Goal: Transaction & Acquisition: Book appointment/travel/reservation

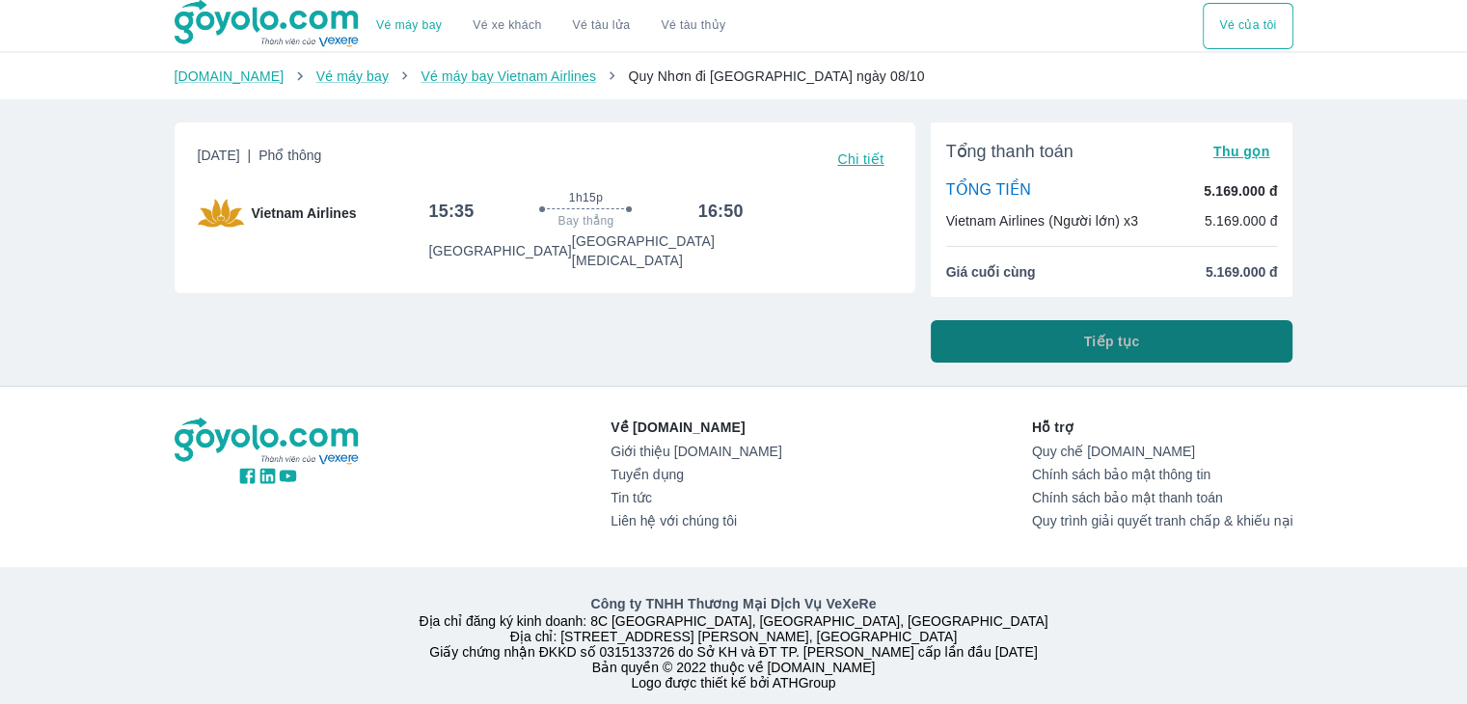
click at [1014, 335] on button "Tiếp tục" at bounding box center [1112, 341] width 363 height 42
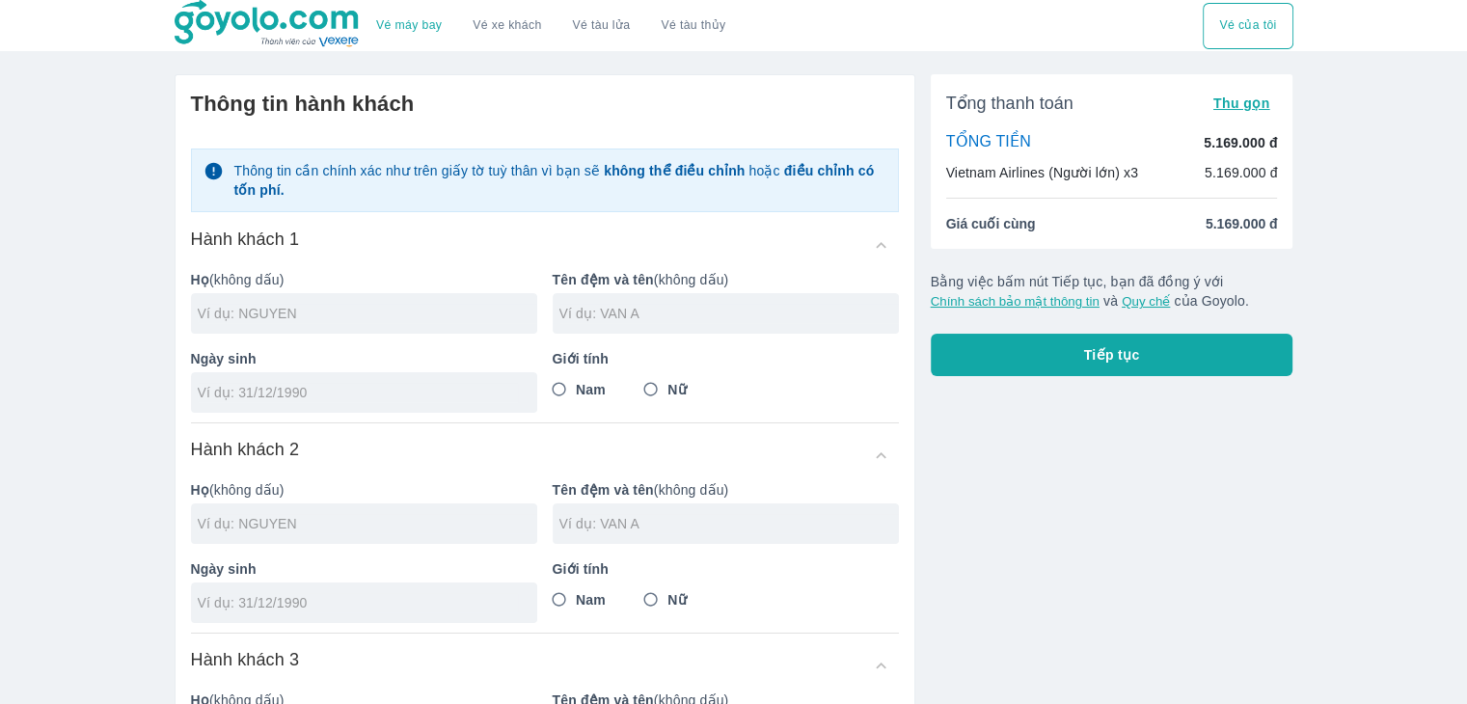
click at [447, 295] on div at bounding box center [364, 313] width 346 height 40
type input "[PERSON_NAME]"
click at [601, 311] on input "text" at bounding box center [728, 313] width 339 height 19
type input "NGUYEN KIM"
click at [405, 368] on div "Ngày sinh" at bounding box center [356, 373] width 362 height 79
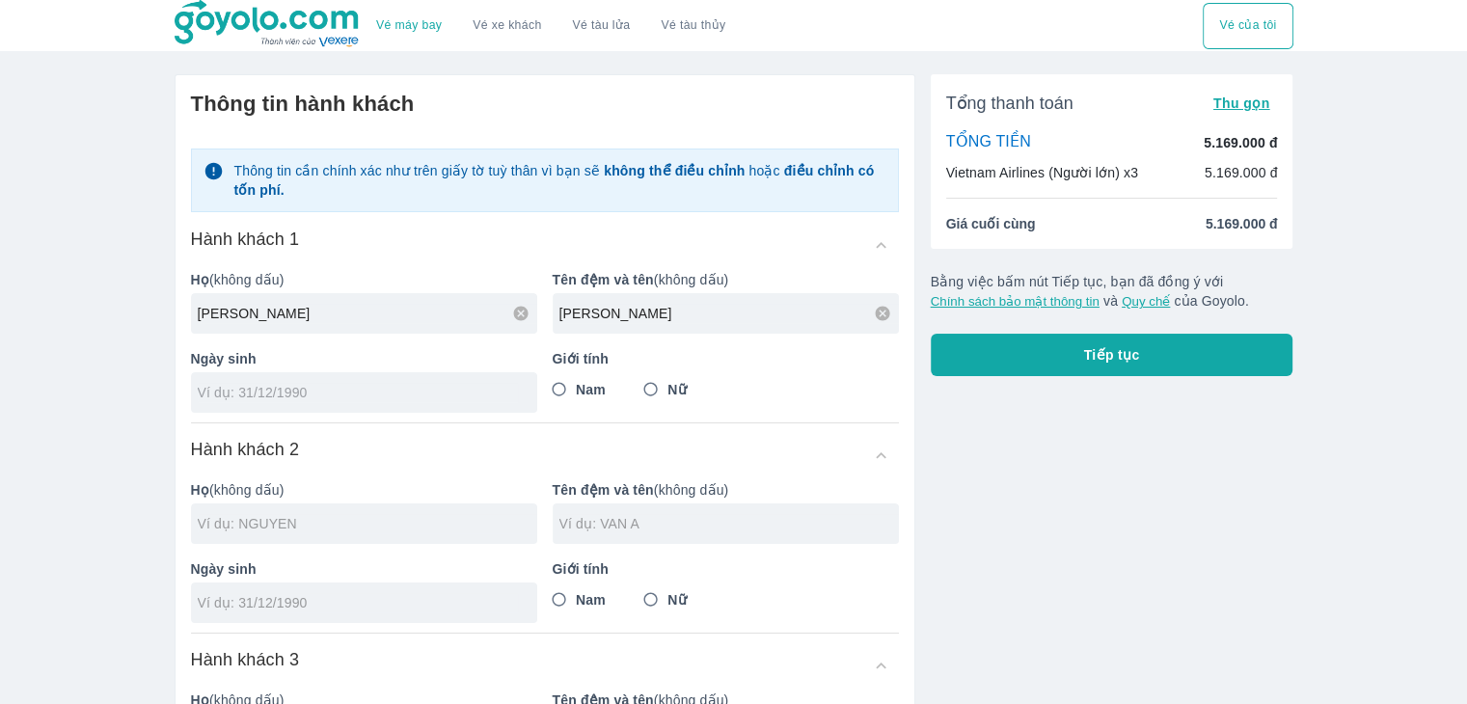
click at [401, 394] on input "tel" at bounding box center [358, 392] width 320 height 19
type input "11/04/2004"
click at [663, 386] on input "Nữ" at bounding box center [651, 389] width 35 height 35
radio input "true"
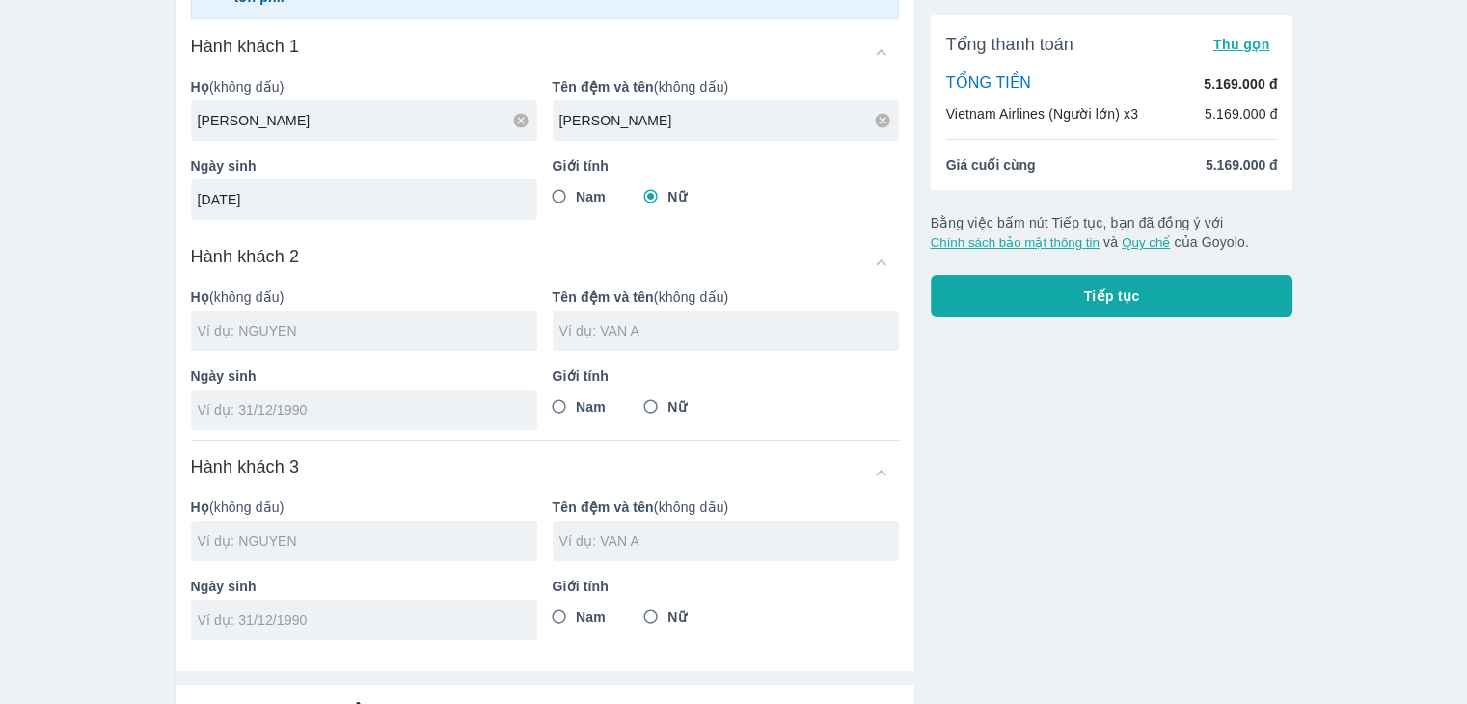
click at [402, 318] on div at bounding box center [364, 330] width 346 height 40
type input "NGUYEN HUYNH NGUYEN KIM"
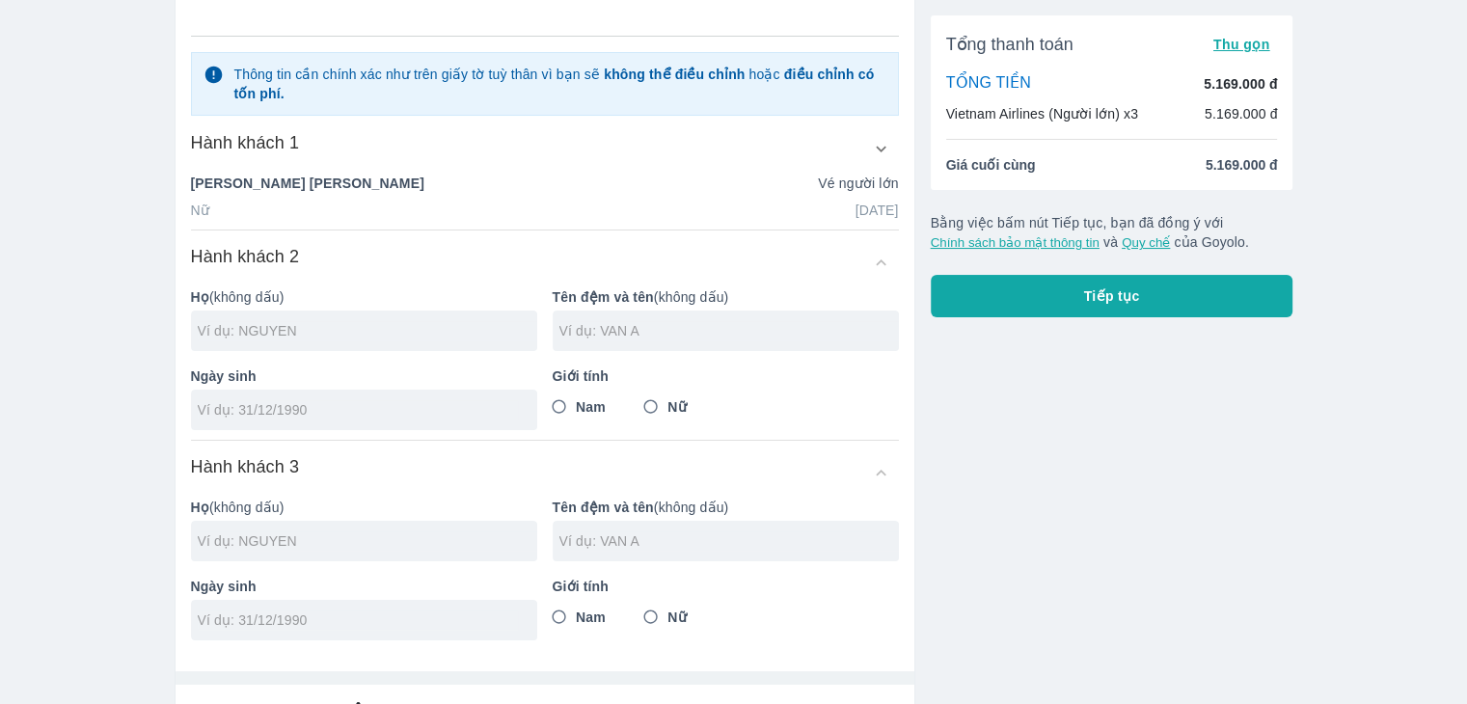
scroll to position [288, 0]
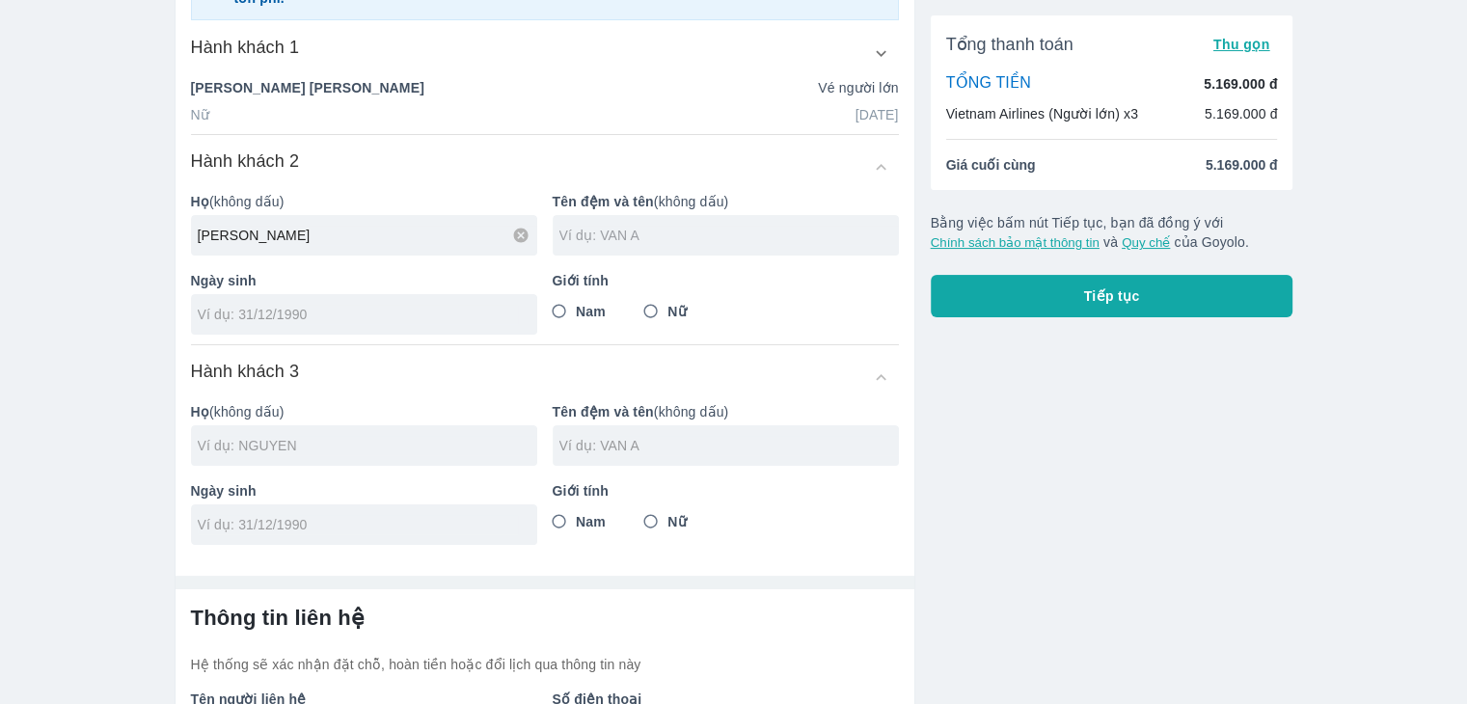
type input "NGUYEN HUYNH"
click at [575, 240] on input "text" at bounding box center [728, 235] width 339 height 19
type input "NGOC MAI"
click at [463, 309] on input "tel" at bounding box center [358, 314] width 320 height 19
type input "24/01/2002"
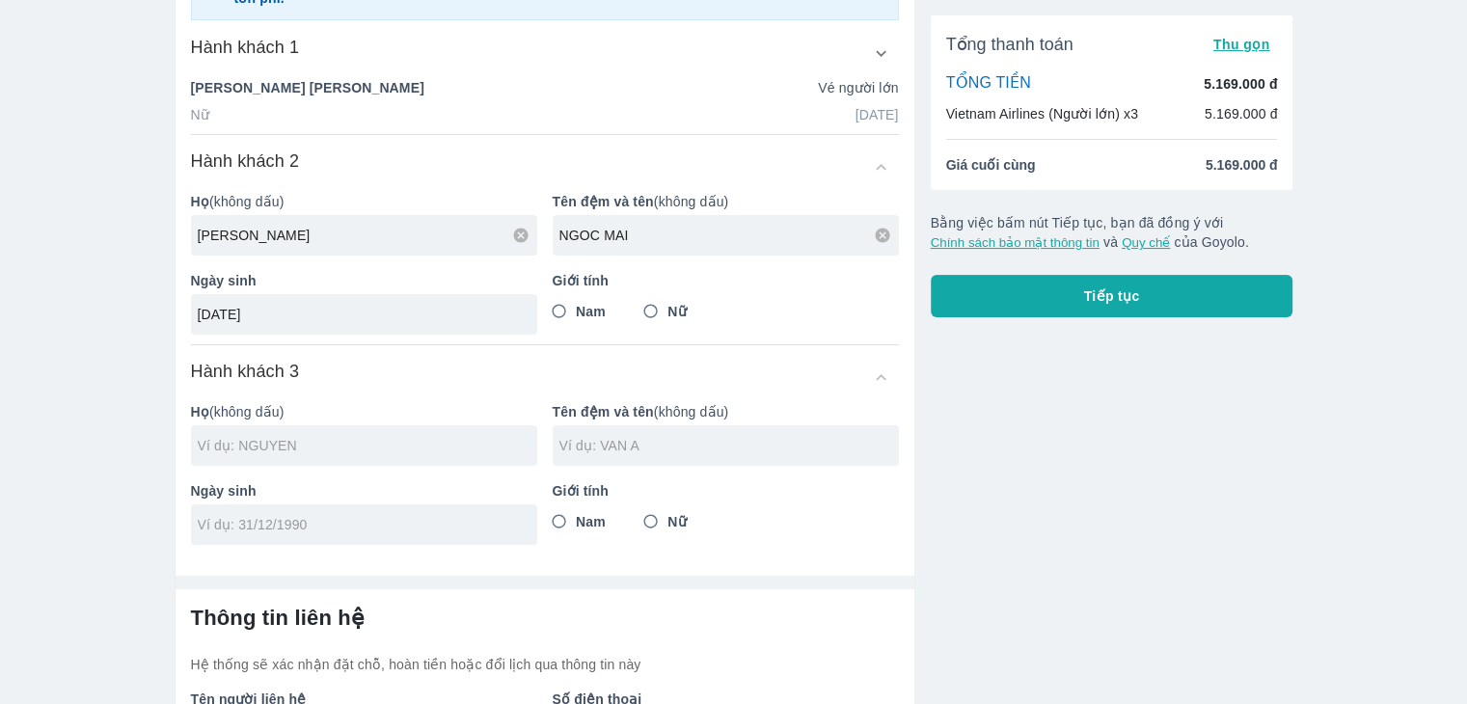
click at [650, 307] on input "Nữ" at bounding box center [651, 311] width 35 height 35
radio input "true"
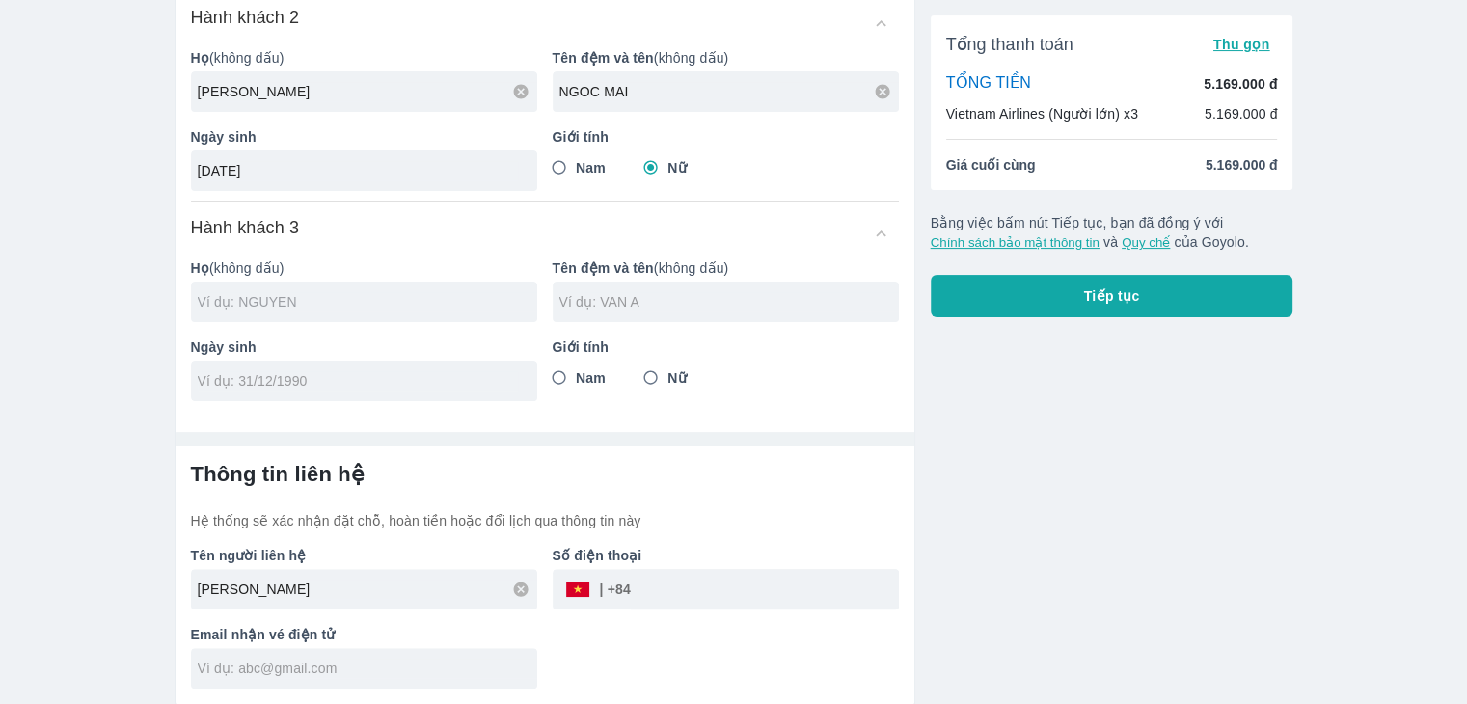
click at [401, 307] on input "text" at bounding box center [367, 301] width 339 height 19
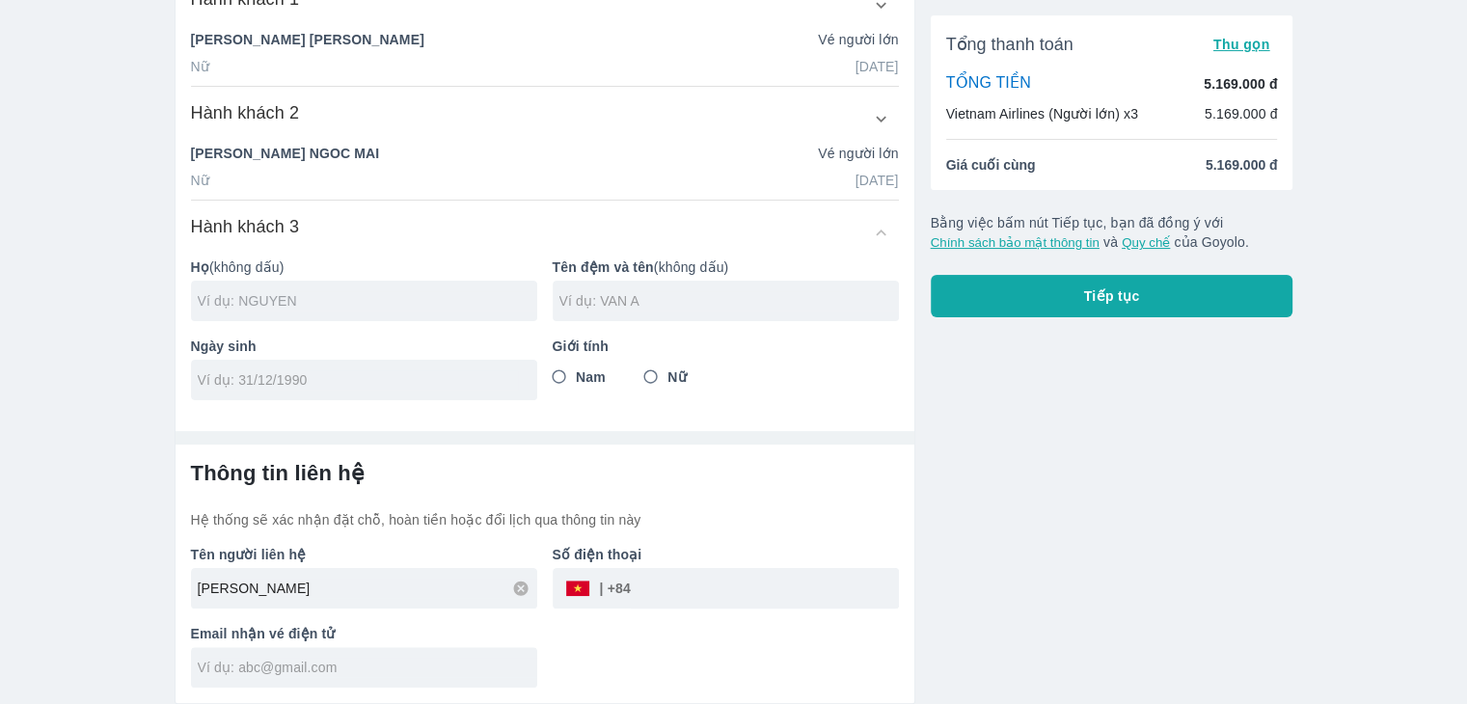
scroll to position [336, 0]
type input "TRAN NGOC"
click at [592, 306] on input "text" at bounding box center [728, 301] width 339 height 19
type input "MY TRAN"
click at [495, 390] on div at bounding box center [364, 381] width 346 height 40
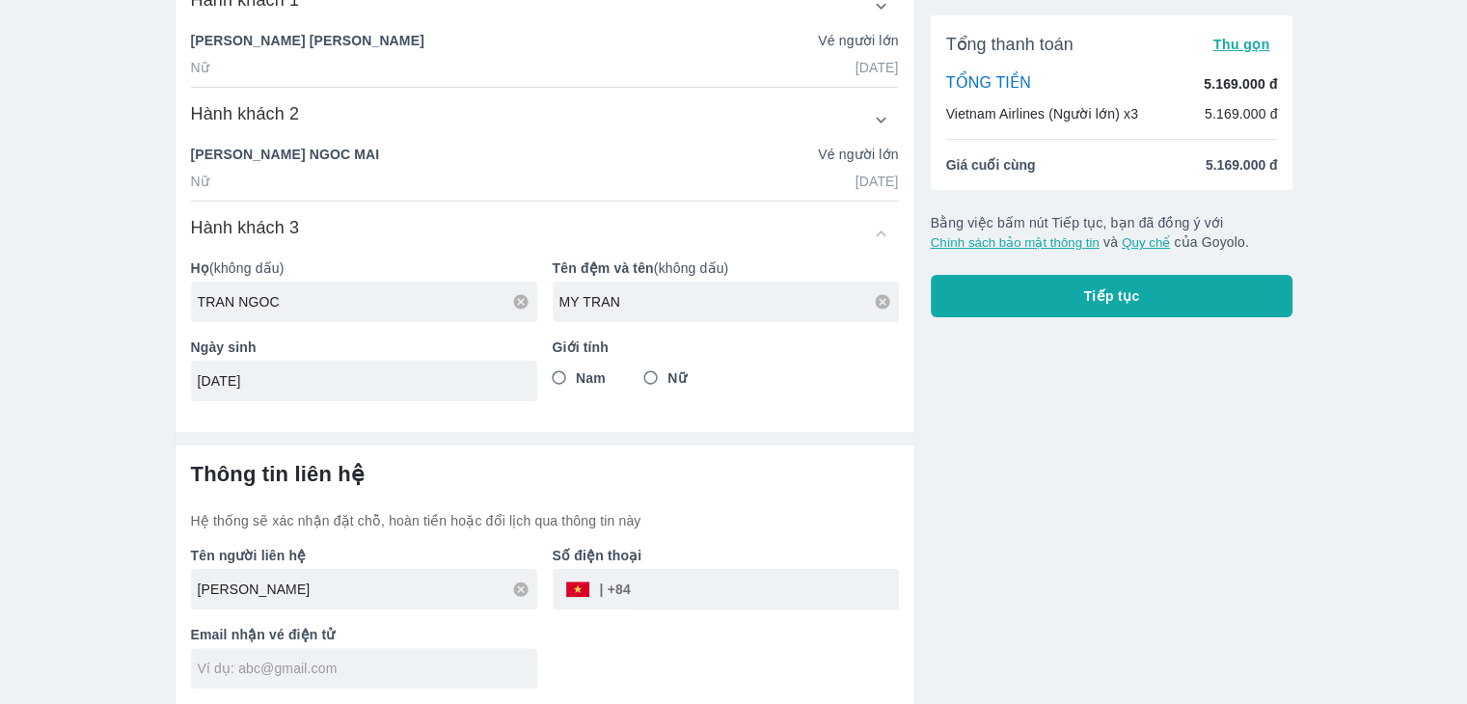
type input "18/01/2005"
click at [660, 378] on input "Nữ" at bounding box center [651, 378] width 35 height 35
radio input "true"
click at [300, 679] on div at bounding box center [364, 668] width 346 height 40
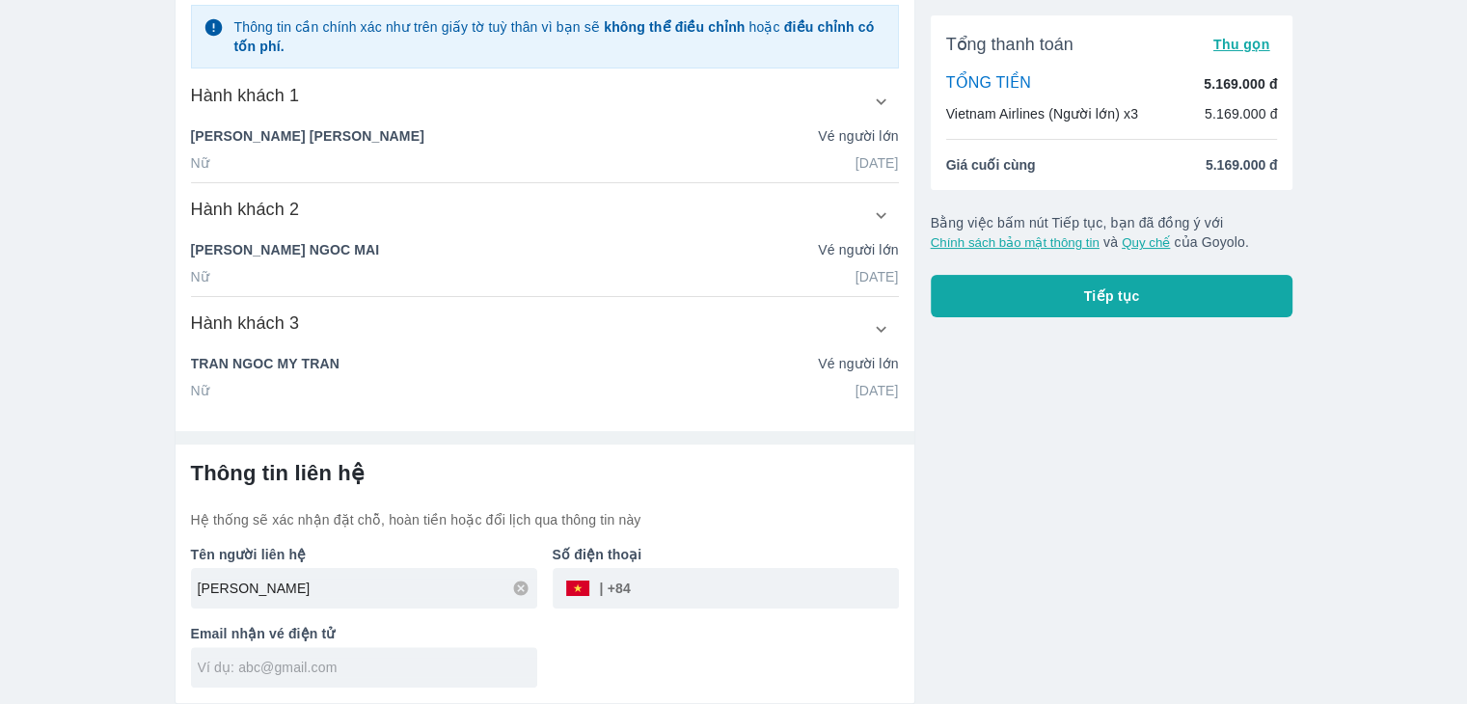
scroll to position [294, 0]
type input "mk.nguyenhuynhnguyenkim@gmail.com"
click at [1093, 306] on button "Tiếp tục" at bounding box center [1112, 296] width 363 height 42
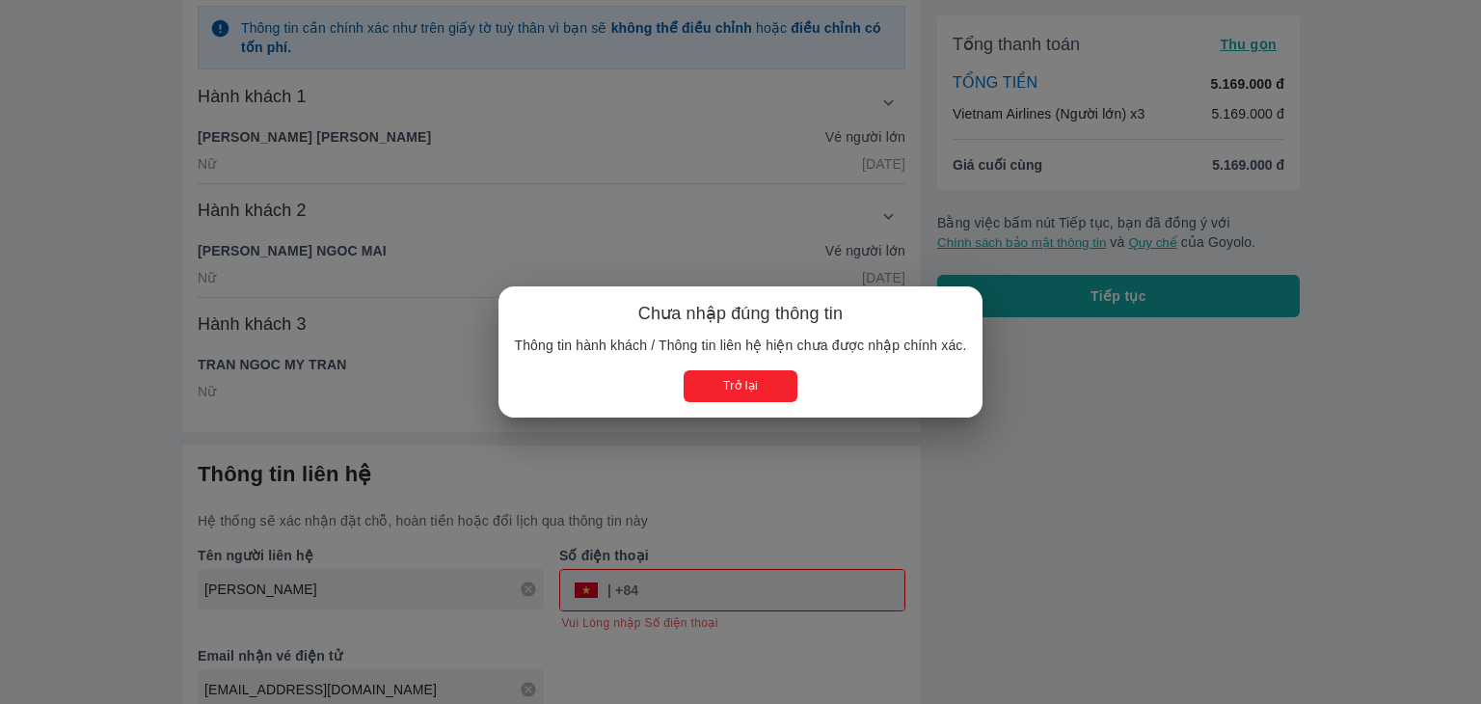
click at [777, 385] on button "Trở lại" at bounding box center [740, 386] width 113 height 32
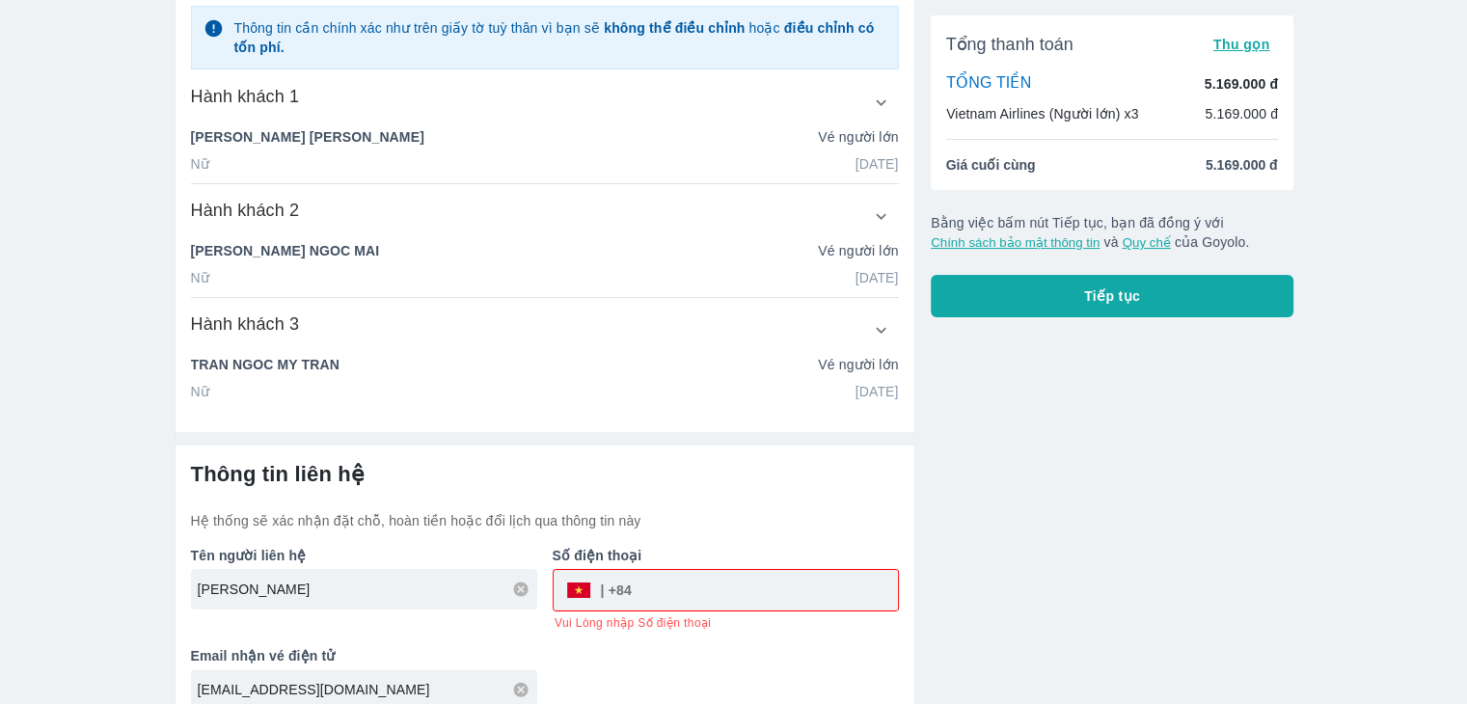
click at [744, 573] on input "tel" at bounding box center [765, 590] width 266 height 46
type input "355083170"
click at [1191, 302] on button "Tiếp tục" at bounding box center [1112, 296] width 363 height 42
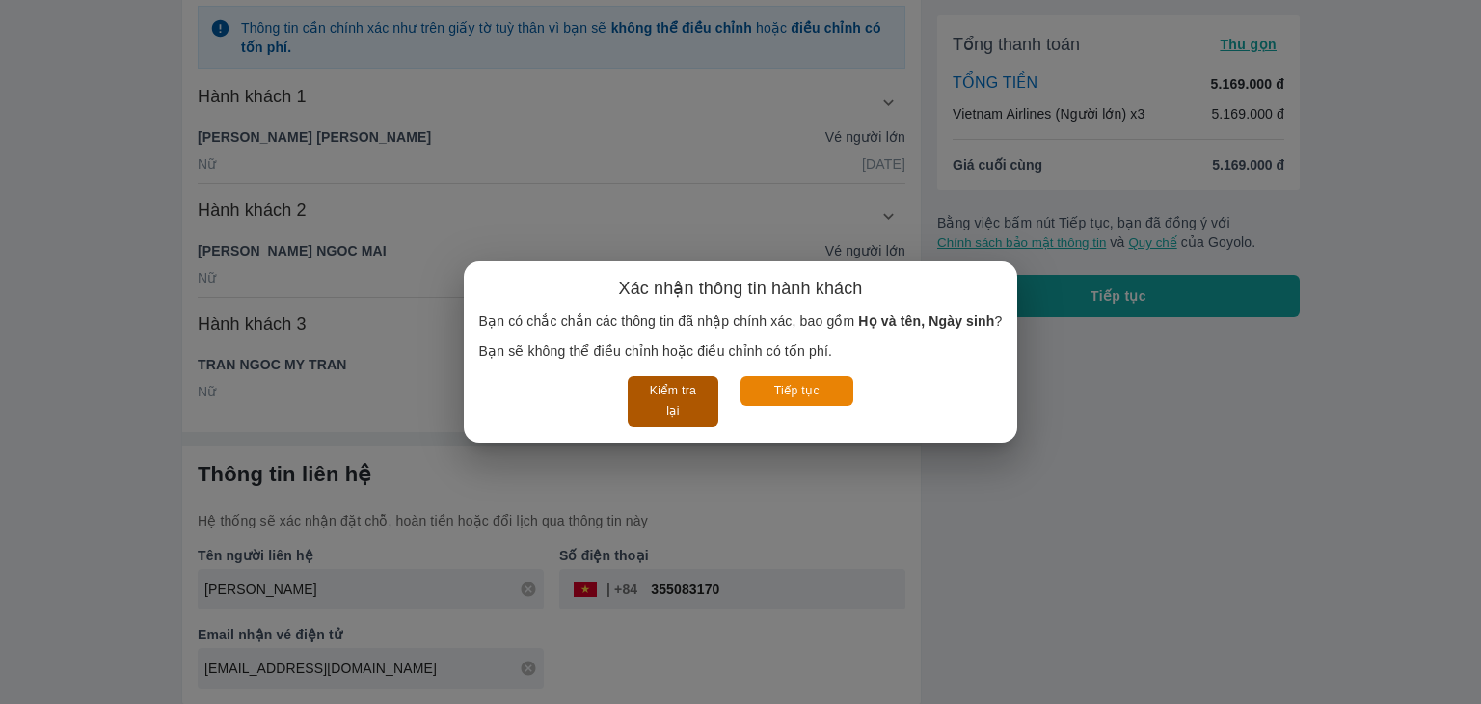
click at [670, 403] on button "Kiểm tra lại" at bounding box center [673, 401] width 90 height 51
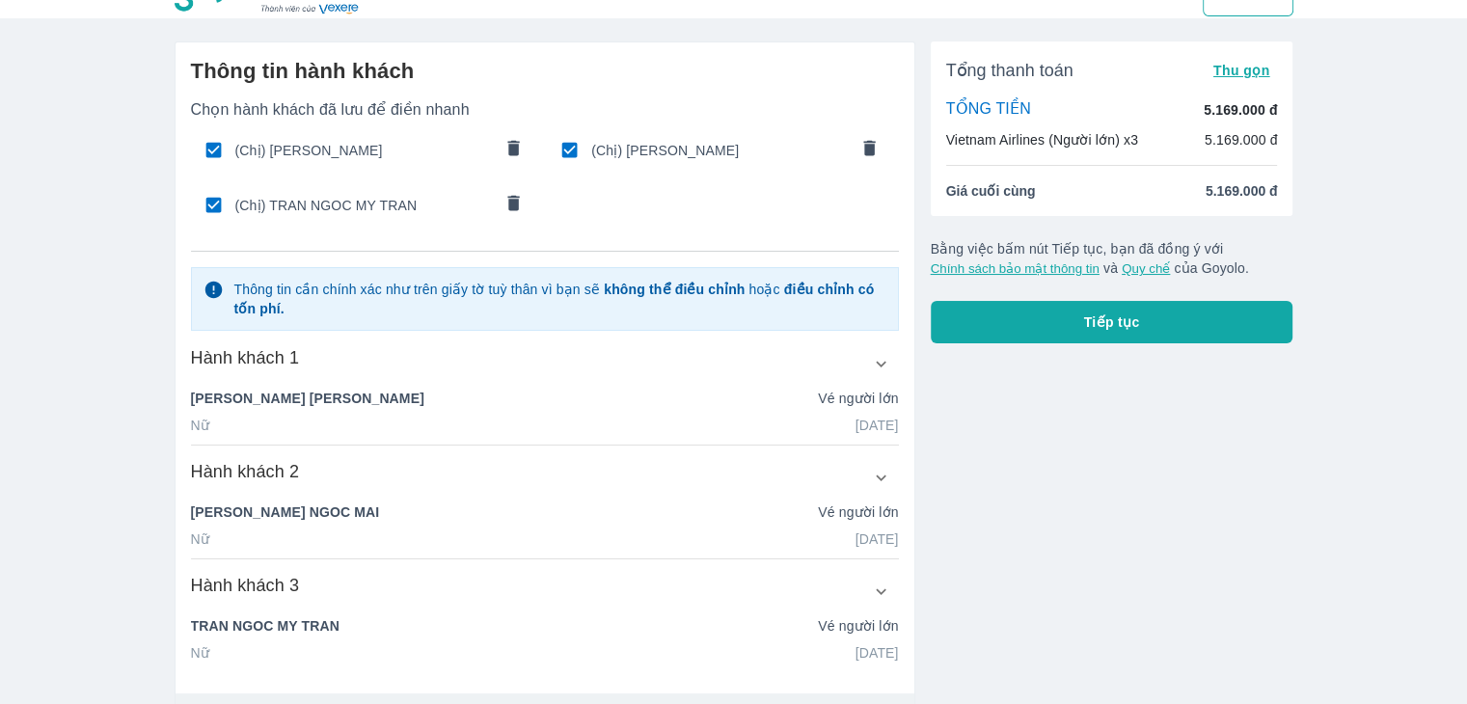
scroll to position [0, 0]
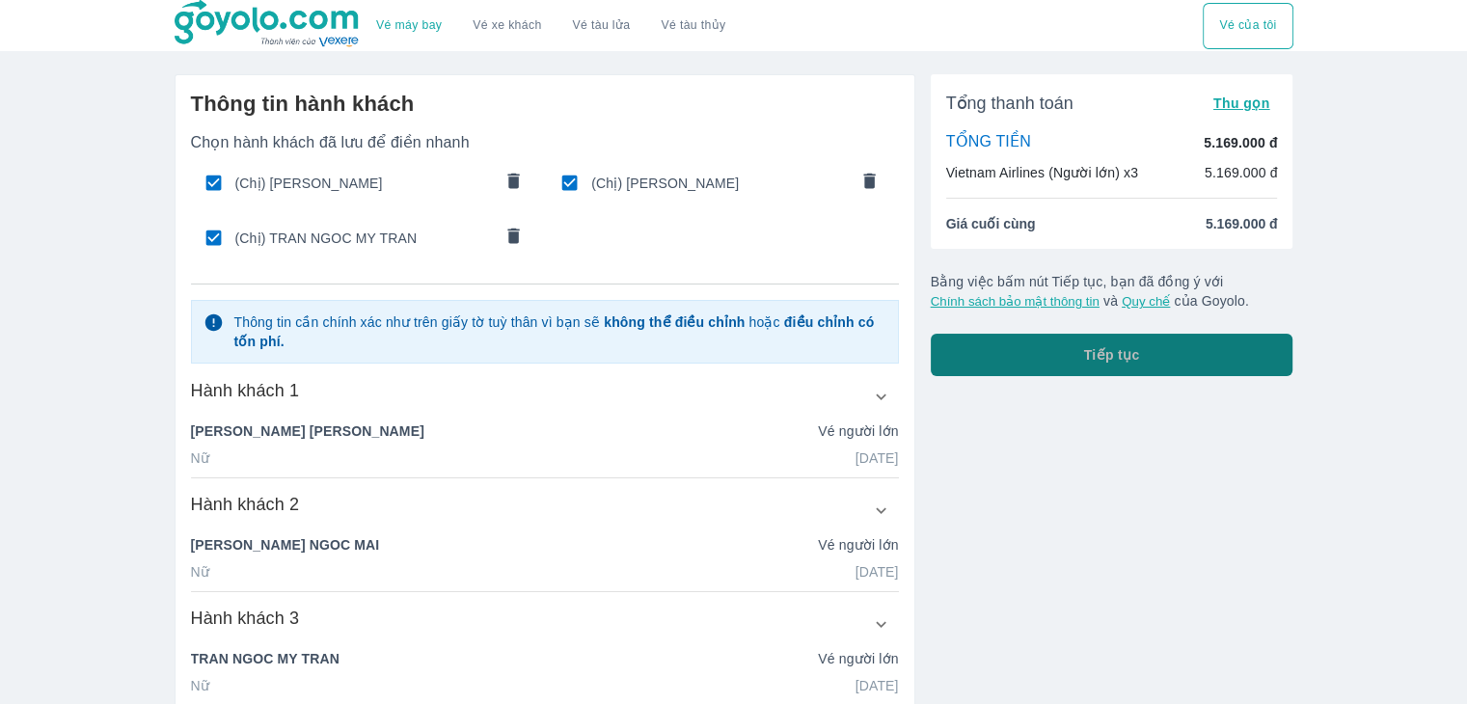
click at [1049, 344] on button "Tiếp tục" at bounding box center [1112, 355] width 363 height 42
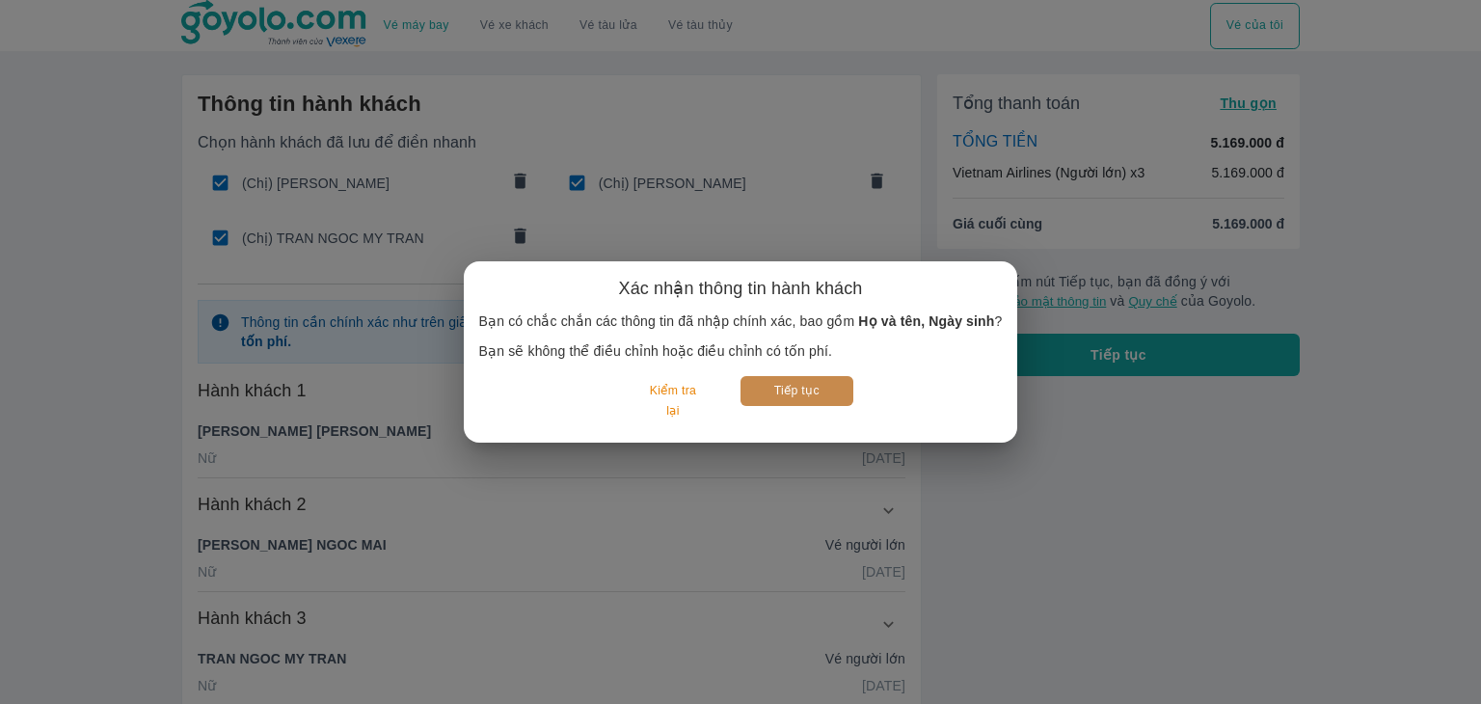
click at [828, 394] on button "Tiếp tục" at bounding box center [797, 391] width 113 height 30
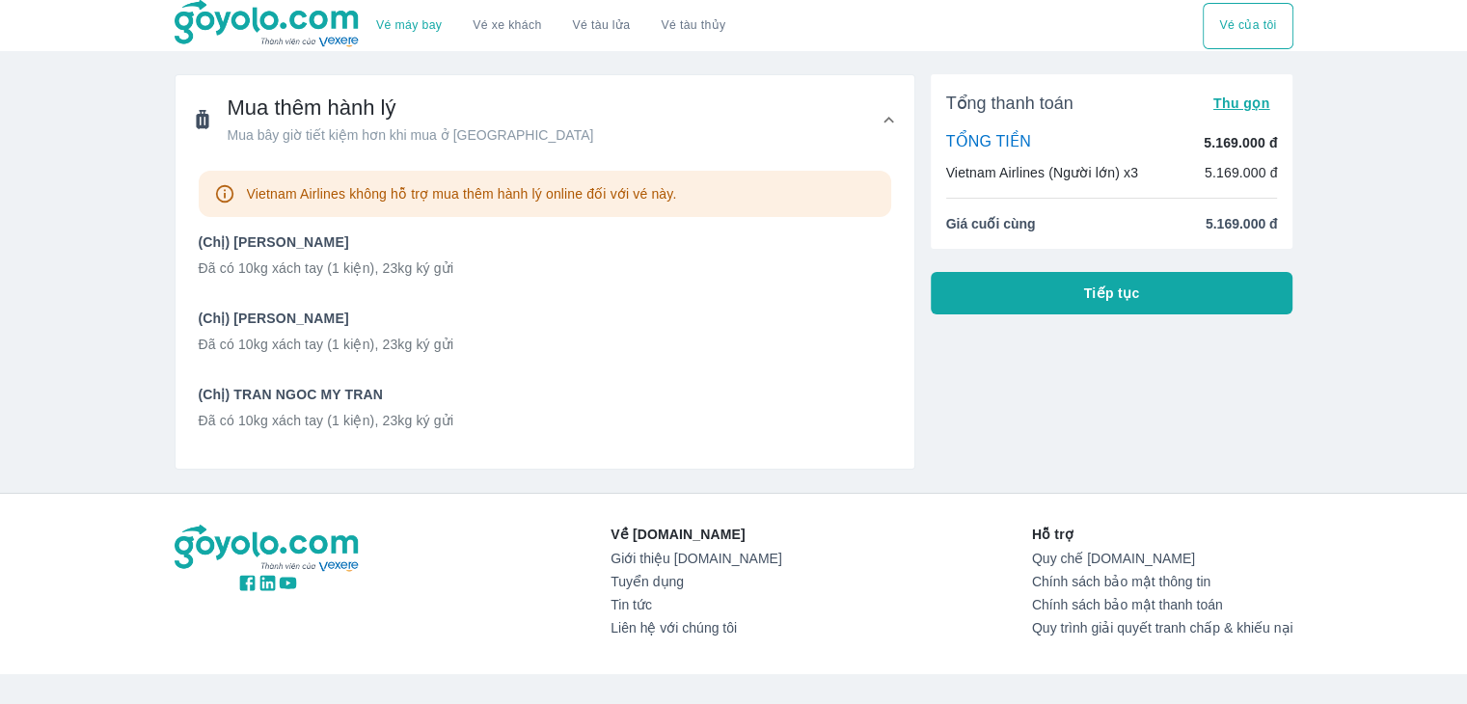
click at [1051, 299] on button "Tiếp tục" at bounding box center [1112, 293] width 363 height 42
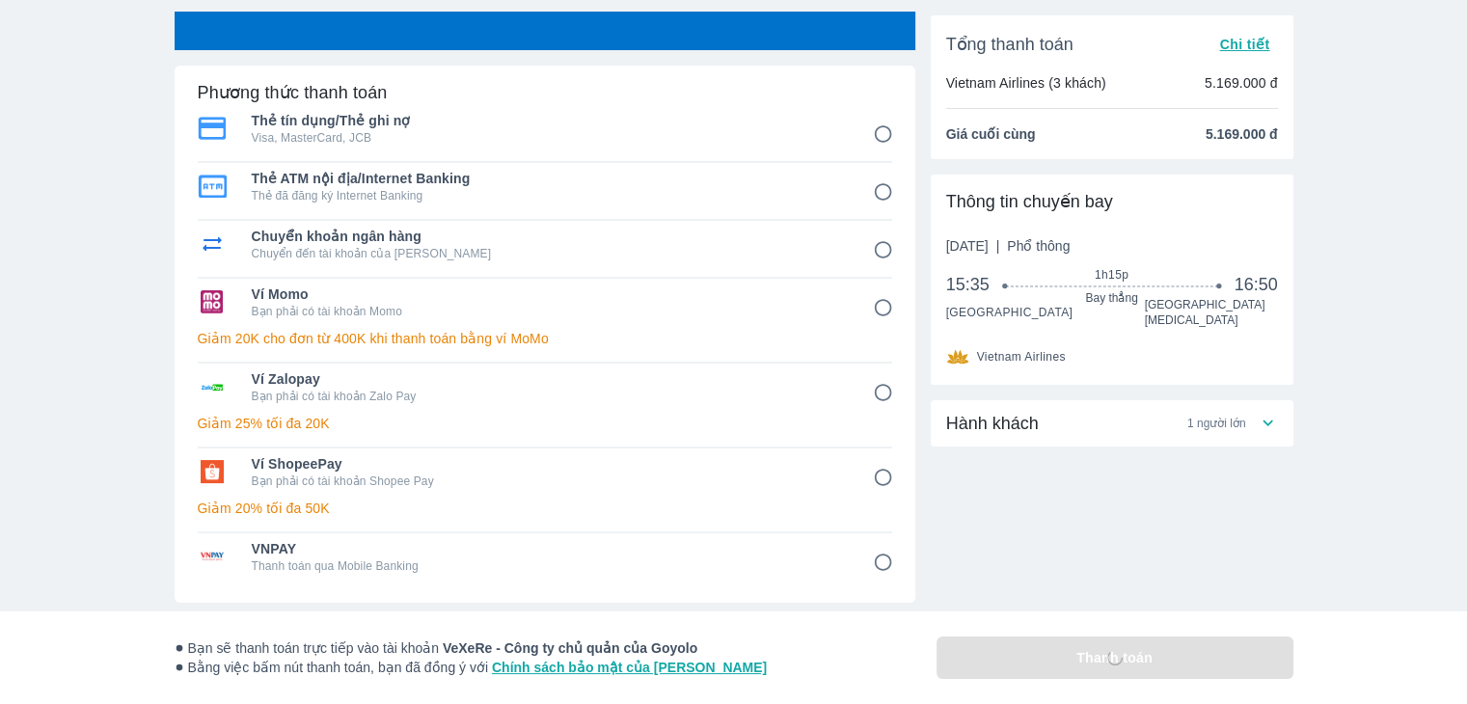
scroll to position [96, 0]
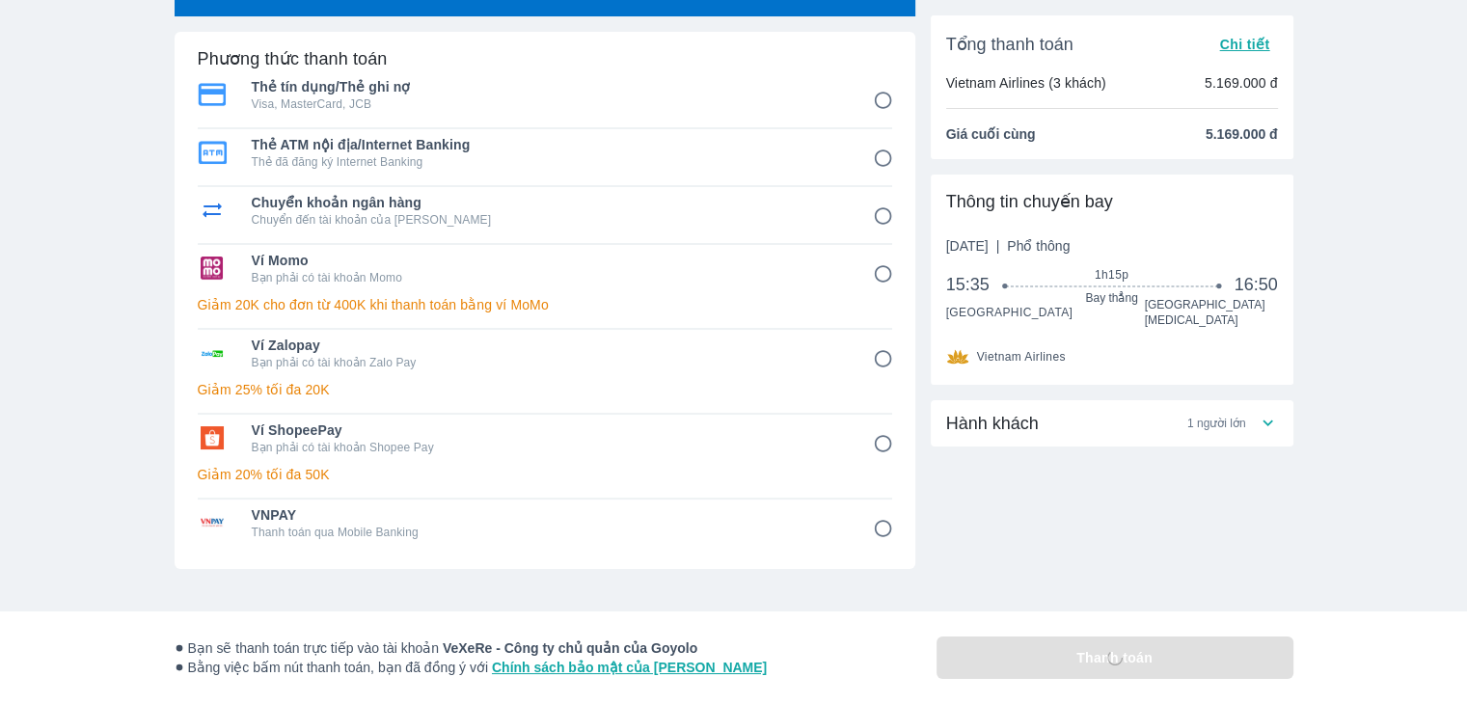
click at [872, 439] on input "6" at bounding box center [883, 444] width 38 height 38
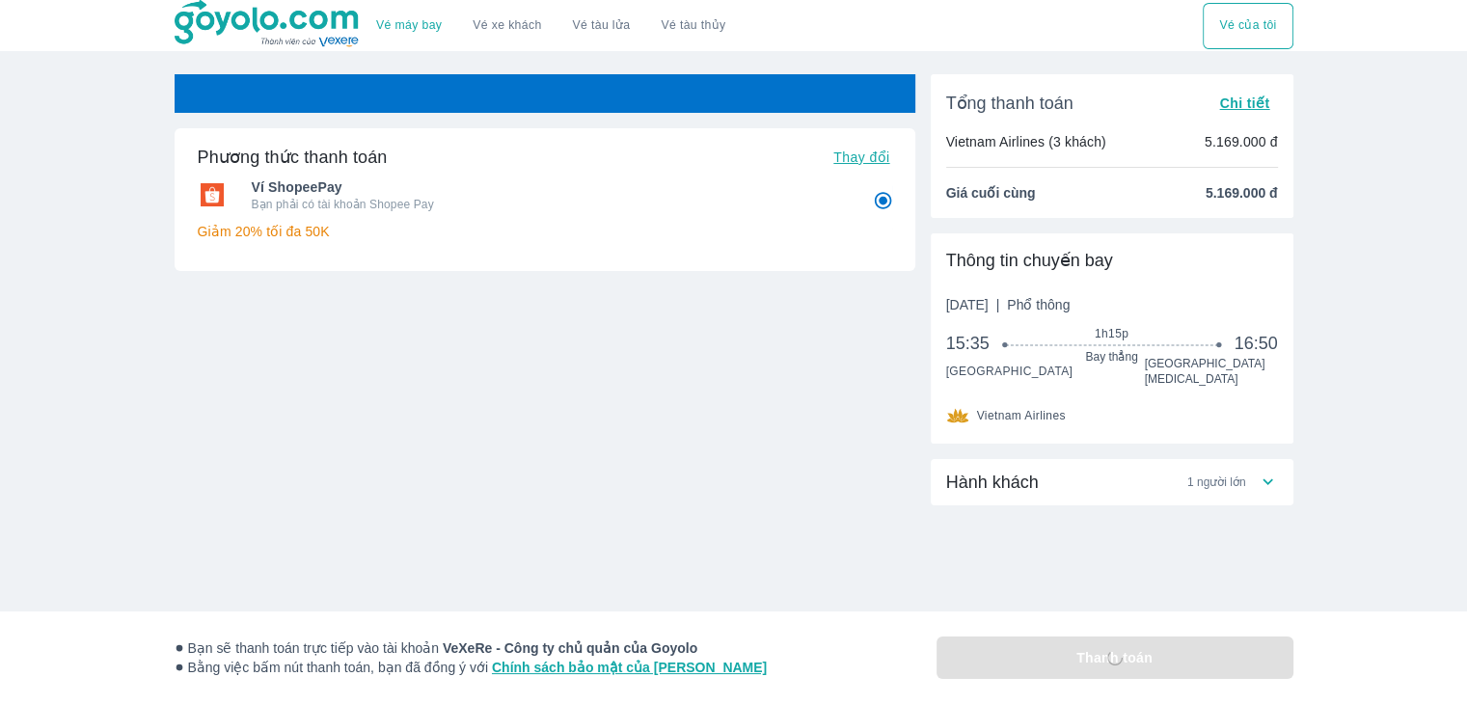
scroll to position [0, 0]
radio input "true"
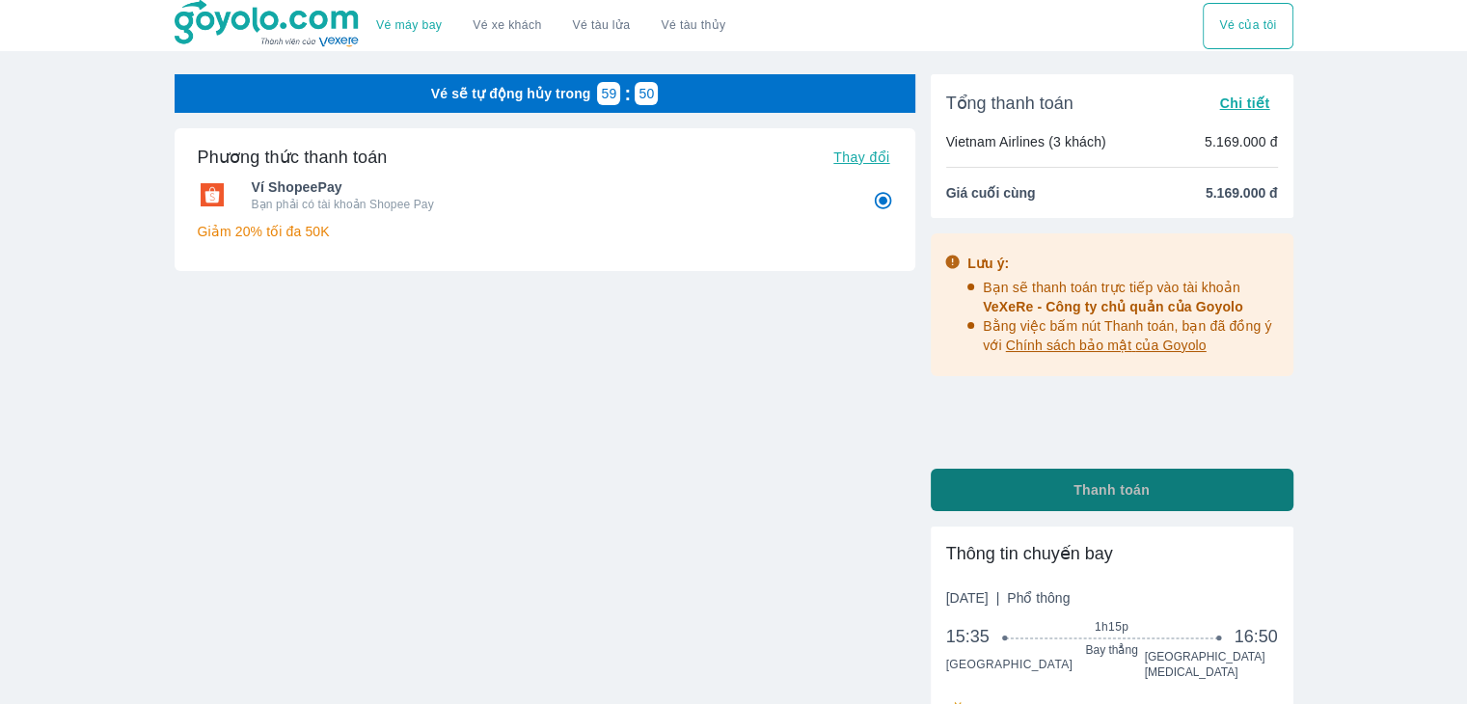
click at [1038, 487] on button "Thanh toán" at bounding box center [1112, 490] width 363 height 42
radio input "false"
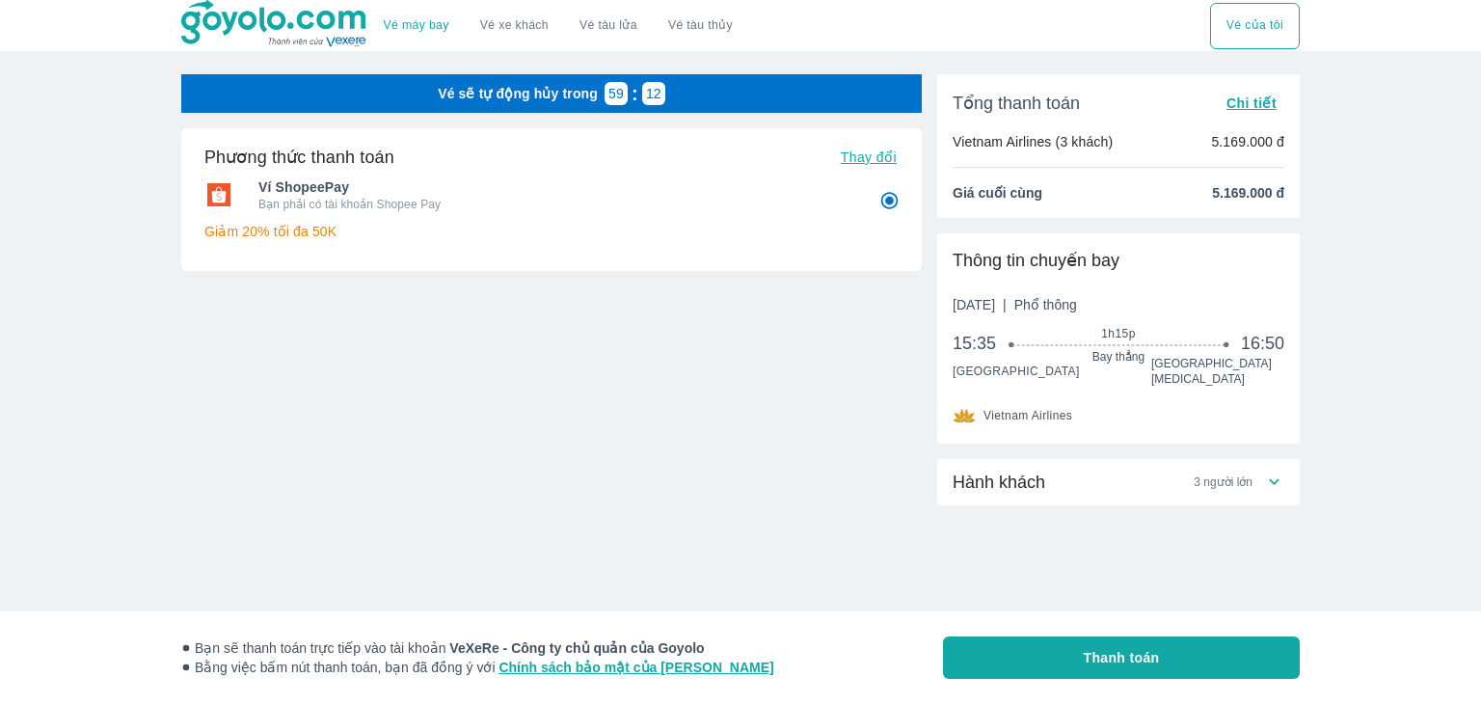
click at [859, 163] on span "Thay đổi" at bounding box center [869, 156] width 56 height 15
radio input "false"
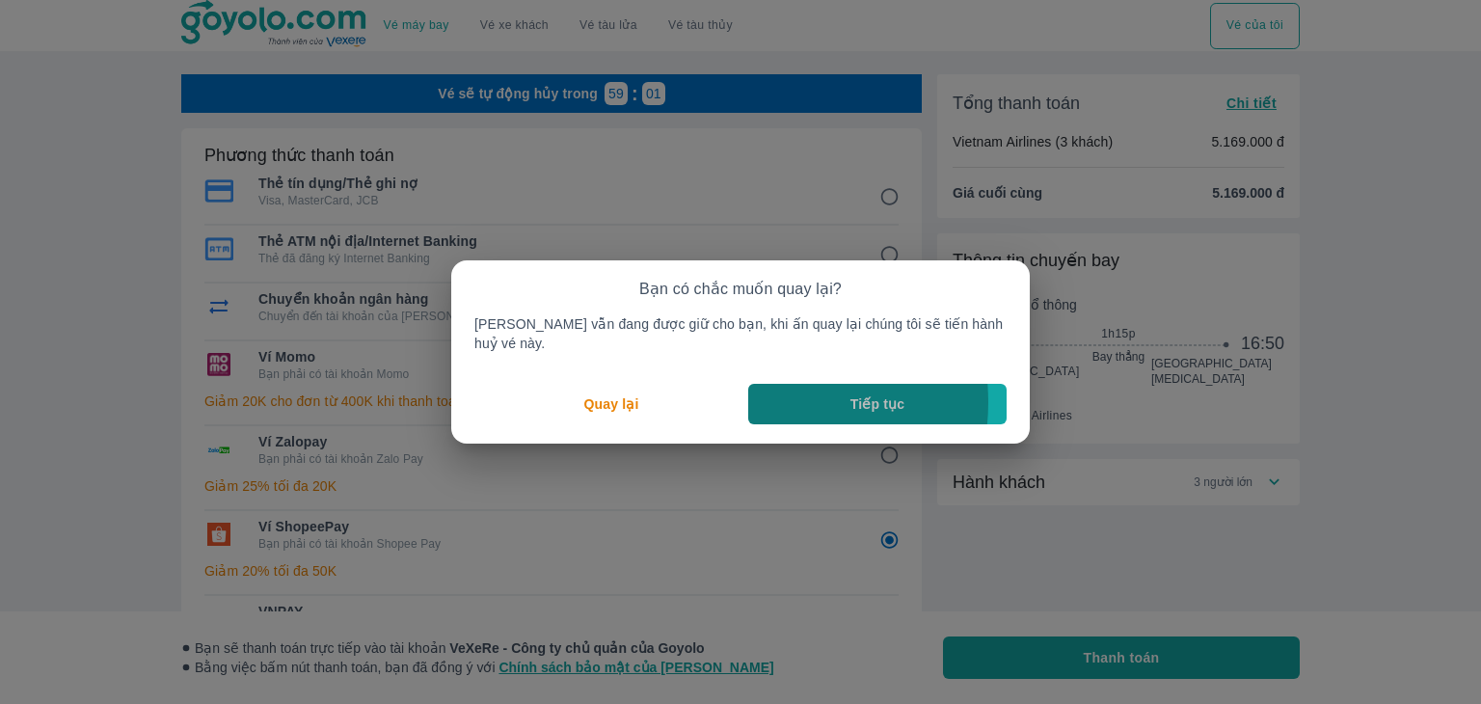
click at [763, 392] on button "Tiếp tục" at bounding box center [877, 404] width 258 height 40
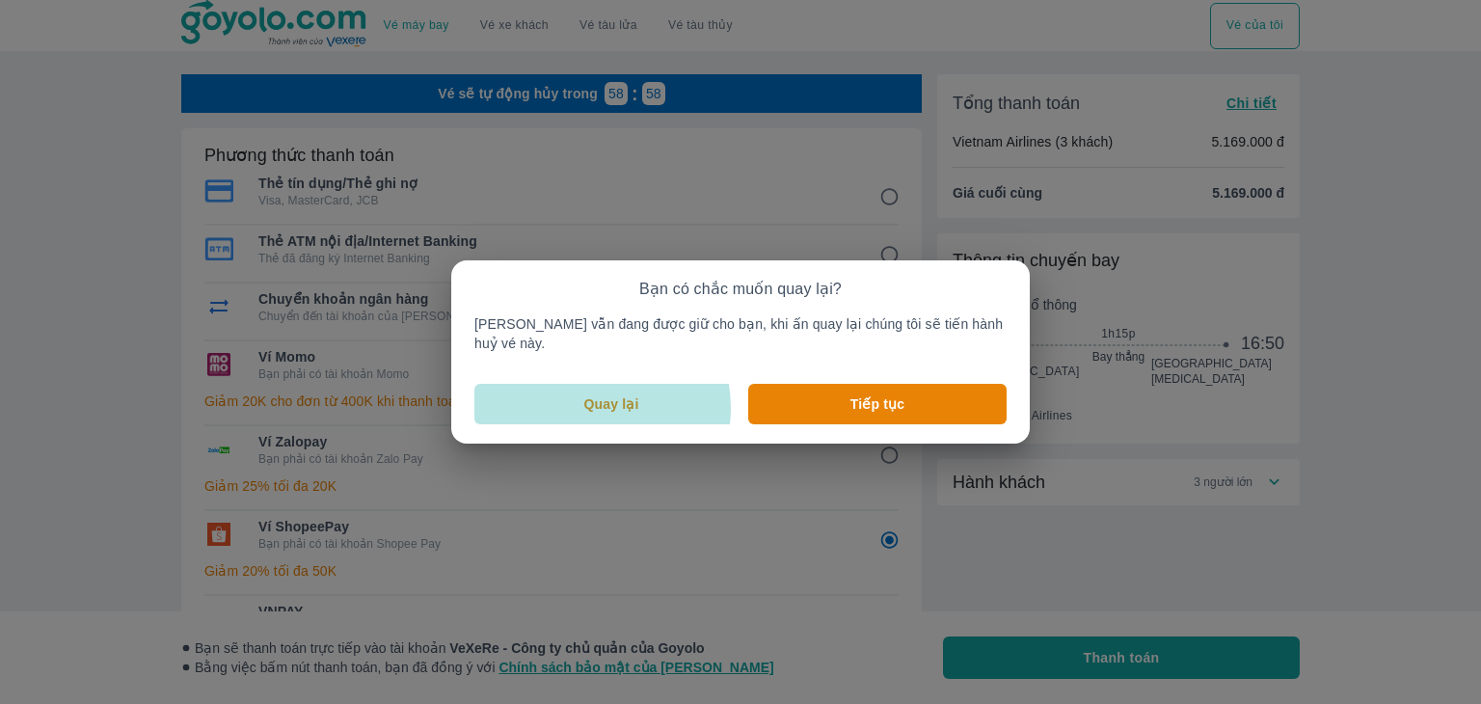
click at [607, 398] on p "Quay lại" at bounding box center [611, 403] width 55 height 19
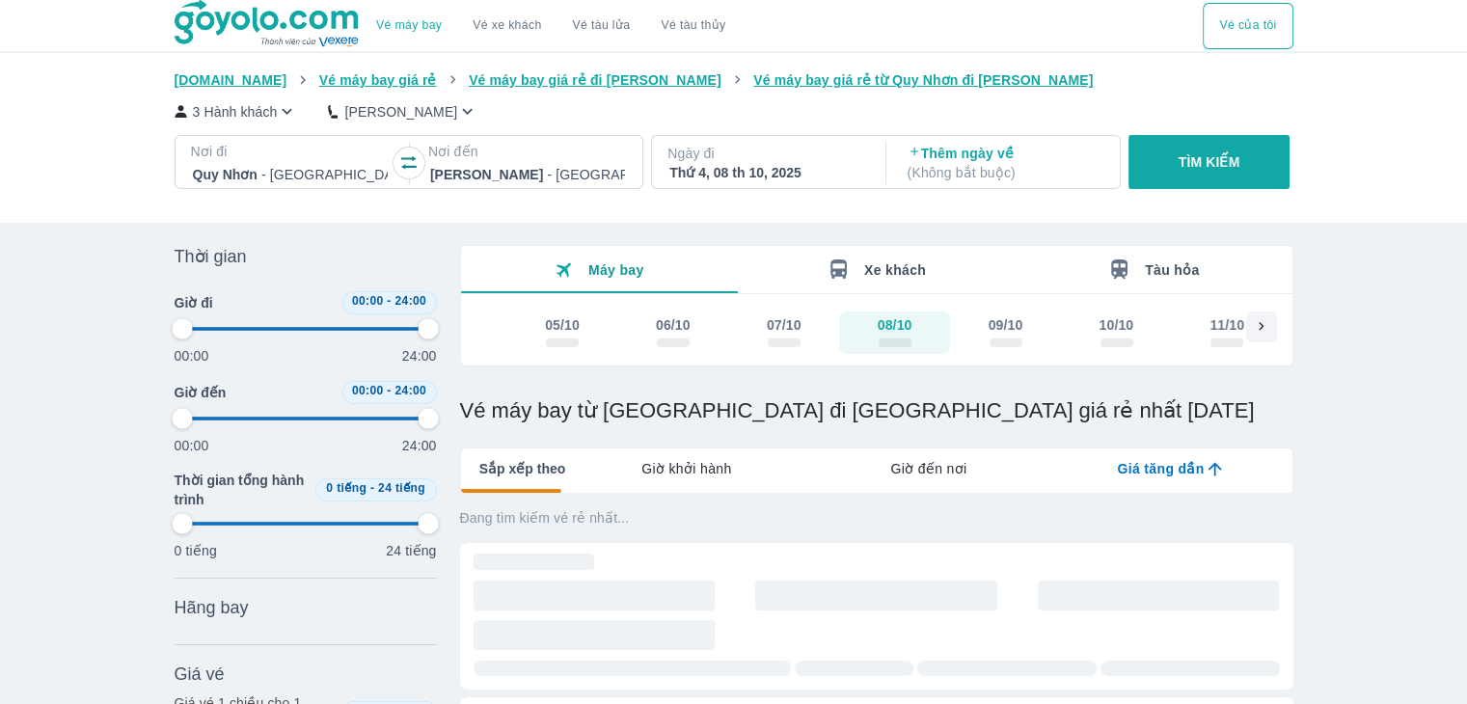
type input "97.9166666666667"
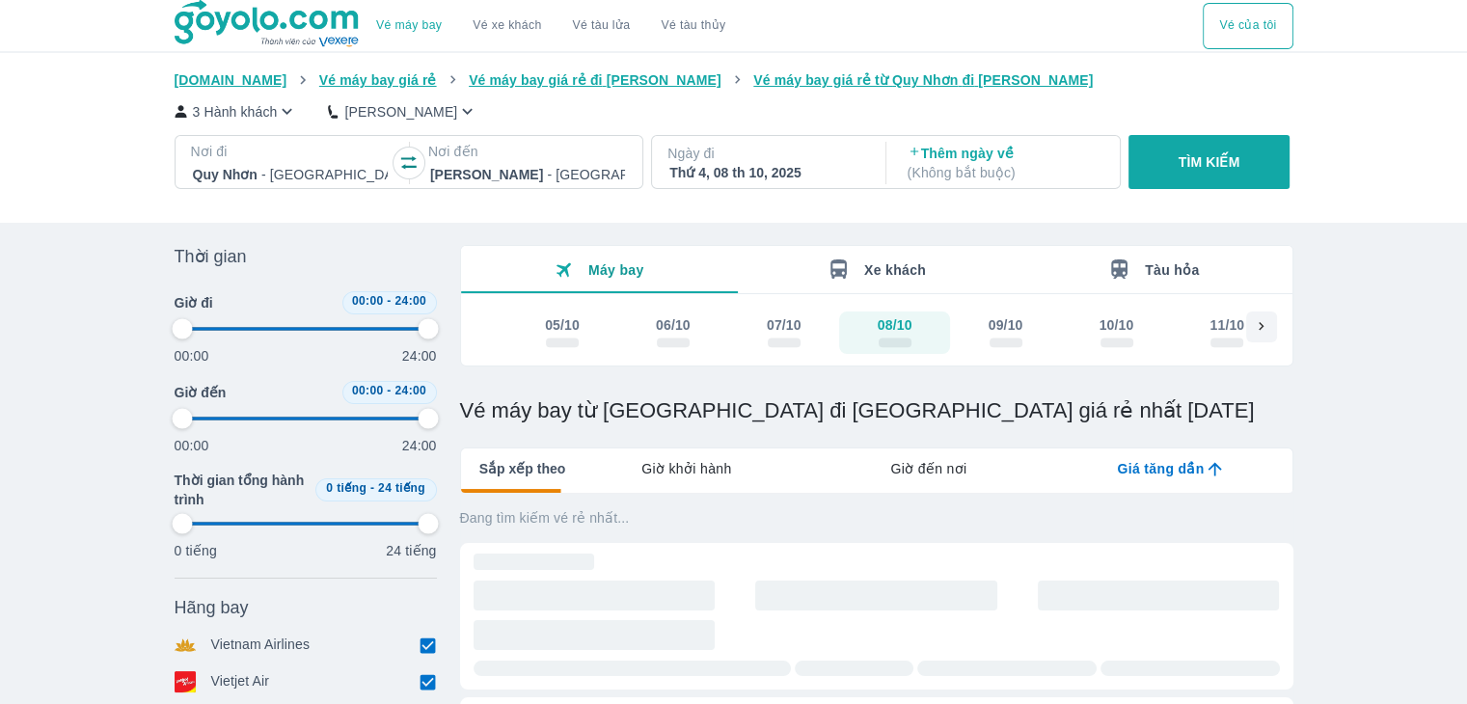
type input "97.9166666666667"
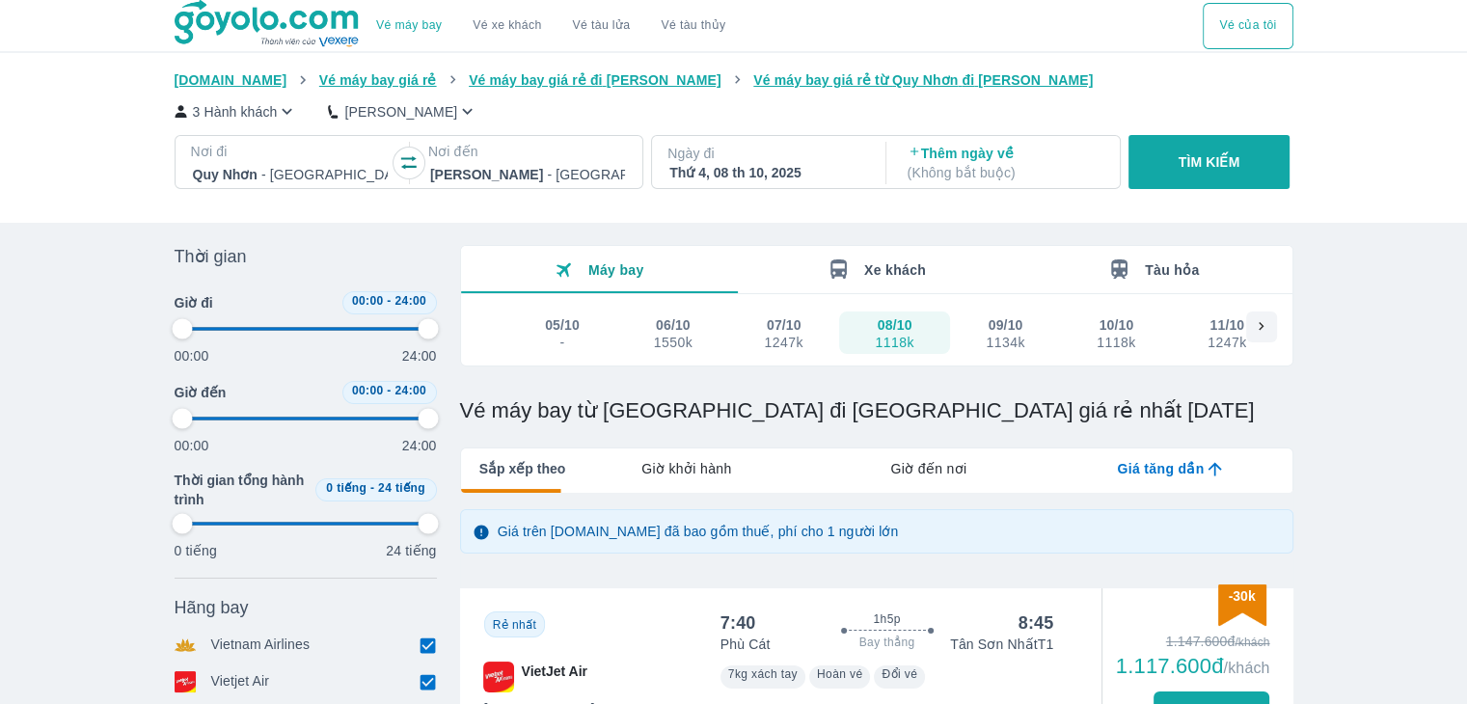
type input "97.9166666666667"
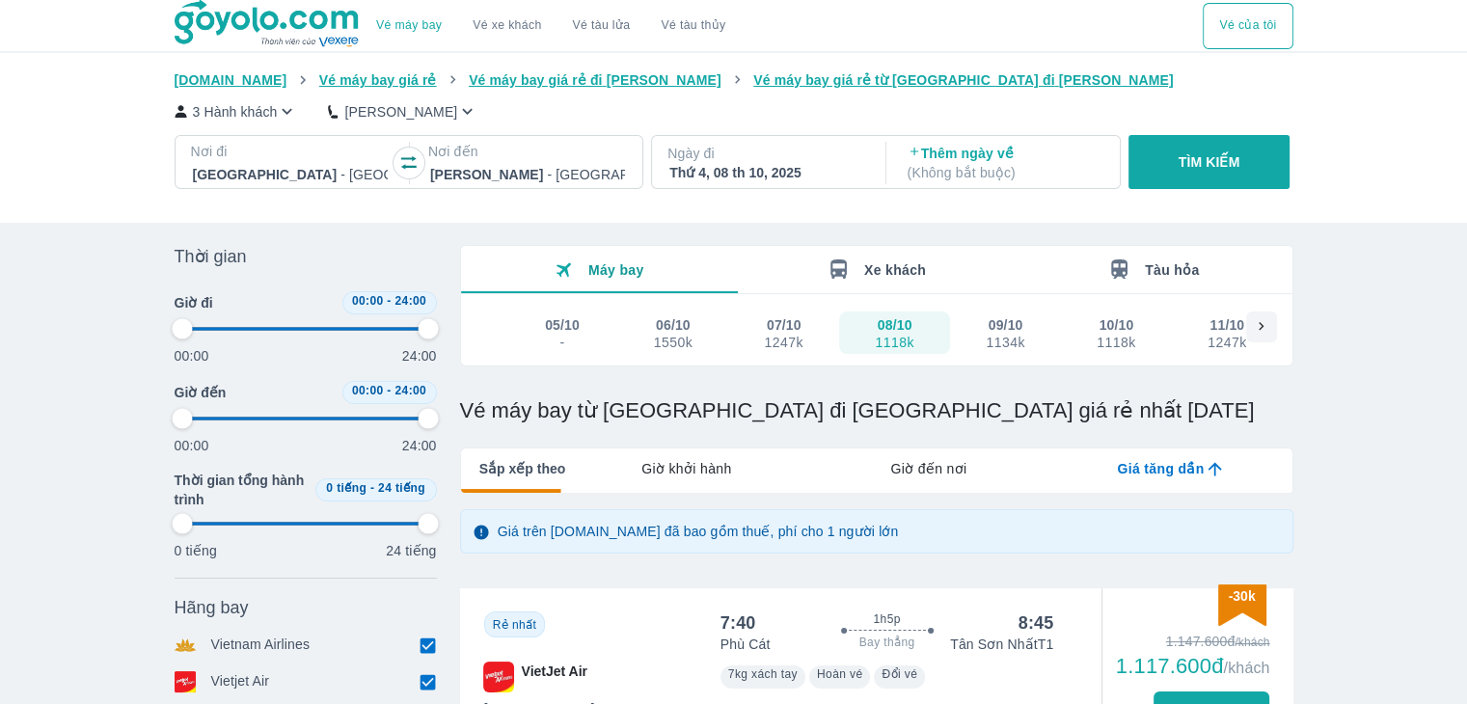
type input "97.9166666666667"
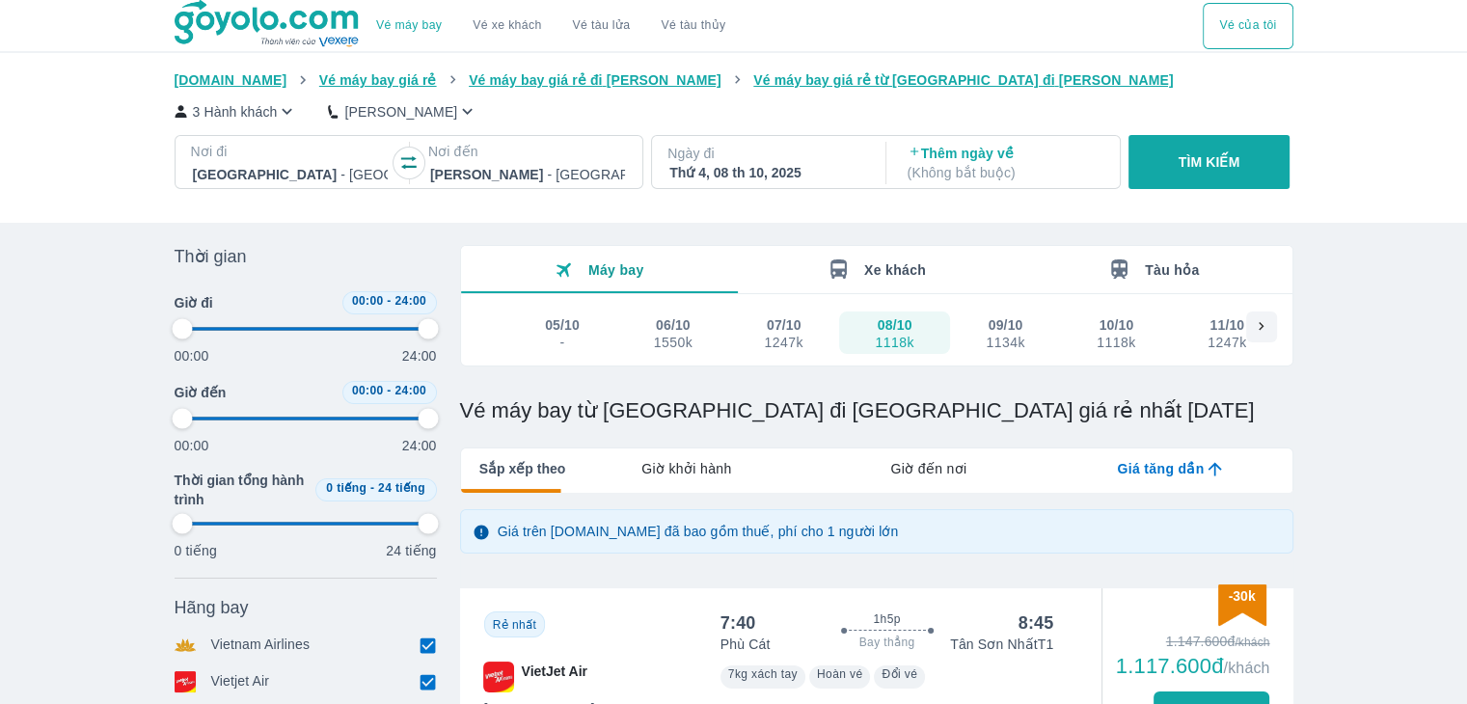
type input "97.9166666666667"
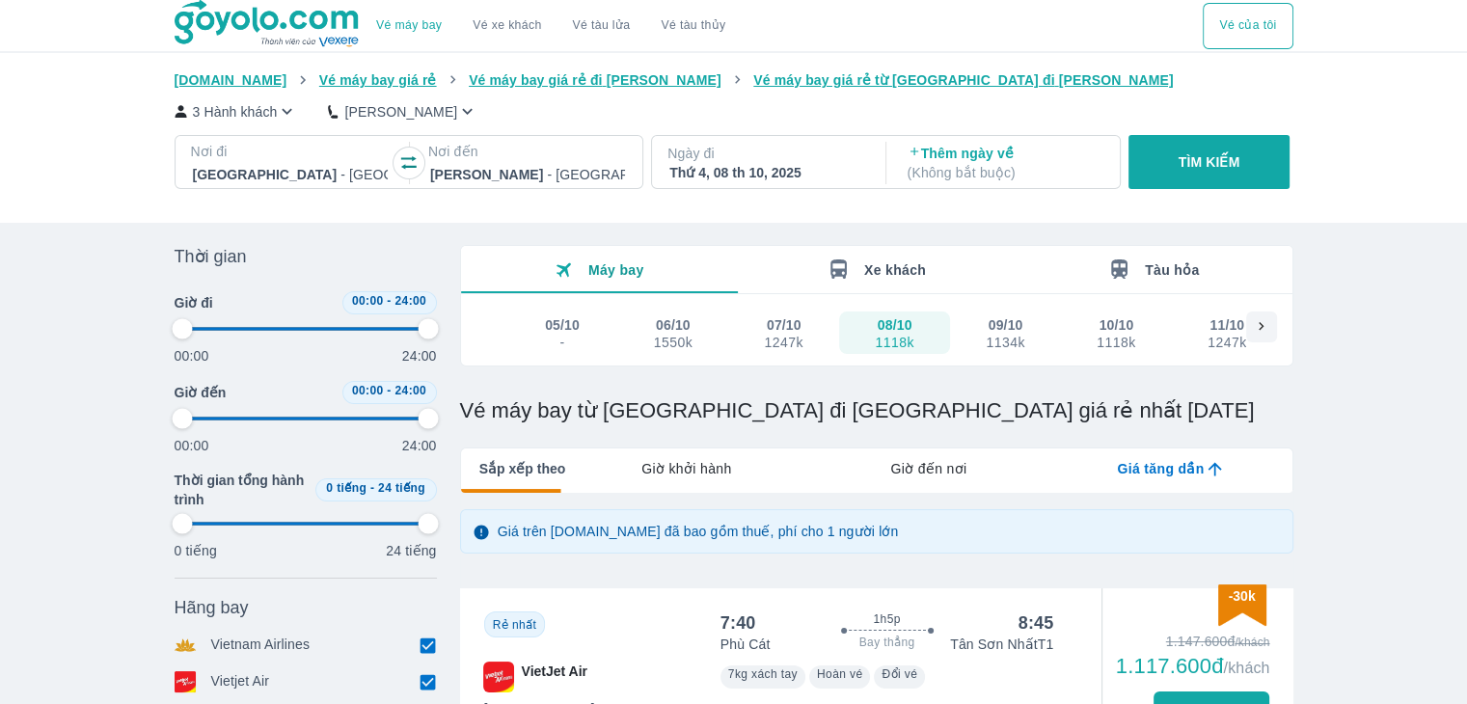
type input "97.9166666666667"
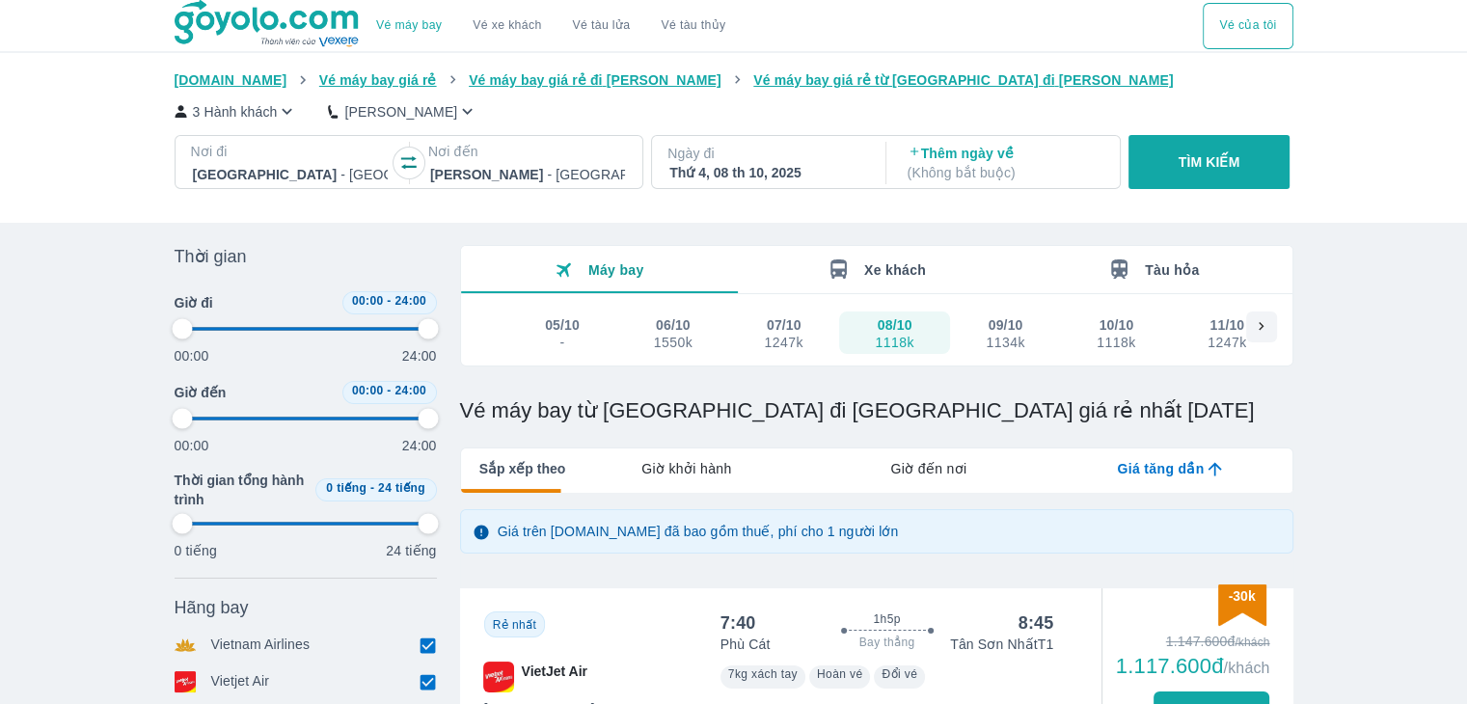
type input "97.9166666666667"
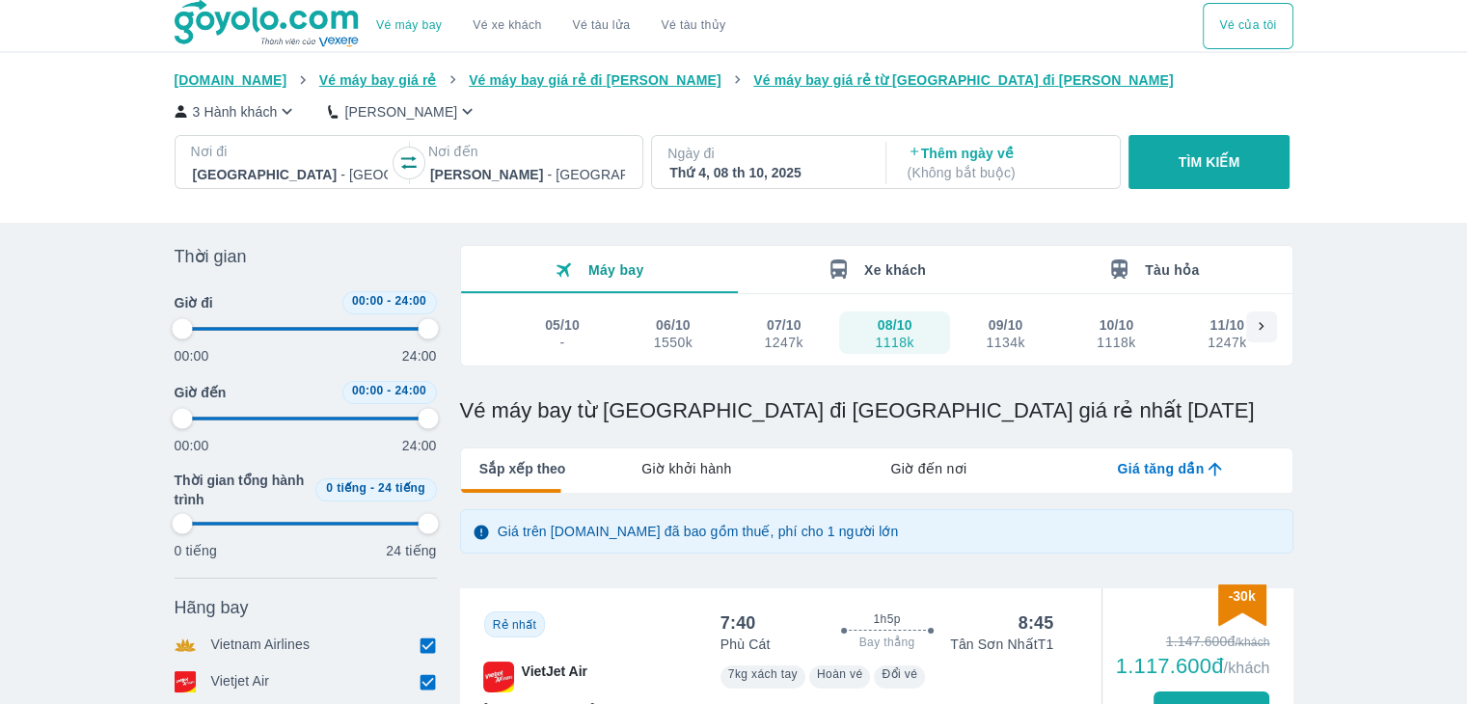
type input "97.9166666666667"
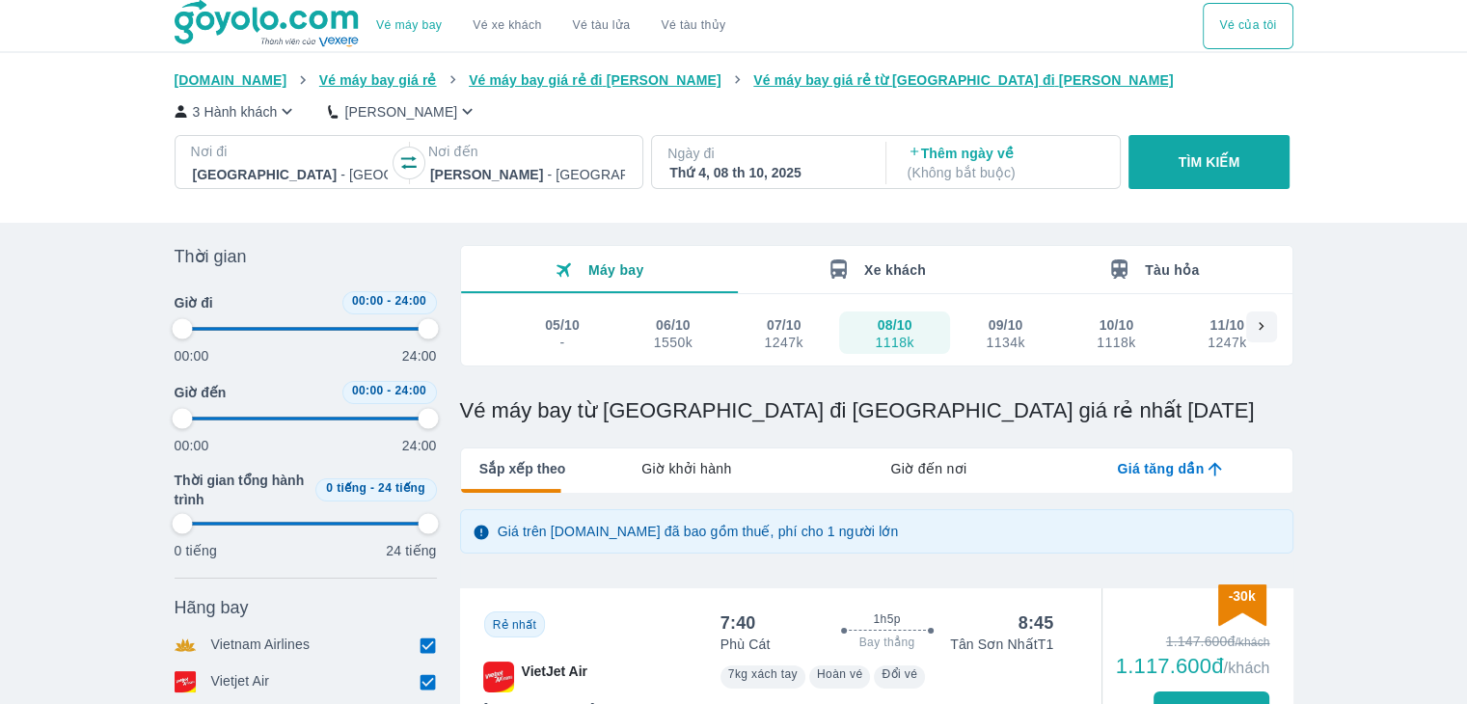
type input "97.9166666666667"
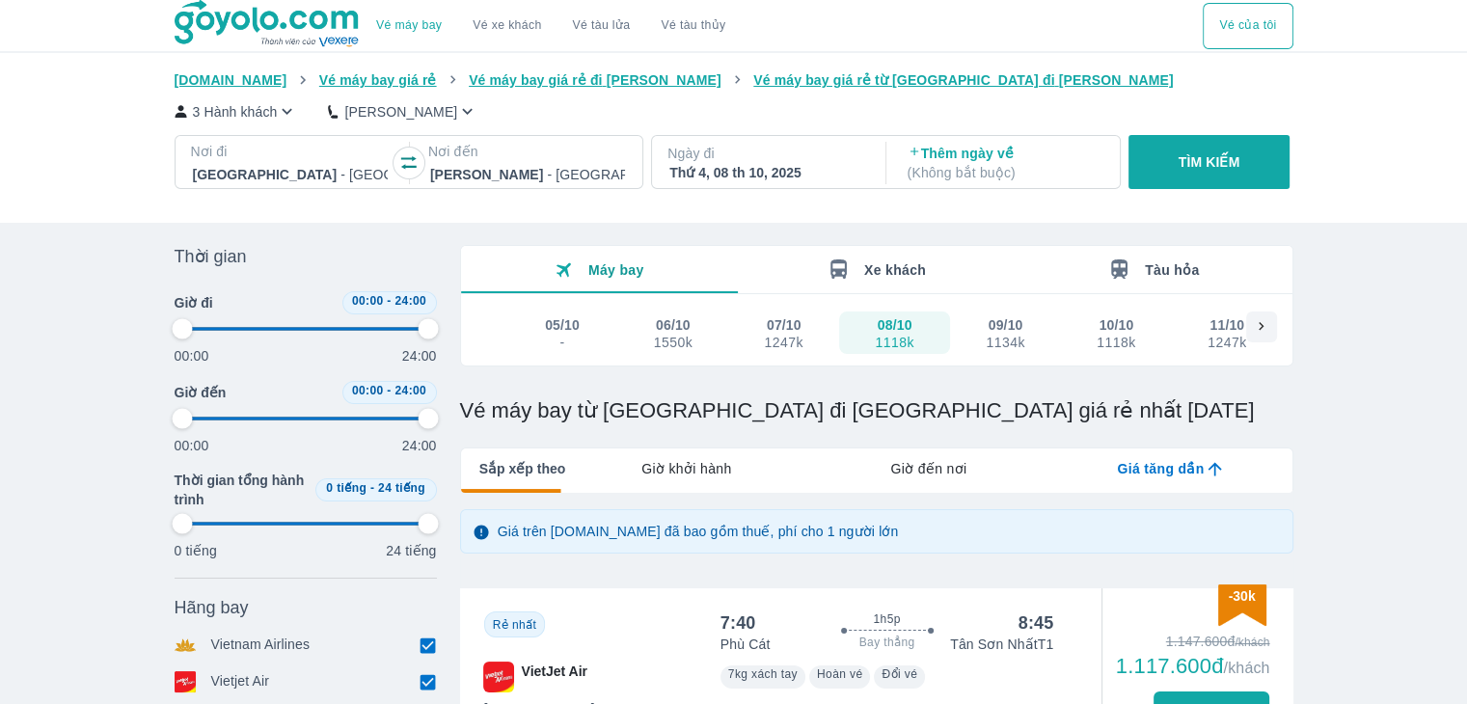
type input "97.9166666666667"
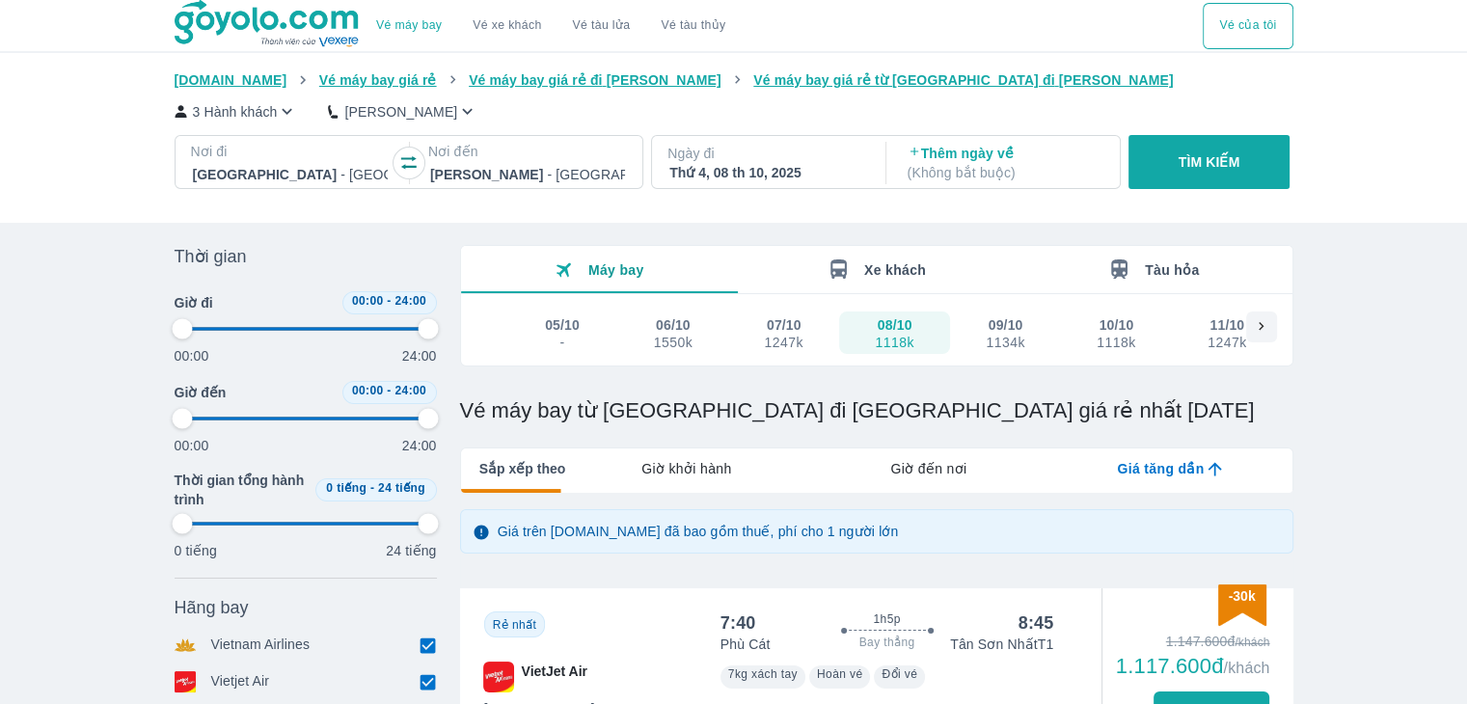
type input "97.9166666666667"
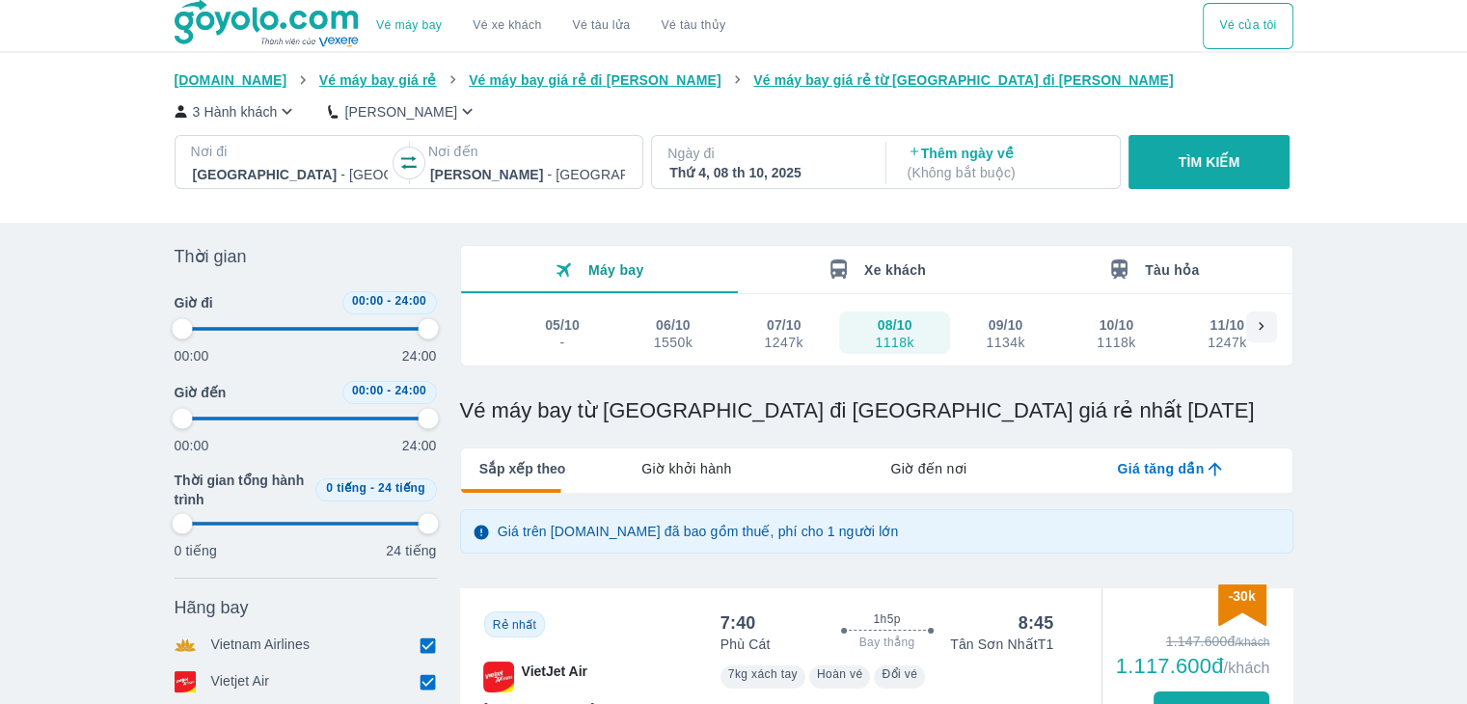
type input "97.9166666666667"
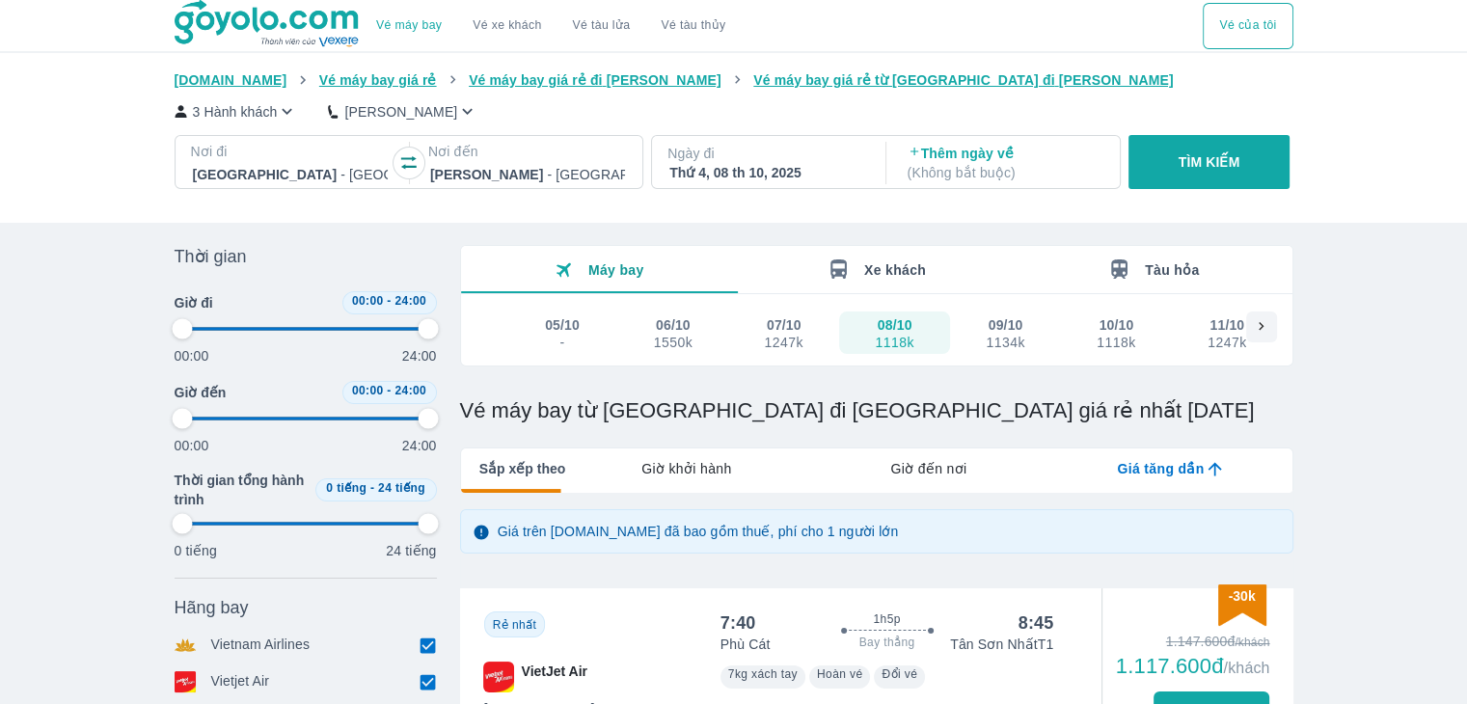
type input "97.9166666666667"
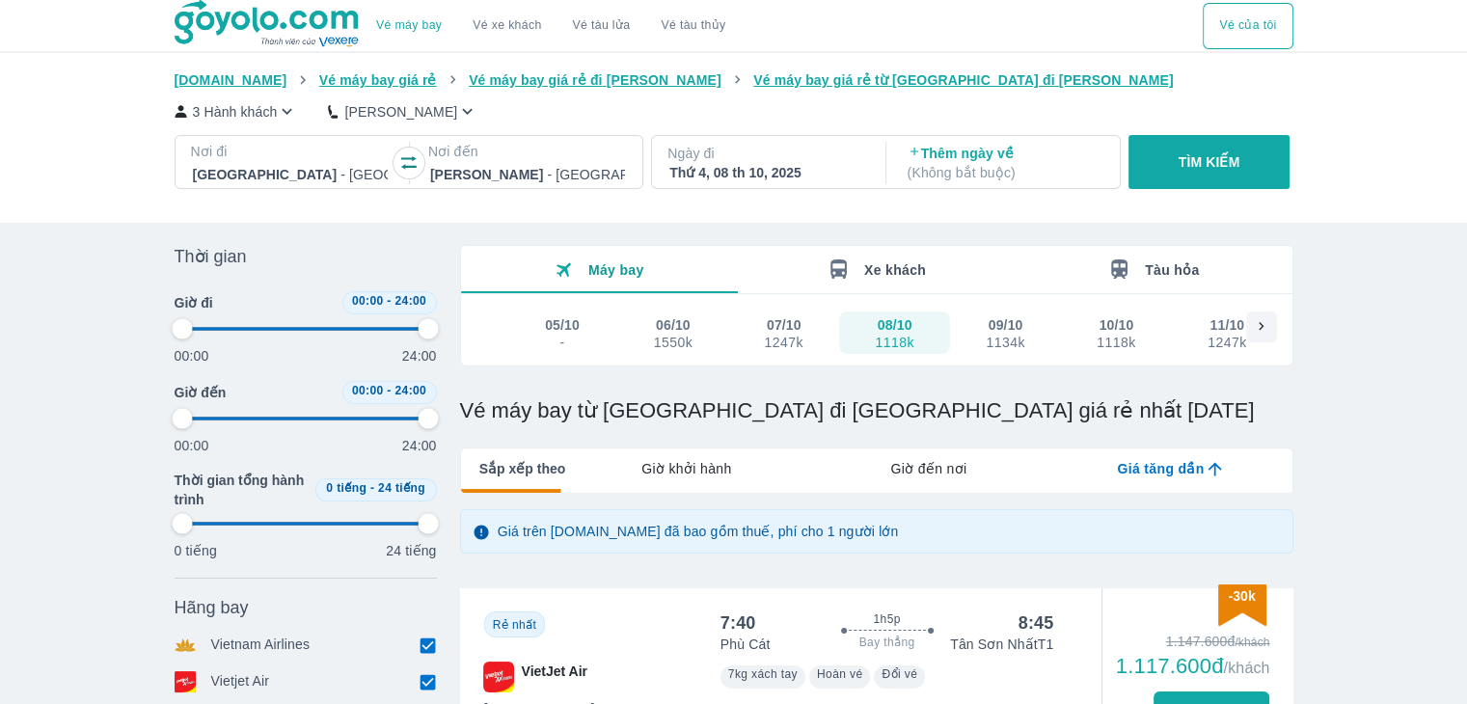
type input "97.9166666666667"
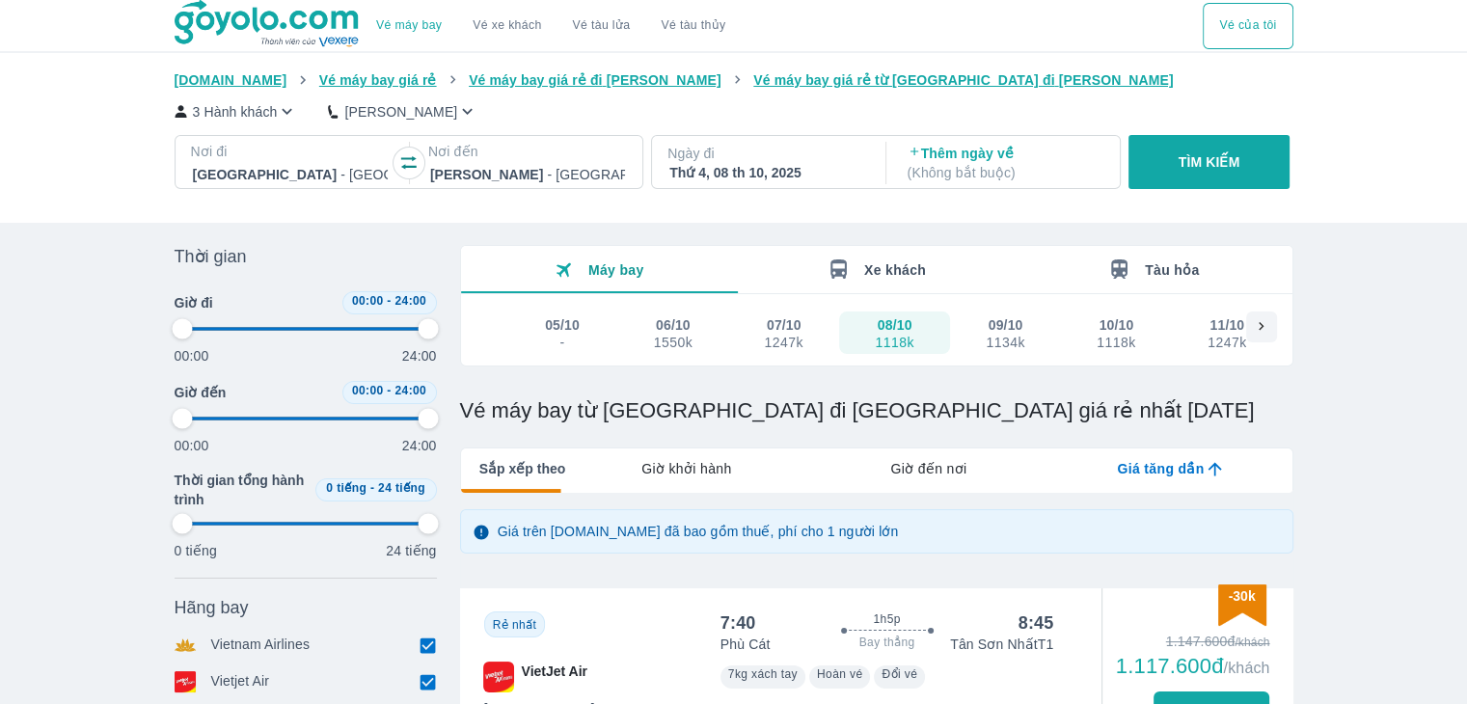
type input "97.9166666666667"
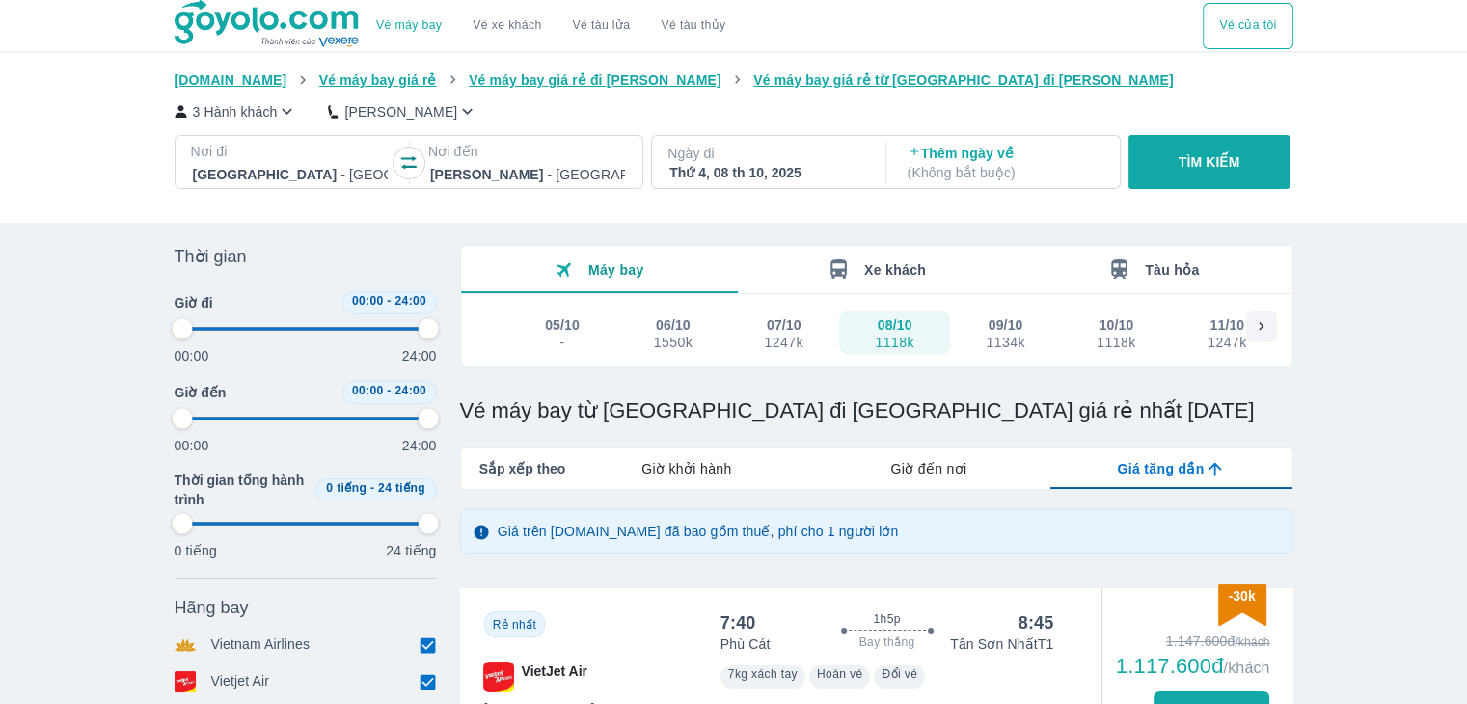
type input "97.9166666666667"
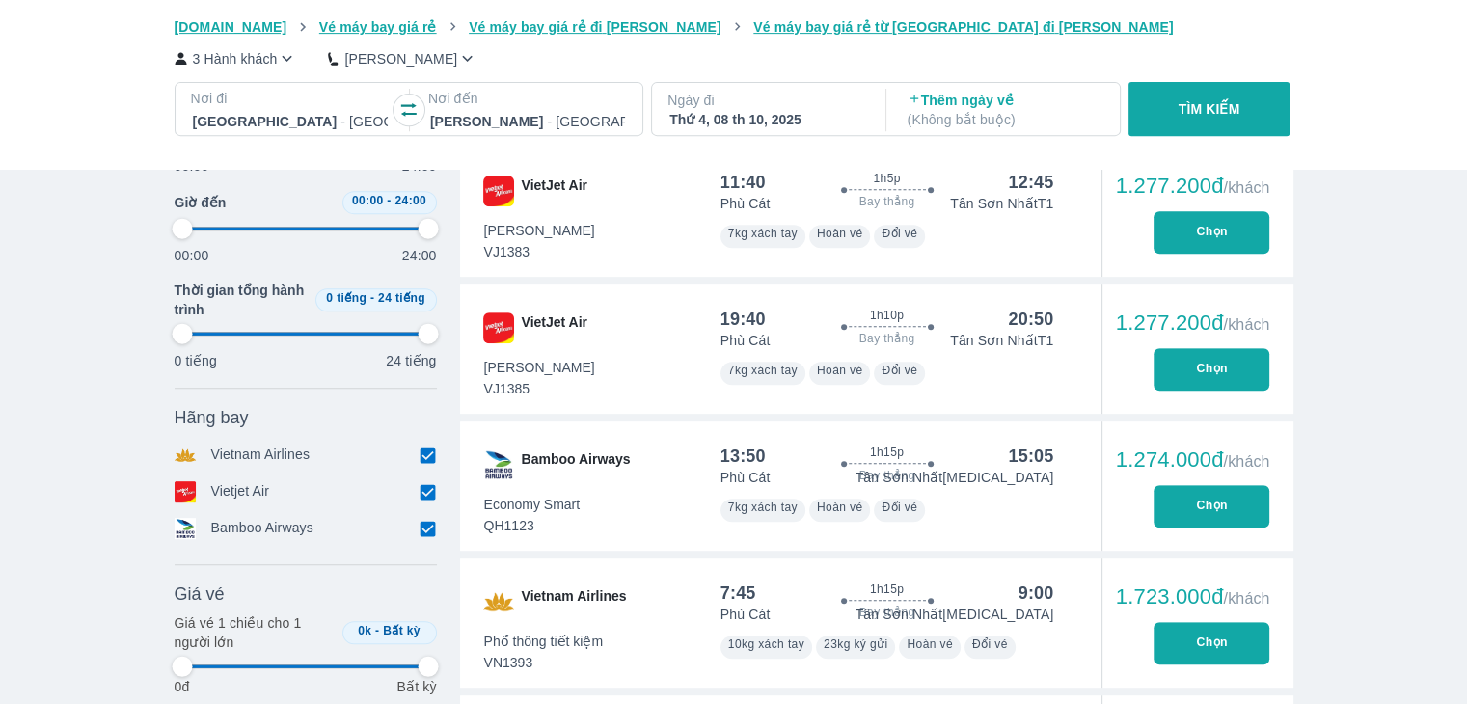
scroll to position [915, 0]
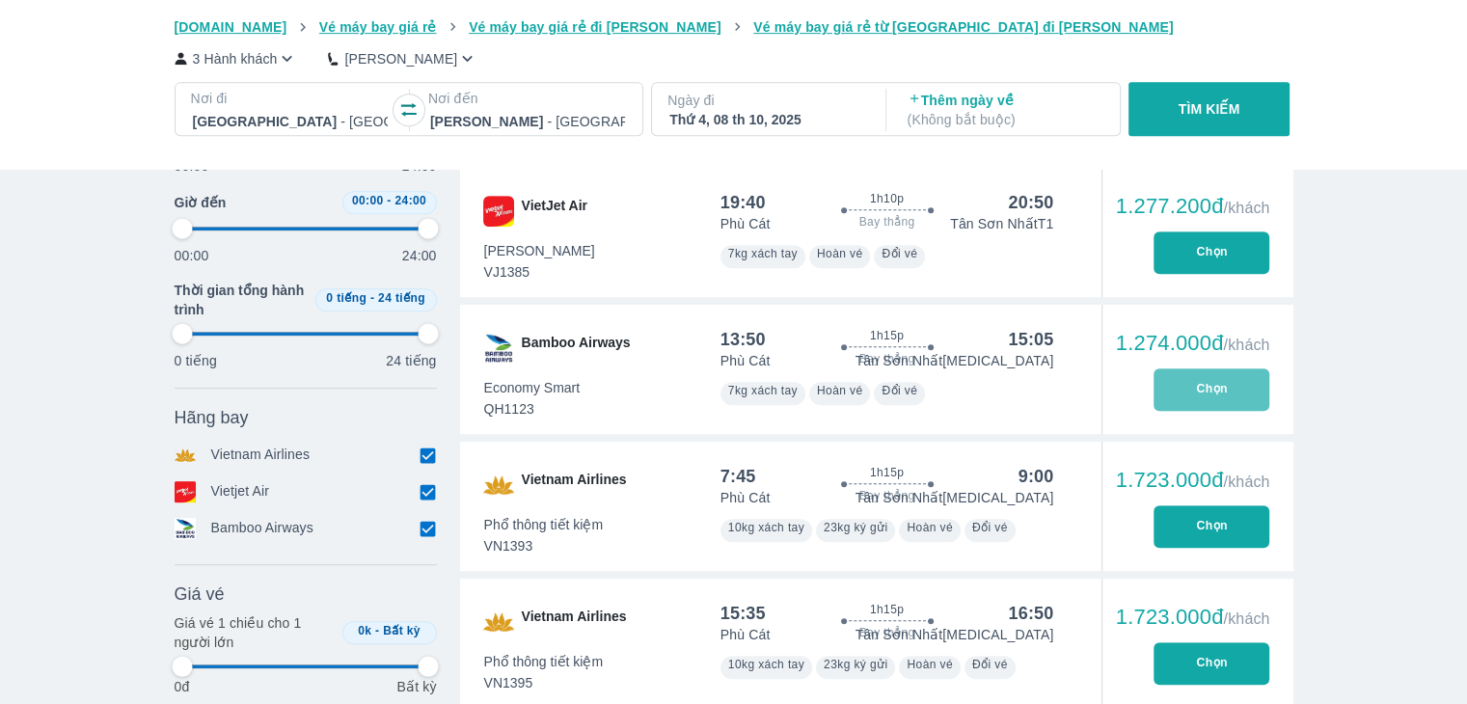
click at [1193, 391] on button "Chọn" at bounding box center [1211, 389] width 116 height 42
type input "97.9166666666667"
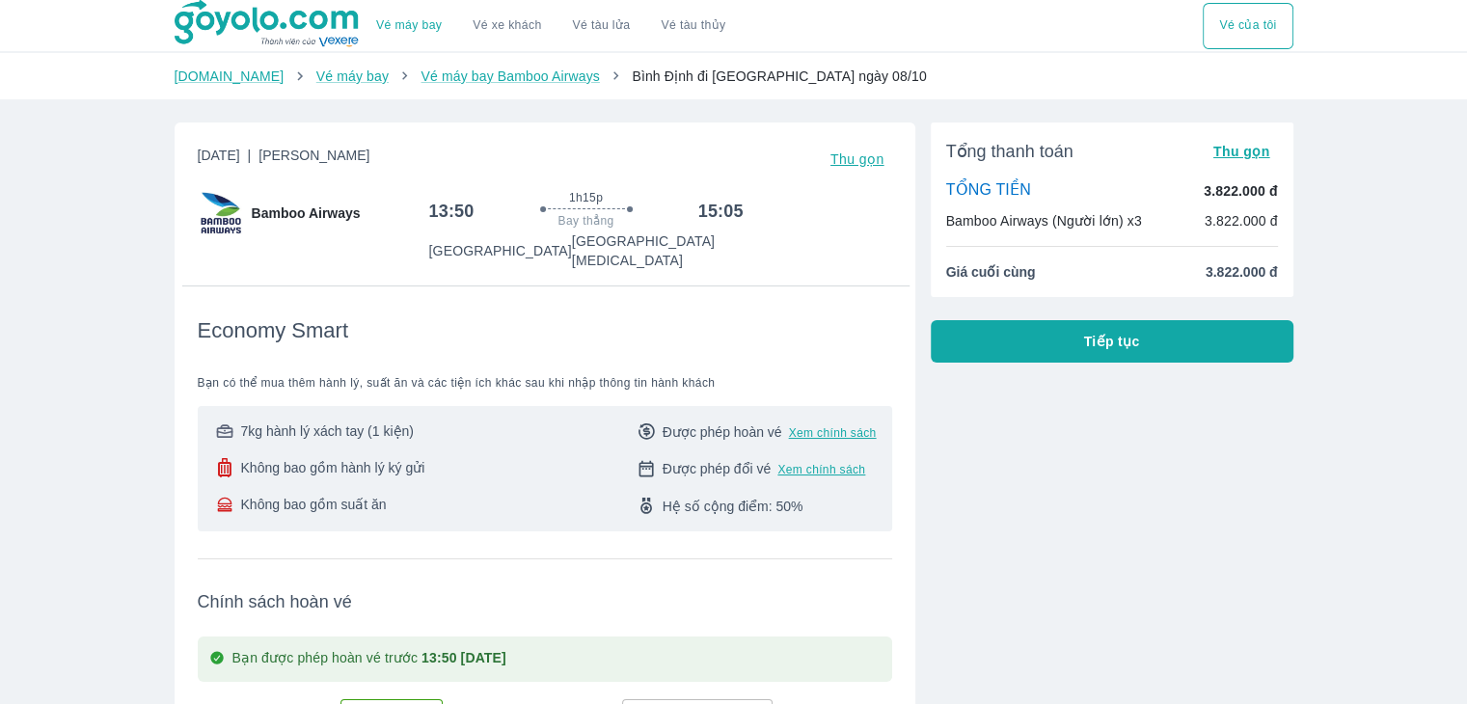
click at [1070, 340] on button "Tiếp tục" at bounding box center [1112, 341] width 363 height 42
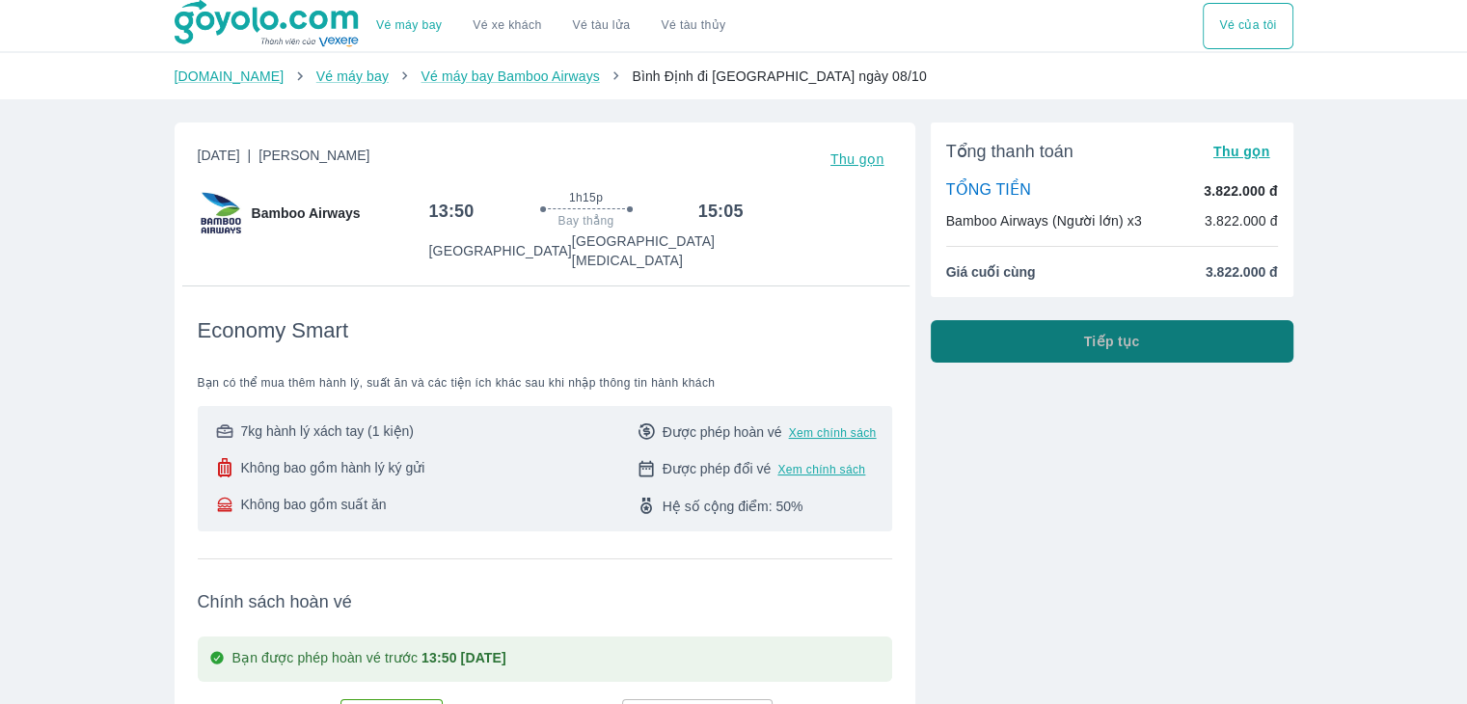
click at [1221, 346] on button "Tiếp tục" at bounding box center [1112, 341] width 363 height 42
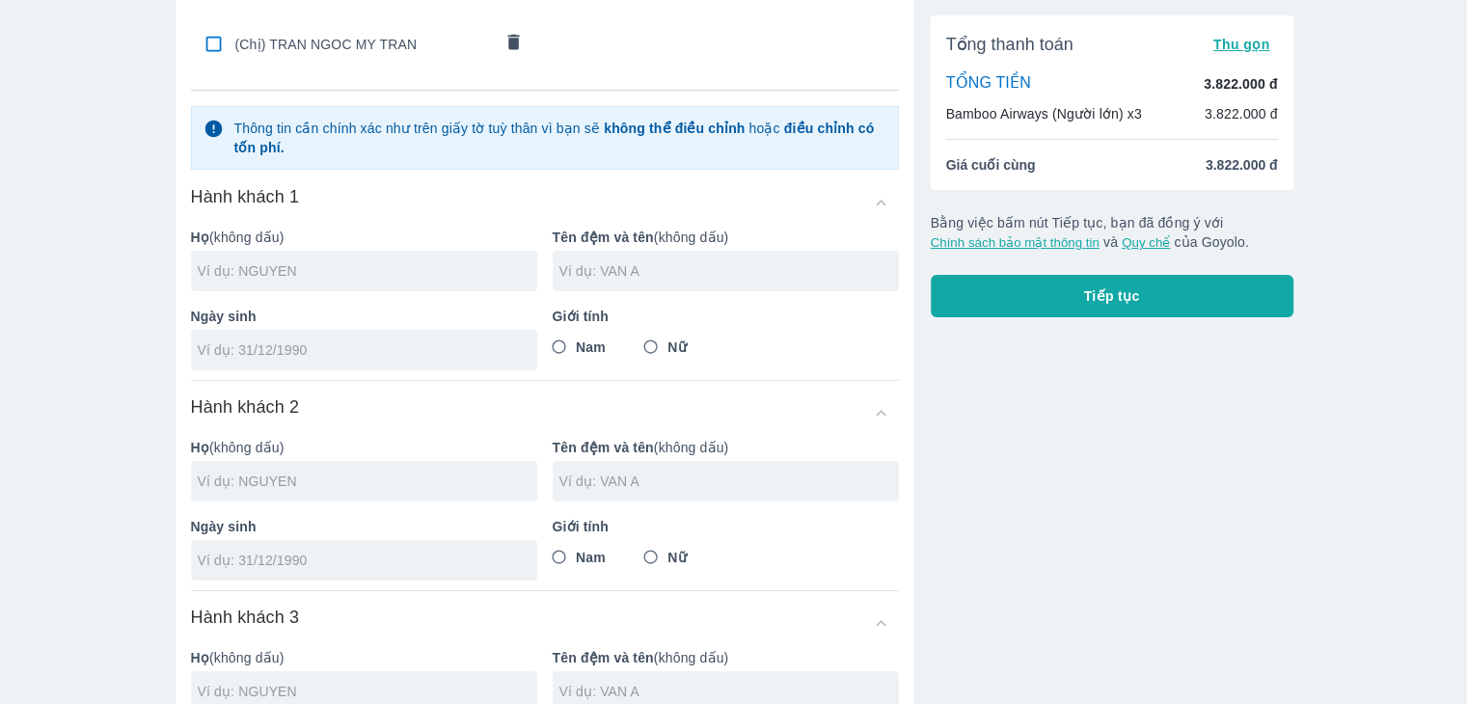
scroll to position [198, 0]
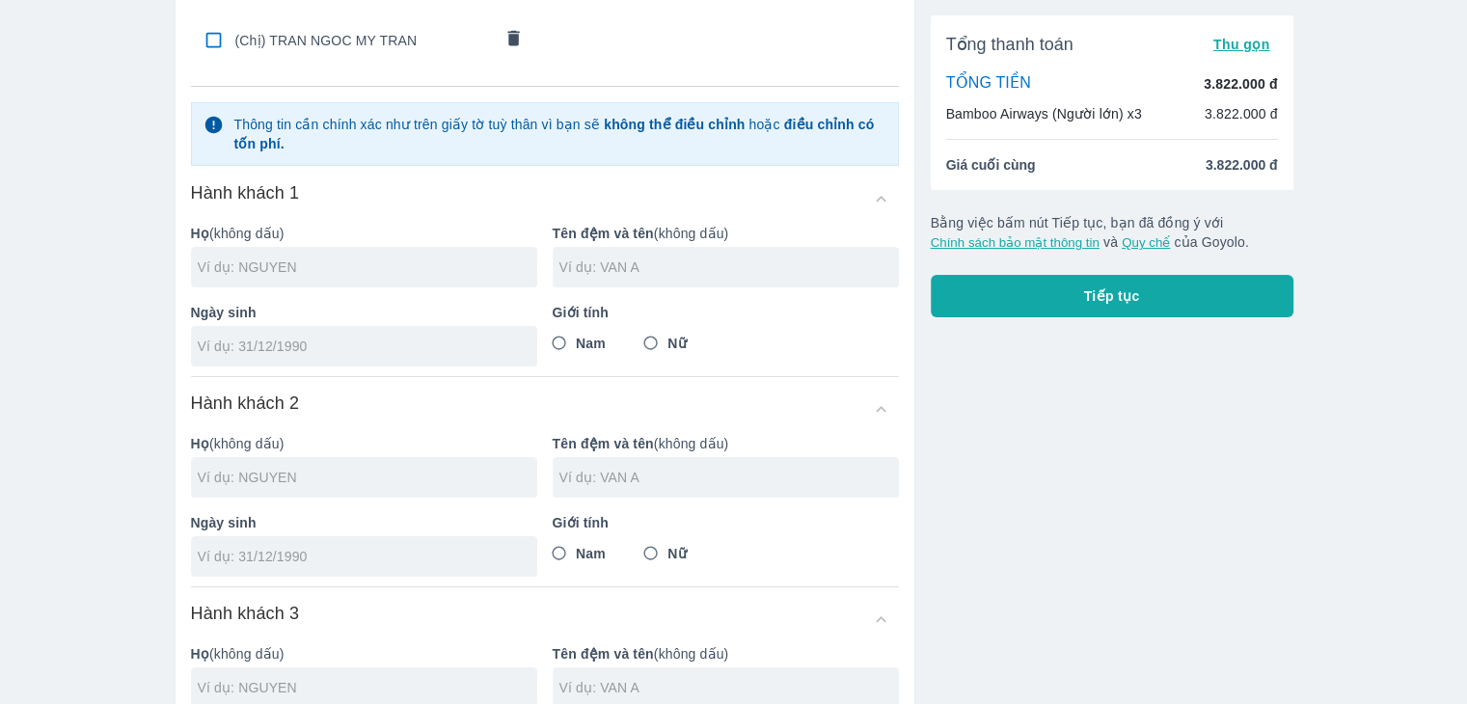
click at [413, 284] on div at bounding box center [364, 267] width 346 height 40
click at [428, 272] on input "text" at bounding box center [367, 266] width 339 height 19
type input "[PERSON_NAME]"
click at [632, 255] on div at bounding box center [726, 267] width 346 height 40
type input "[PERSON_NAME]"
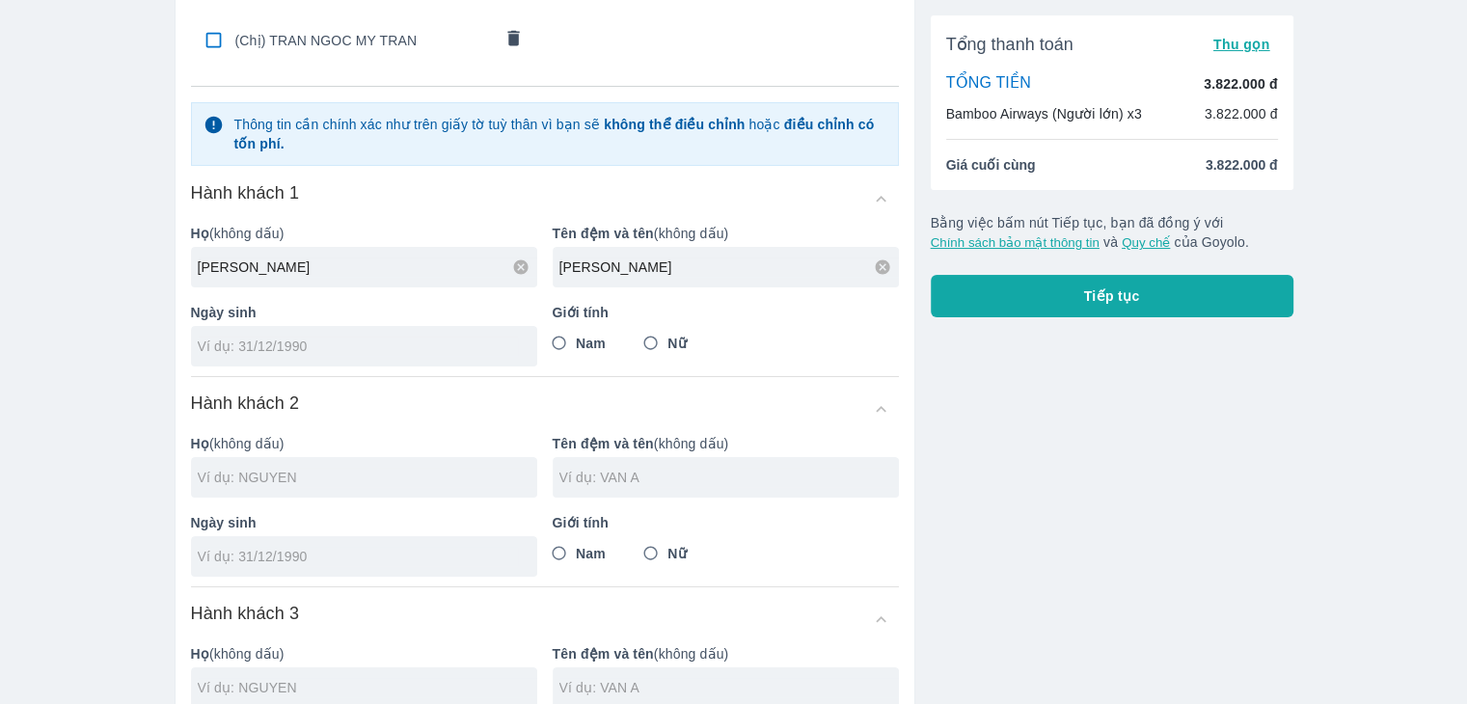
click at [656, 333] on input "Nữ" at bounding box center [651, 343] width 35 height 35
radio input "true"
click at [309, 341] on input "tel" at bounding box center [358, 346] width 320 height 19
type input "[DATE]"
click at [343, 465] on div at bounding box center [364, 477] width 346 height 40
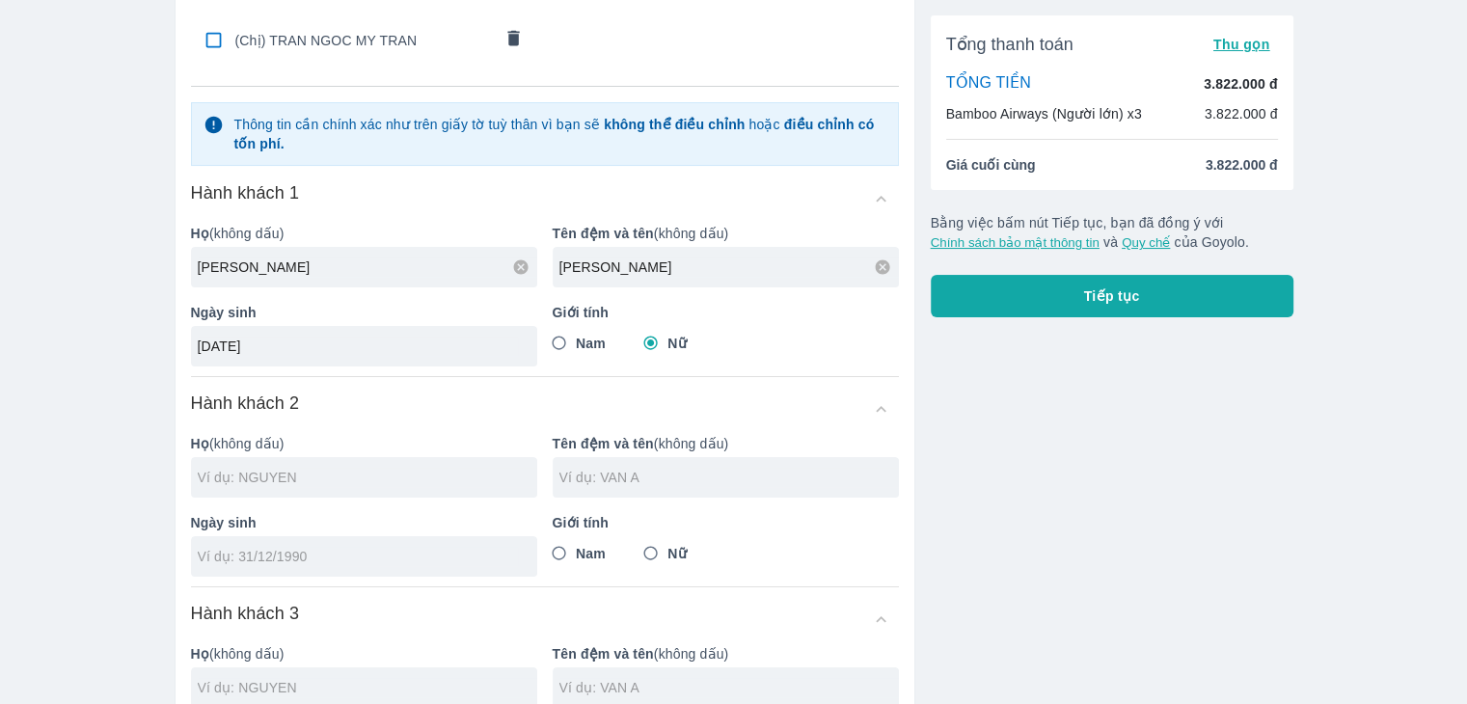
type input "[PERSON_NAME]"
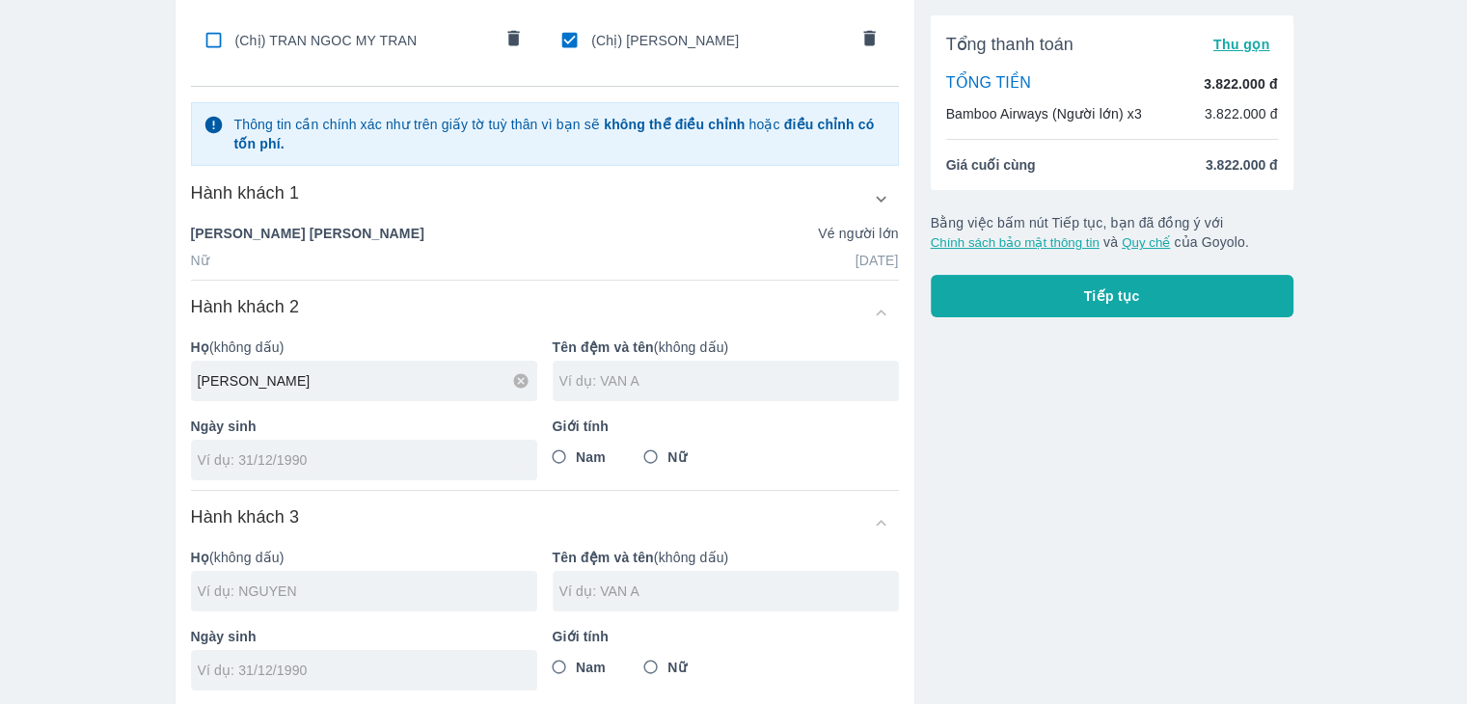
type input "[PERSON_NAME]"
click at [635, 387] on input "text" at bounding box center [728, 380] width 339 height 19
type input "NGOC MAI"
click at [499, 451] on input "tel" at bounding box center [358, 459] width 320 height 19
type input "[DATE]"
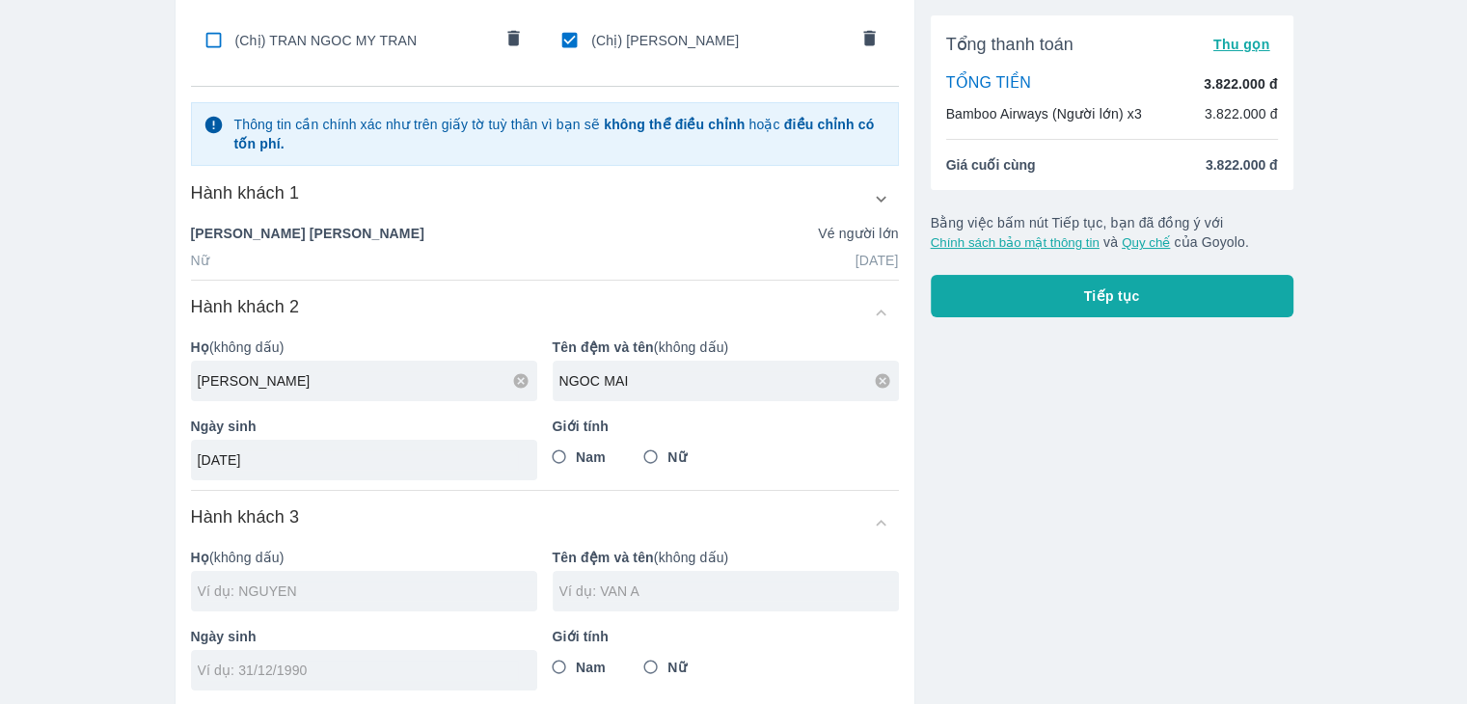
click at [645, 458] on input "Nữ" at bounding box center [651, 457] width 35 height 35
radio input "true"
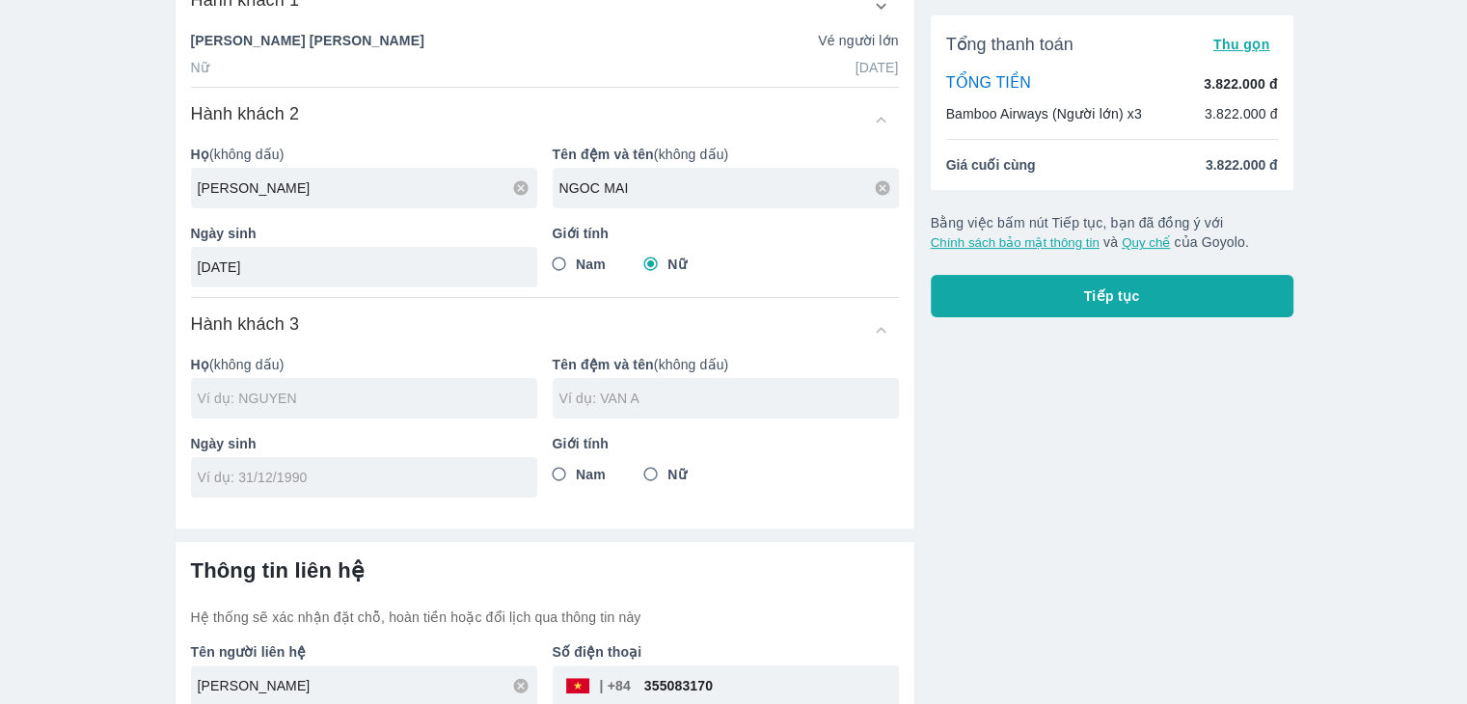
click at [448, 389] on input "text" at bounding box center [367, 398] width 339 height 19
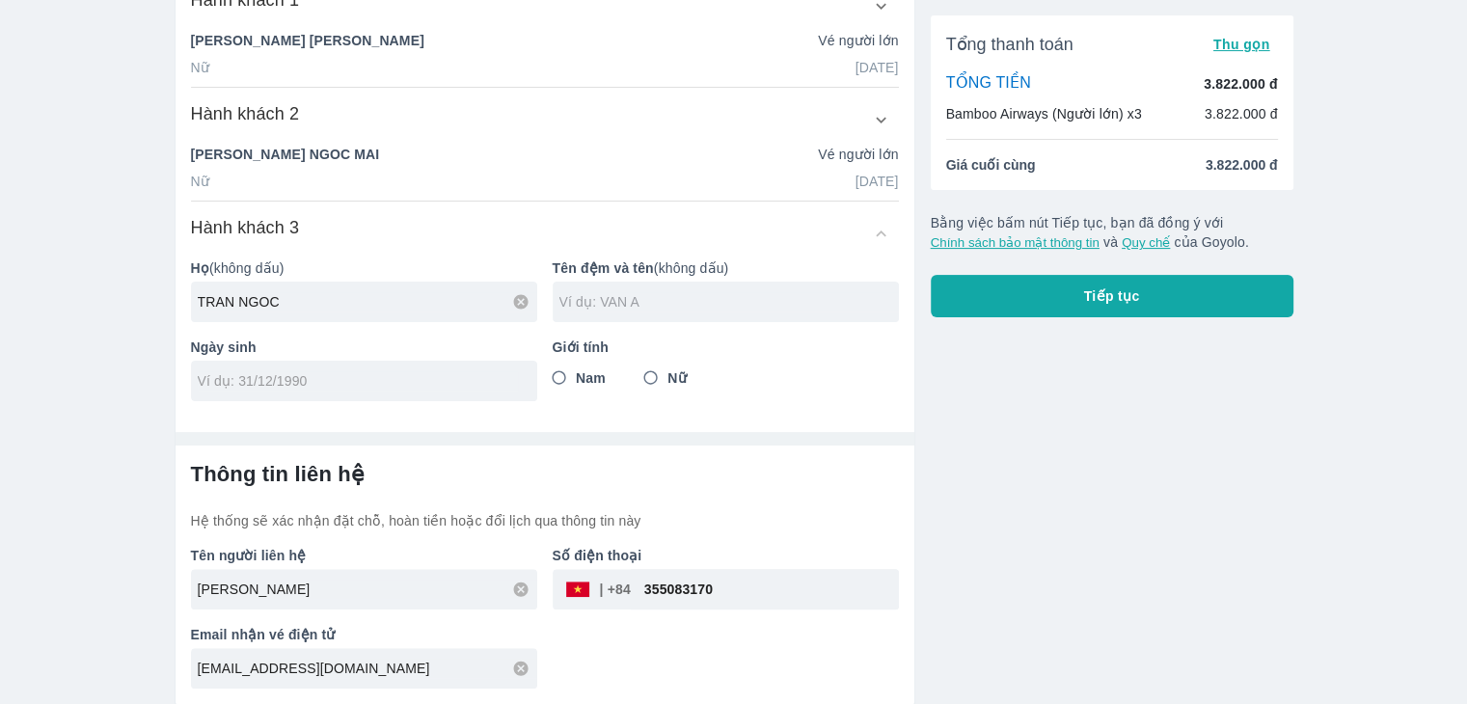
type input "TRAN NGOC"
click at [699, 302] on input "text" at bounding box center [728, 301] width 339 height 19
type input "MY TRAN"
click at [496, 371] on input "tel" at bounding box center [358, 380] width 320 height 19
type input "[DATE]"
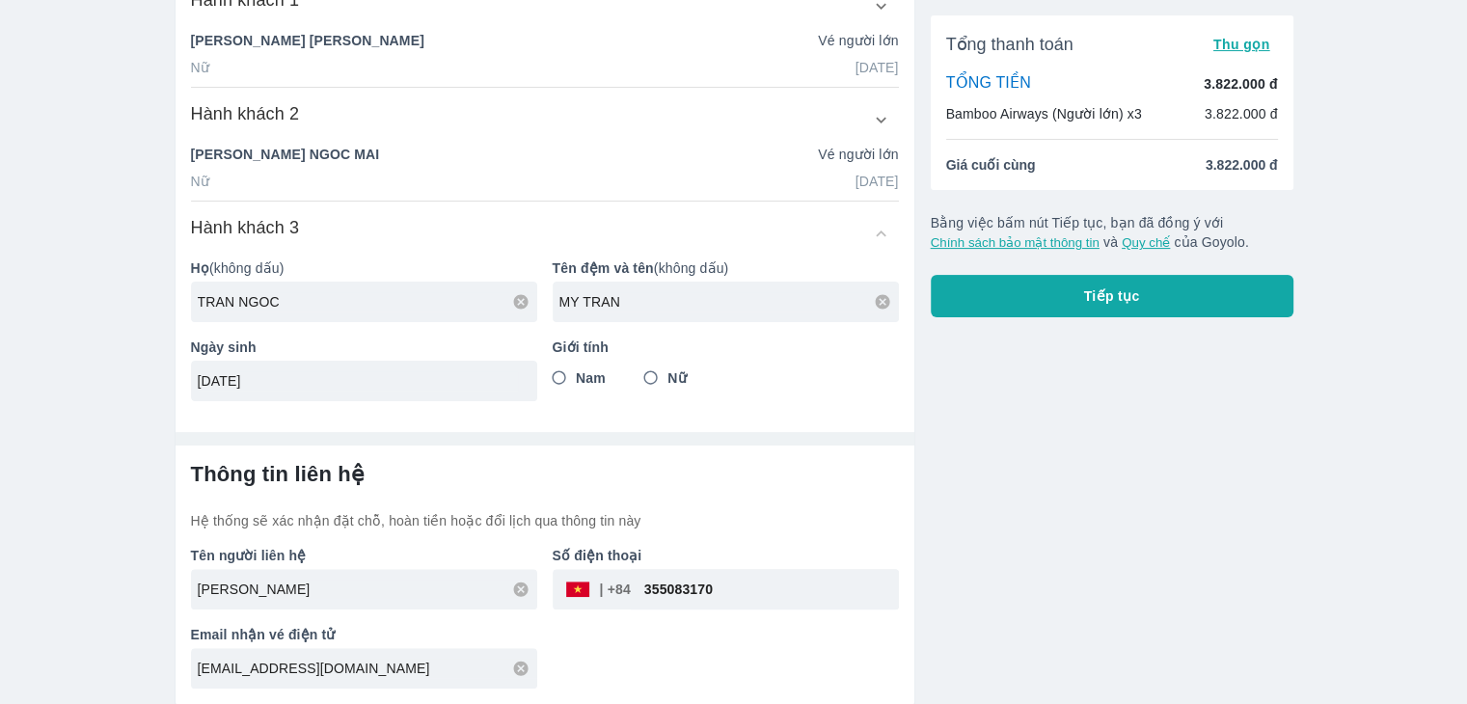
click at [644, 375] on input "Nữ" at bounding box center [651, 378] width 35 height 35
radio input "true"
click at [1087, 290] on span "Tiếp tục" at bounding box center [1112, 295] width 56 height 19
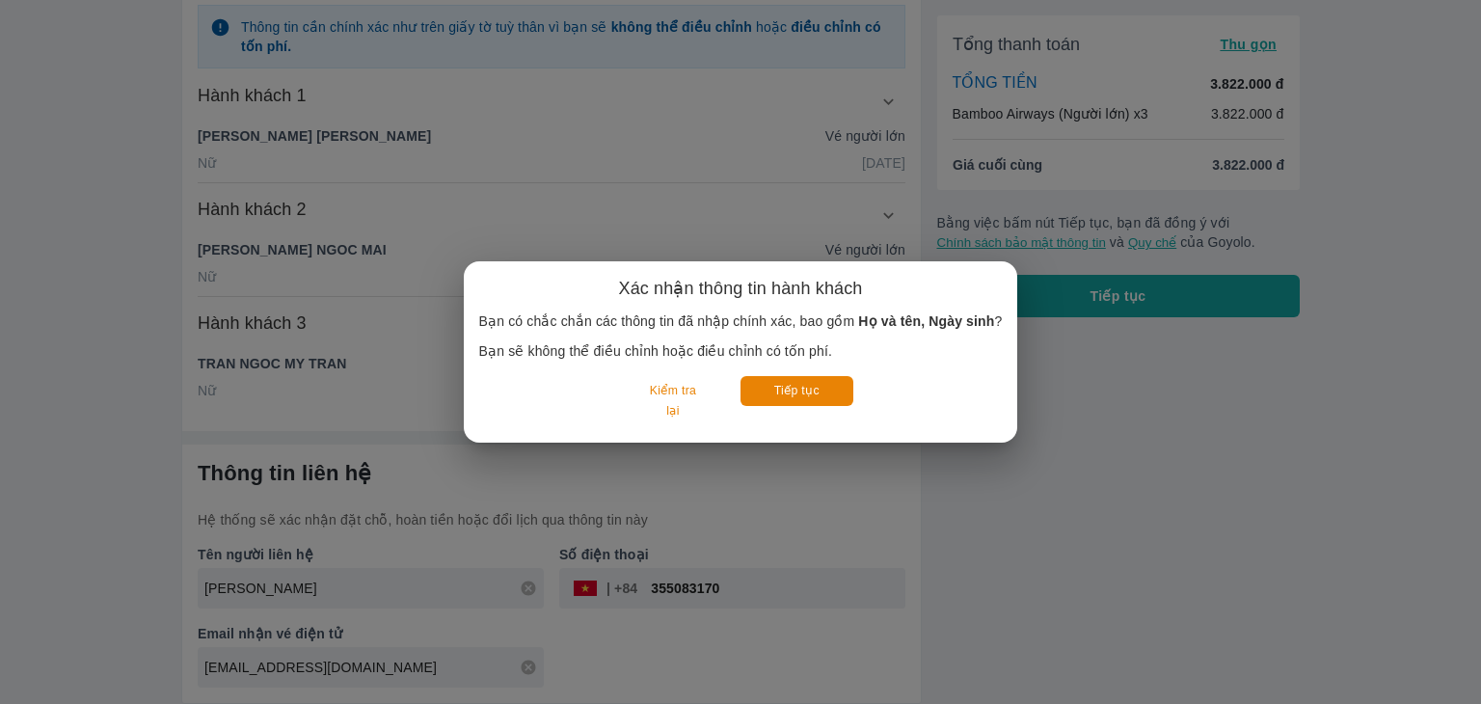
scroll to position [325, 0]
click at [815, 384] on button "Tiếp tục" at bounding box center [797, 391] width 113 height 30
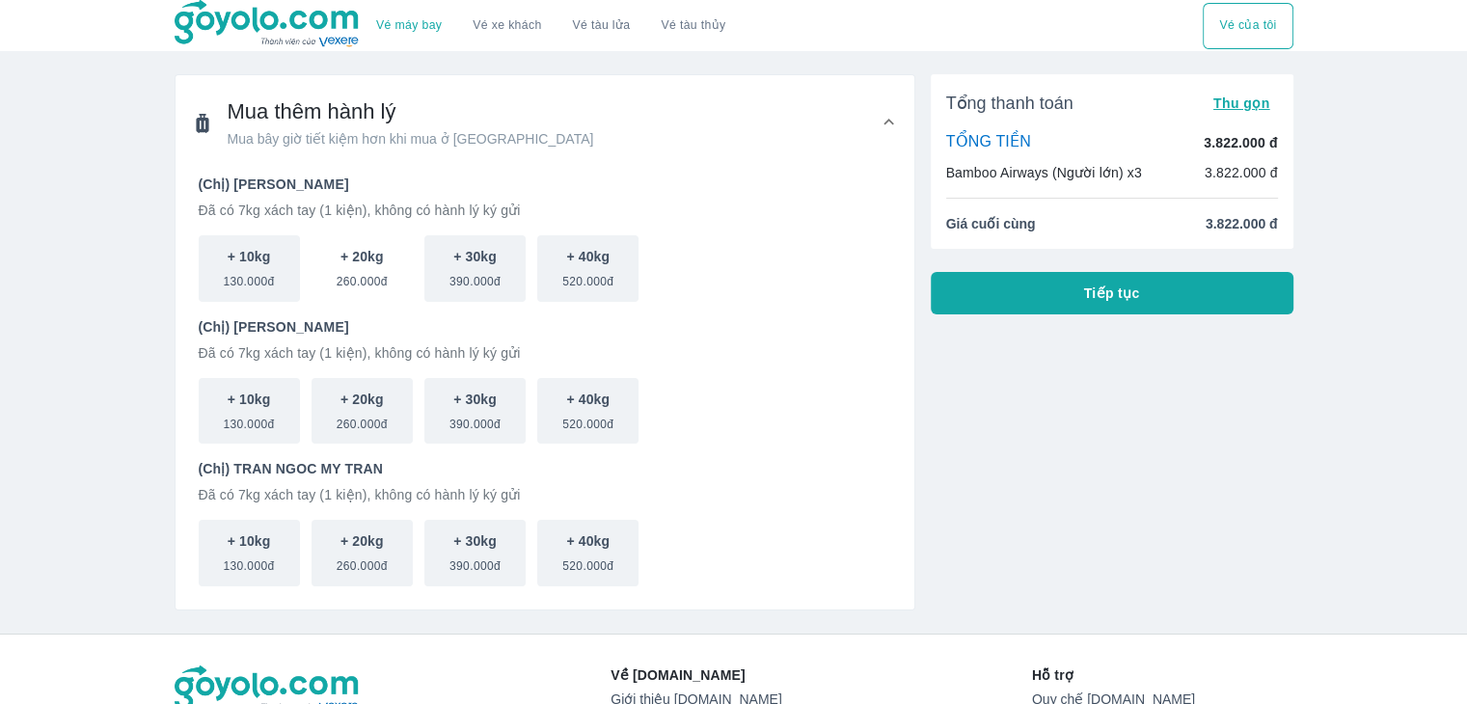
click at [328, 290] on button "+ 20kg 260.000đ" at bounding box center [361, 268] width 101 height 67
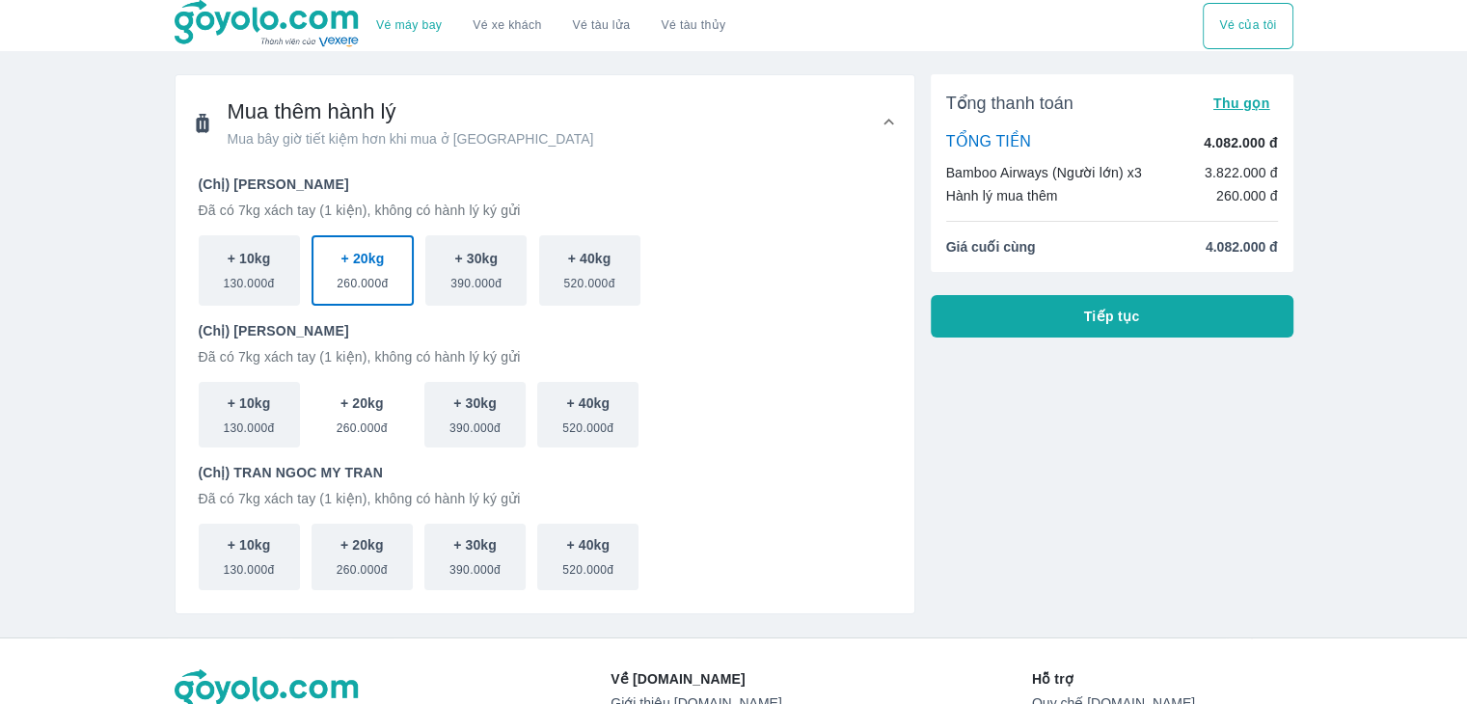
click at [361, 403] on p "+ 20kg" at bounding box center [361, 402] width 43 height 19
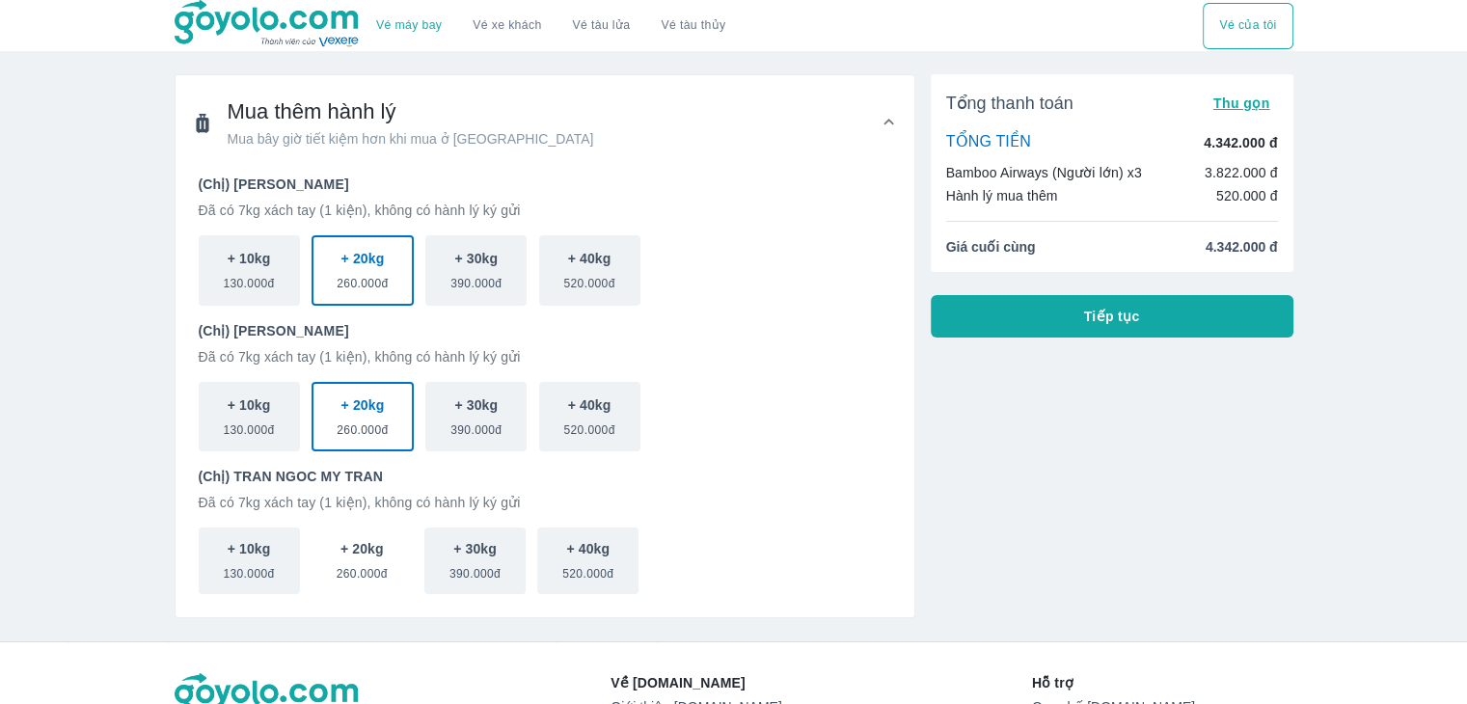
click at [365, 542] on p "+ 20kg" at bounding box center [361, 548] width 43 height 19
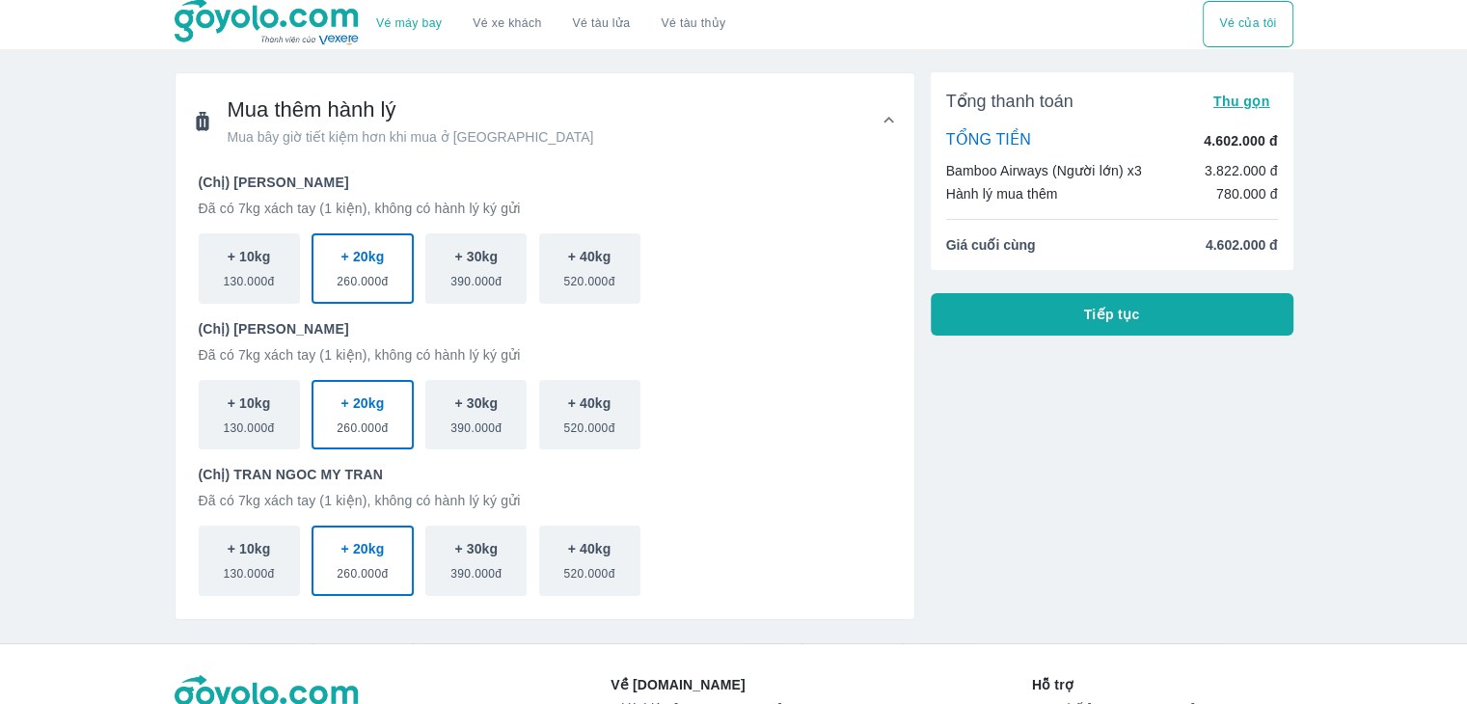
scroll to position [1, 0]
click at [1021, 315] on button "Tiếp tục" at bounding box center [1112, 315] width 363 height 42
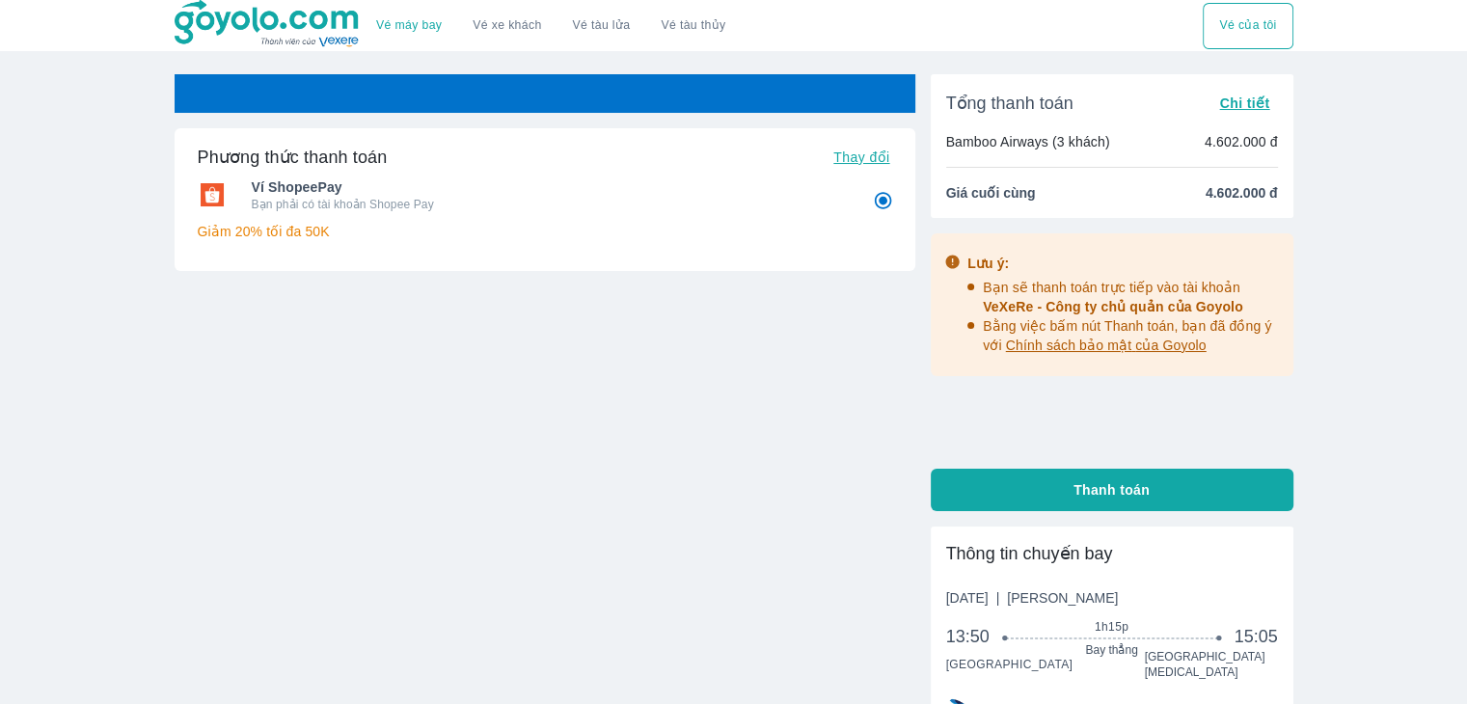
radio input "false"
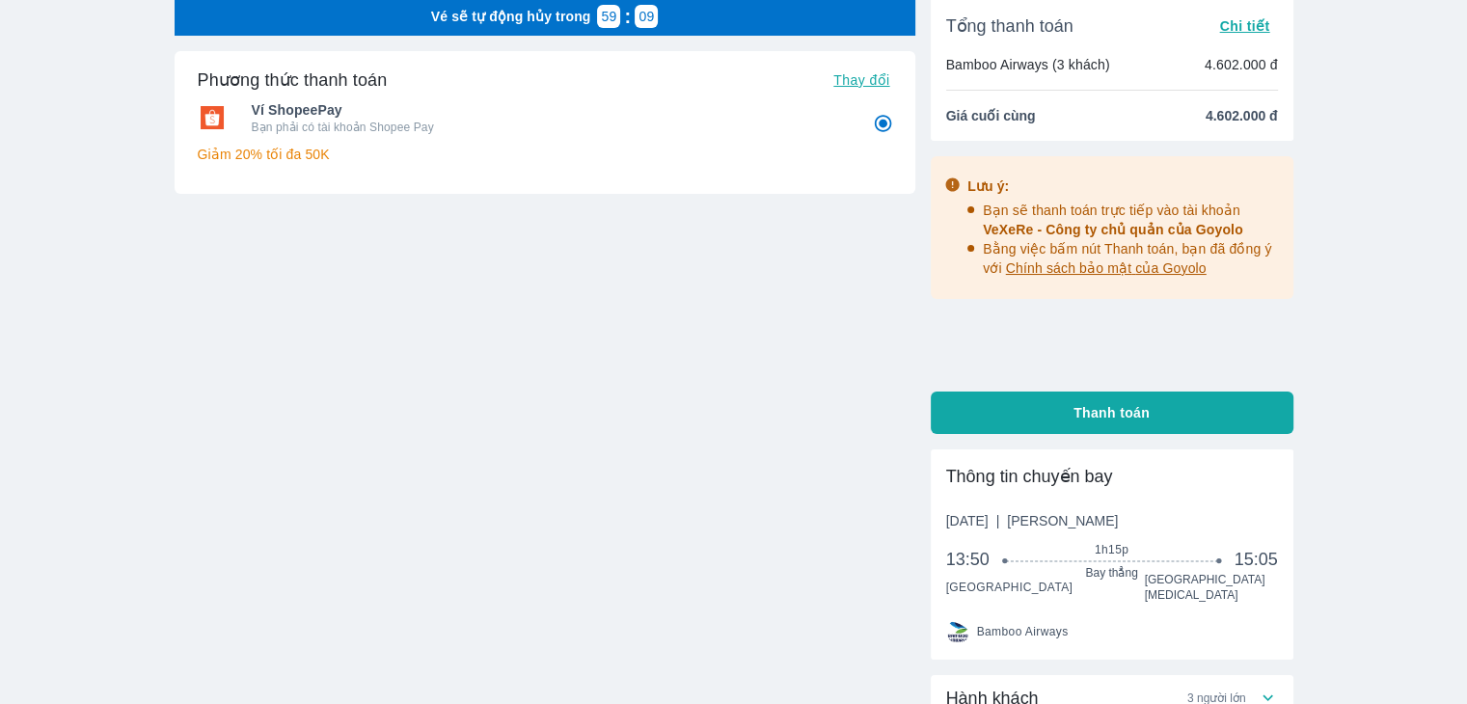
scroll to position [233, 0]
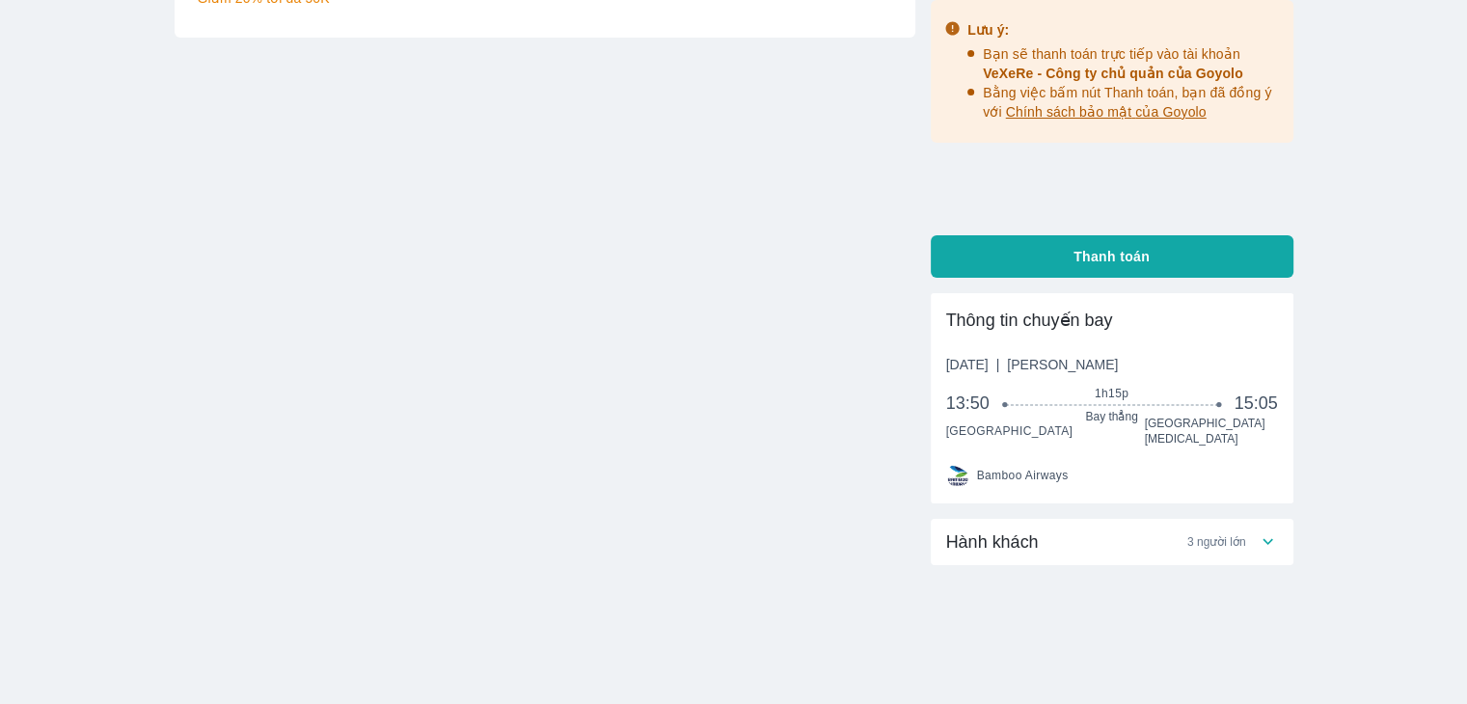
click at [1258, 539] on div "Hành khách 3 người lớn" at bounding box center [1112, 542] width 363 height 46
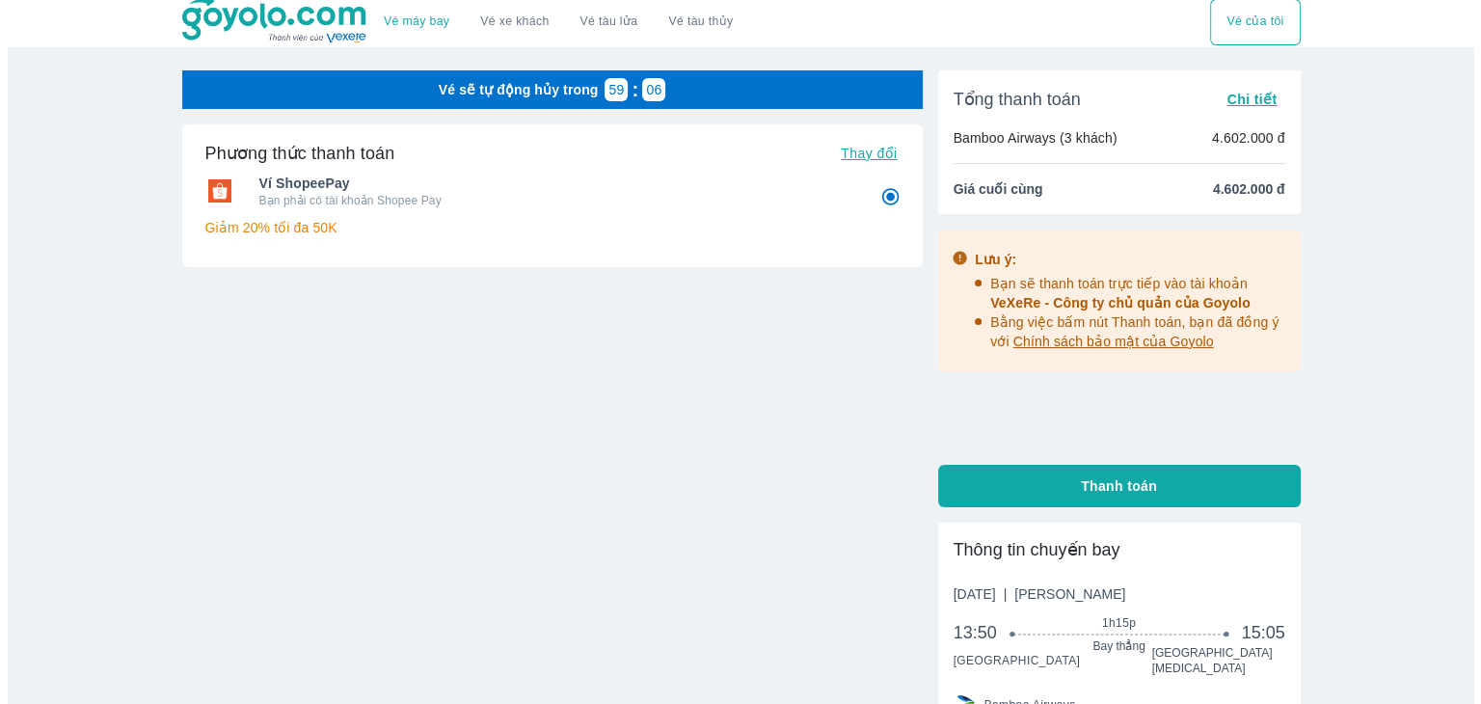
scroll to position [0, 0]
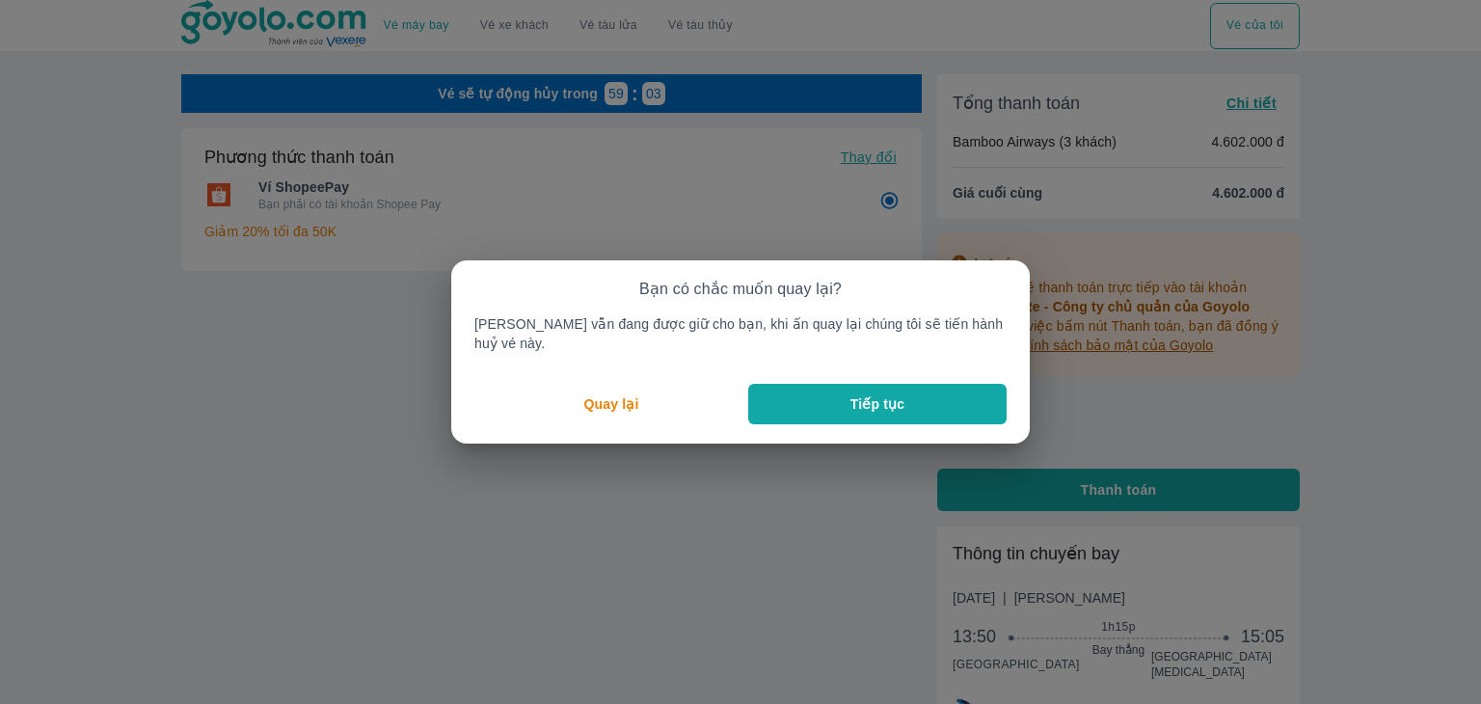
click at [850, 394] on p "Tiếp tục" at bounding box center [877, 403] width 54 height 19
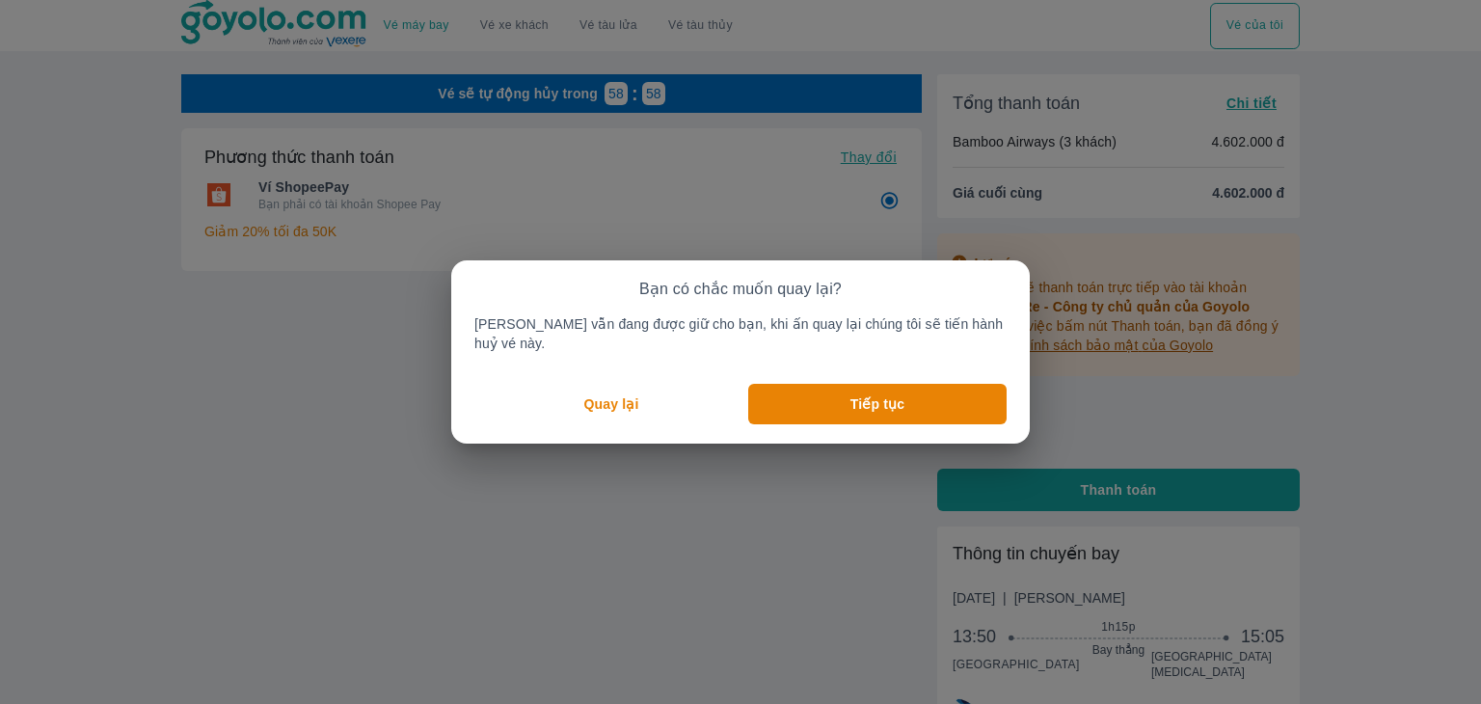
click at [609, 384] on button "Quay lại" at bounding box center [611, 404] width 274 height 40
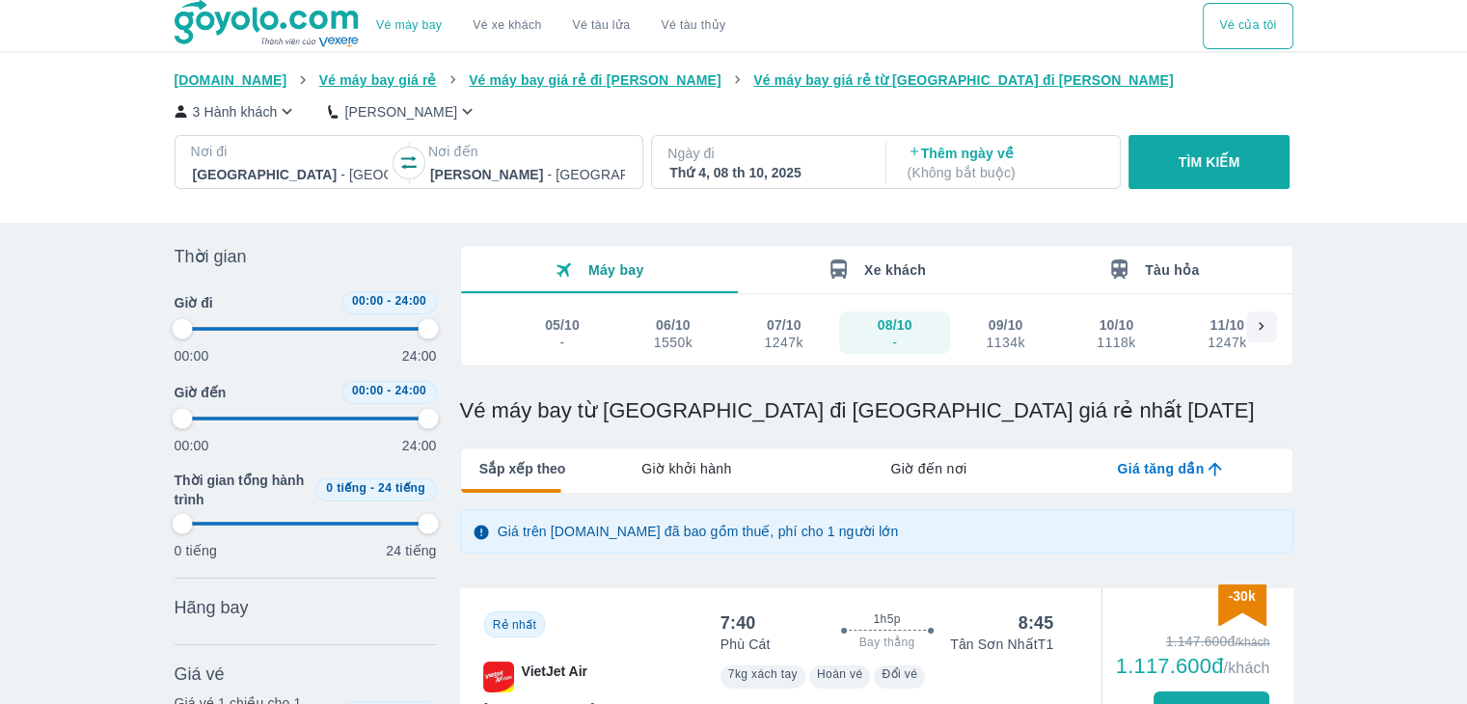
type input "97.9166666666667"
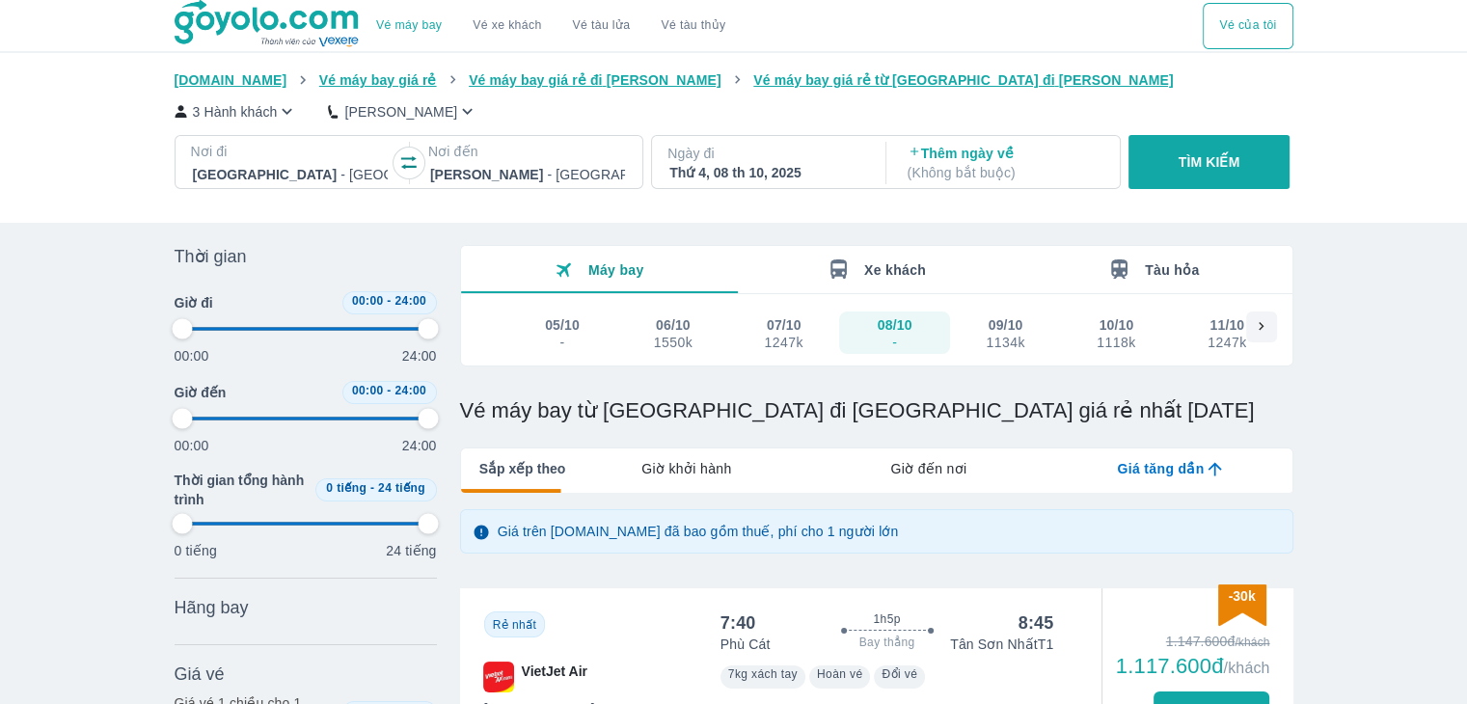
type input "97.9166666666667"
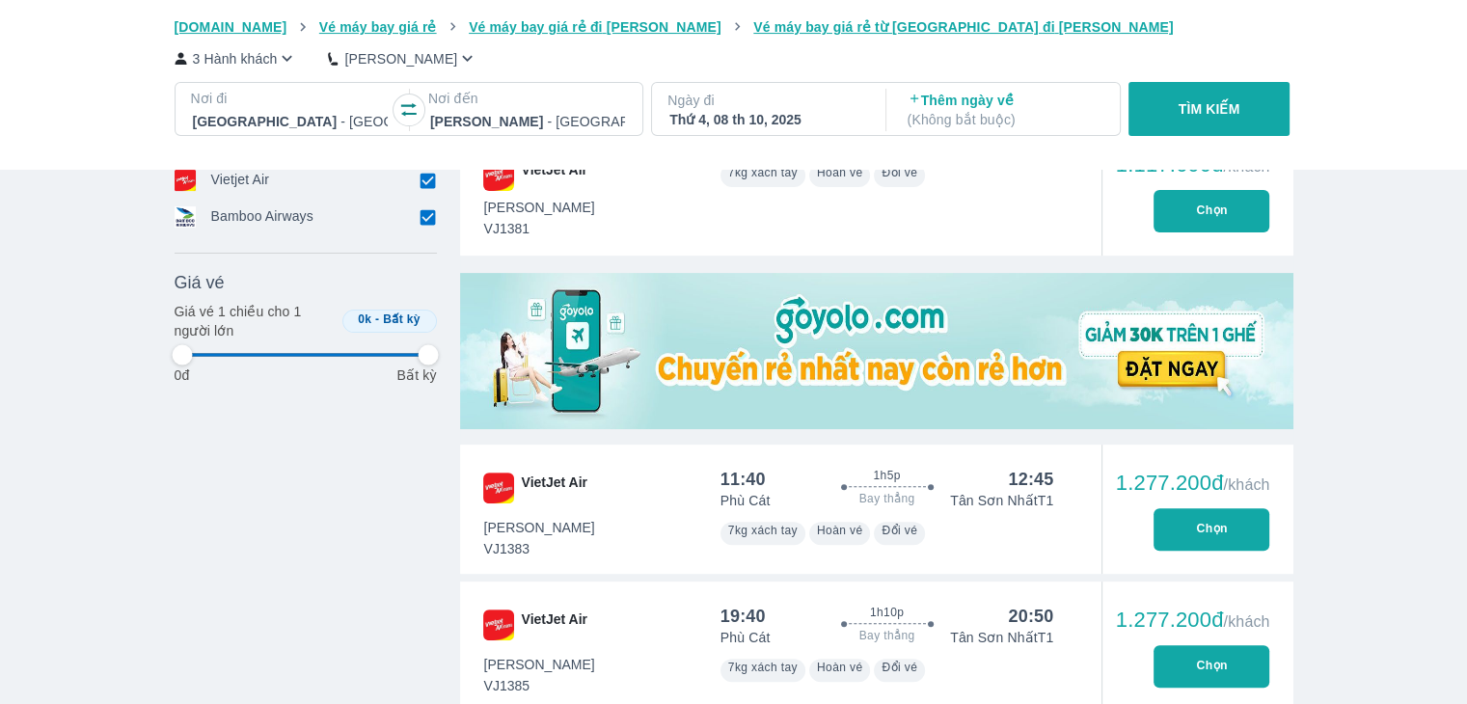
type input "97.9166666666667"
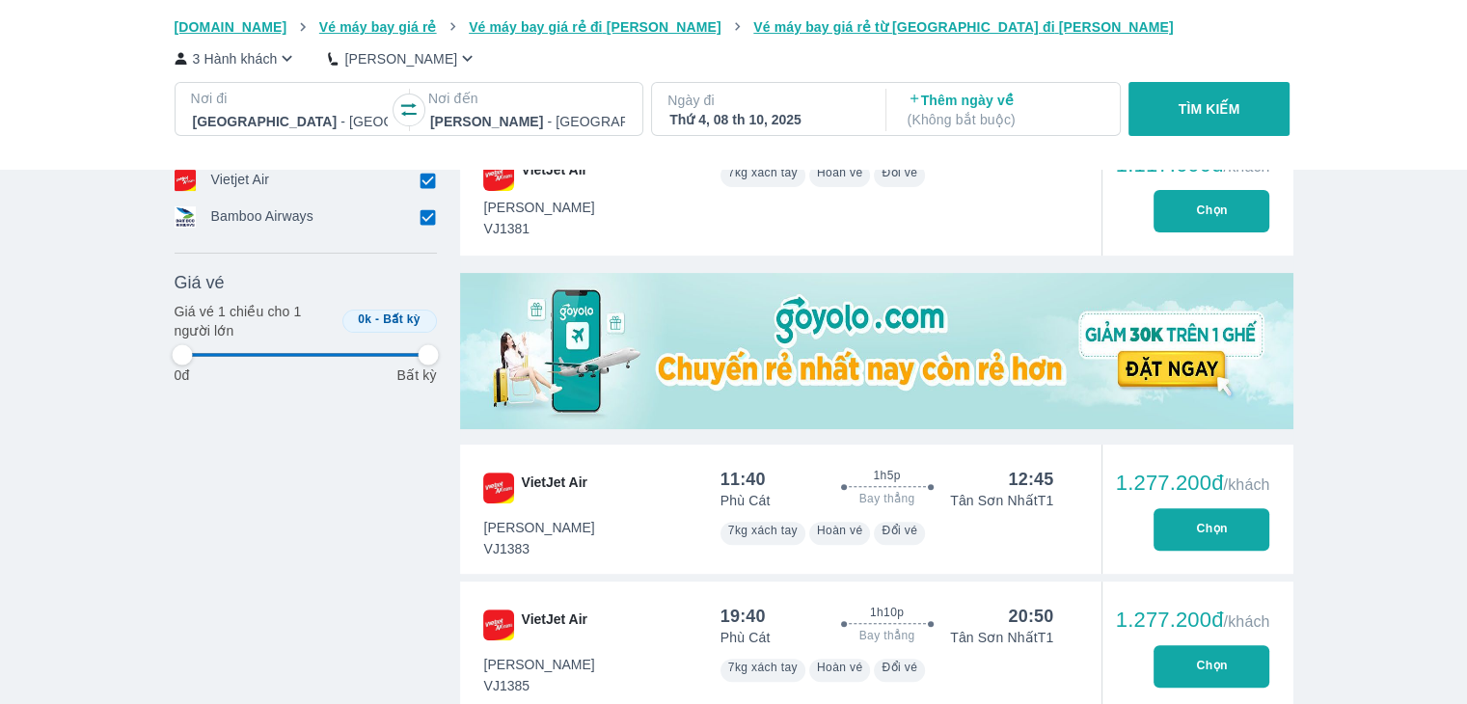
type input "97.9166666666667"
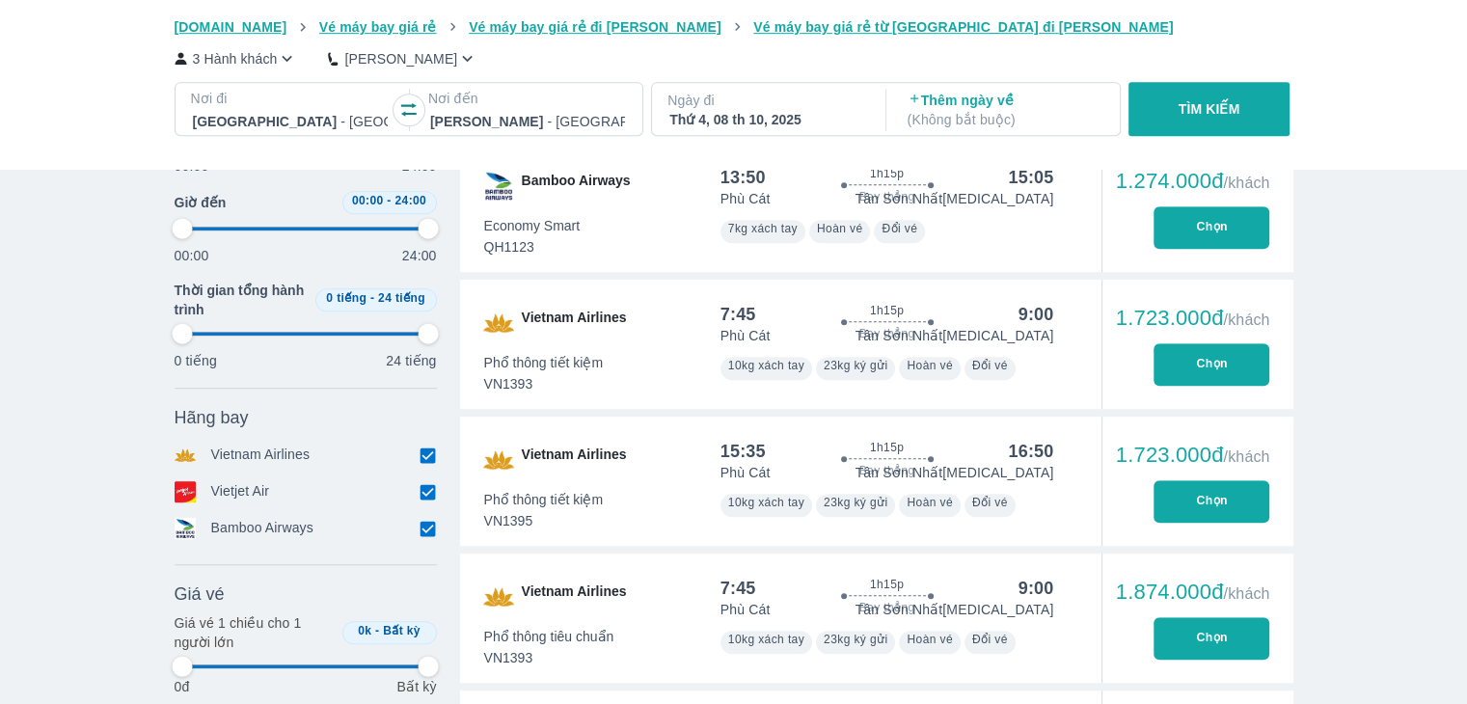
type input "97.9166666666667"
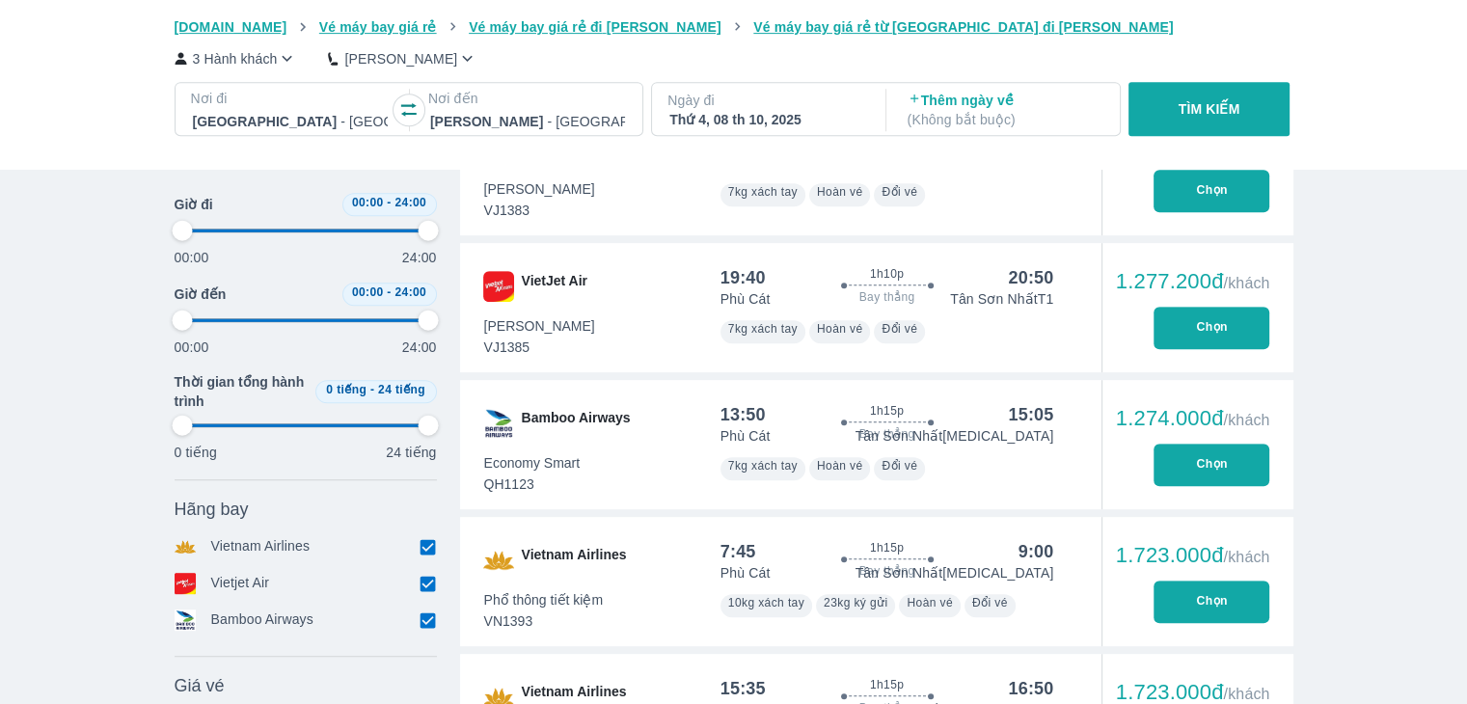
scroll to position [834, 0]
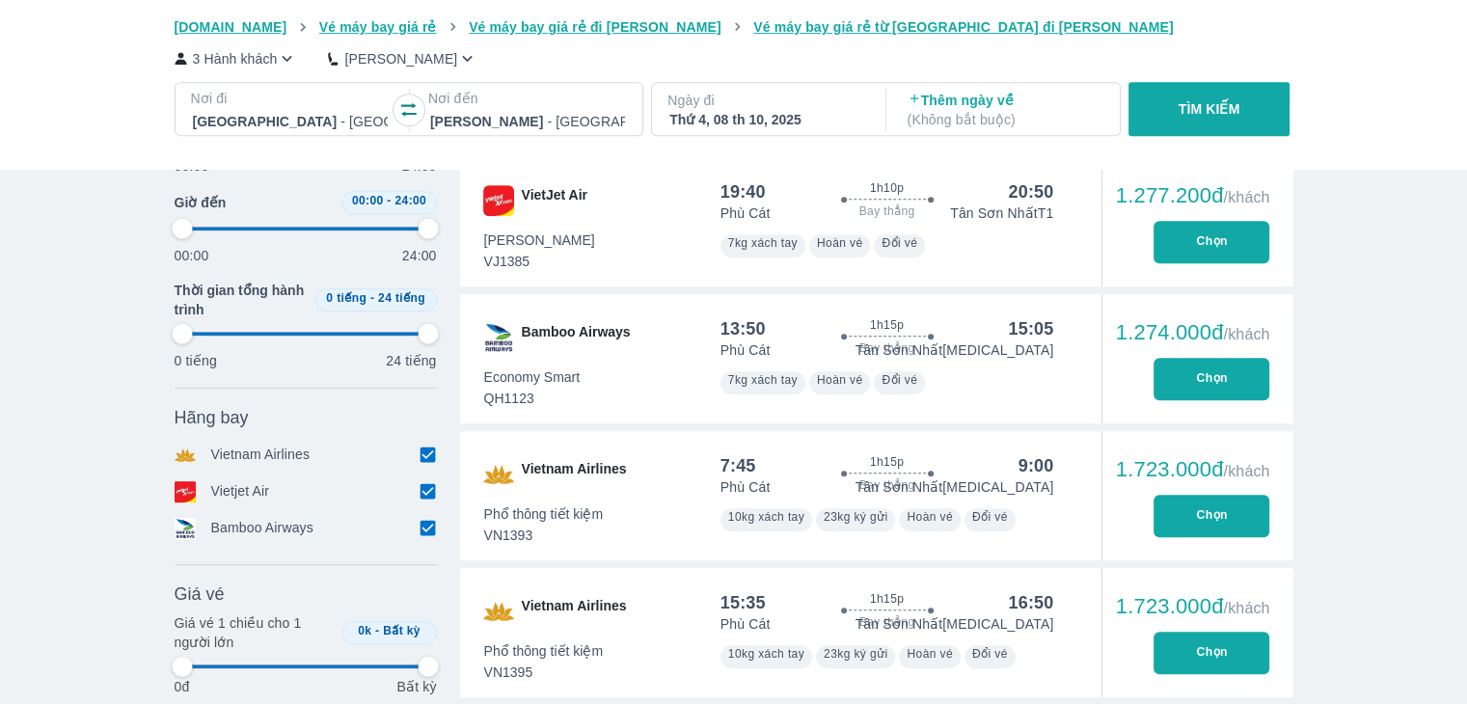
type input "97.9166666666667"
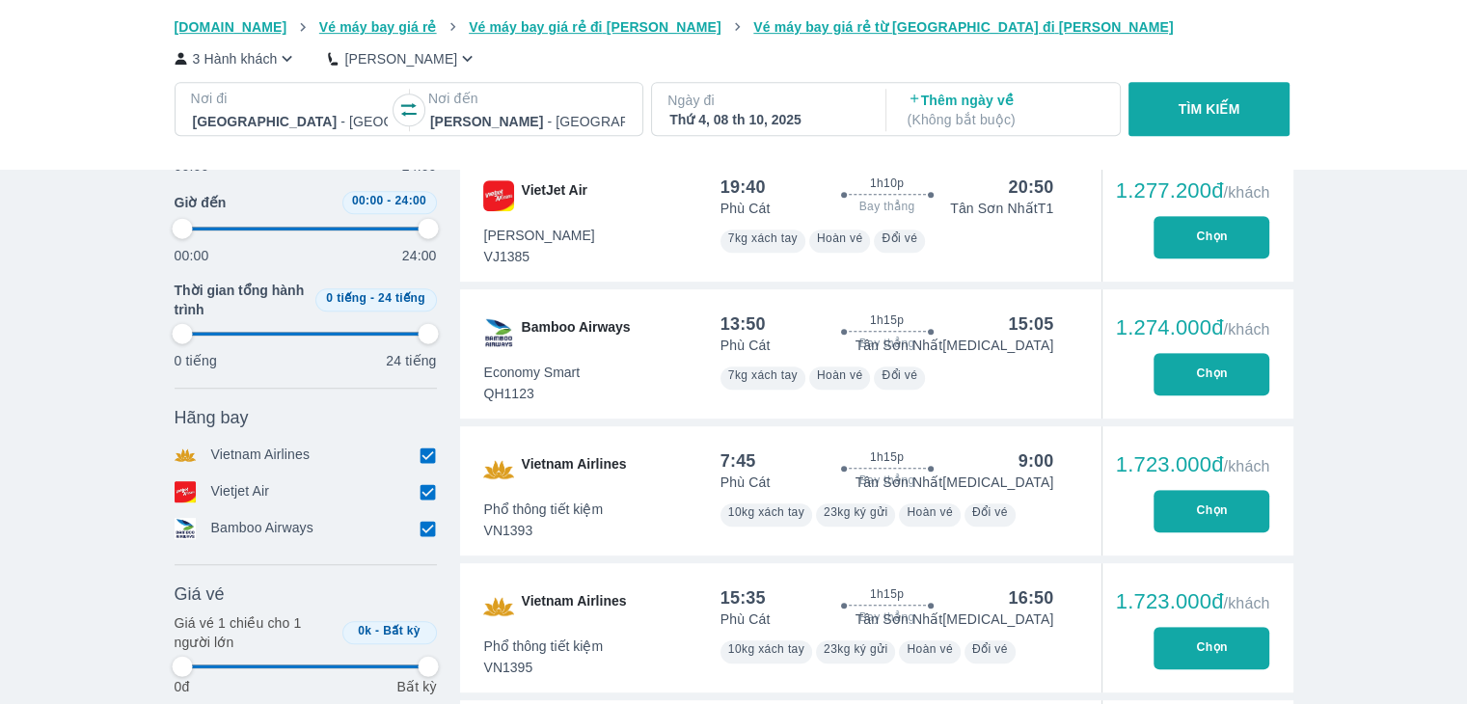
type input "97.9166666666667"
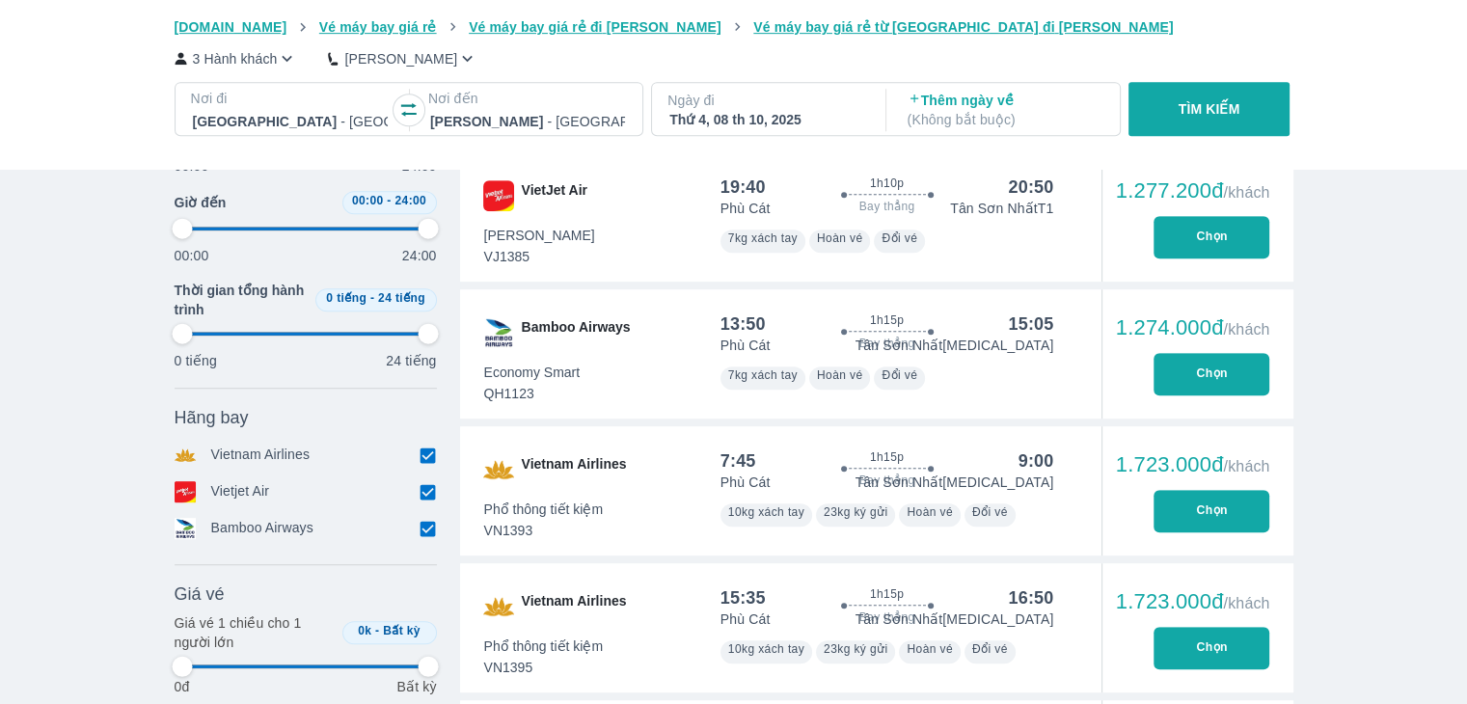
type input "97.9166666666667"
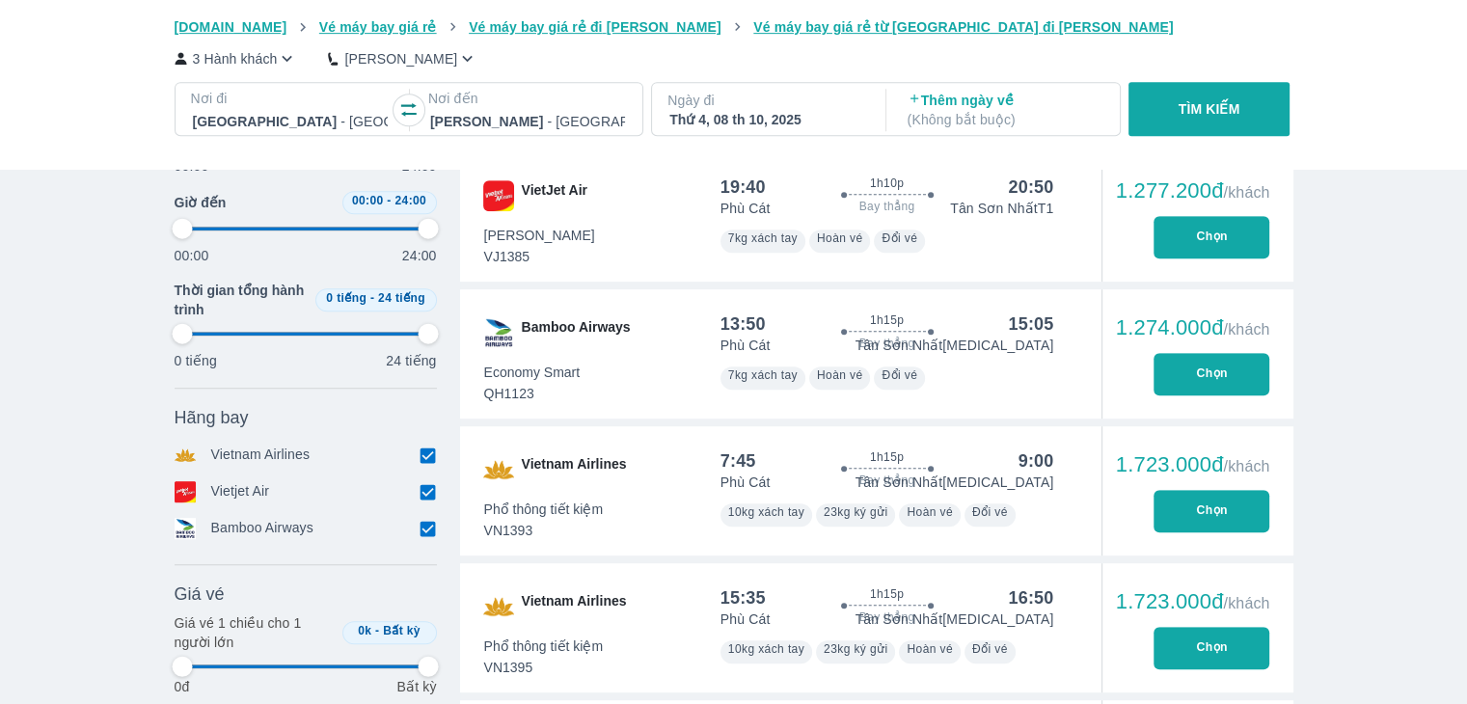
type input "97.9166666666667"
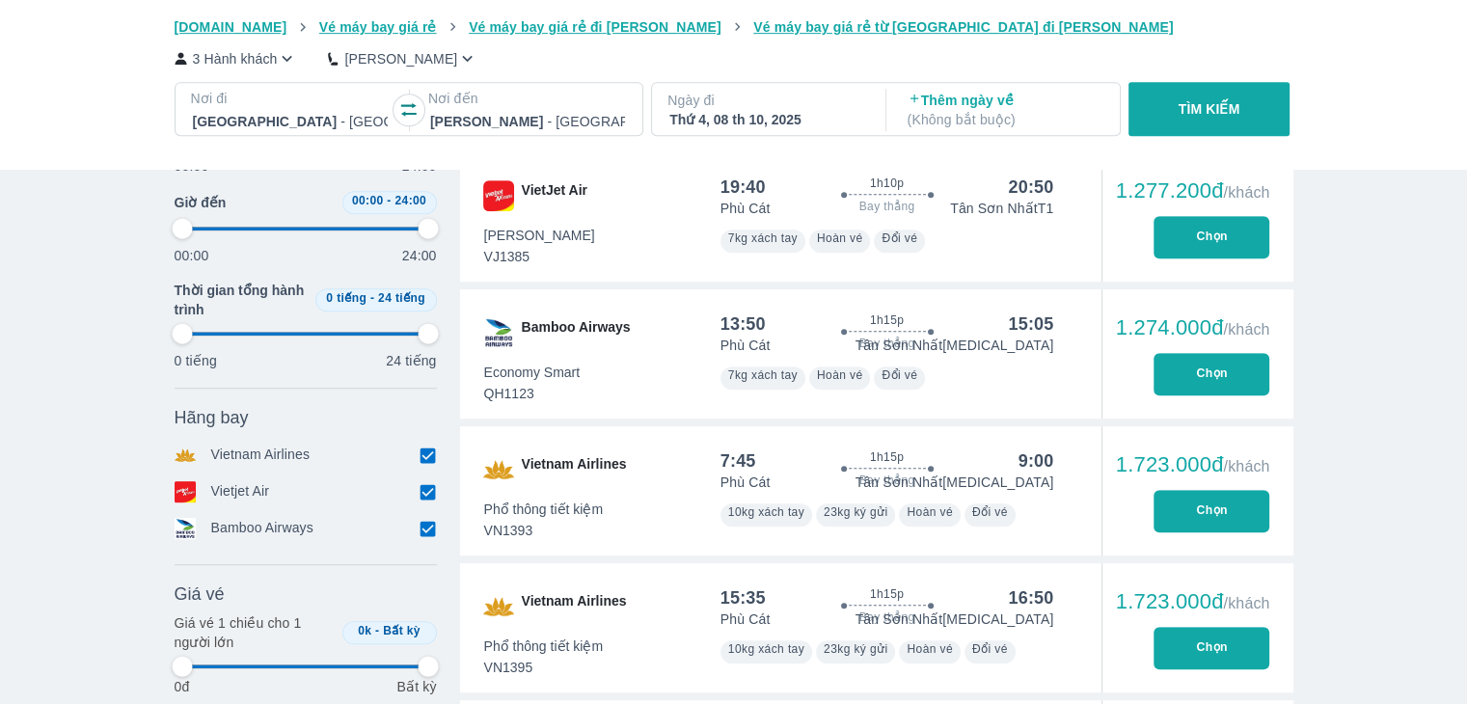
type input "97.9166666666667"
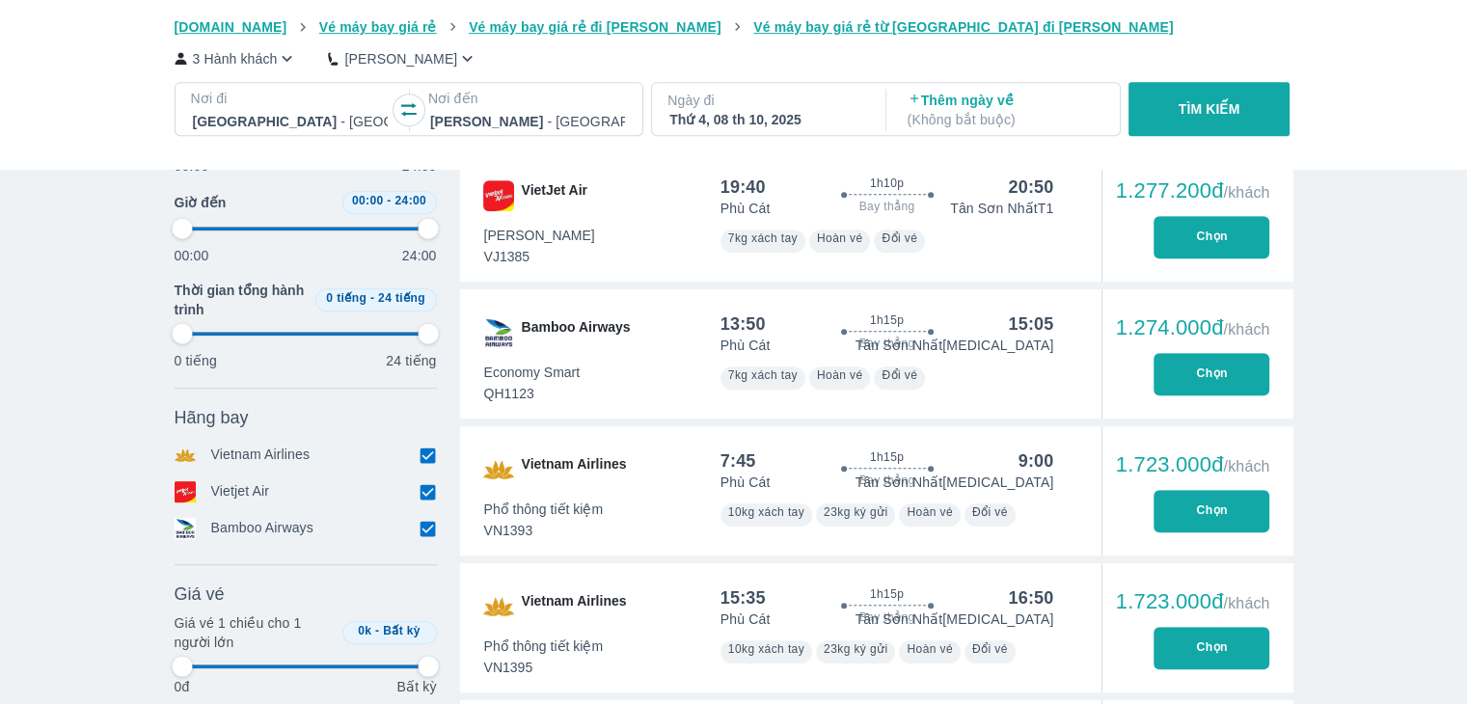
type input "97.9166666666667"
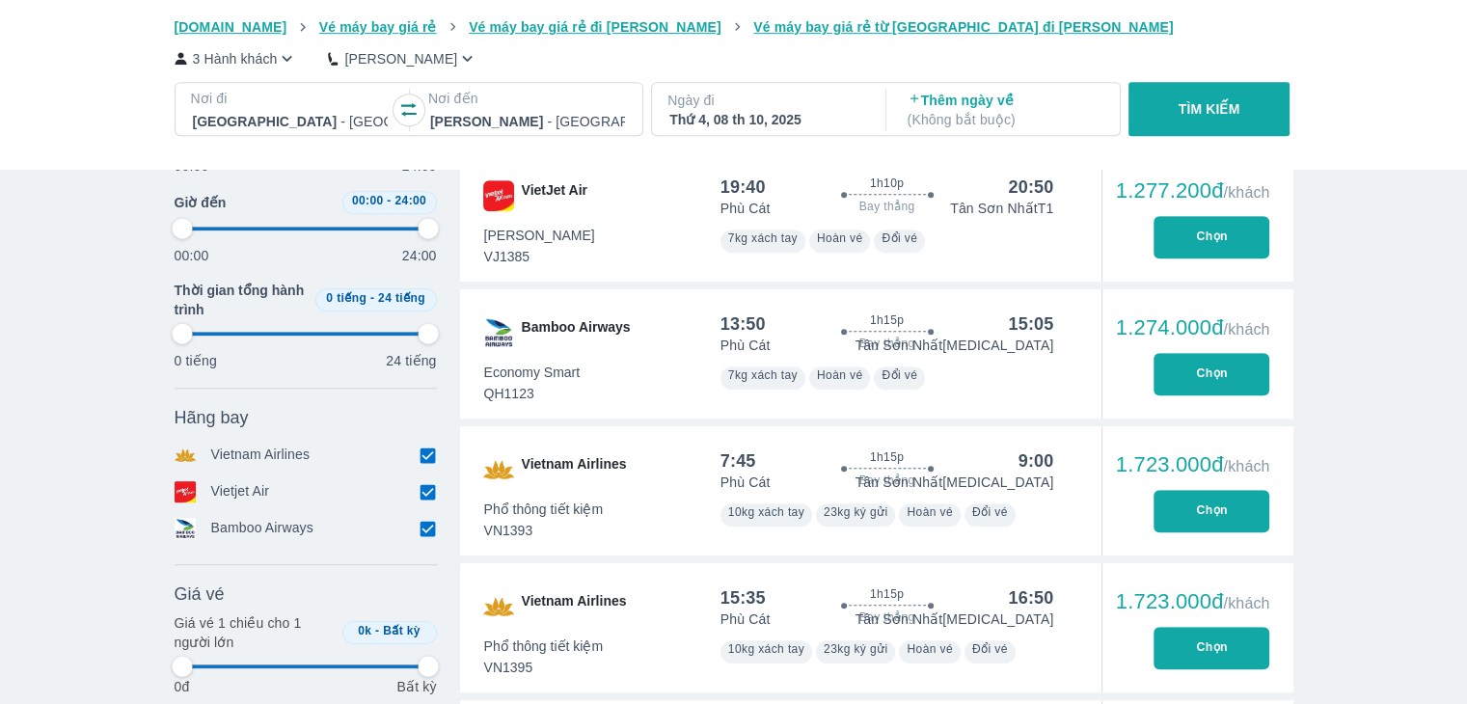
type input "97.9166666666667"
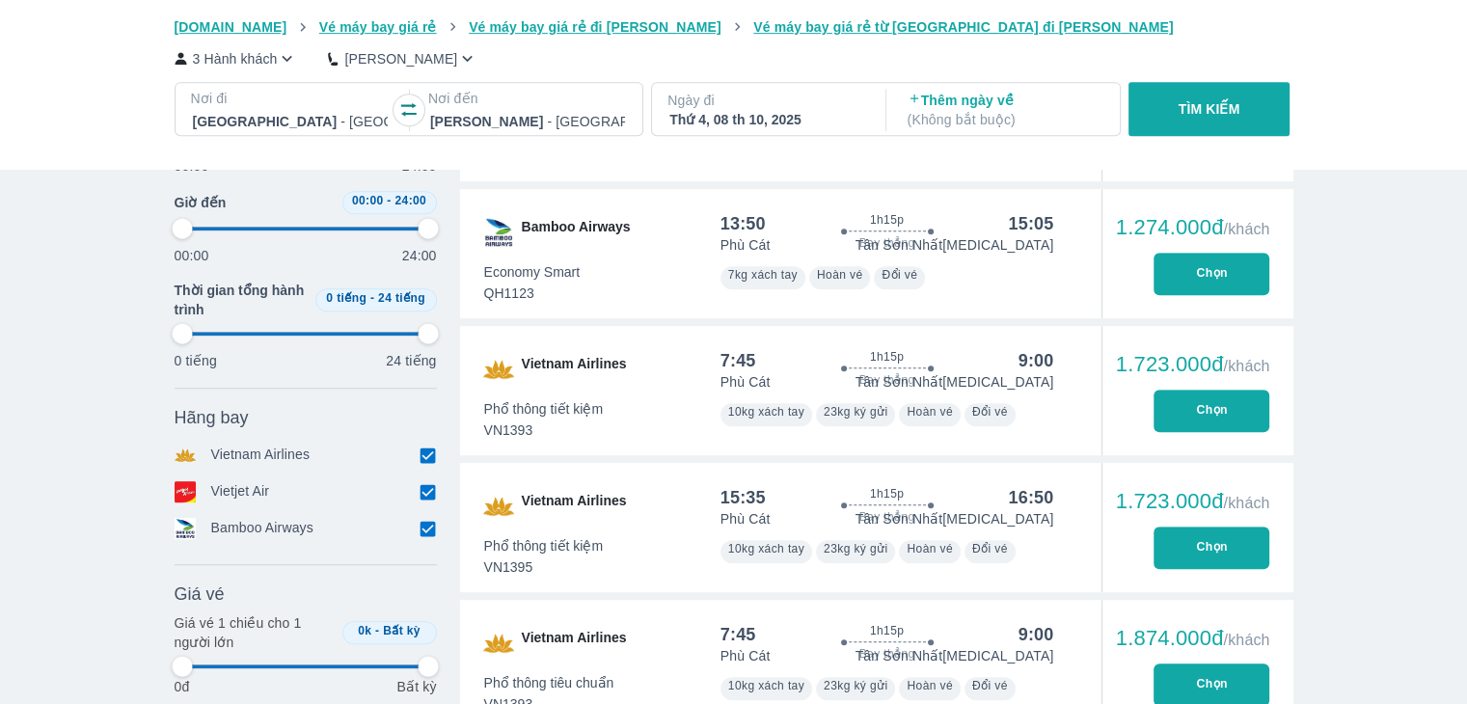
scroll to position [1123, 0]
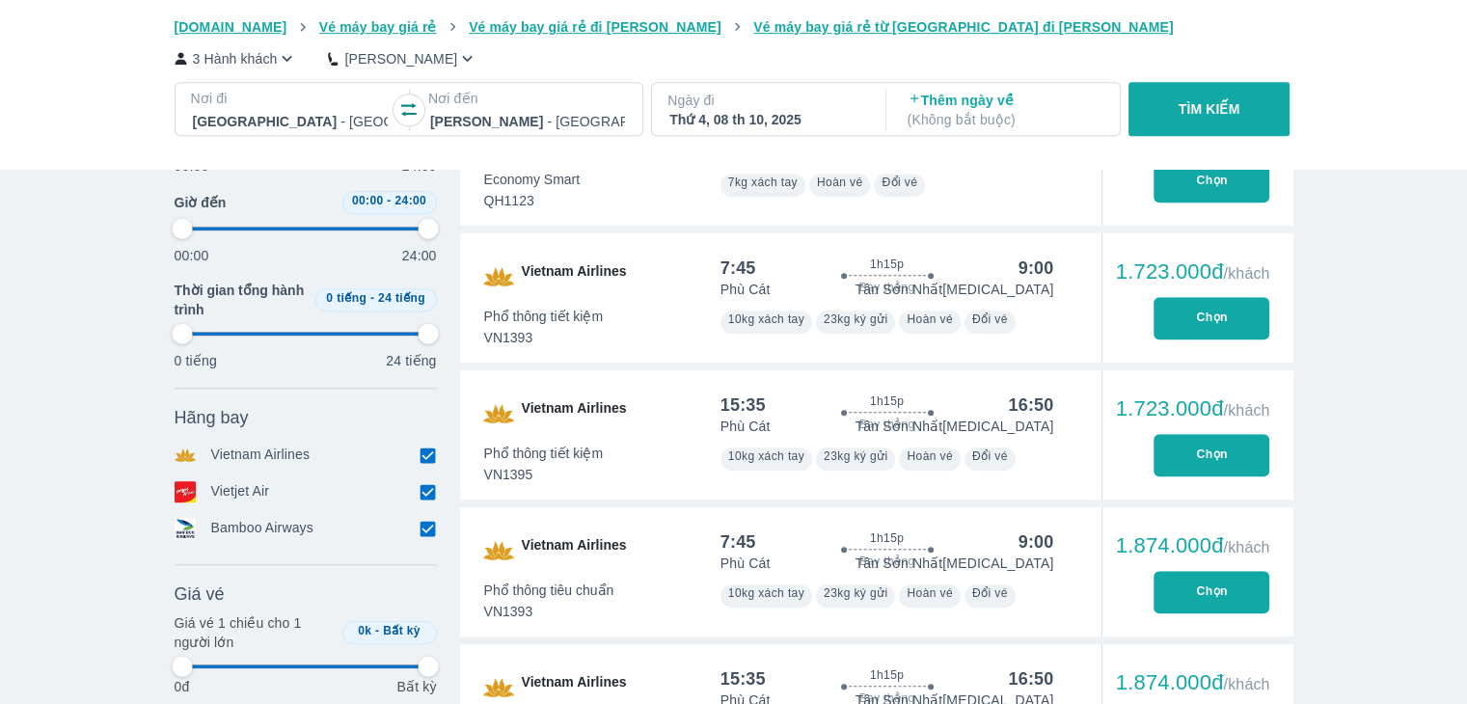
type input "97.9166666666667"
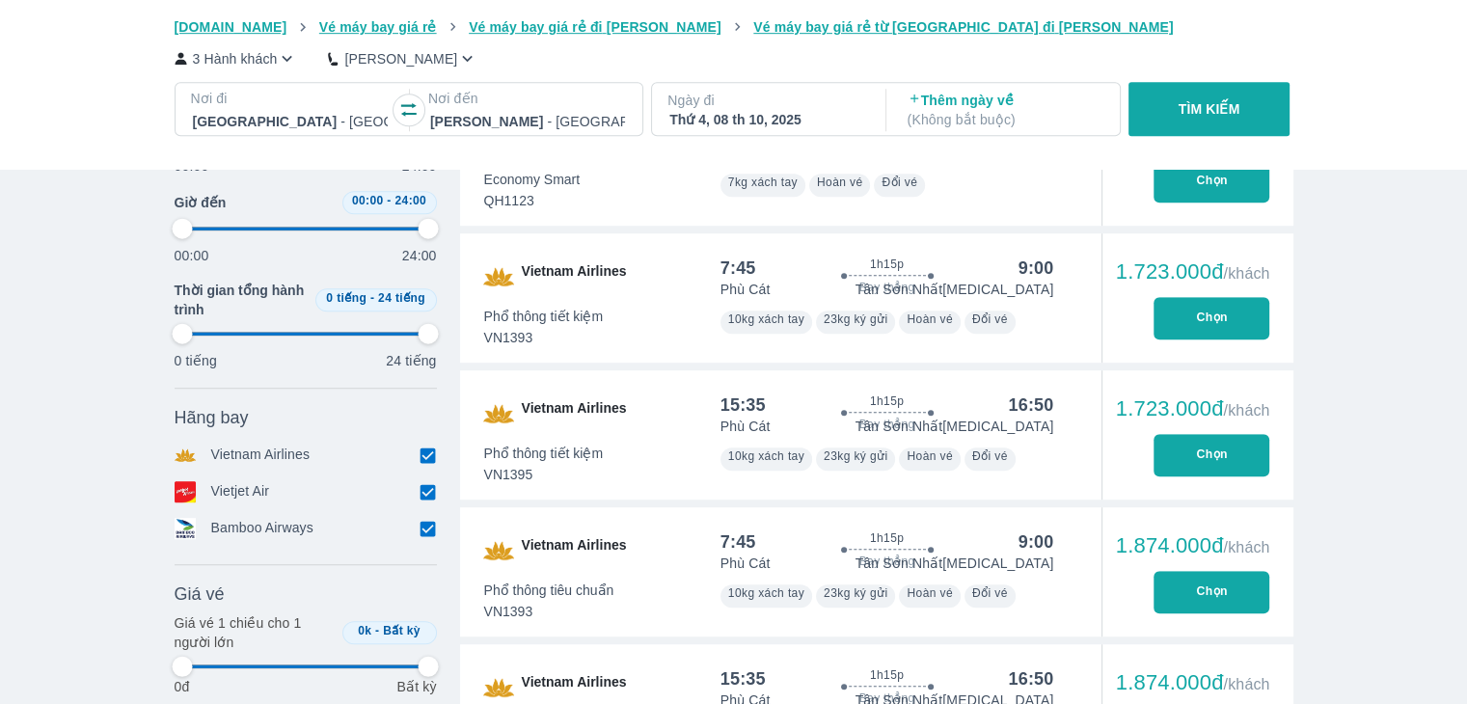
type input "97.9166666666667"
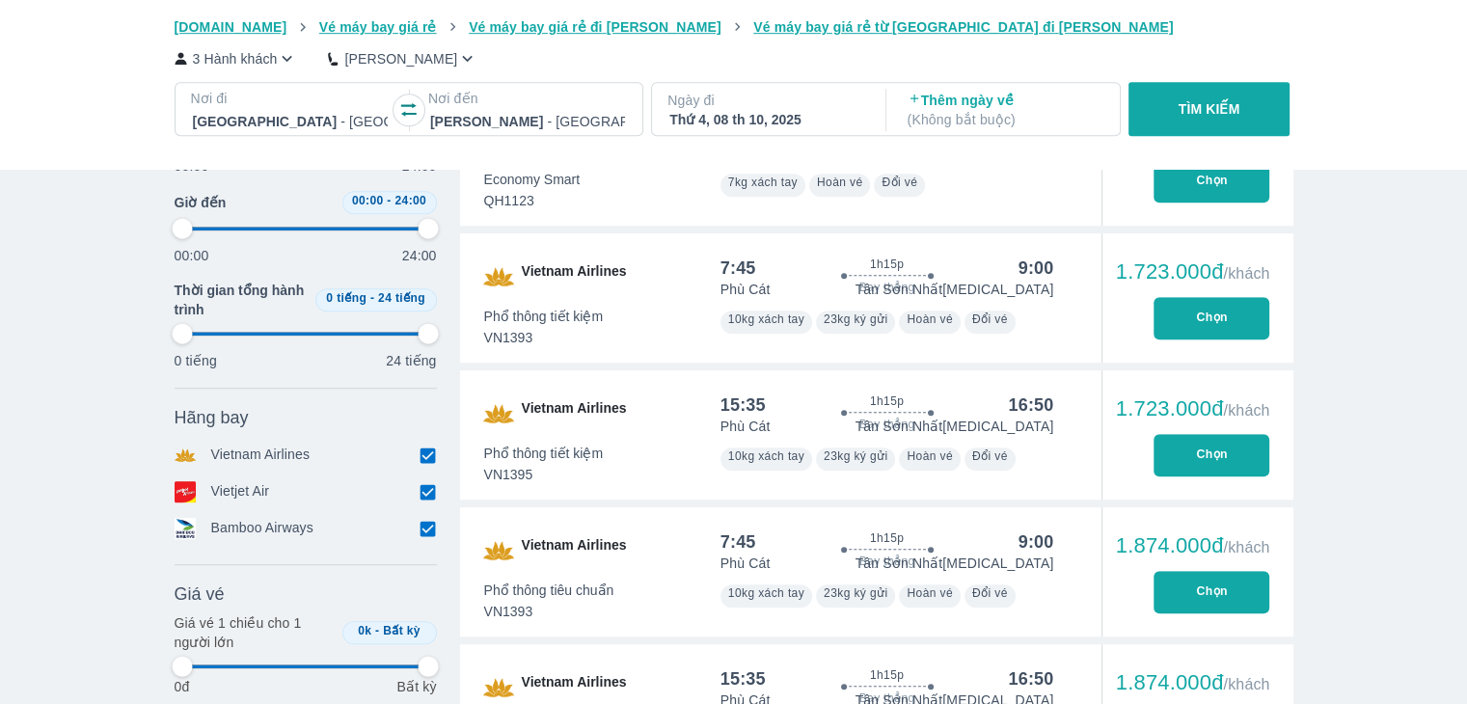
type input "97.9166666666667"
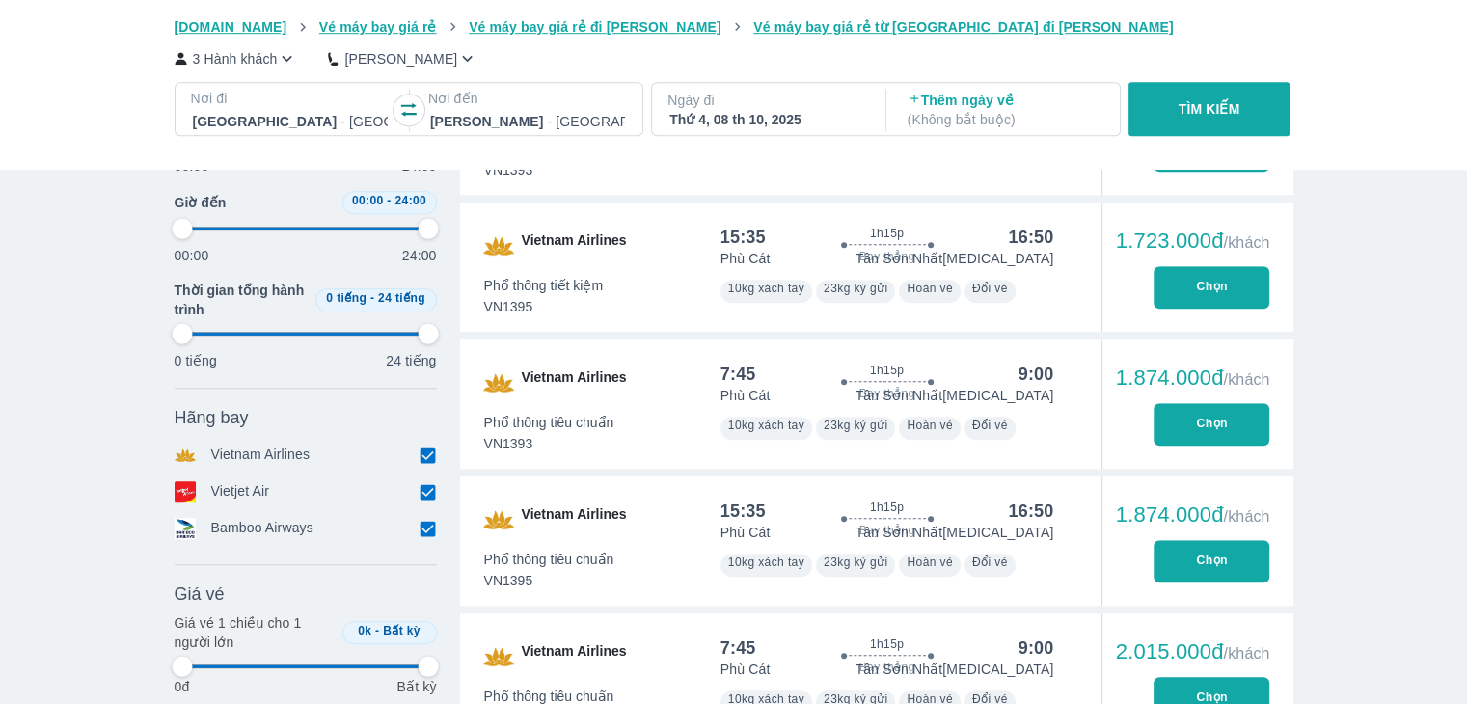
scroll to position [1316, 0]
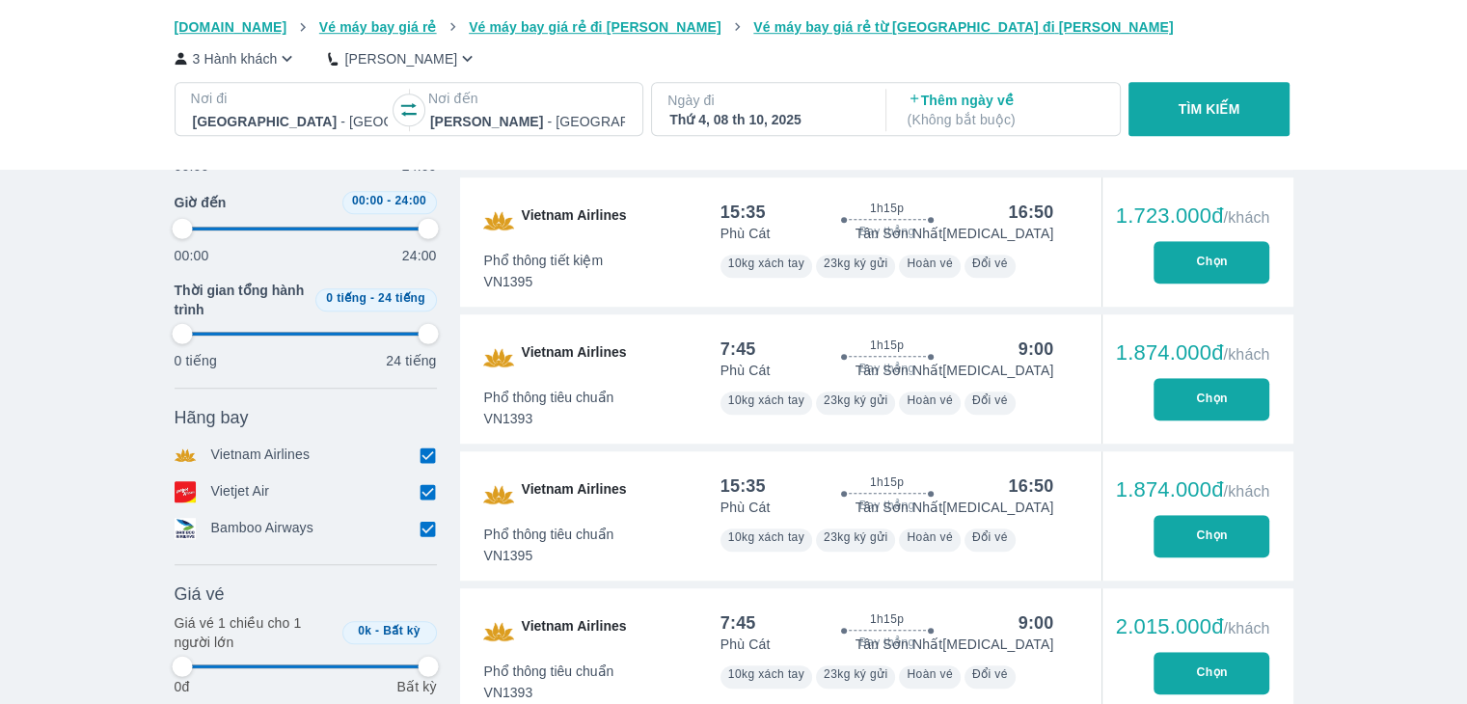
type input "97.9166666666667"
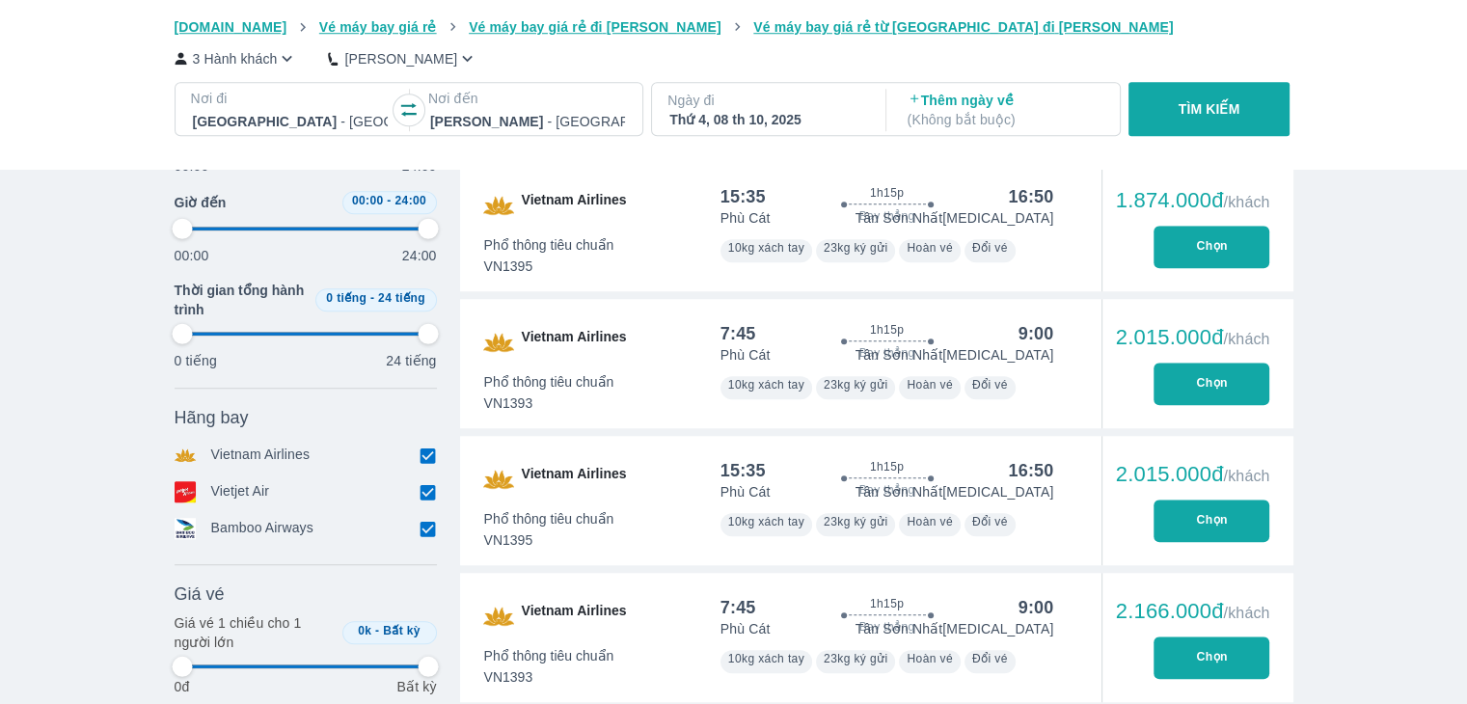
type input "97.9166666666667"
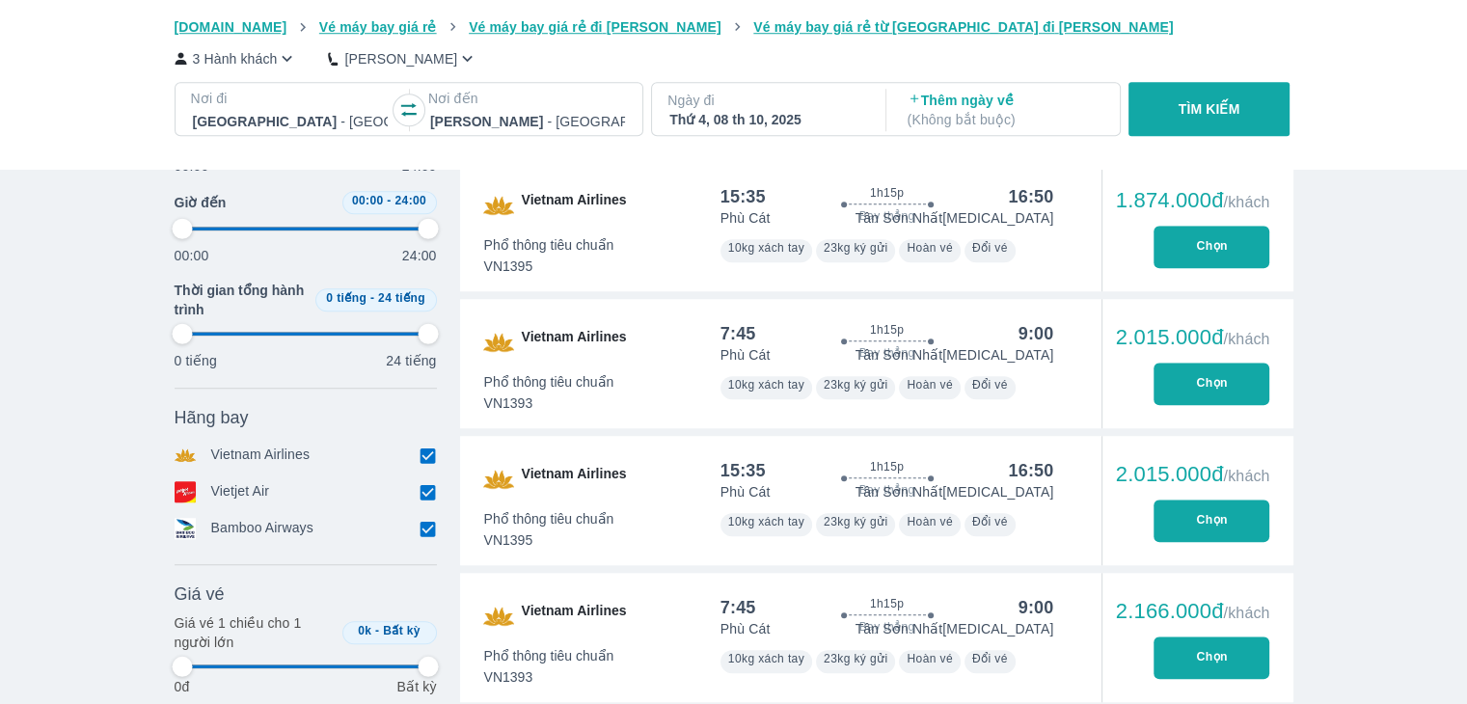
type input "97.9166666666667"
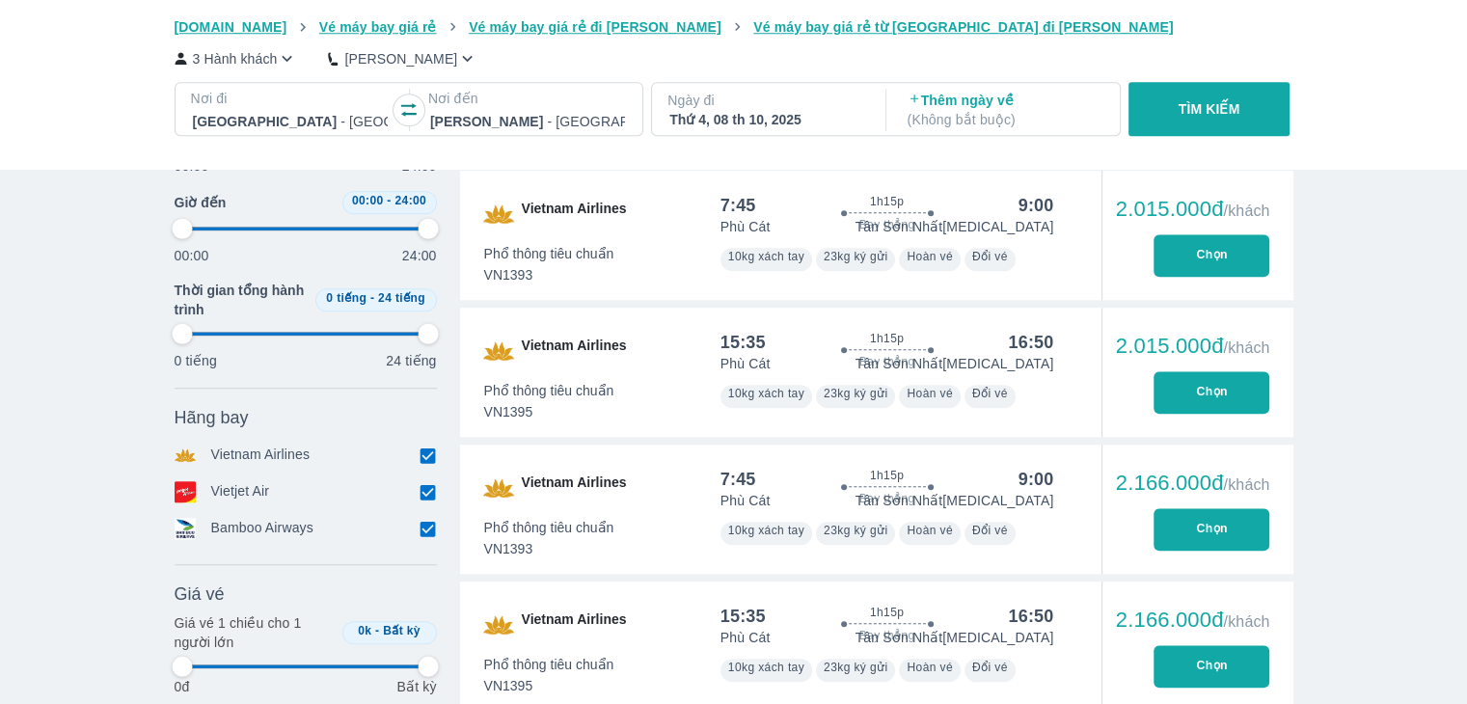
scroll to position [1798, 0]
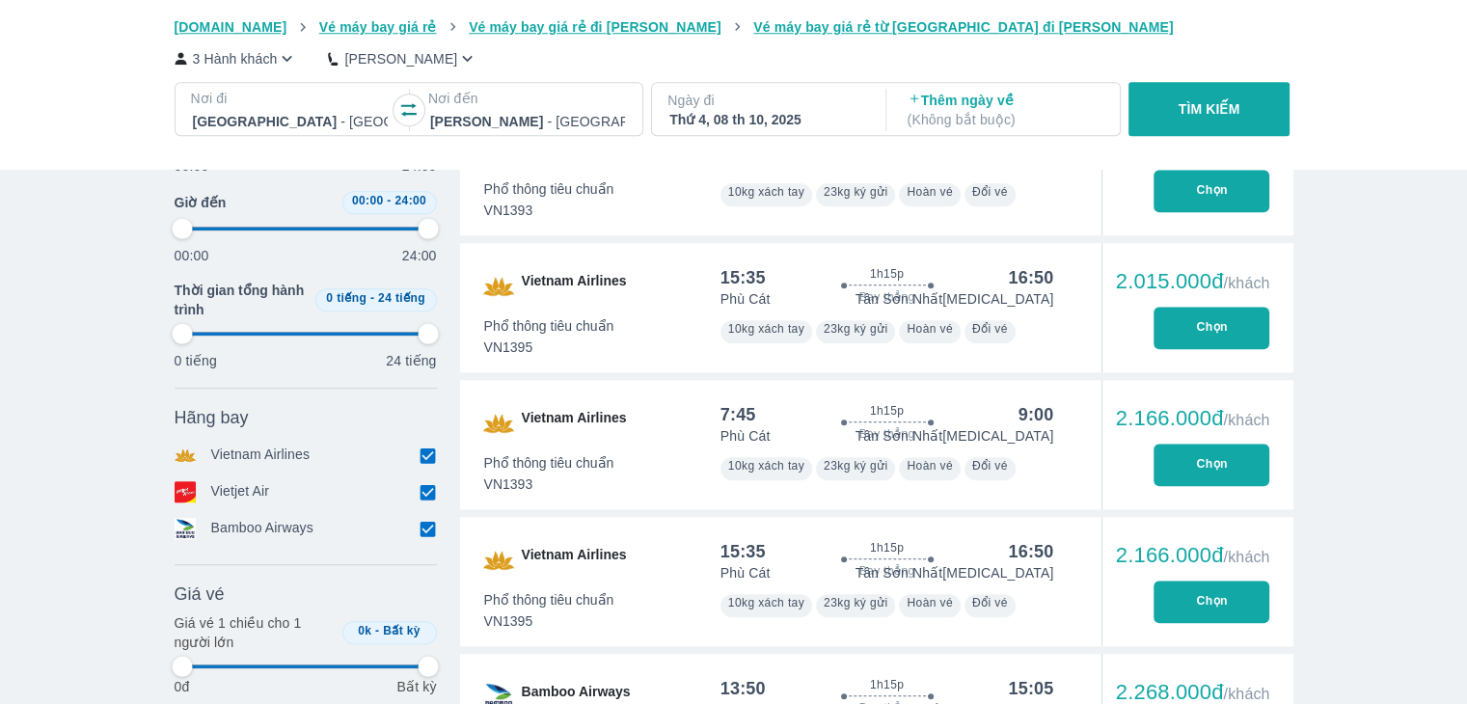
type input "97.9166666666667"
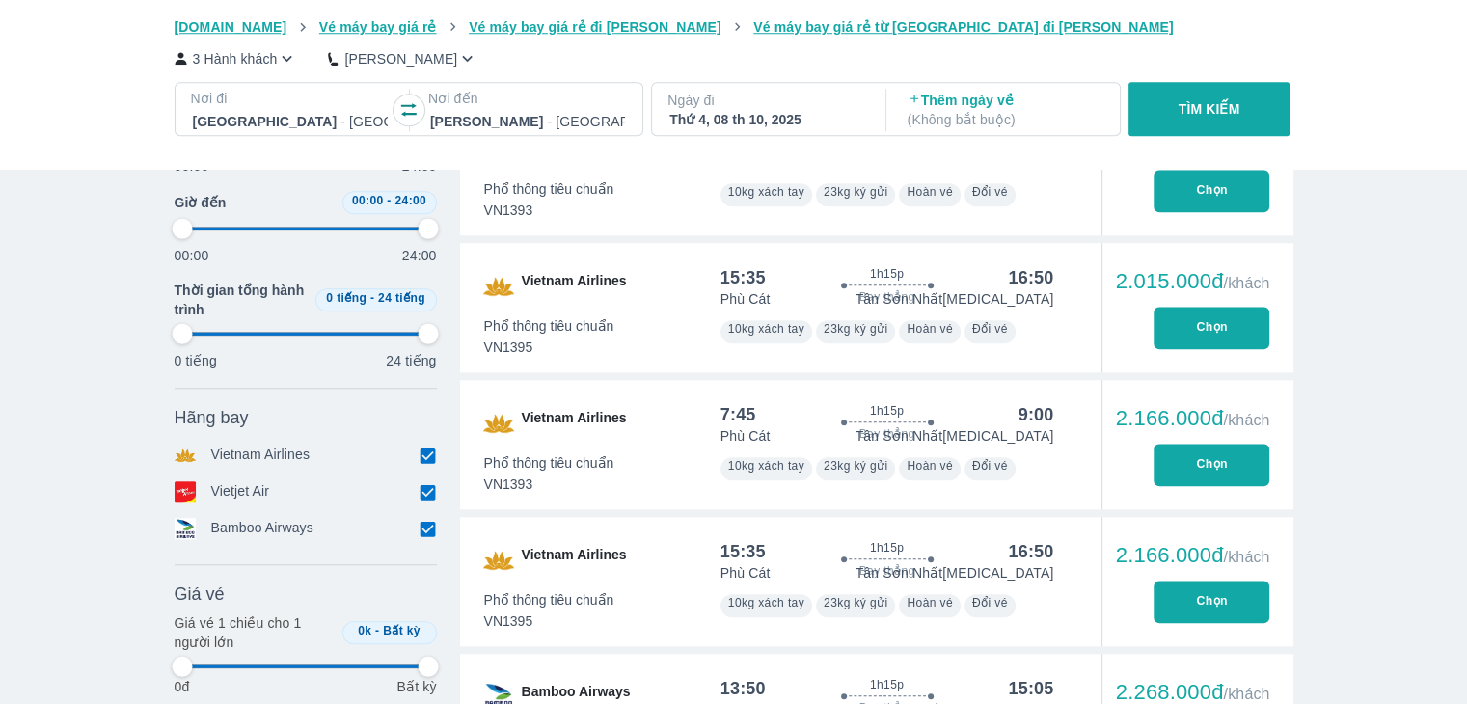
type input "97.9166666666667"
click at [427, 468] on div "Hãng bay Bỏ lọc Vietnam Airlines Vietjet Air Bamboo Airways" at bounding box center [306, 477] width 262 height 141
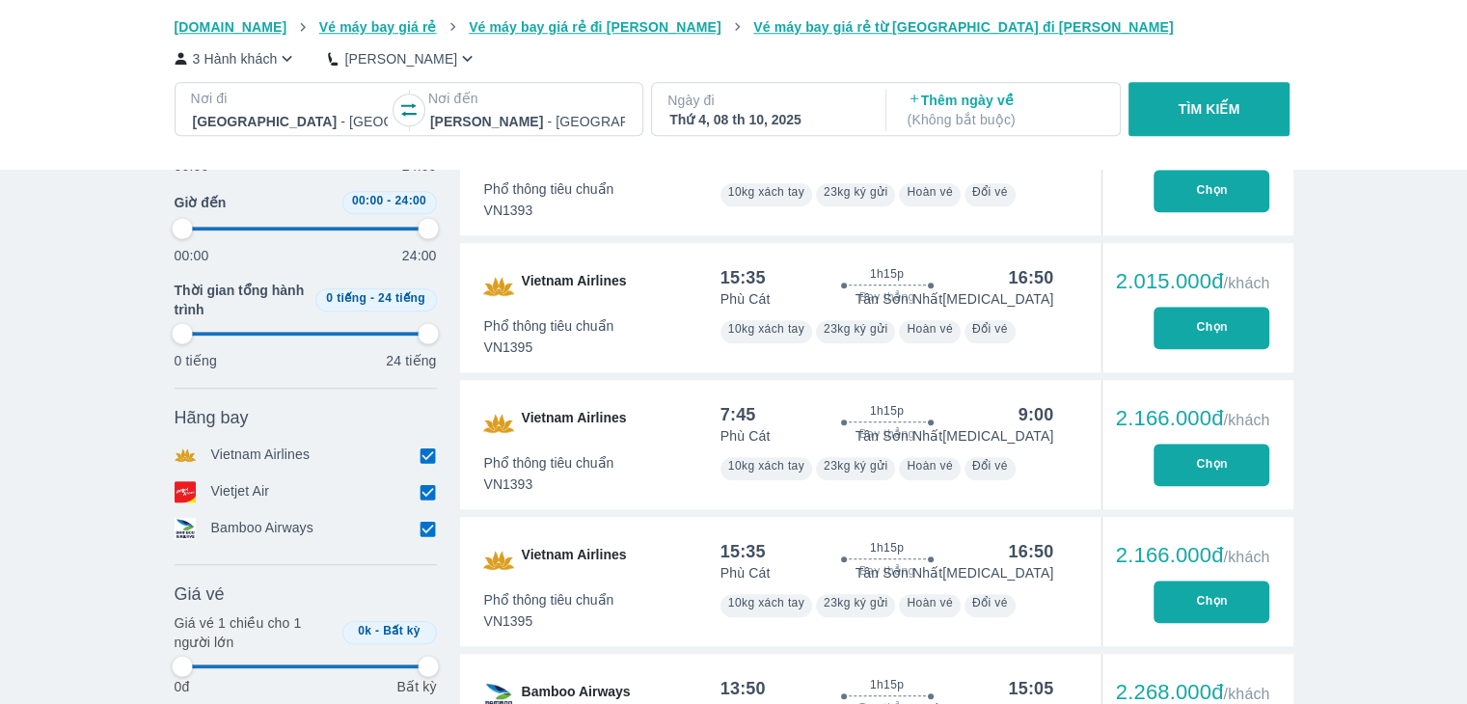
type input "97.9166666666667"
click at [428, 461] on input "checkbox" at bounding box center [427, 455] width 17 height 17
checkbox input "false"
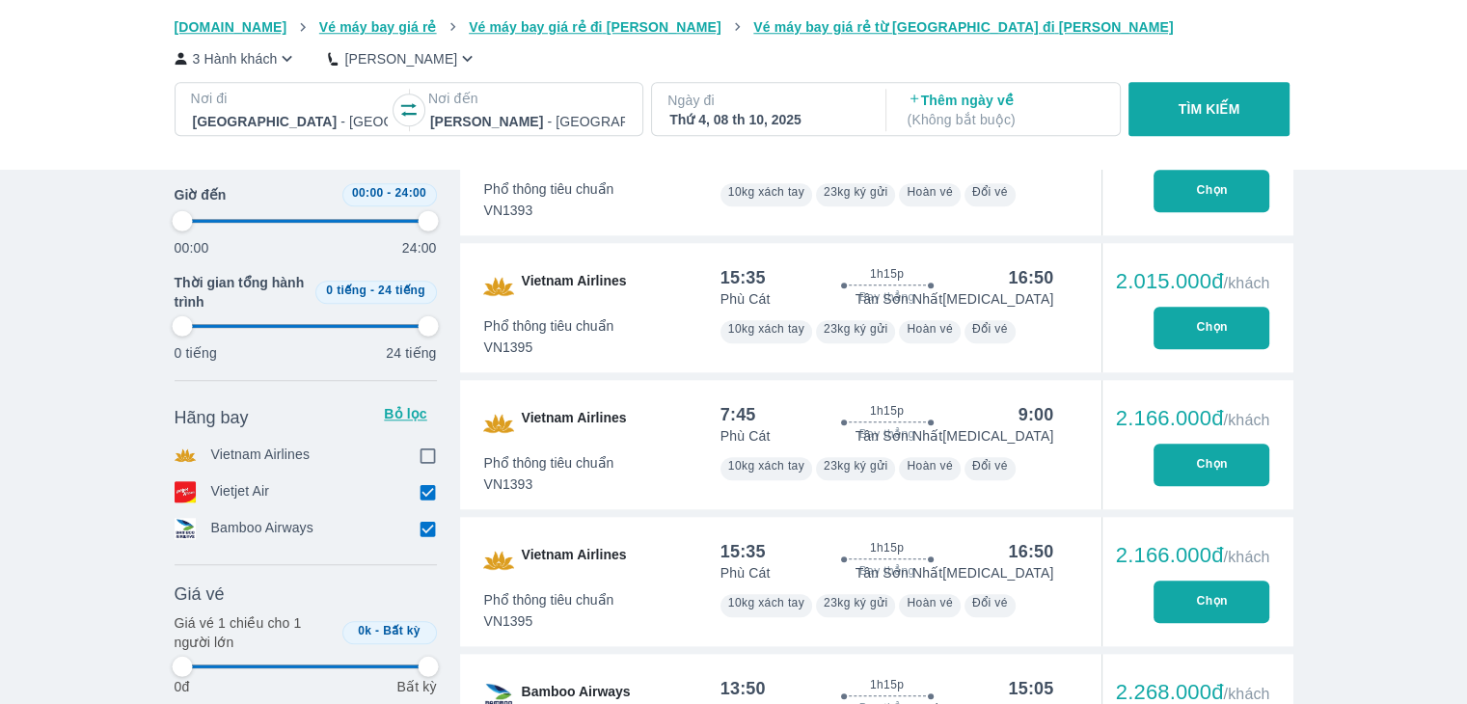
click at [428, 490] on input "checkbox" at bounding box center [427, 491] width 17 height 17
checkbox input "false"
type input "97.9166666666667"
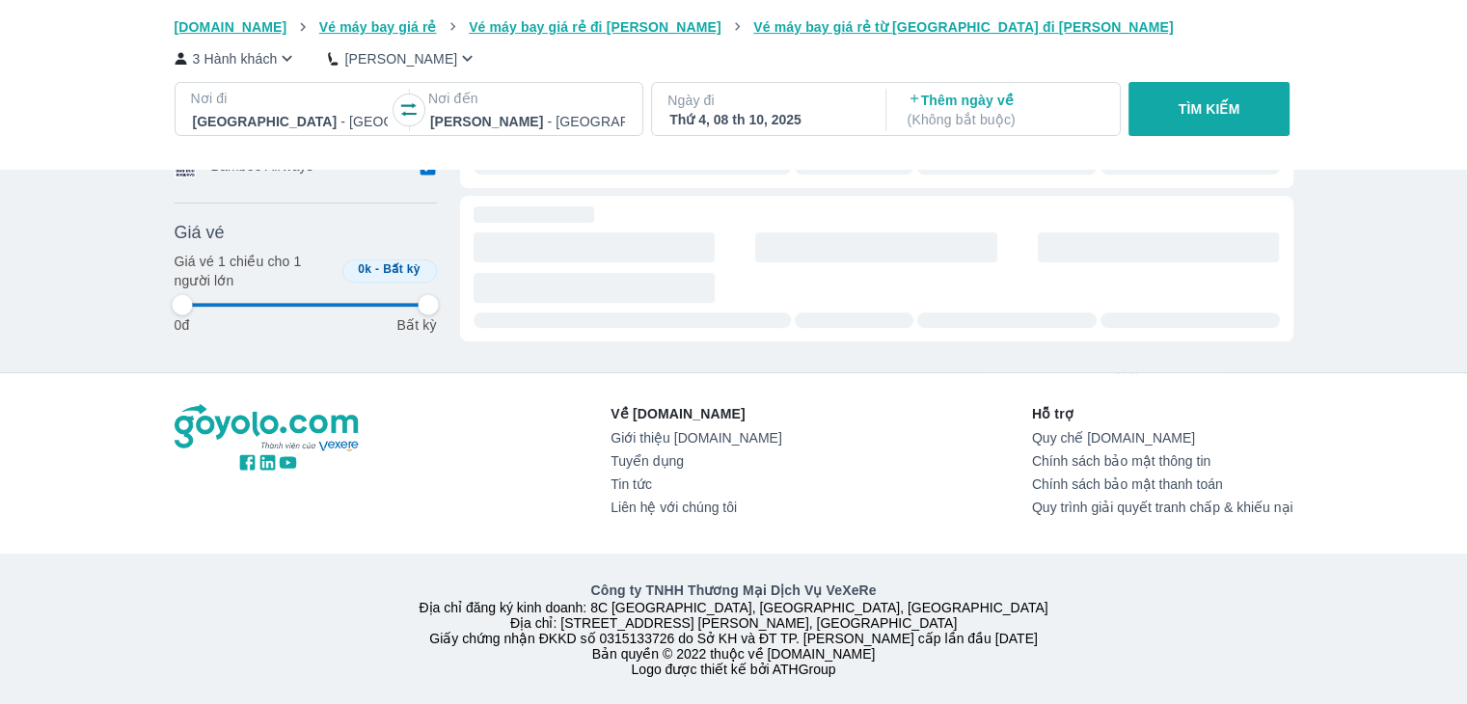
type input "97.9166666666667"
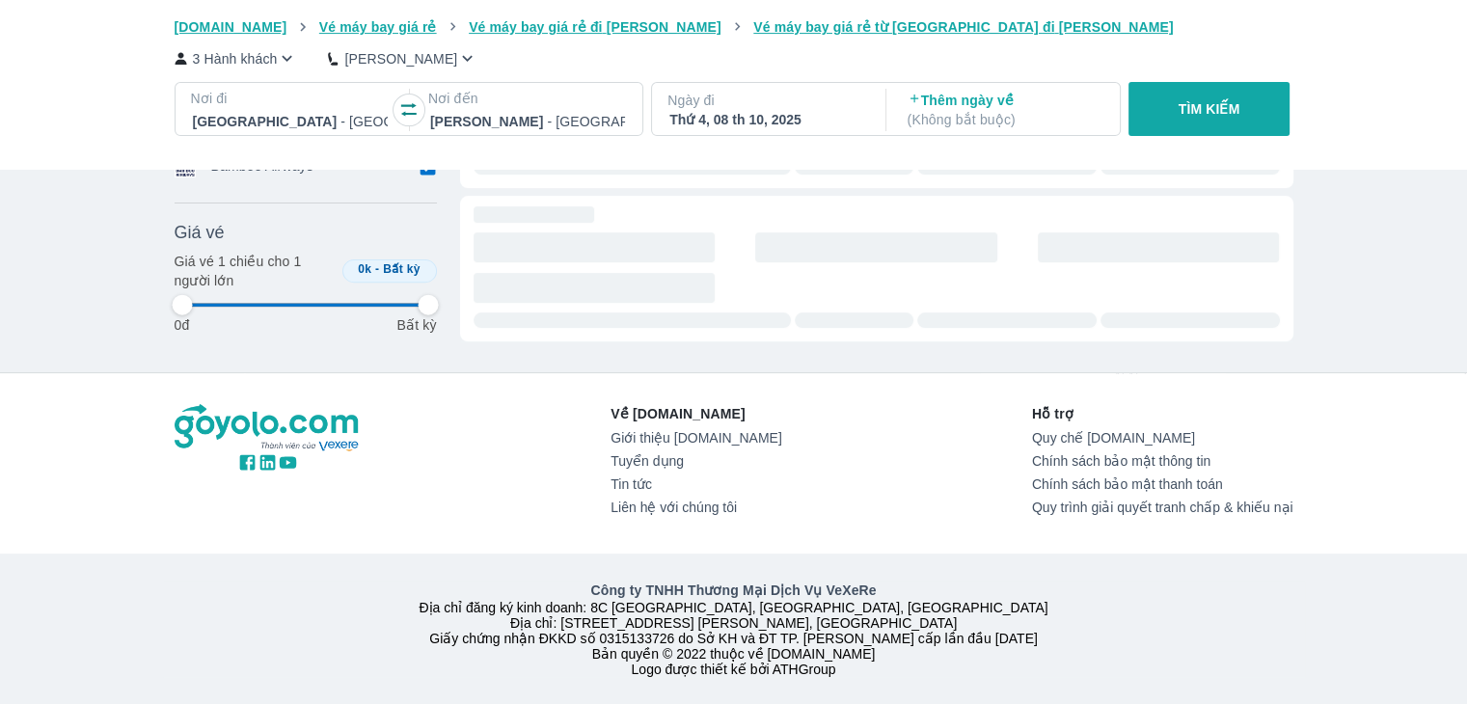
type input "97.9166666666667"
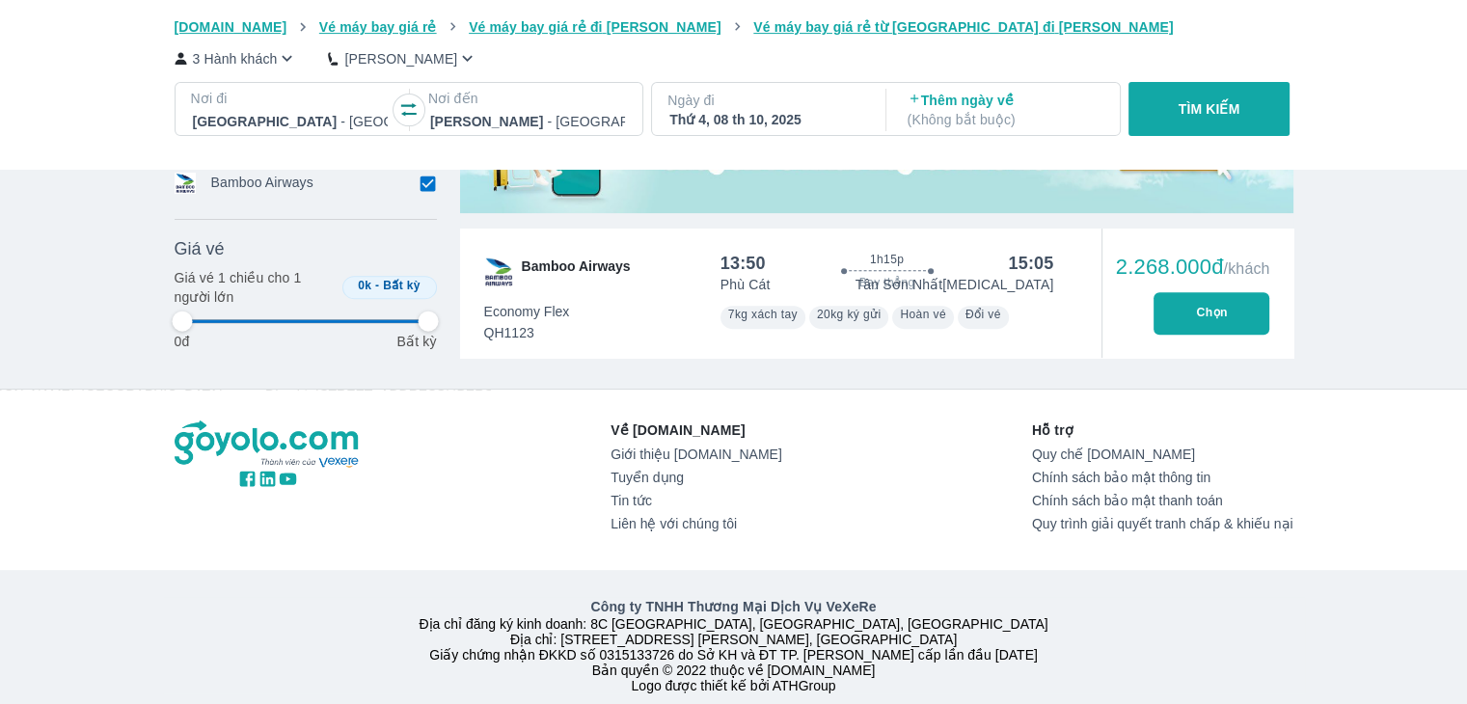
type input "97.9166666666667"
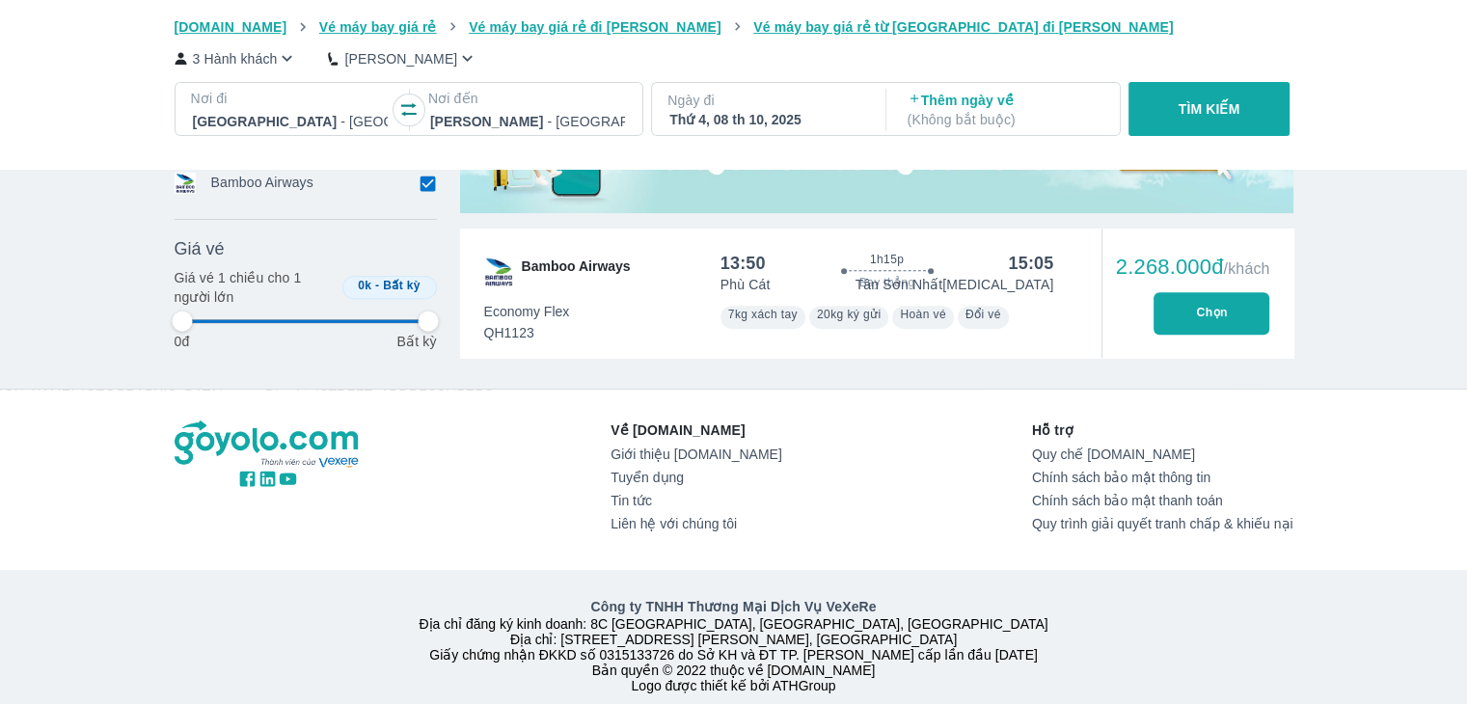
type input "97.9166666666667"
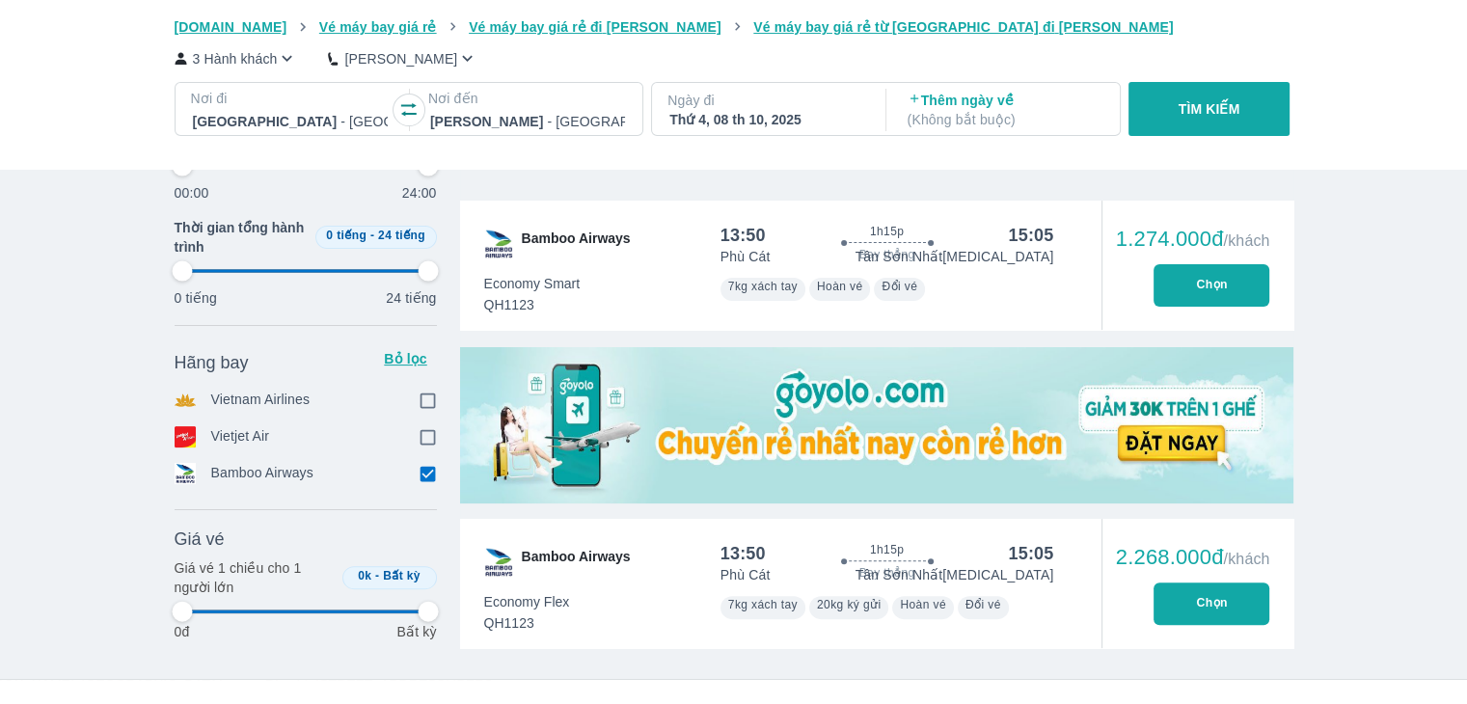
scroll to position [384, 0]
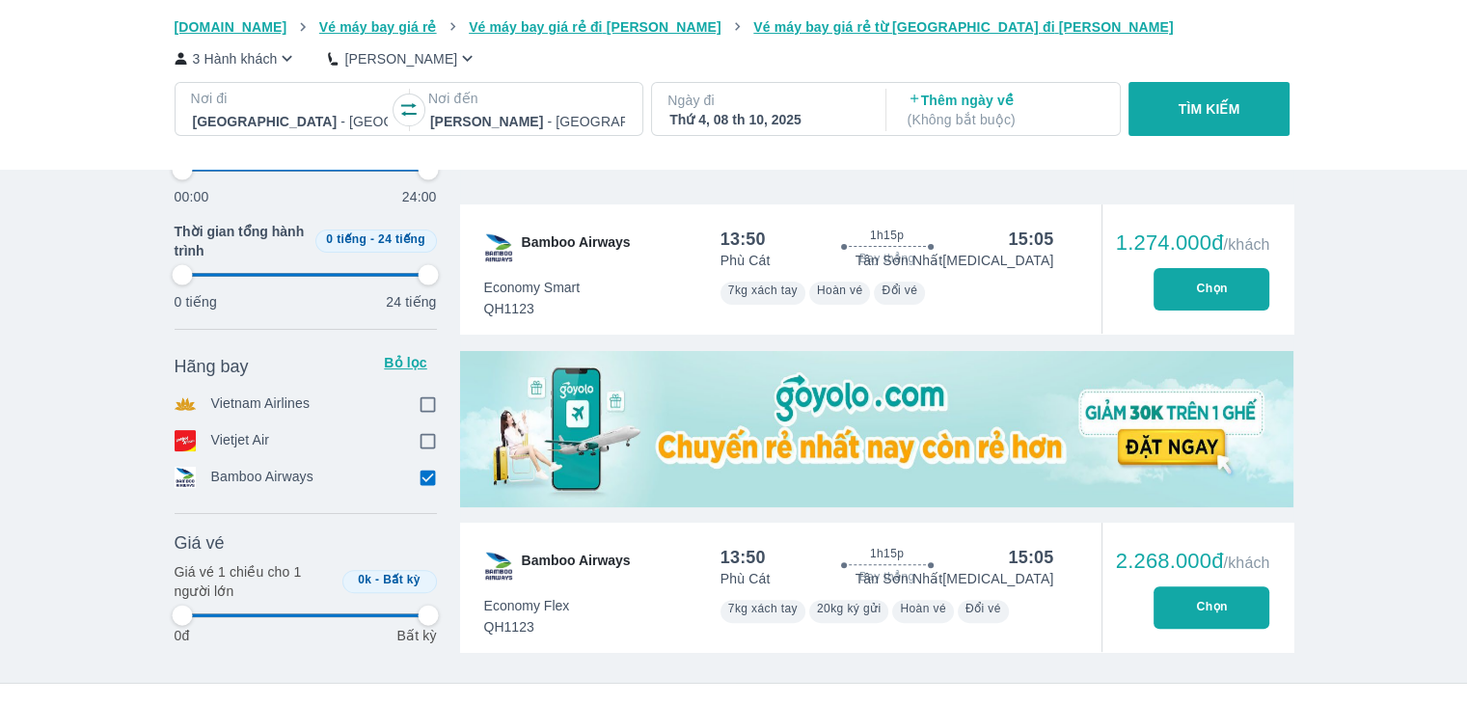
click at [423, 410] on input "checkbox" at bounding box center [427, 403] width 17 height 17
click at [423, 437] on input "checkbox" at bounding box center [427, 440] width 17 height 17
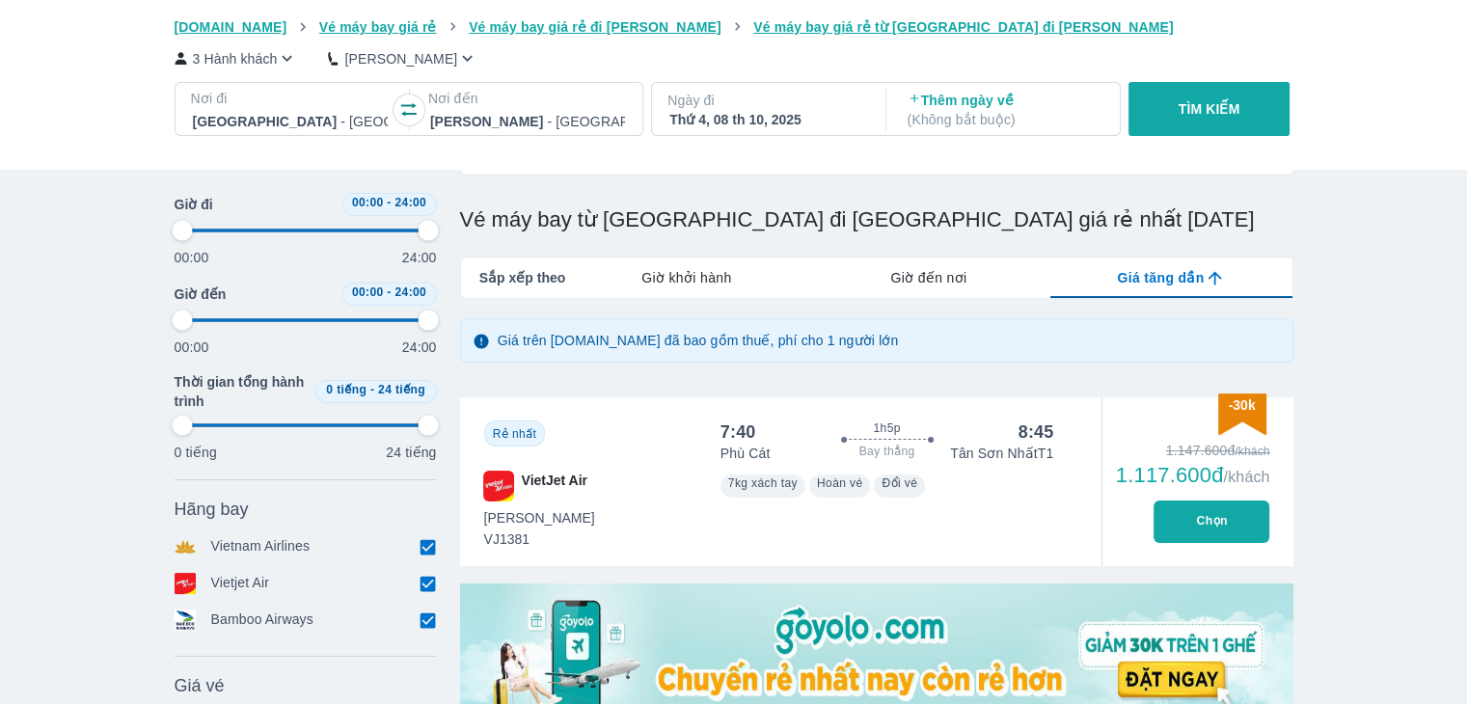
scroll to position [0, 0]
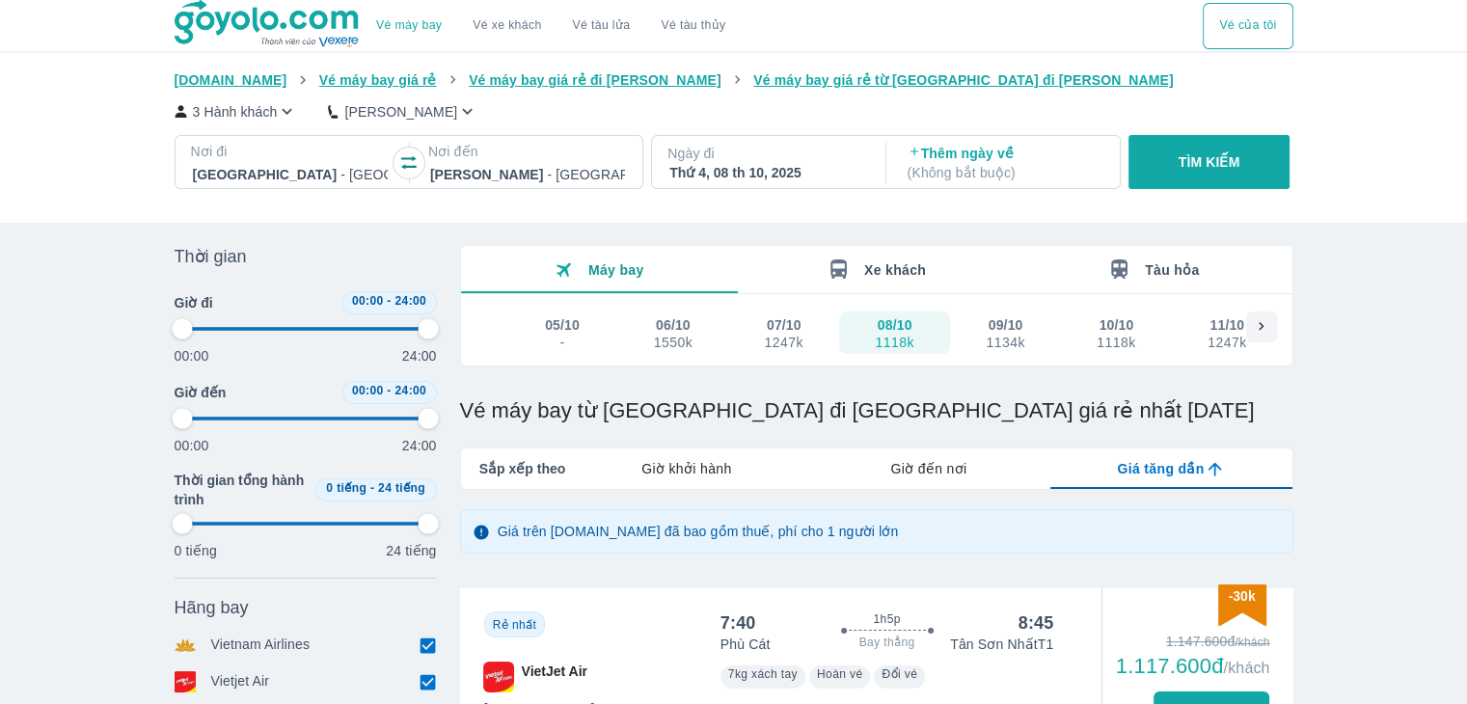
click at [1127, 278] on icon "button" at bounding box center [1119, 269] width 24 height 24
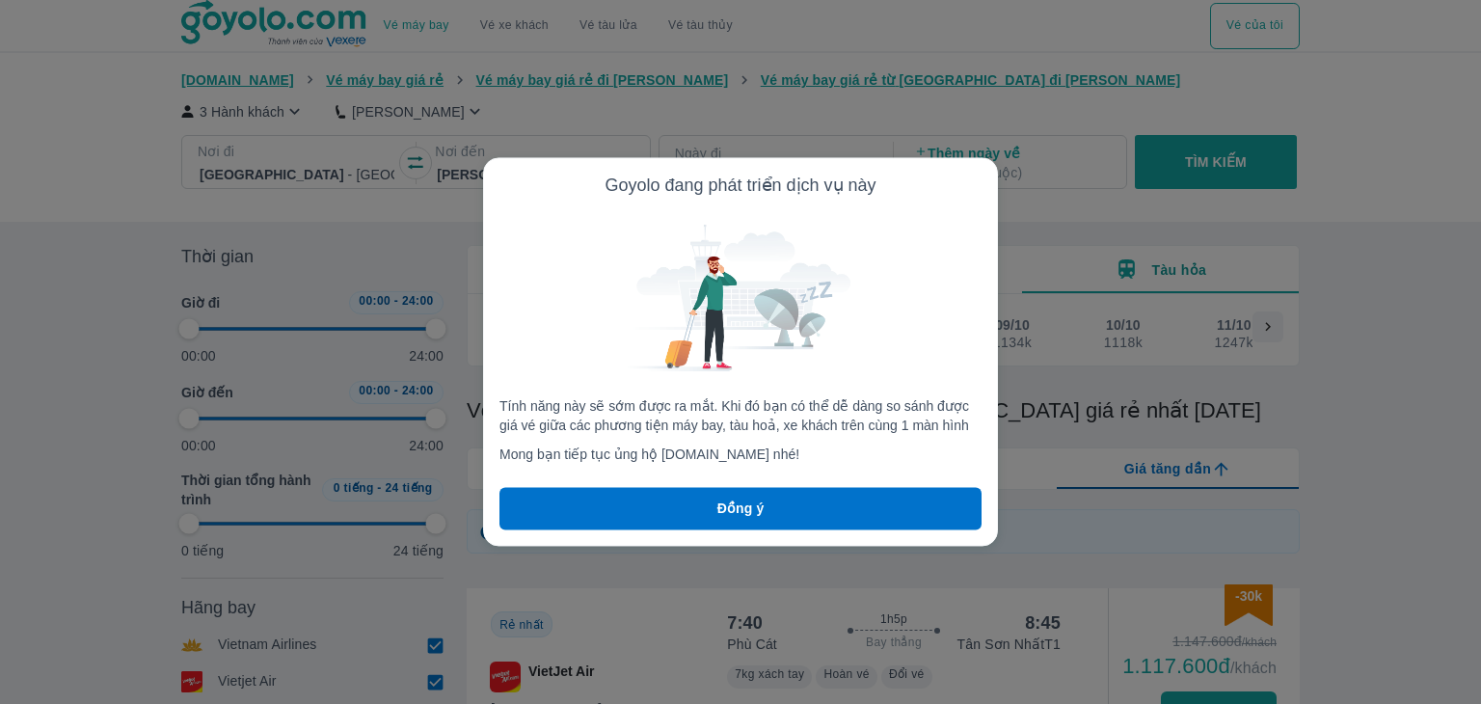
click at [844, 505] on button "Đồng ý" at bounding box center [740, 509] width 482 height 42
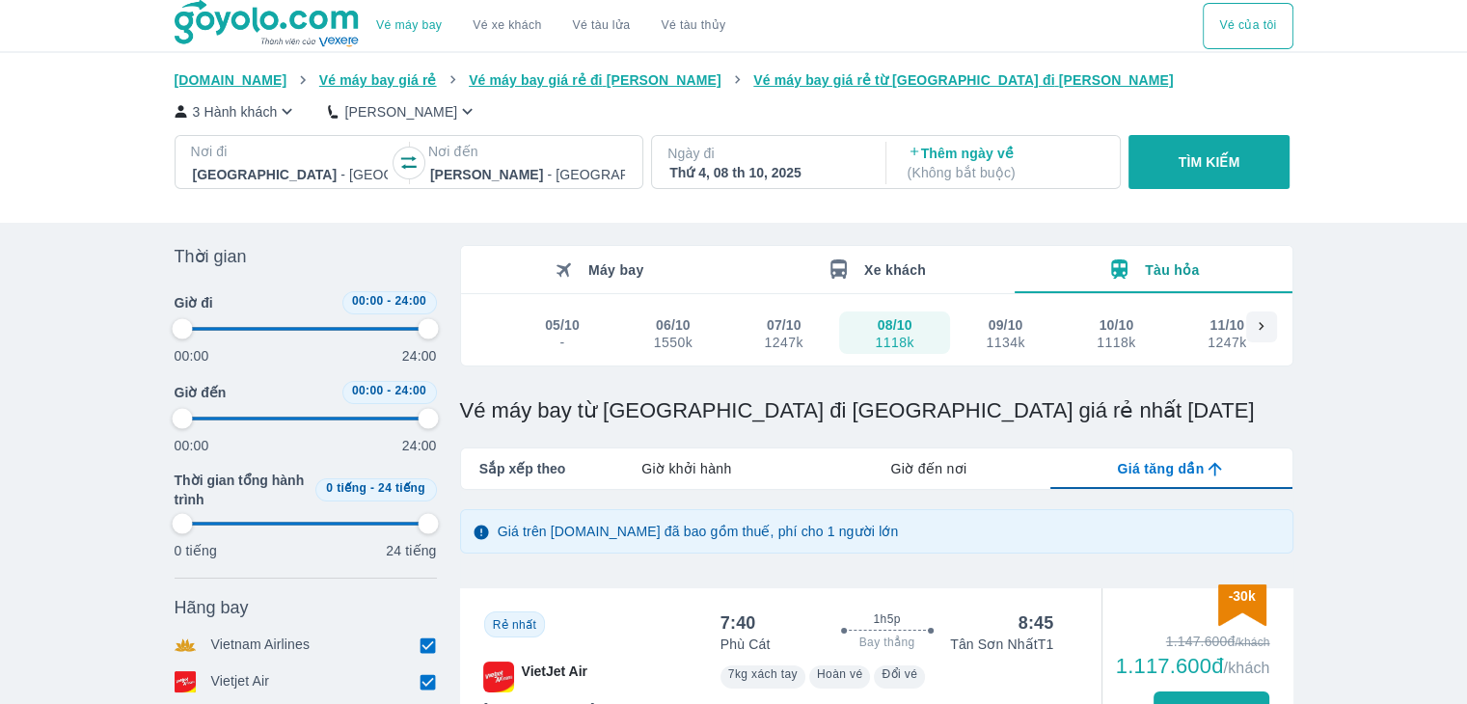
click at [621, 278] on span "Máy bay" at bounding box center [616, 269] width 56 height 15
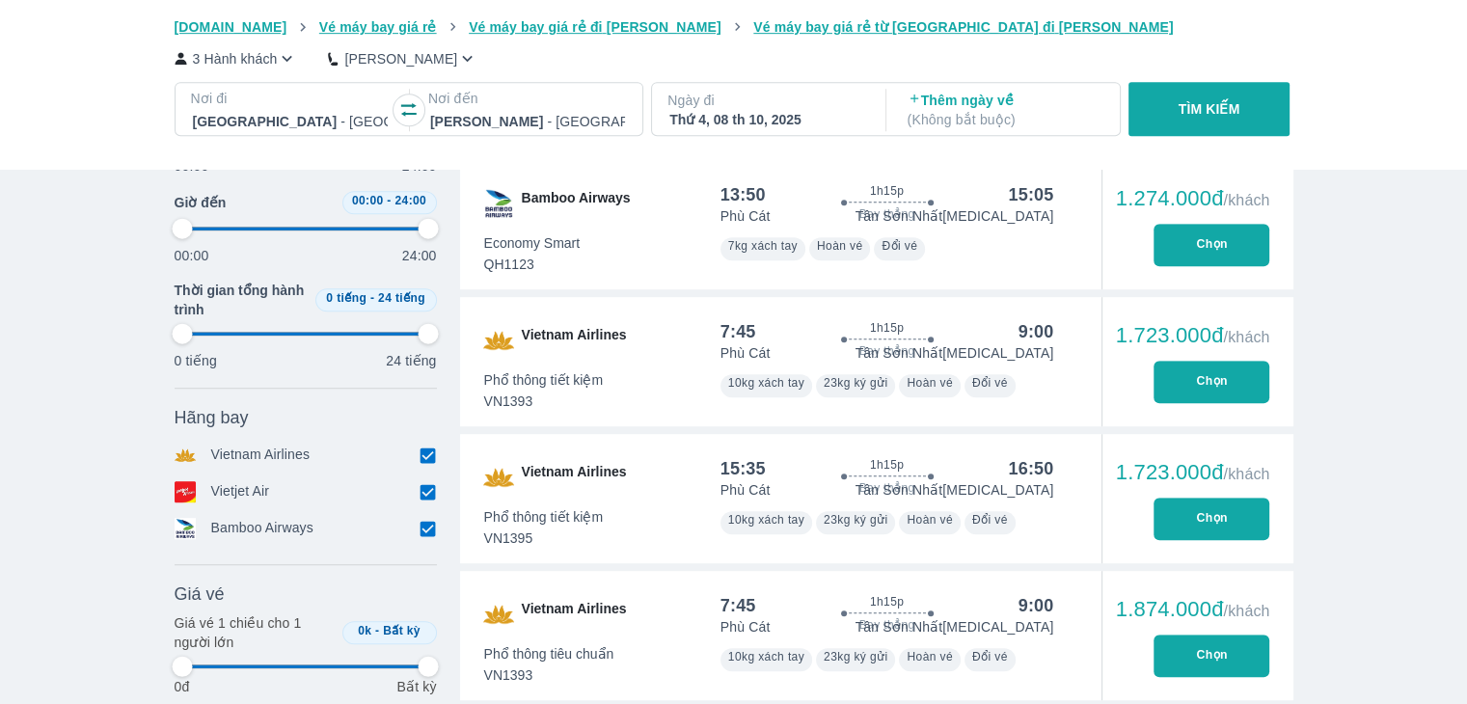
scroll to position [1061, 0]
click at [1236, 250] on button "Chọn" at bounding box center [1211, 244] width 116 height 42
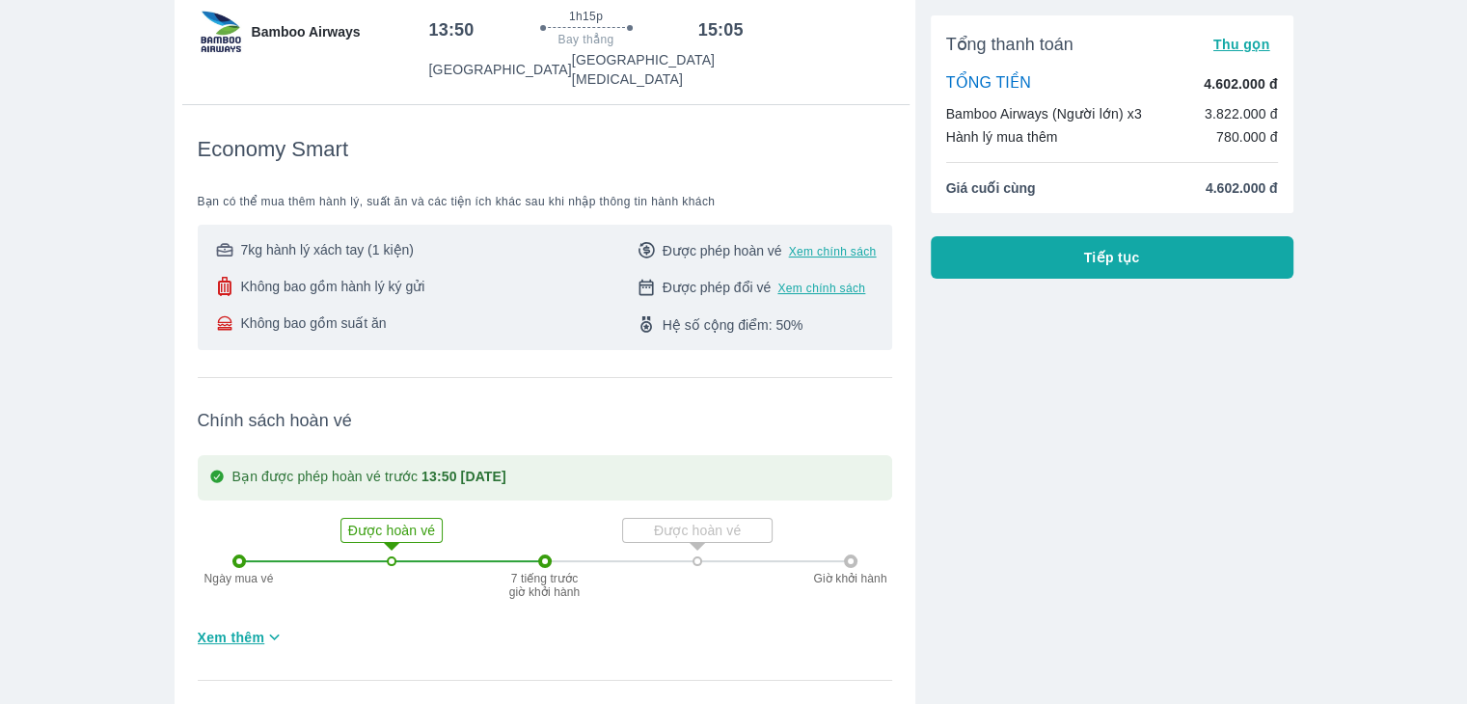
scroll to position [193, 0]
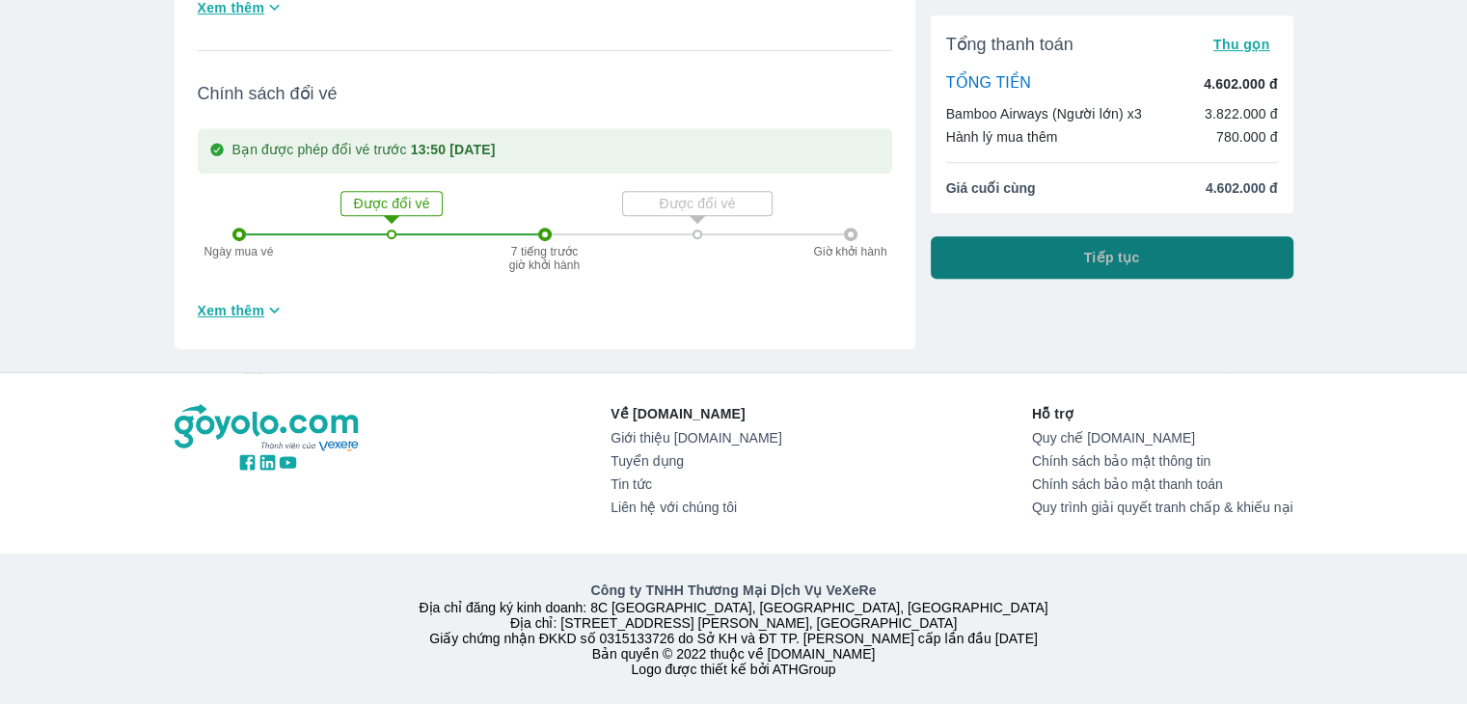
click at [1012, 259] on button "Tiếp tục" at bounding box center [1112, 257] width 363 height 42
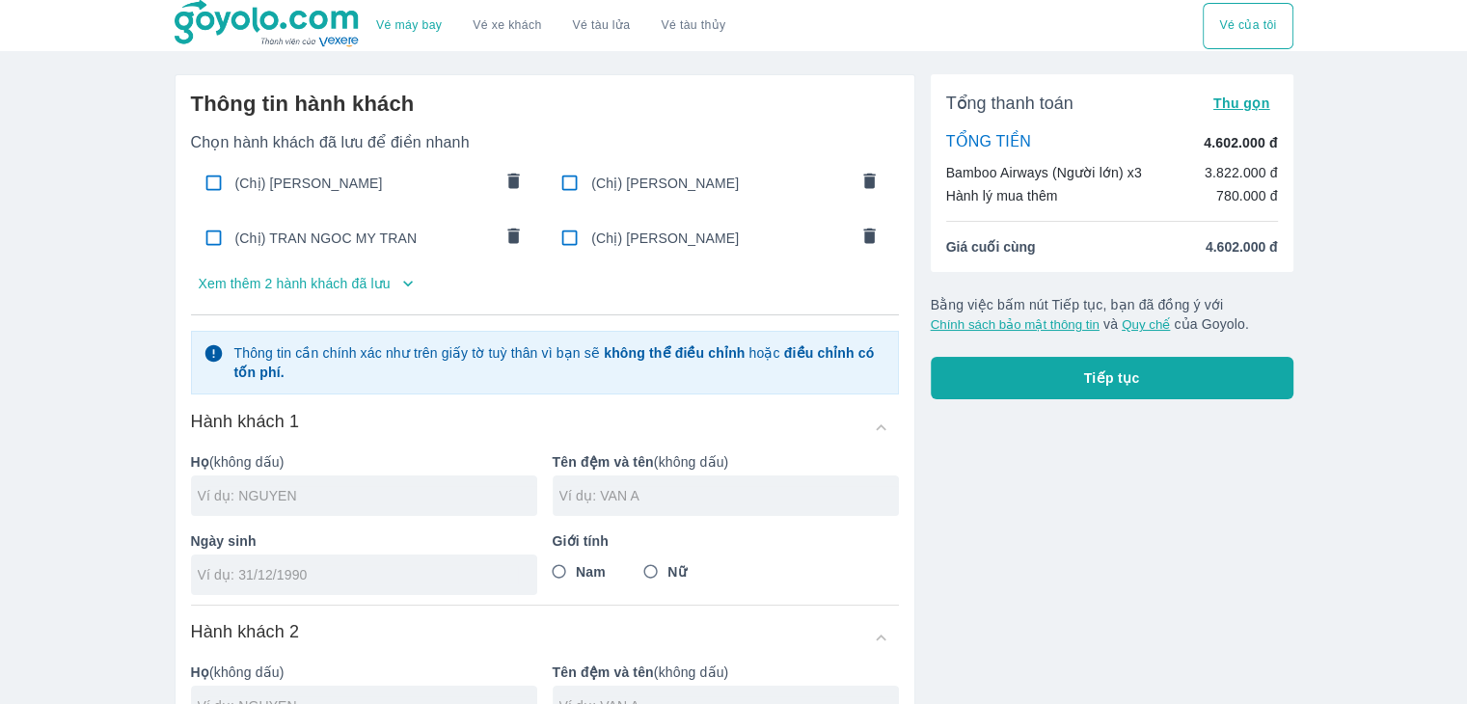
scroll to position [96, 0]
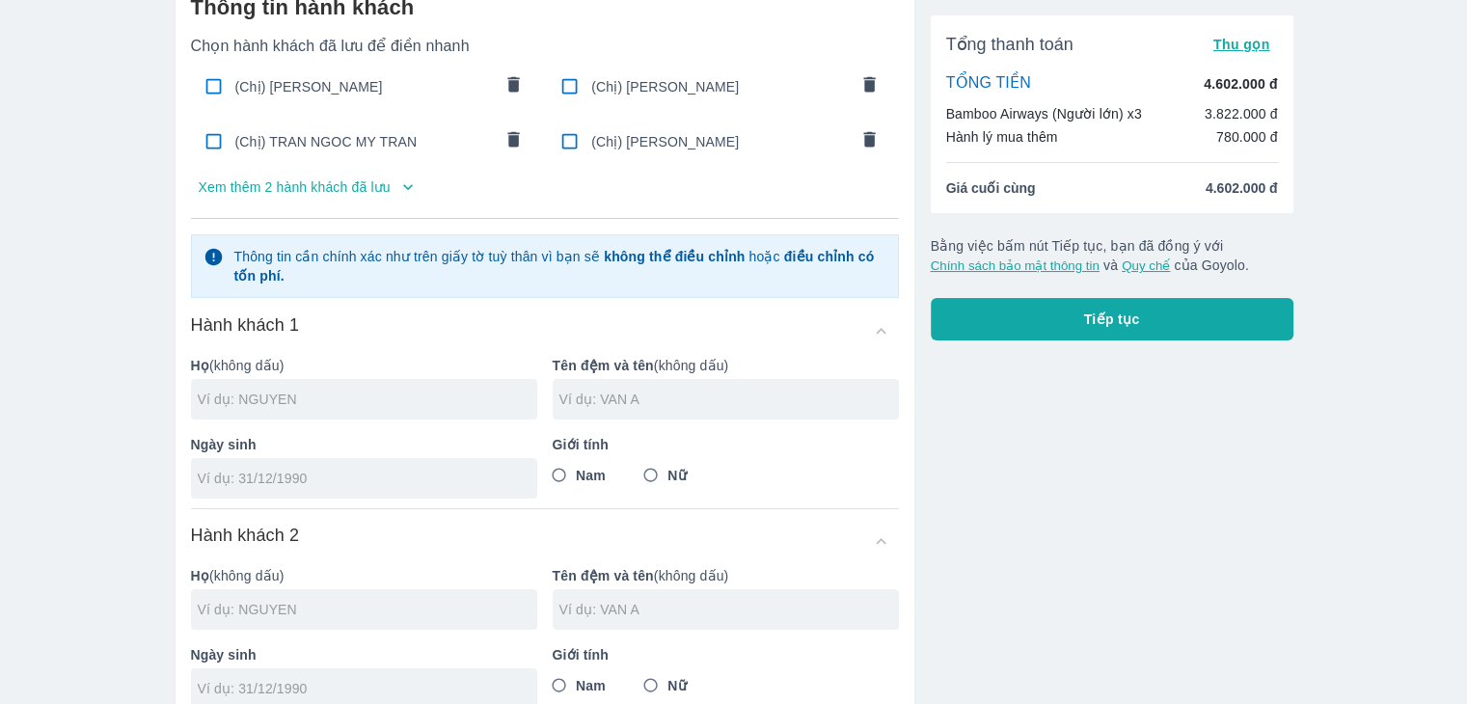
click at [359, 186] on p "Xem thêm 2 hành khách đã lưu" at bounding box center [295, 186] width 192 height 19
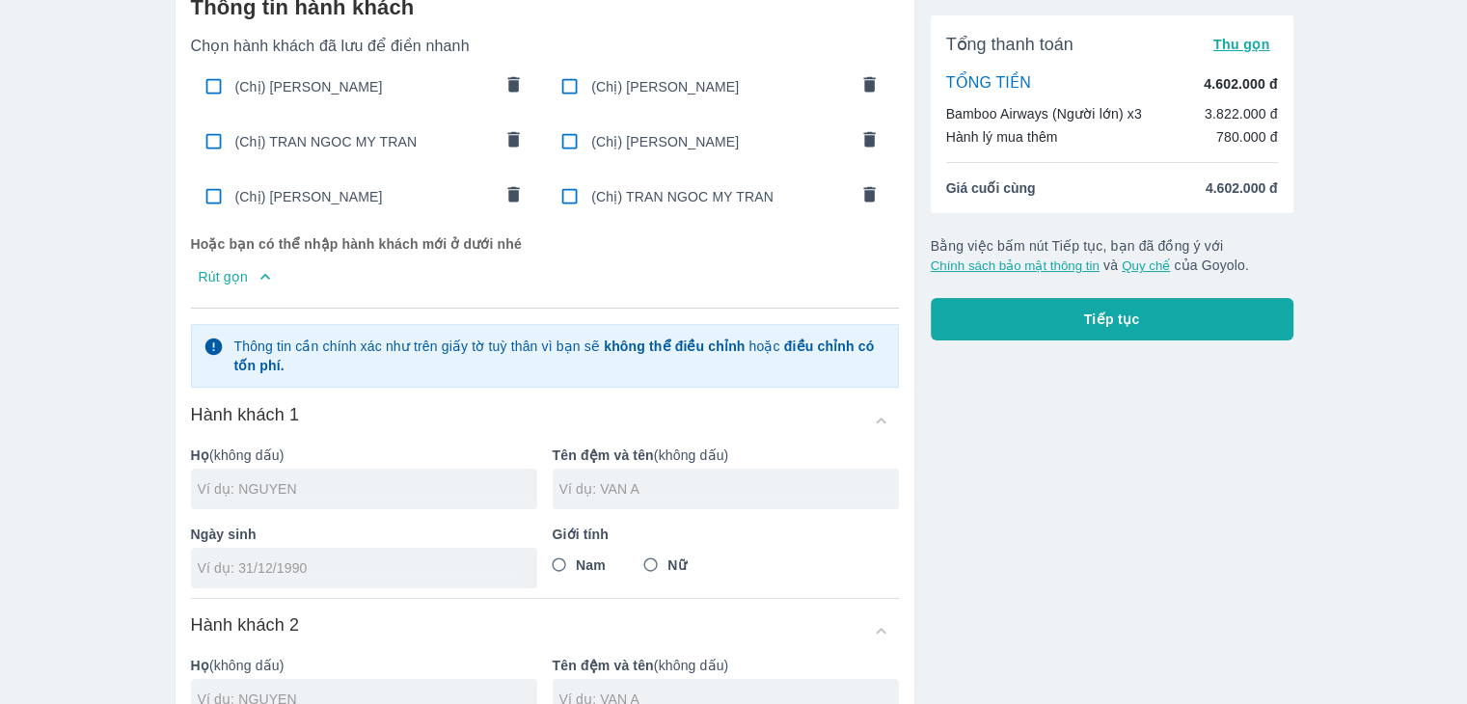
click at [210, 79] on input "checkbox" at bounding box center [214, 86] width 38 height 38
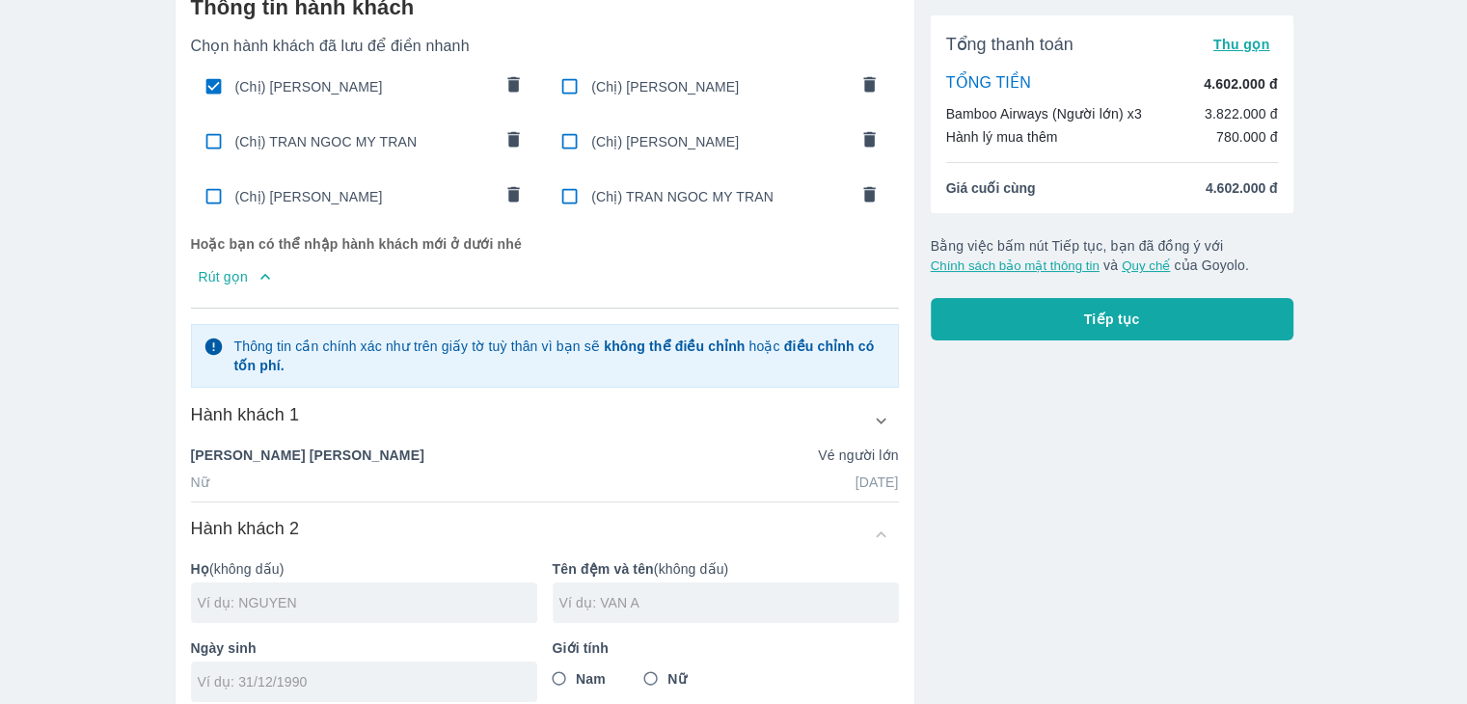
click at [567, 87] on input "checkbox" at bounding box center [570, 86] width 38 height 38
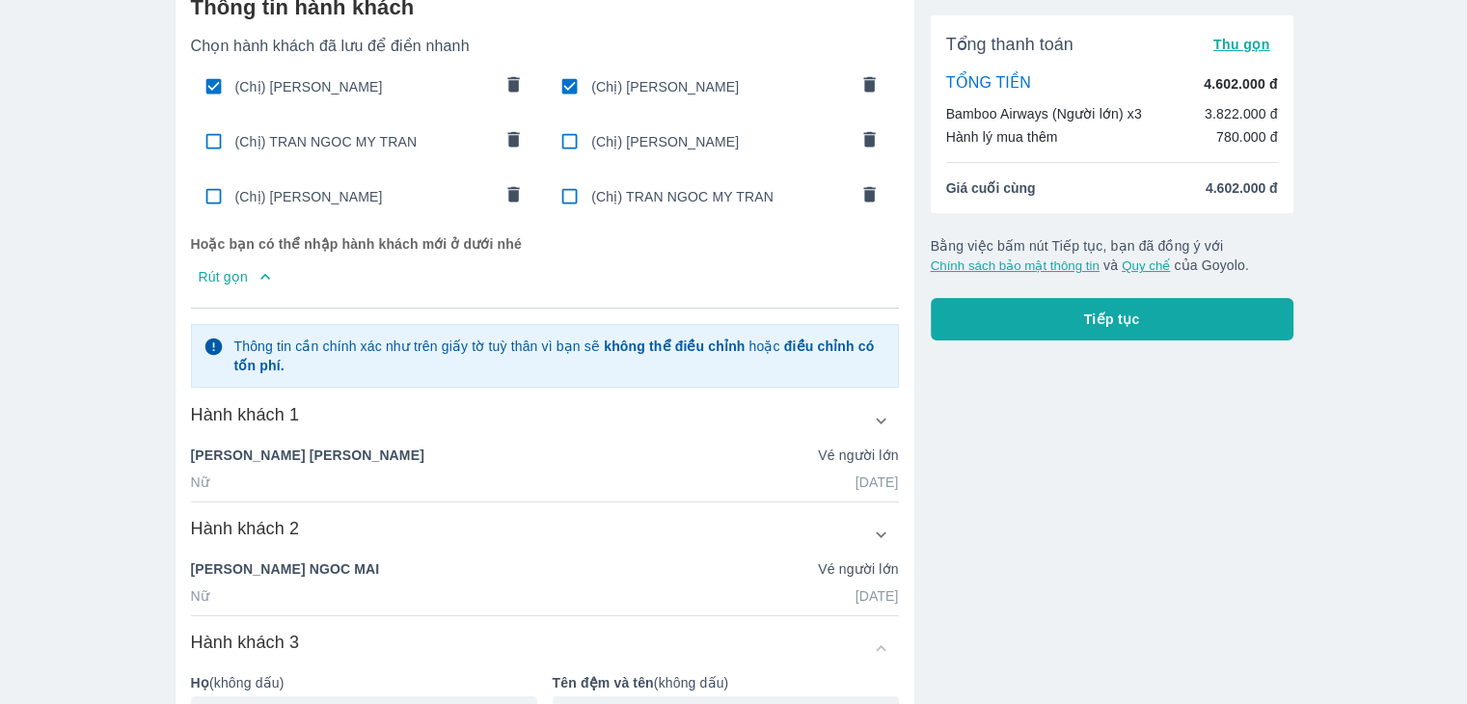
click at [566, 205] on input "checkbox" at bounding box center [570, 196] width 38 height 38
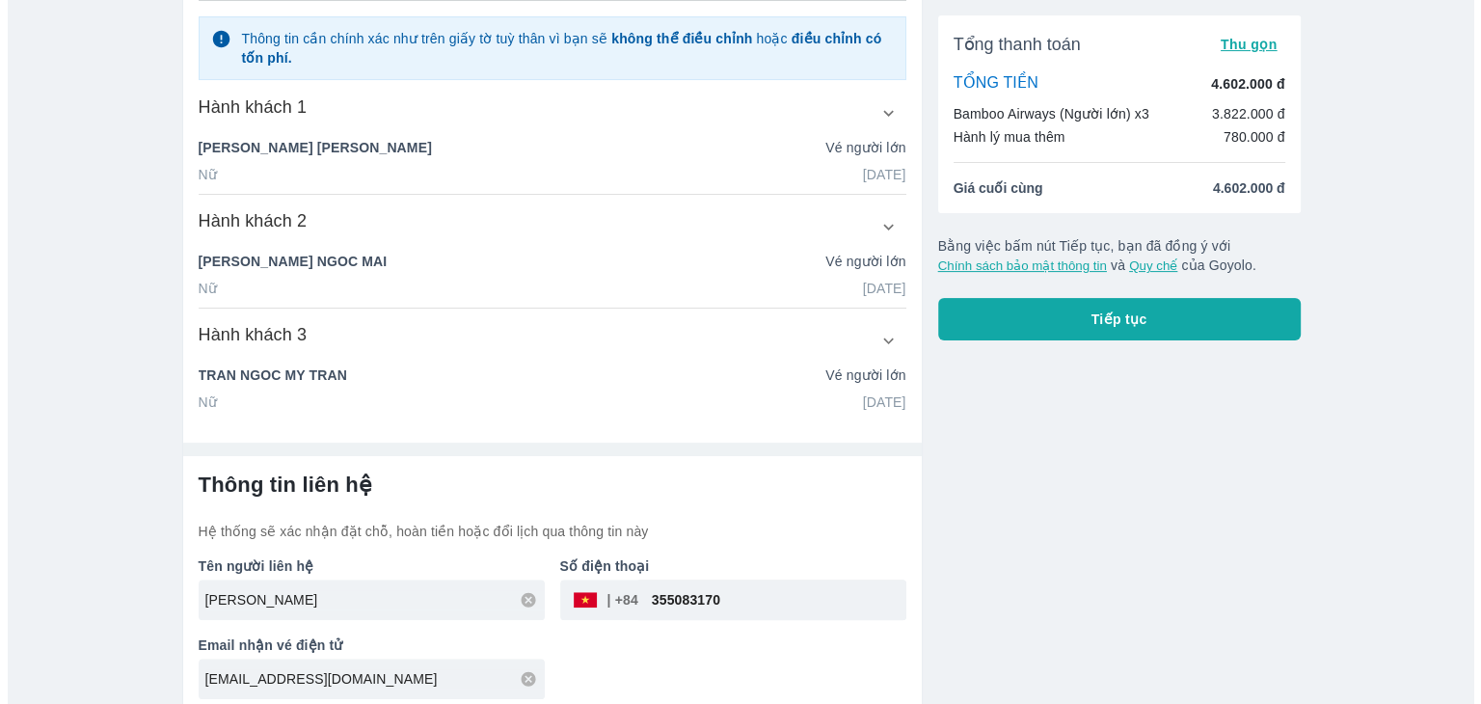
scroll to position [415, 0]
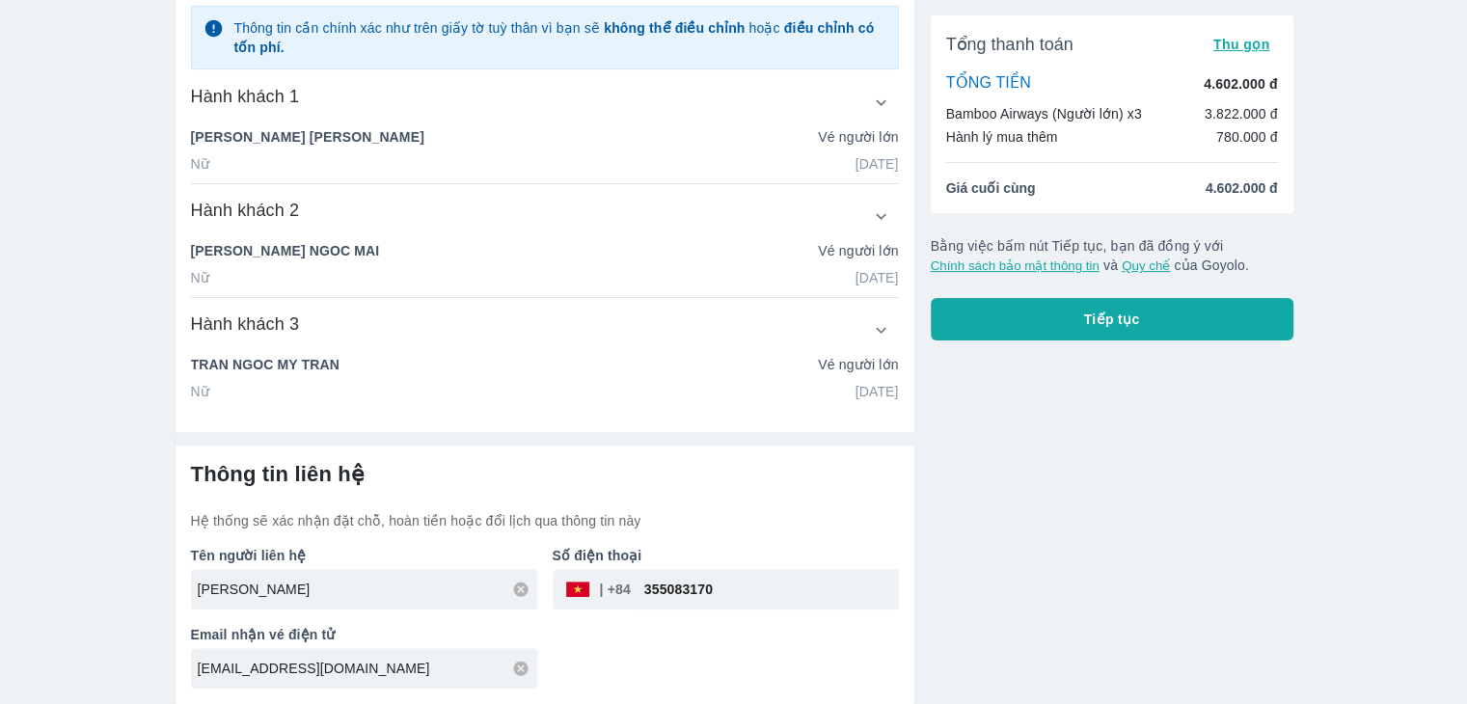
click at [1090, 325] on span "Tiếp tục" at bounding box center [1112, 319] width 56 height 19
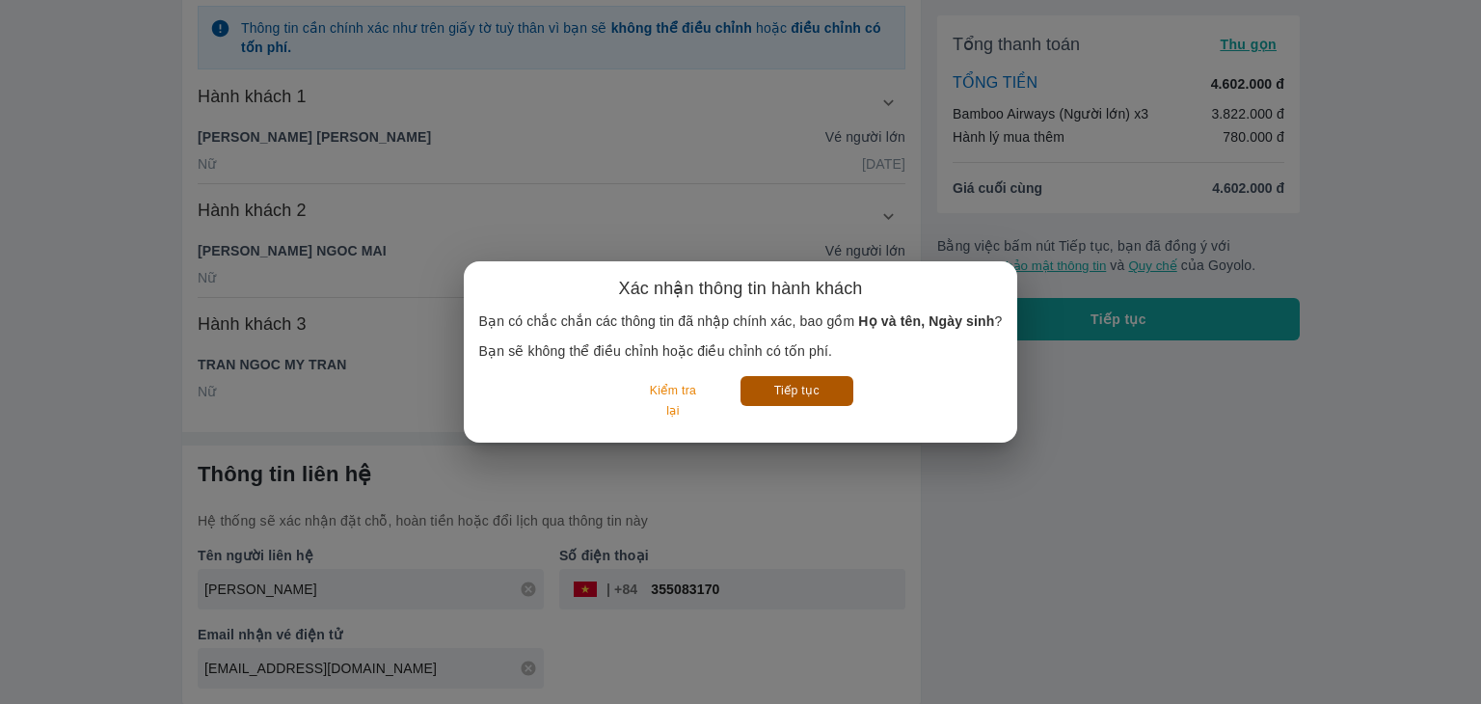
click at [769, 396] on button "Tiếp tục" at bounding box center [797, 391] width 113 height 30
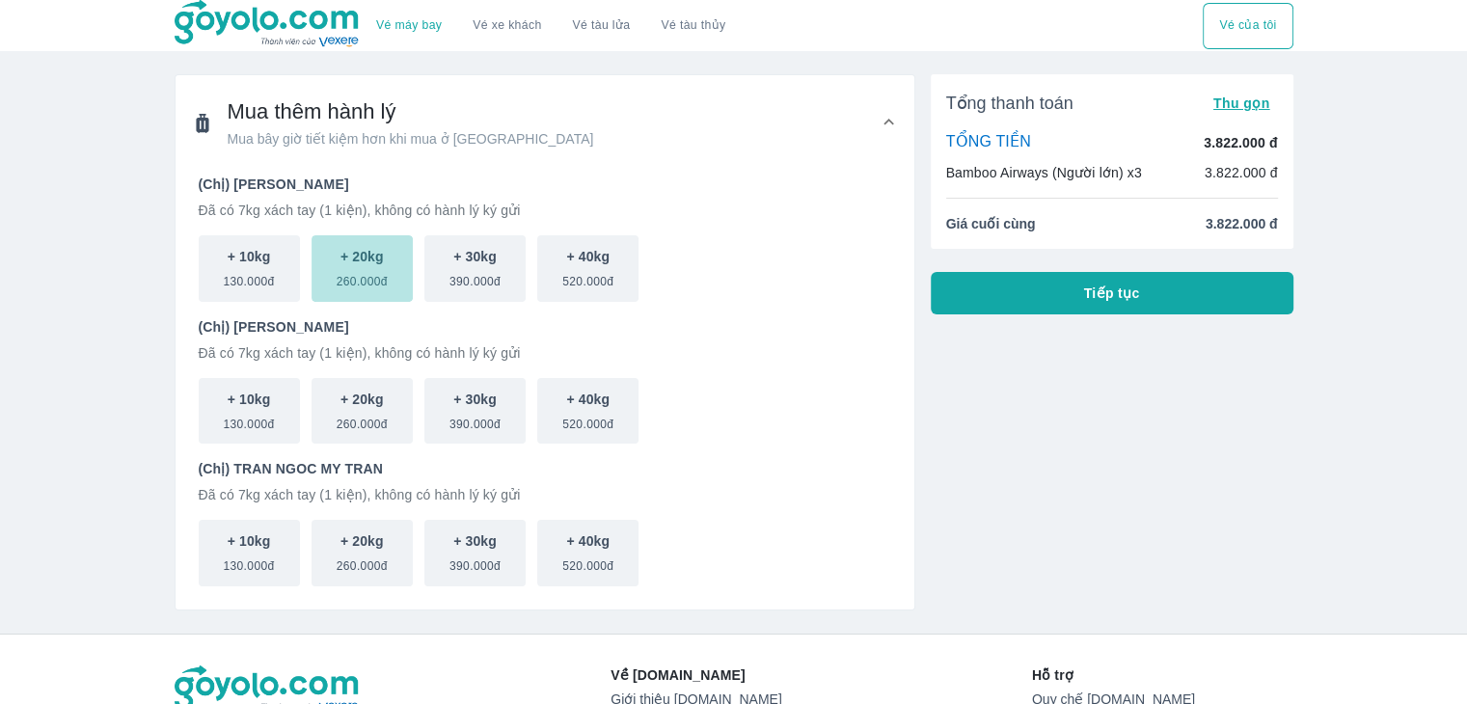
click at [377, 283] on span "260.000đ" at bounding box center [362, 277] width 51 height 23
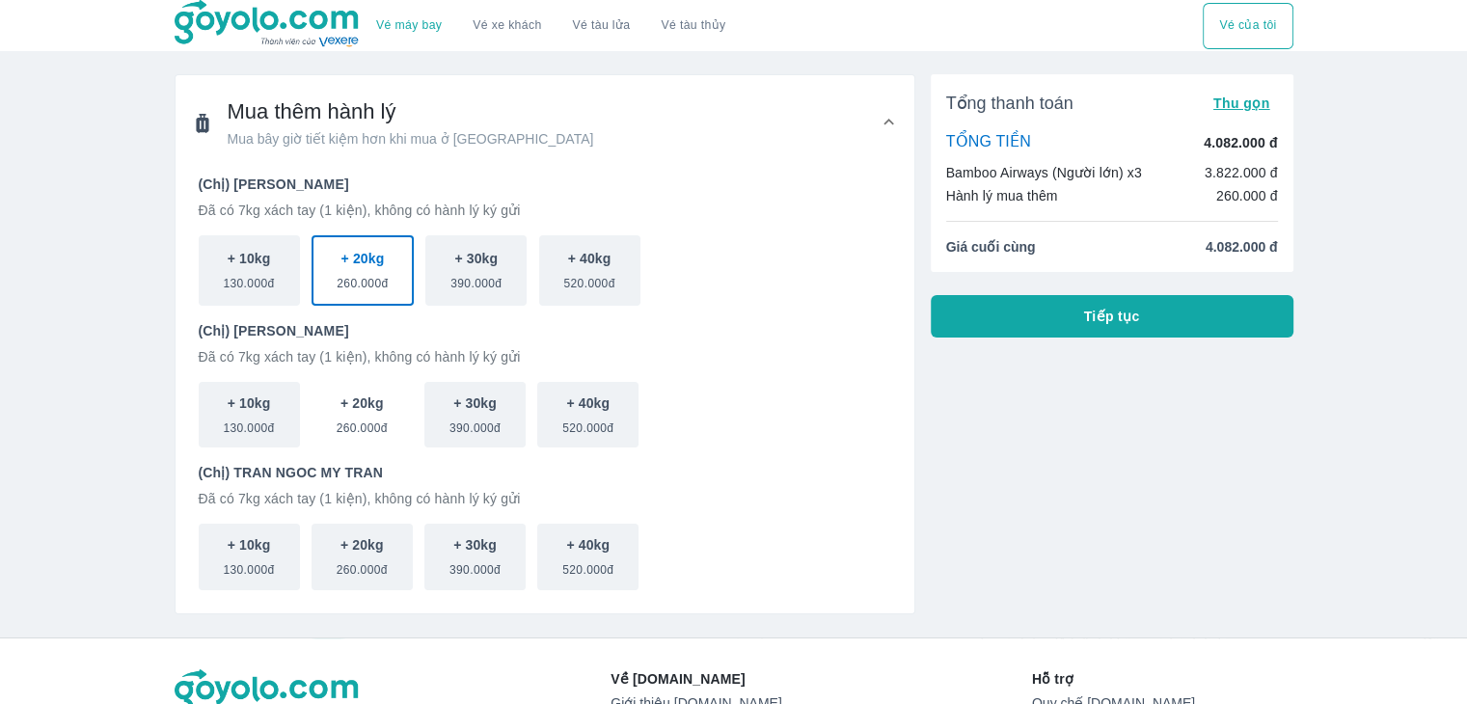
click at [363, 423] on span "260.000đ" at bounding box center [362, 424] width 51 height 23
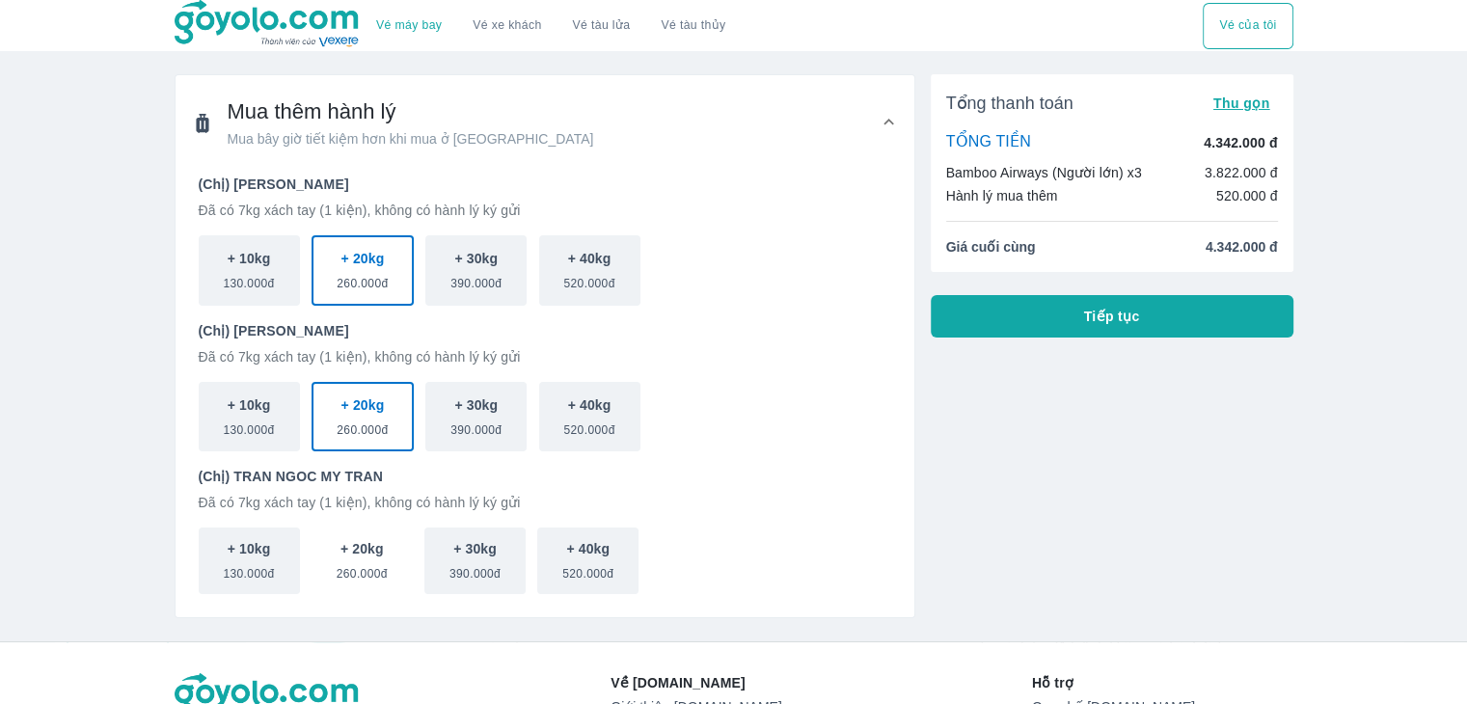
click at [366, 575] on span "260.000đ" at bounding box center [362, 569] width 51 height 23
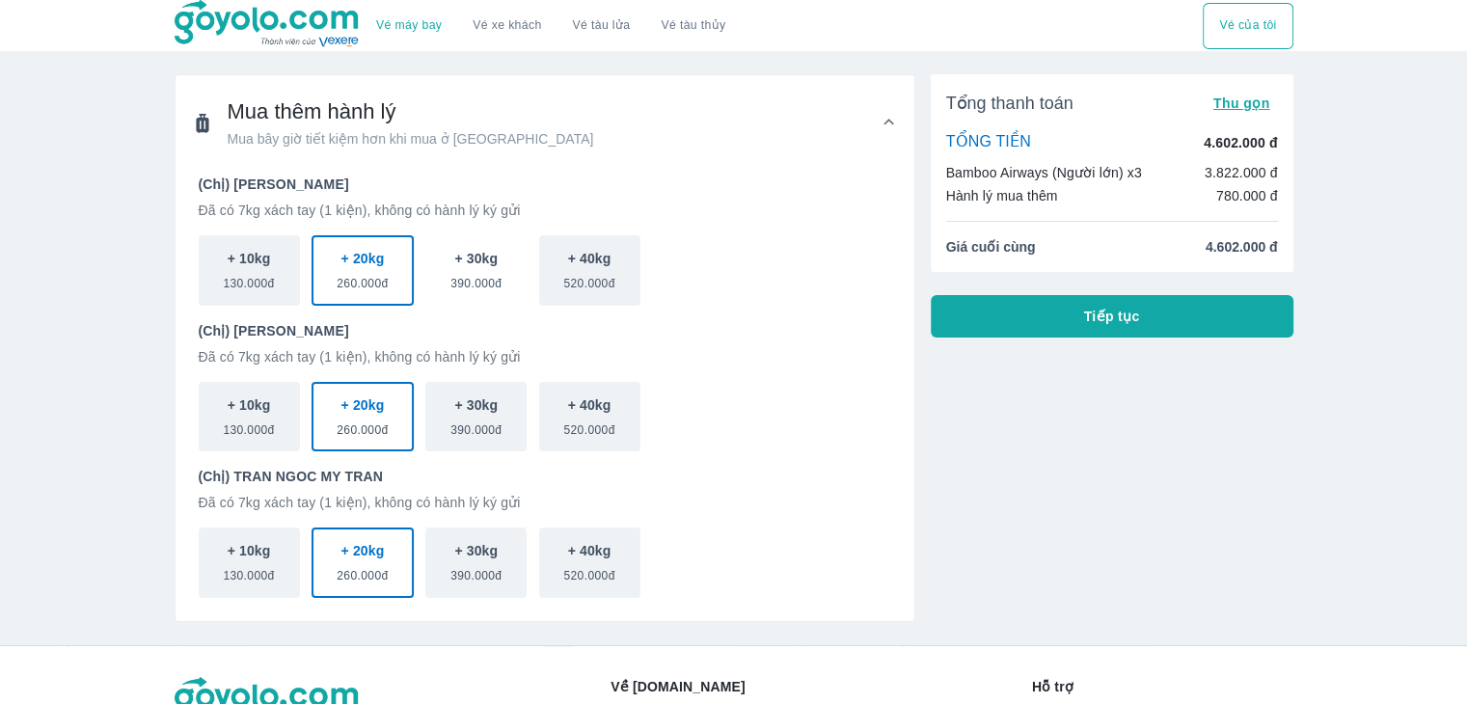
click at [474, 272] on span "390.000đ" at bounding box center [475, 279] width 51 height 23
click at [391, 274] on button "+ 20kg 260.000đ" at bounding box center [361, 270] width 101 height 70
click at [458, 275] on span "390.000đ" at bounding box center [475, 279] width 51 height 23
click at [395, 275] on button "+ 20kg 260.000đ" at bounding box center [361, 270] width 101 height 70
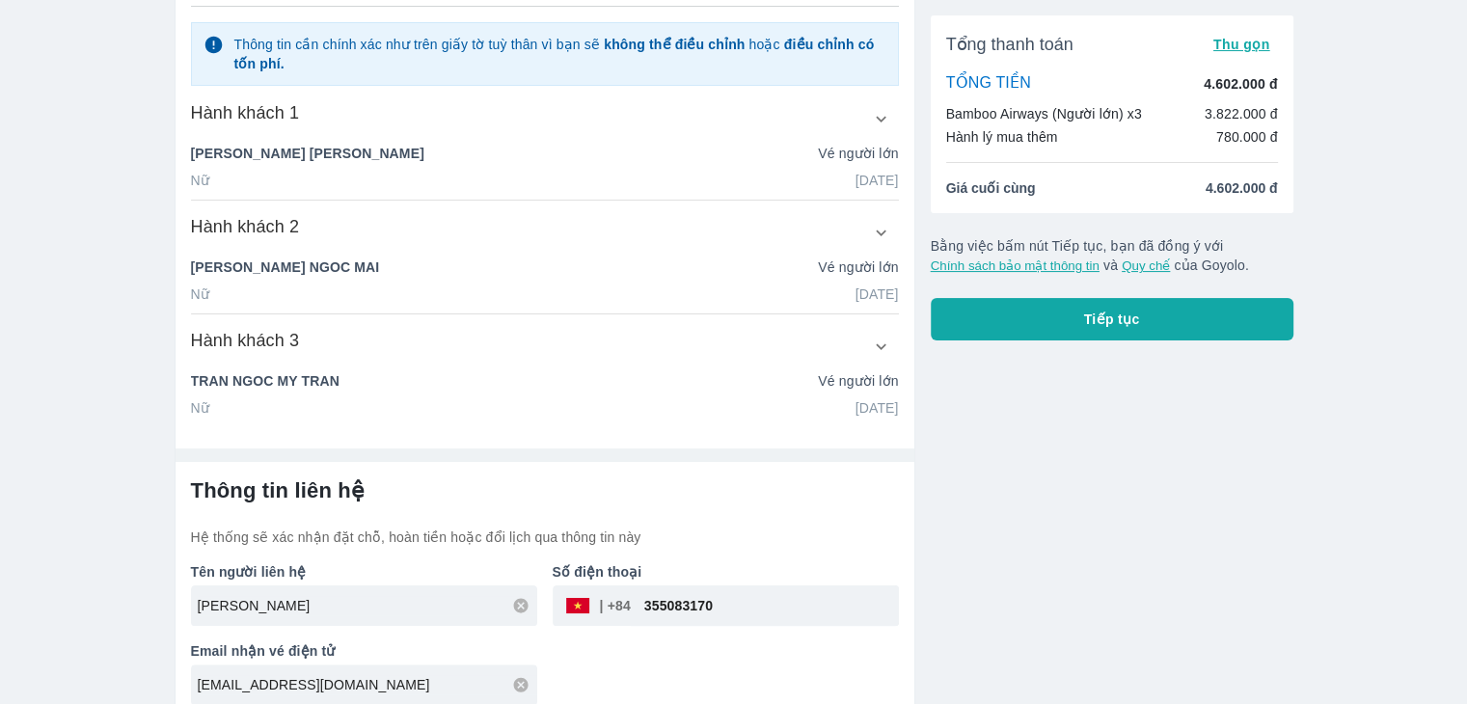
scroll to position [325, 0]
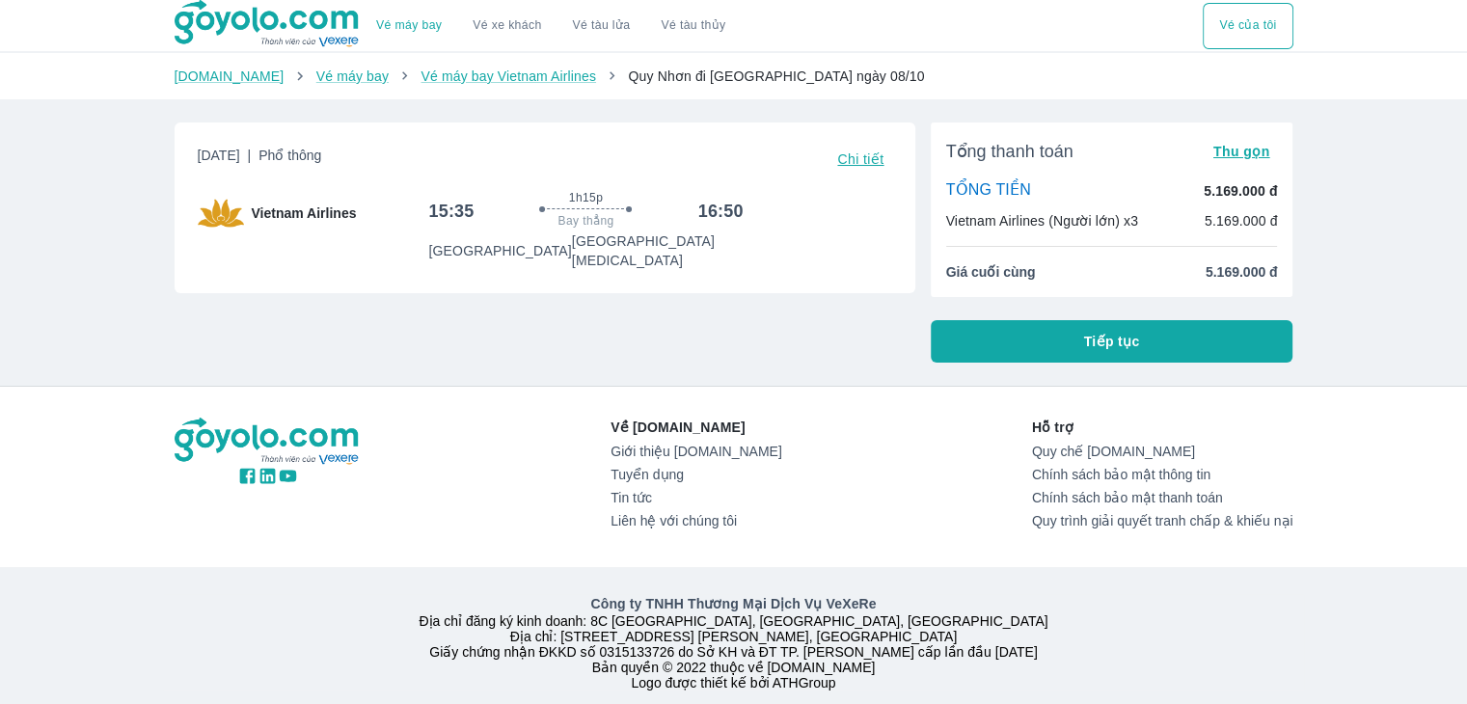
click at [1124, 346] on span "Tiếp tục" at bounding box center [1112, 341] width 56 height 19
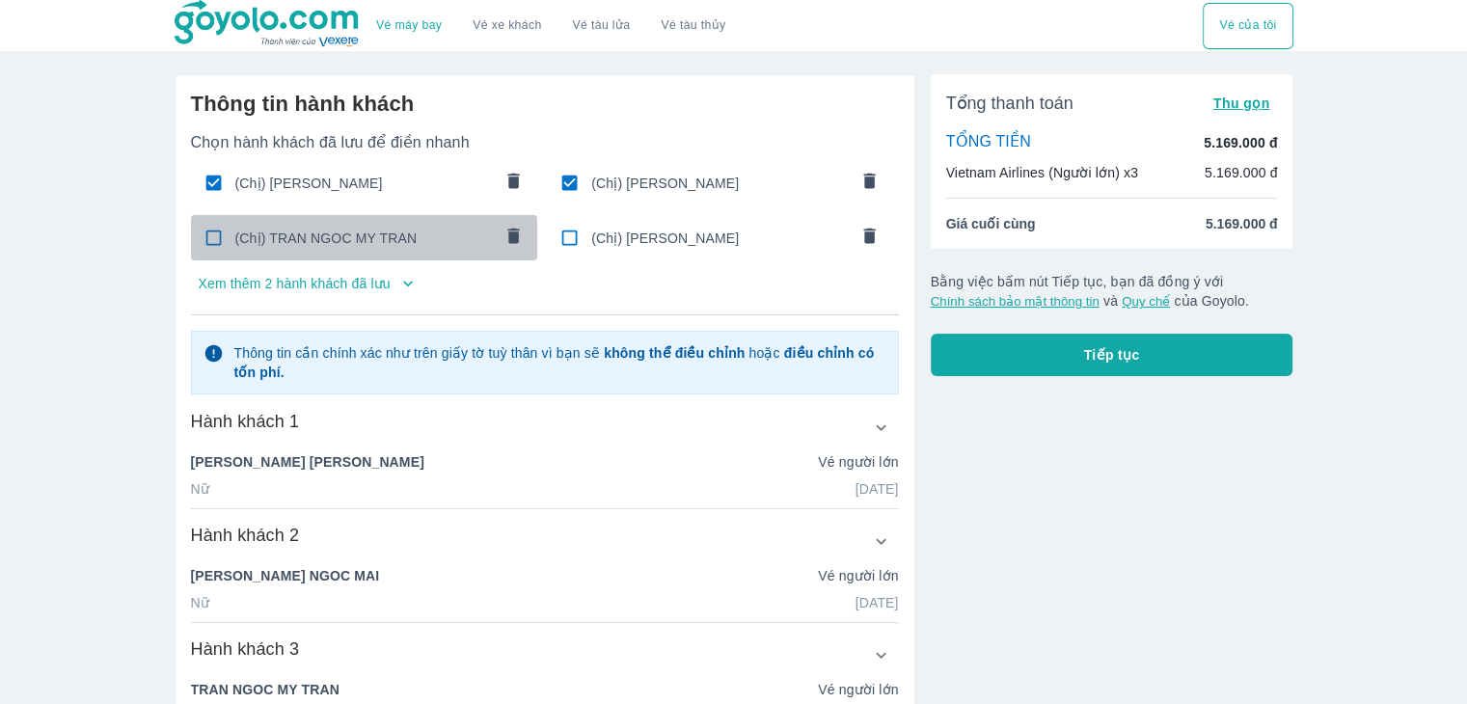
click at [229, 242] on input "checkbox" at bounding box center [214, 238] width 38 height 38
checkbox input "false"
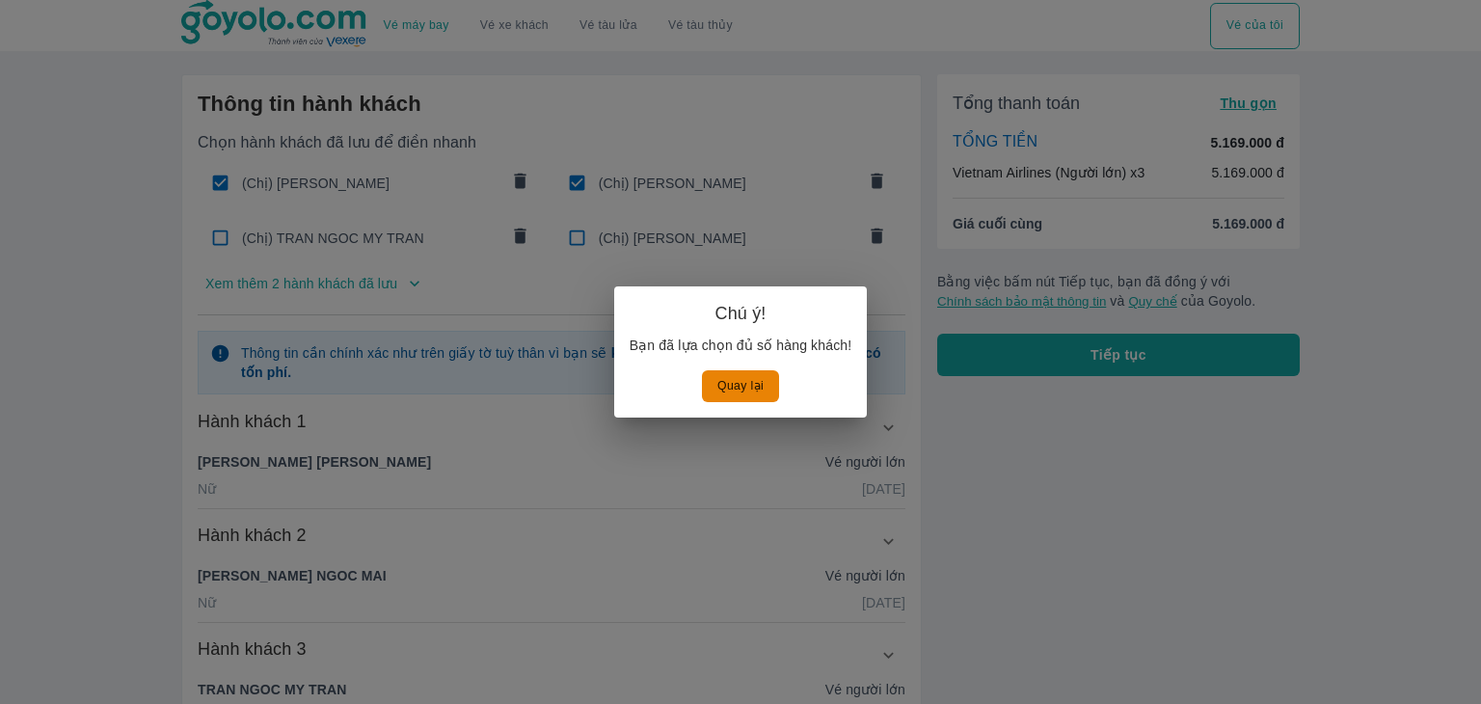
click at [767, 394] on button "Quay lại" at bounding box center [740, 386] width 77 height 32
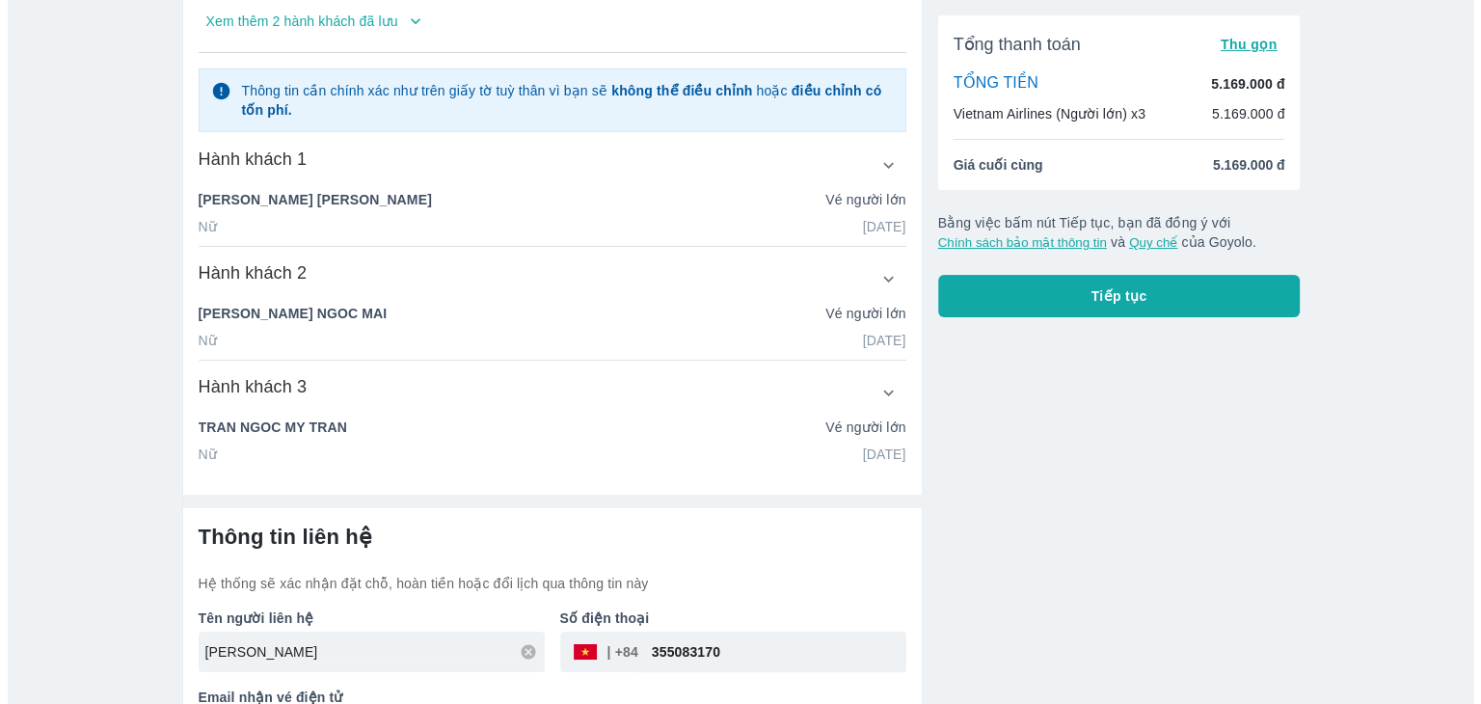
scroll to position [325, 0]
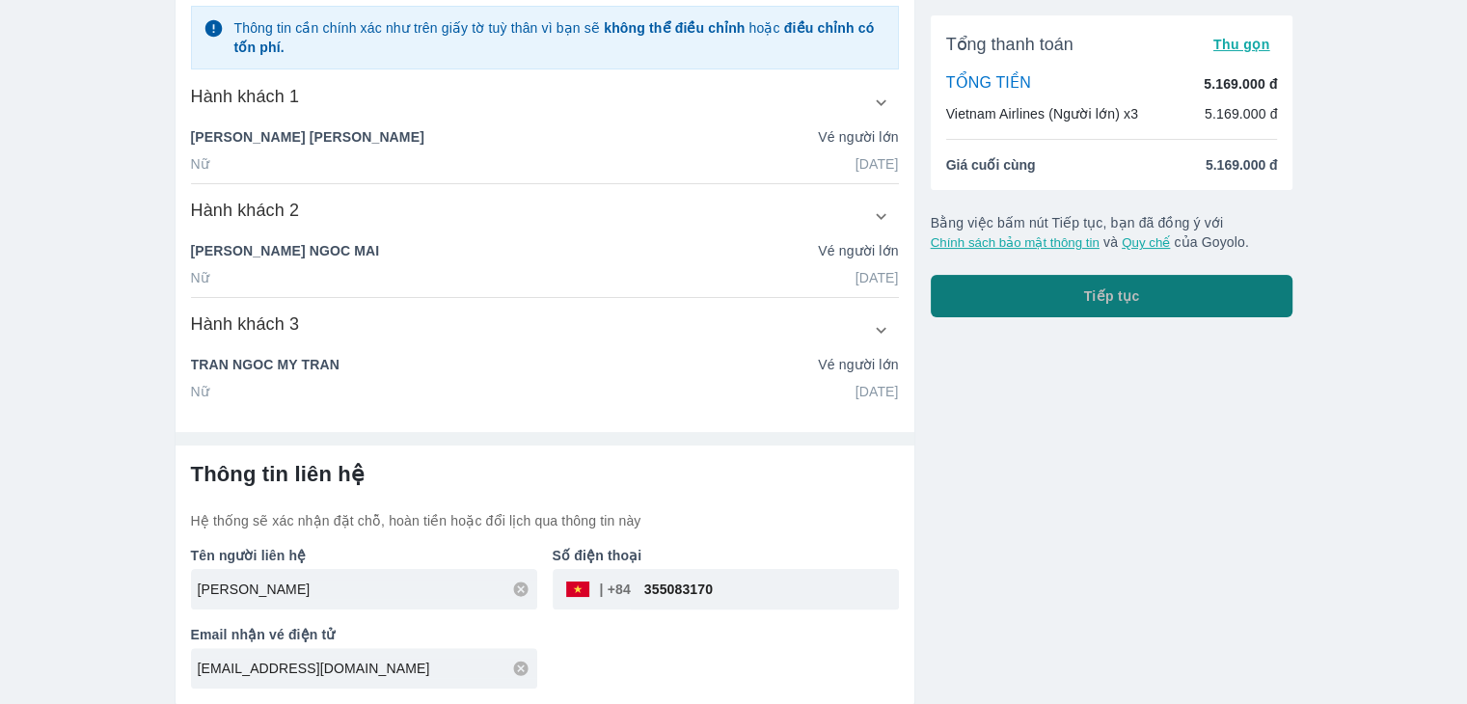
click at [1042, 297] on button "Tiếp tục" at bounding box center [1112, 296] width 363 height 42
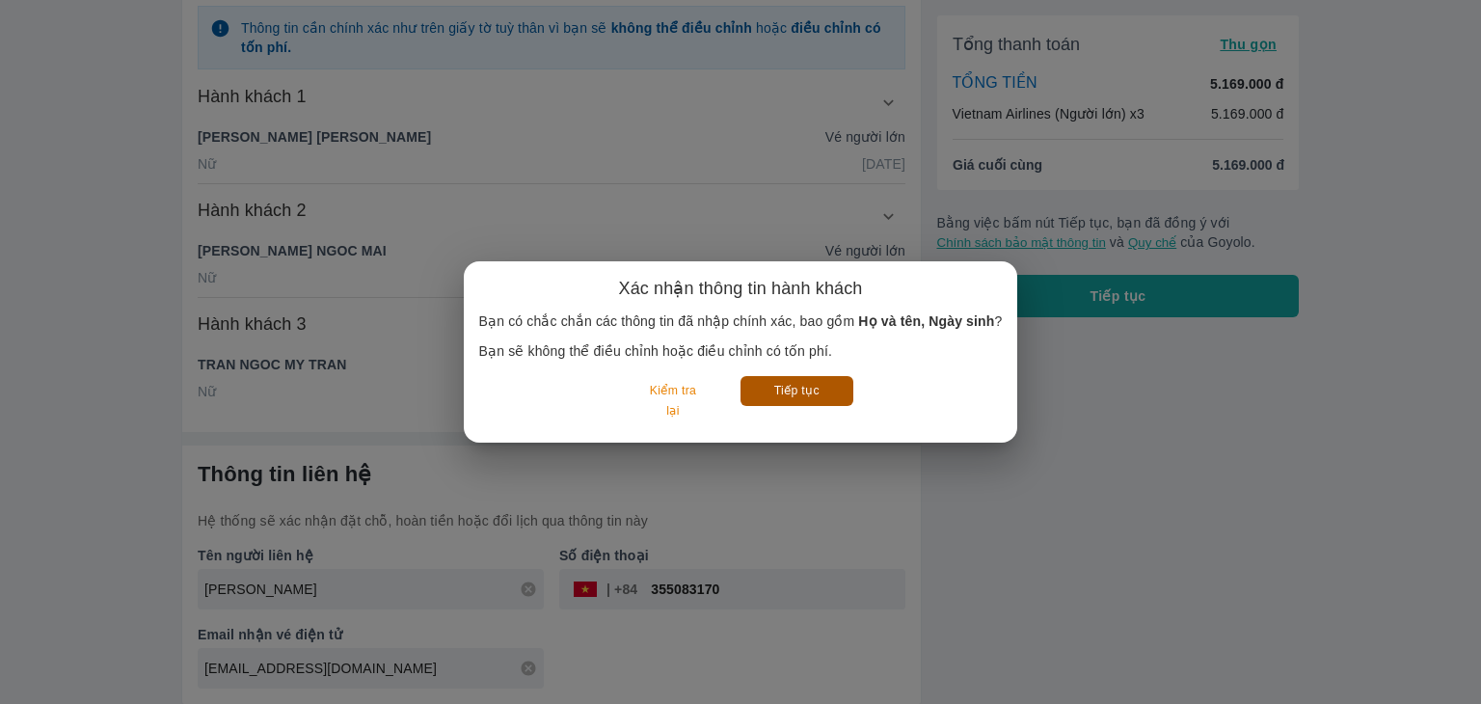
click at [775, 392] on button "Tiếp tục" at bounding box center [797, 391] width 113 height 30
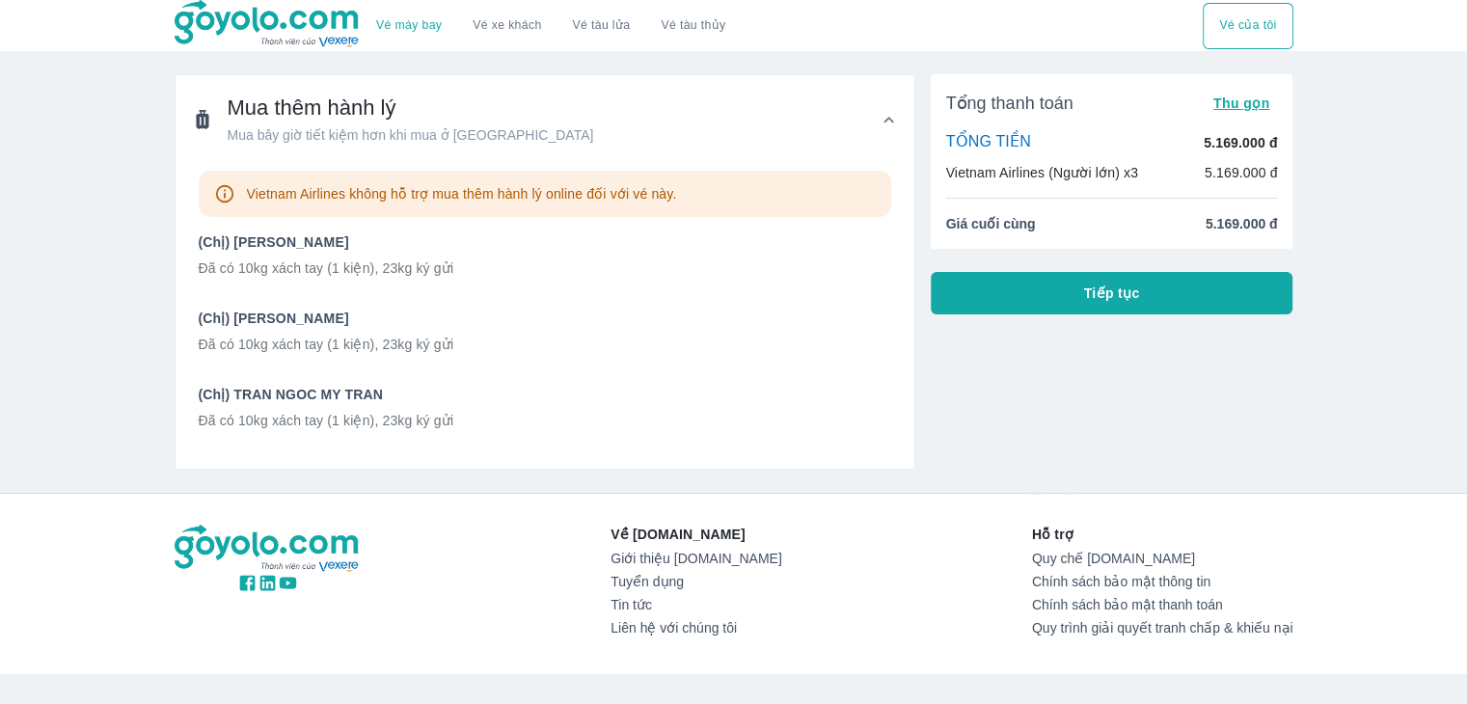
click at [713, 189] on div "Vietnam Airlines không hỗ trợ mua thêm hành lý online đối với vé này." at bounding box center [545, 194] width 692 height 46
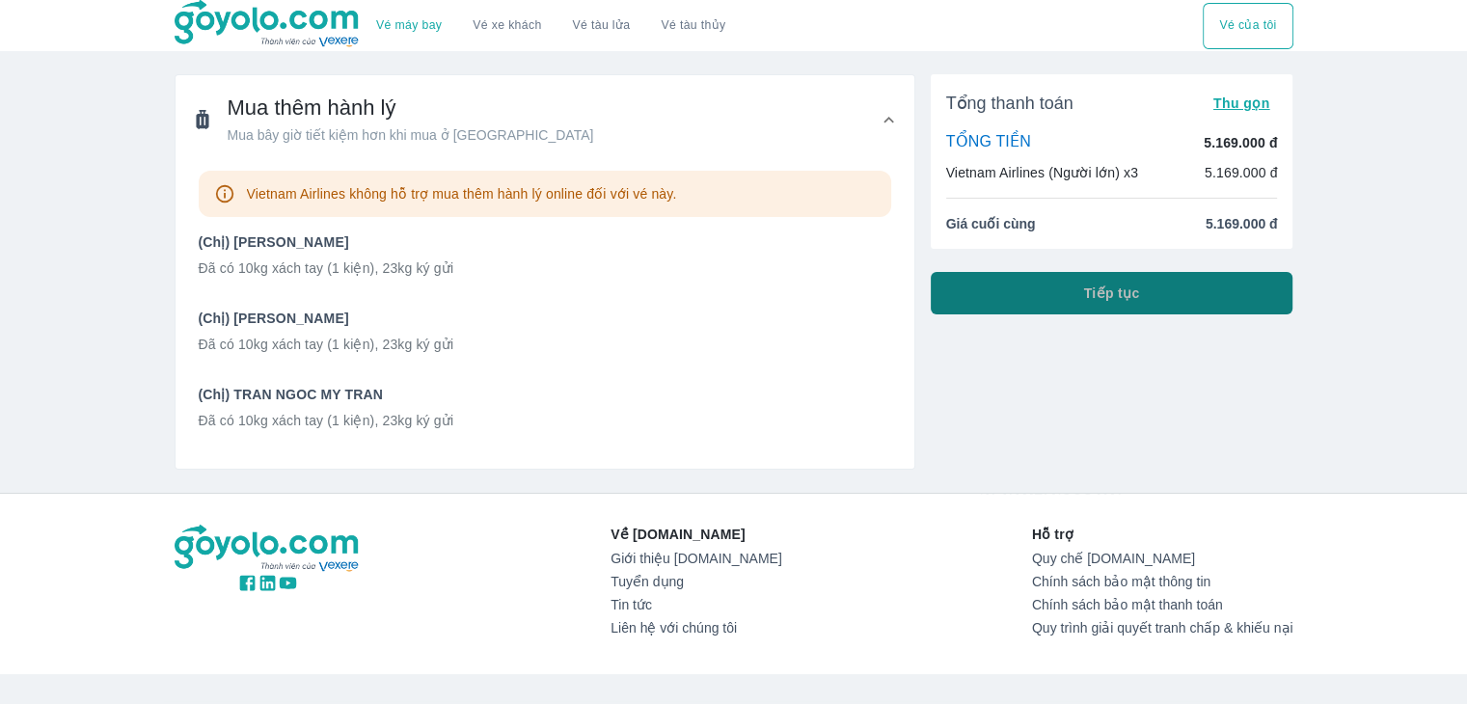
click at [1107, 283] on button "Tiếp tục" at bounding box center [1112, 293] width 363 height 42
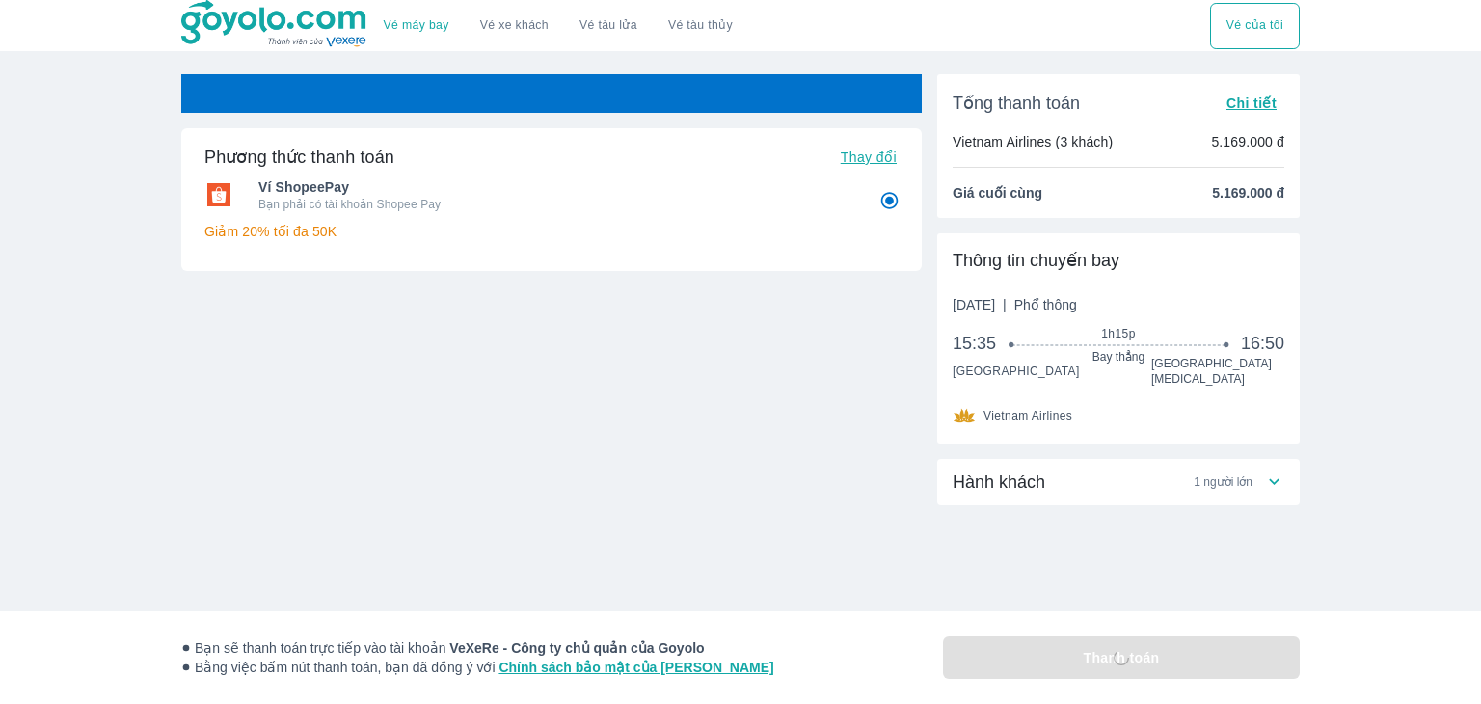
radio input "false"
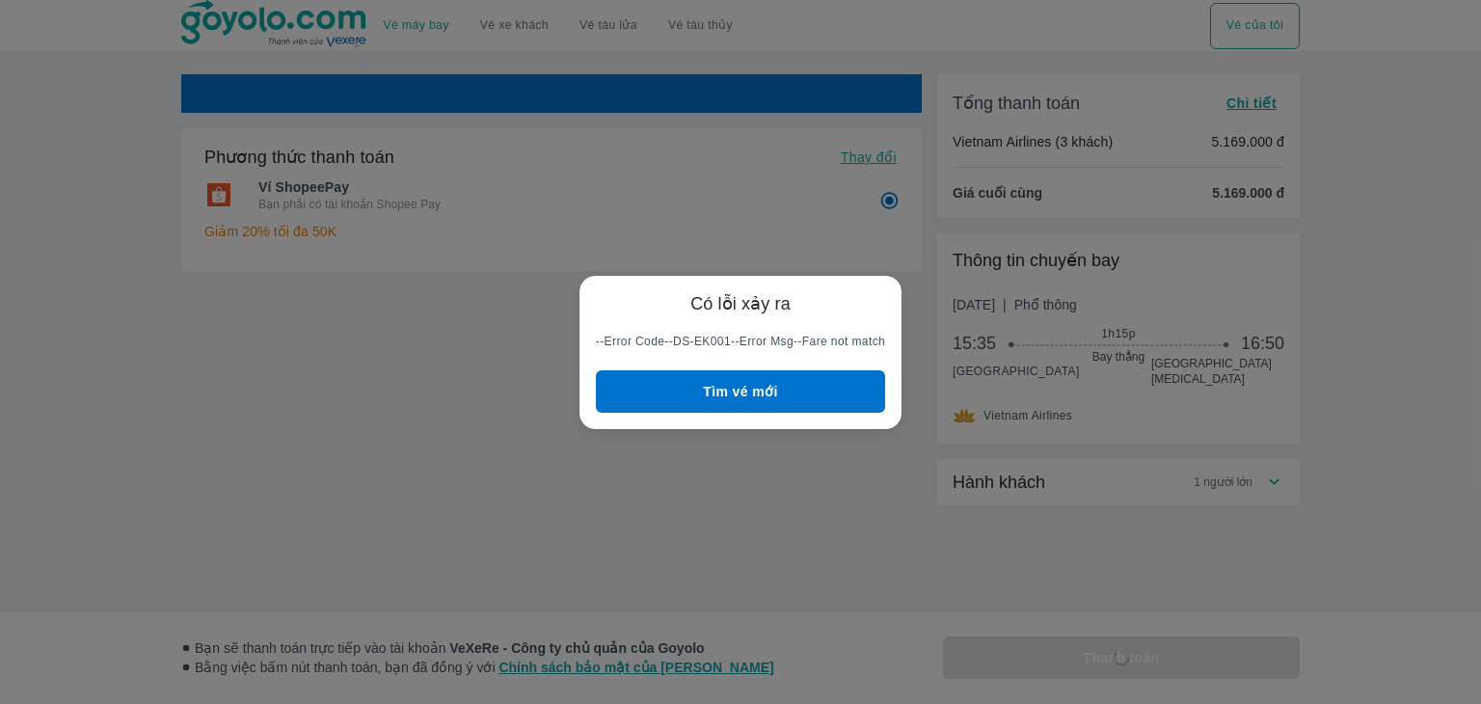
click at [818, 391] on button "Tìm vé mới" at bounding box center [740, 391] width 289 height 42
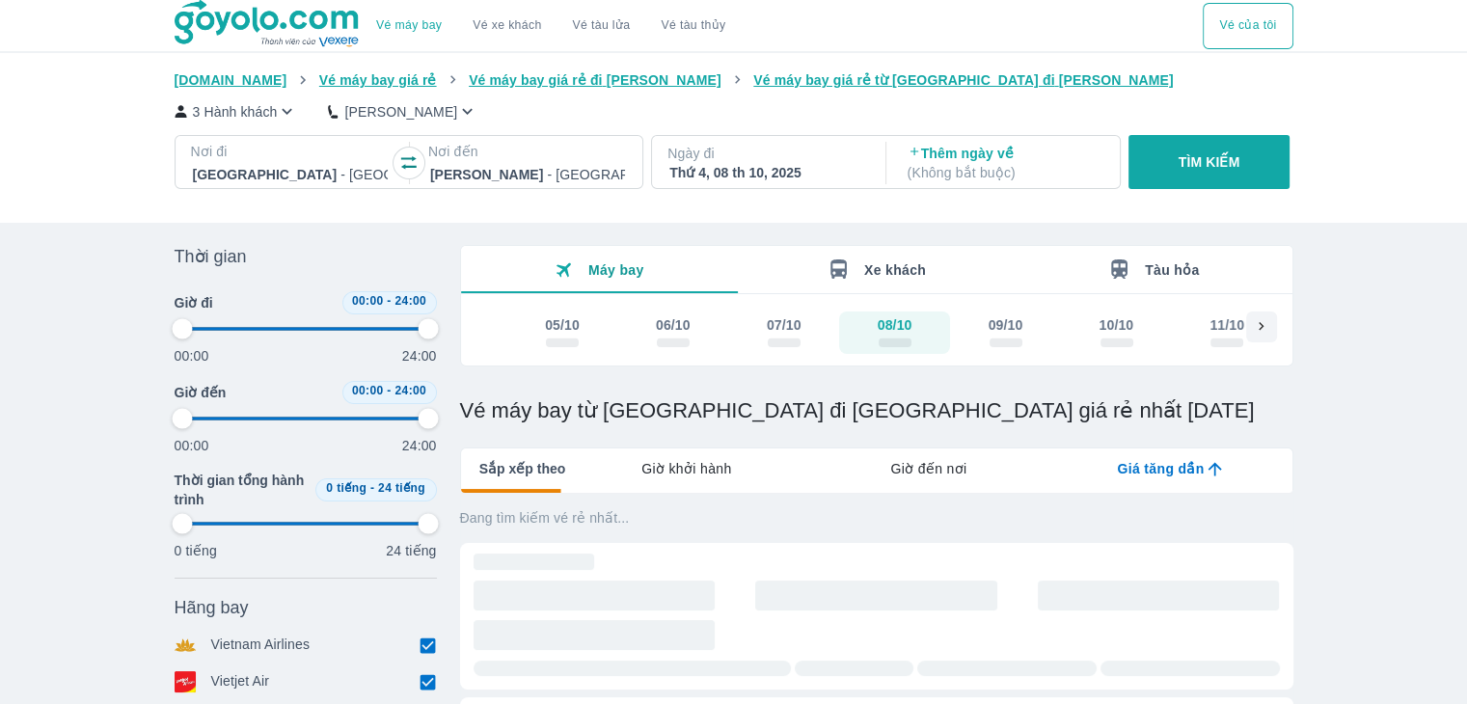
type input "97.9166666666667"
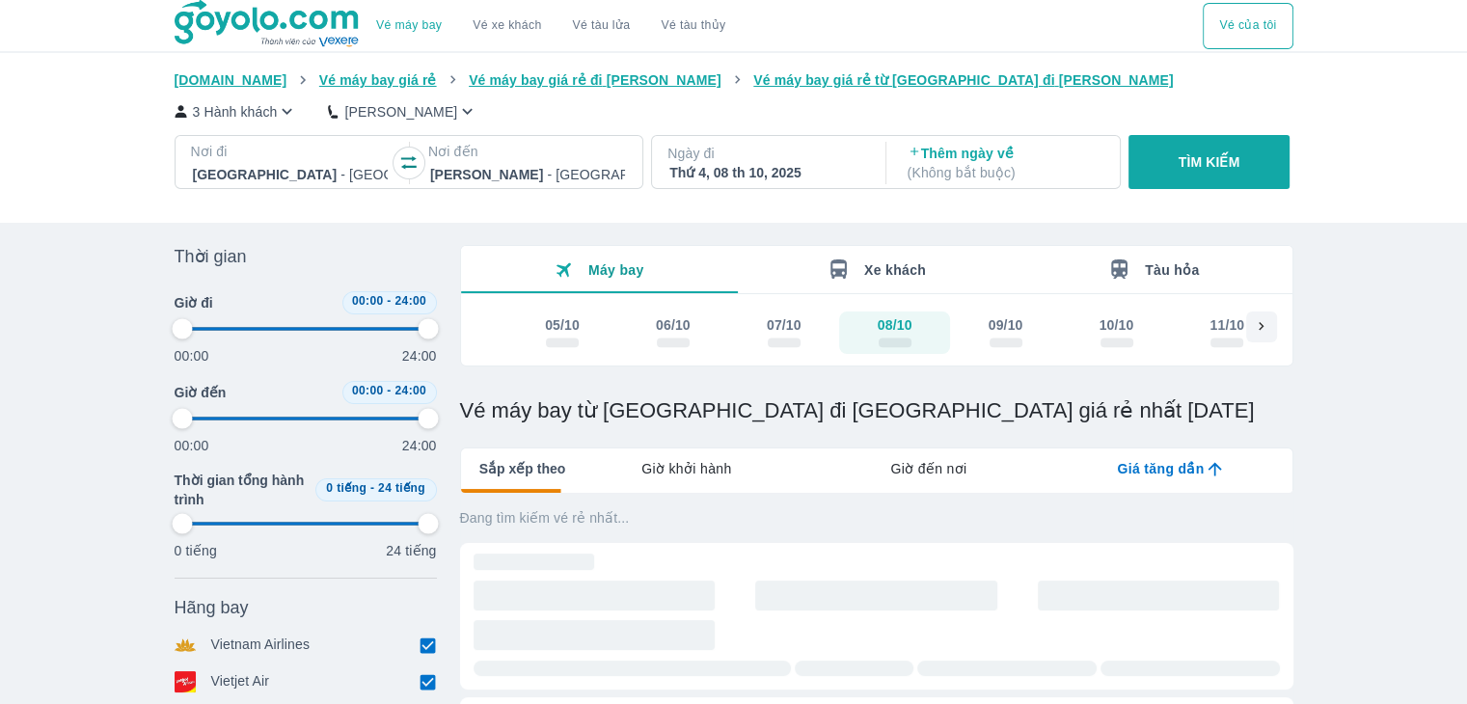
type input "97.9166666666667"
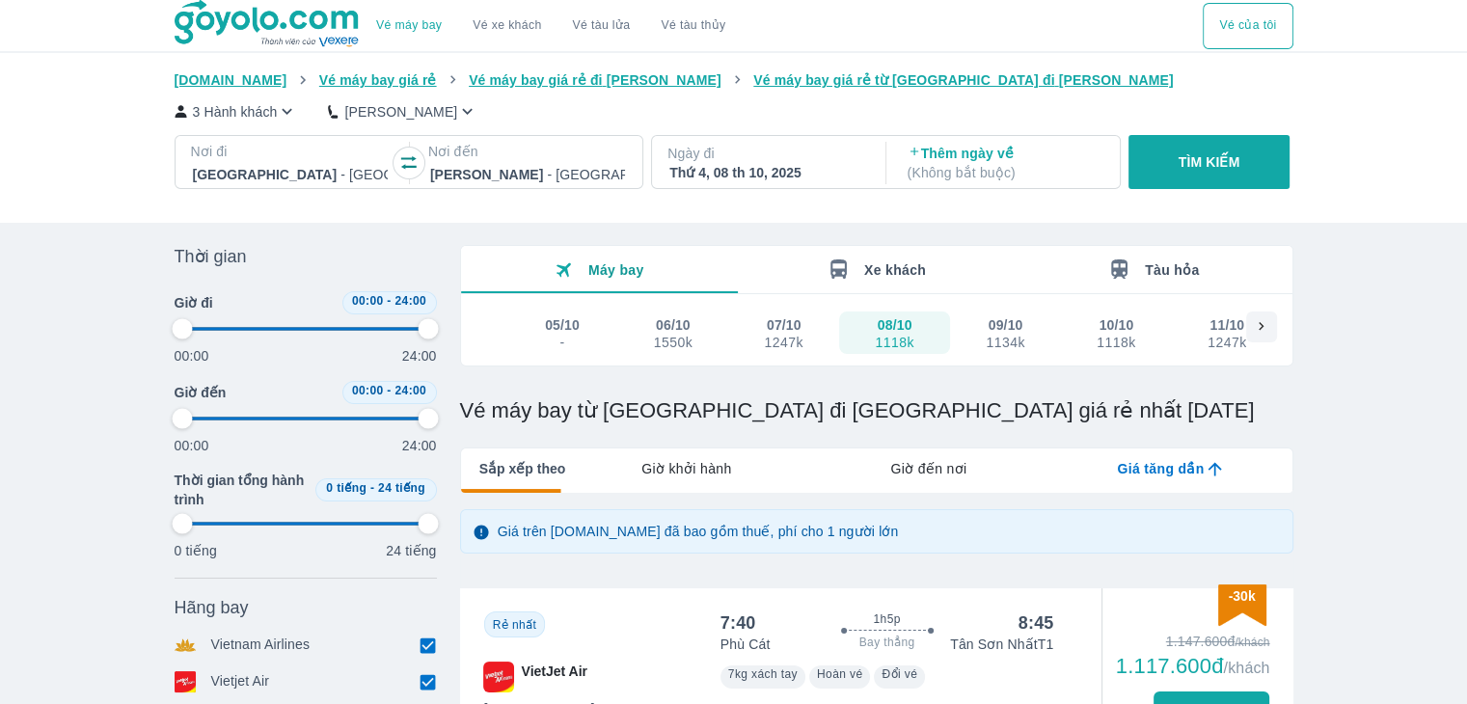
type input "97.9166666666667"
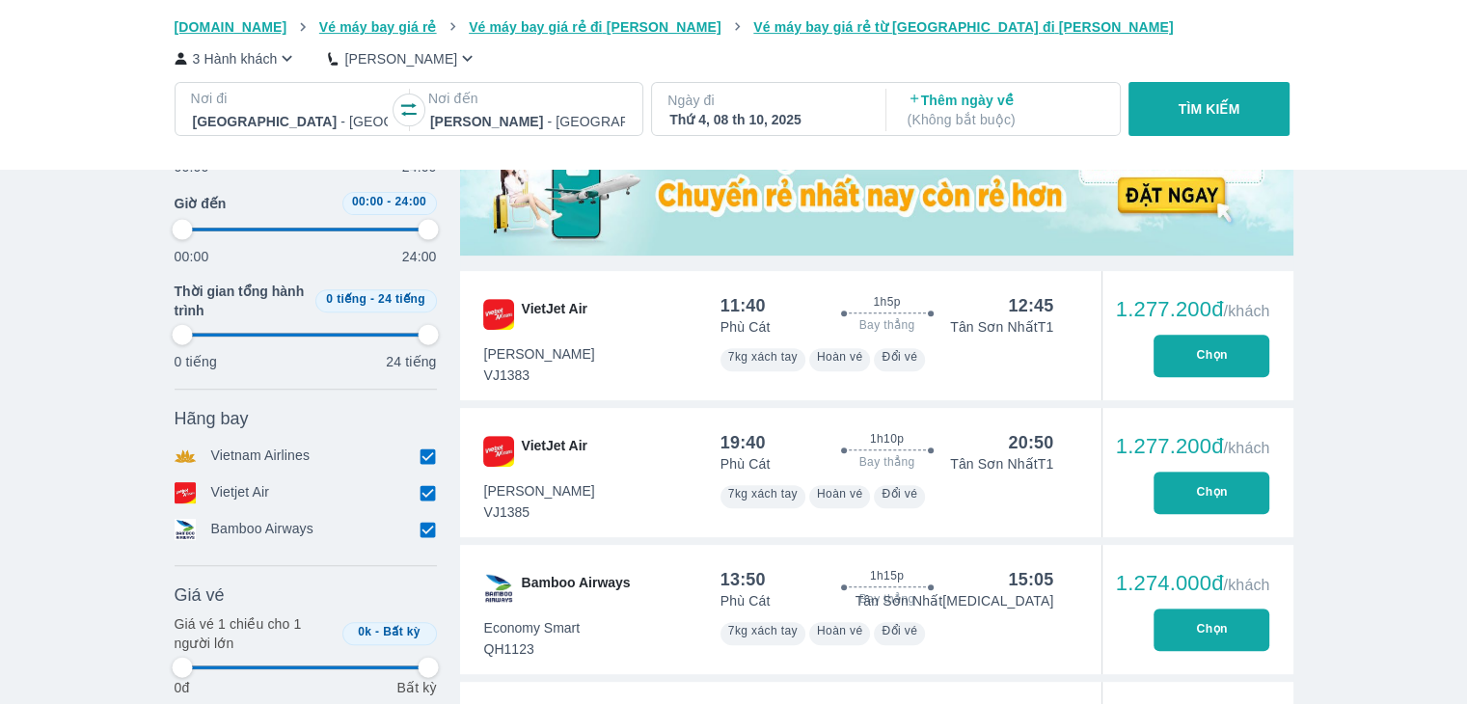
scroll to position [964, 0]
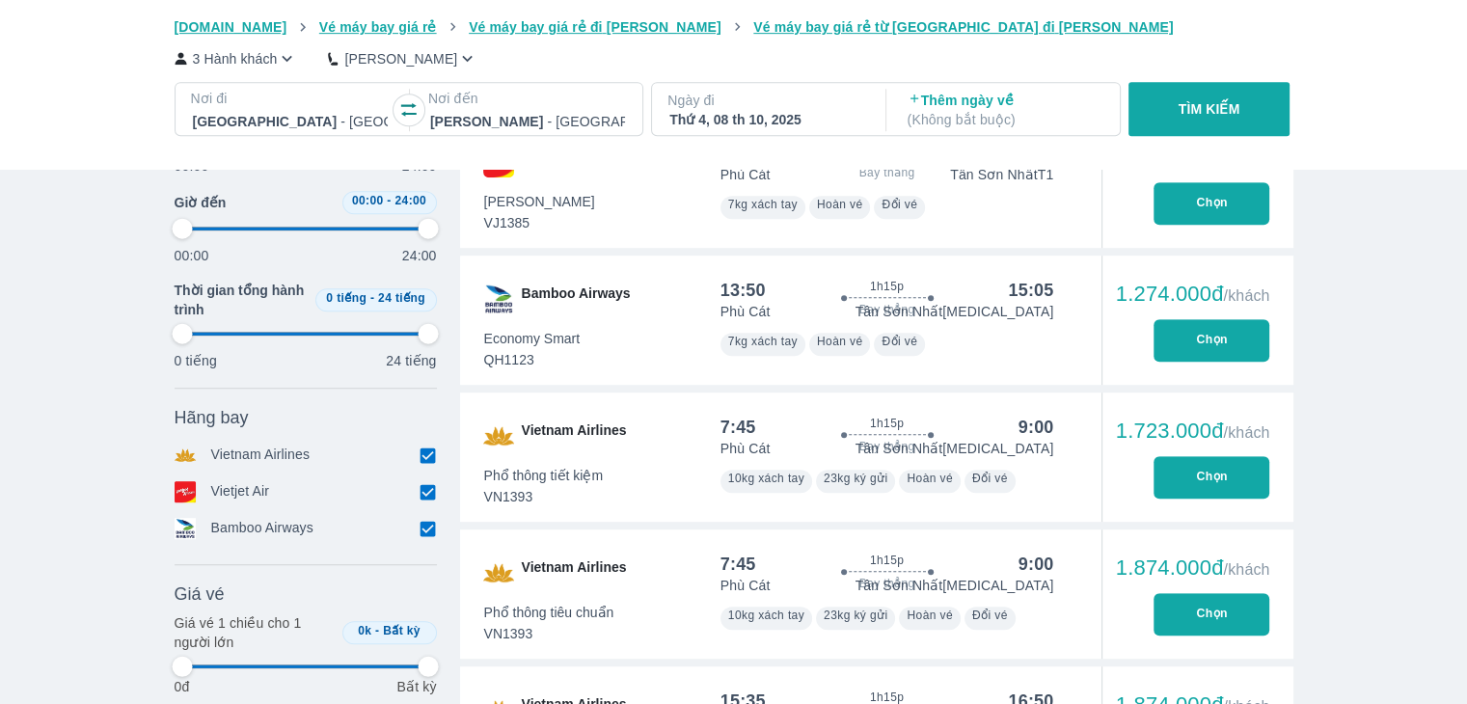
type input "97.9166666666667"
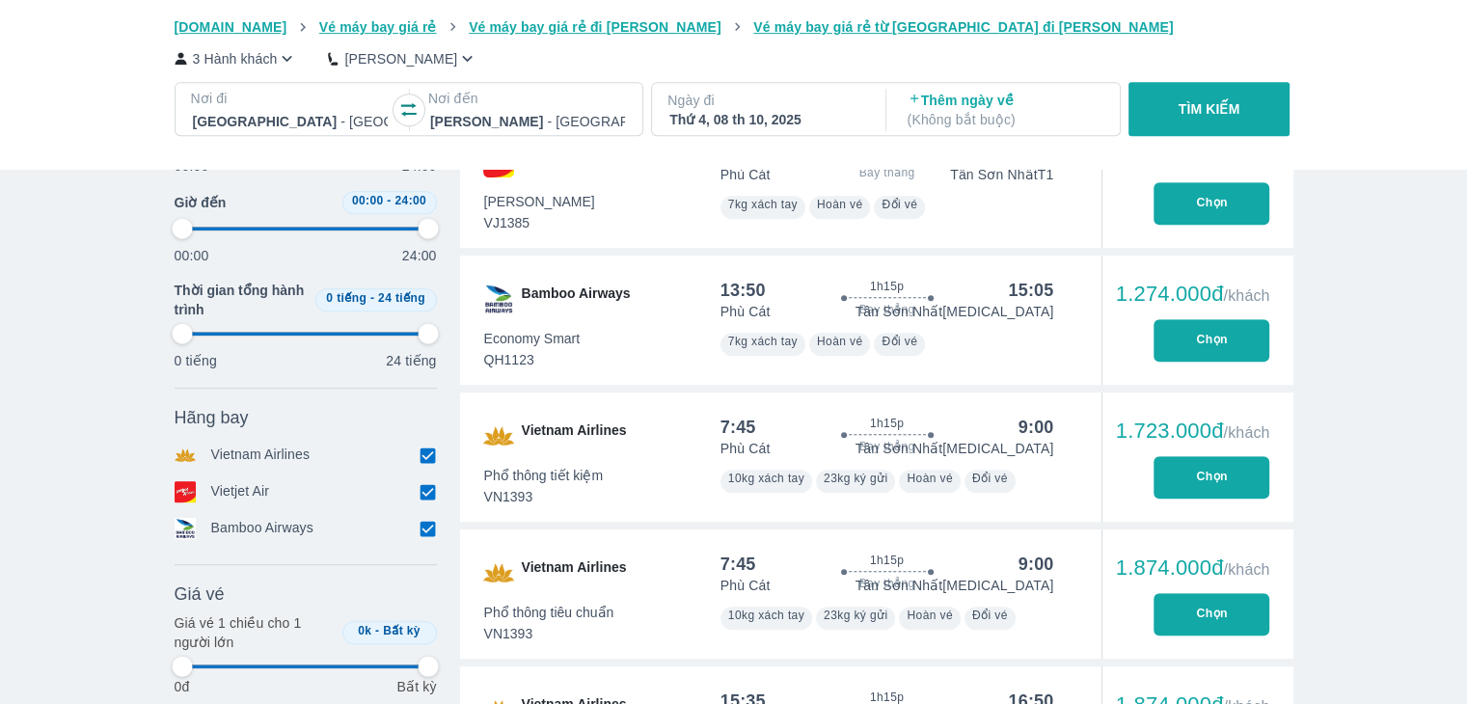
type input "97.9166666666667"
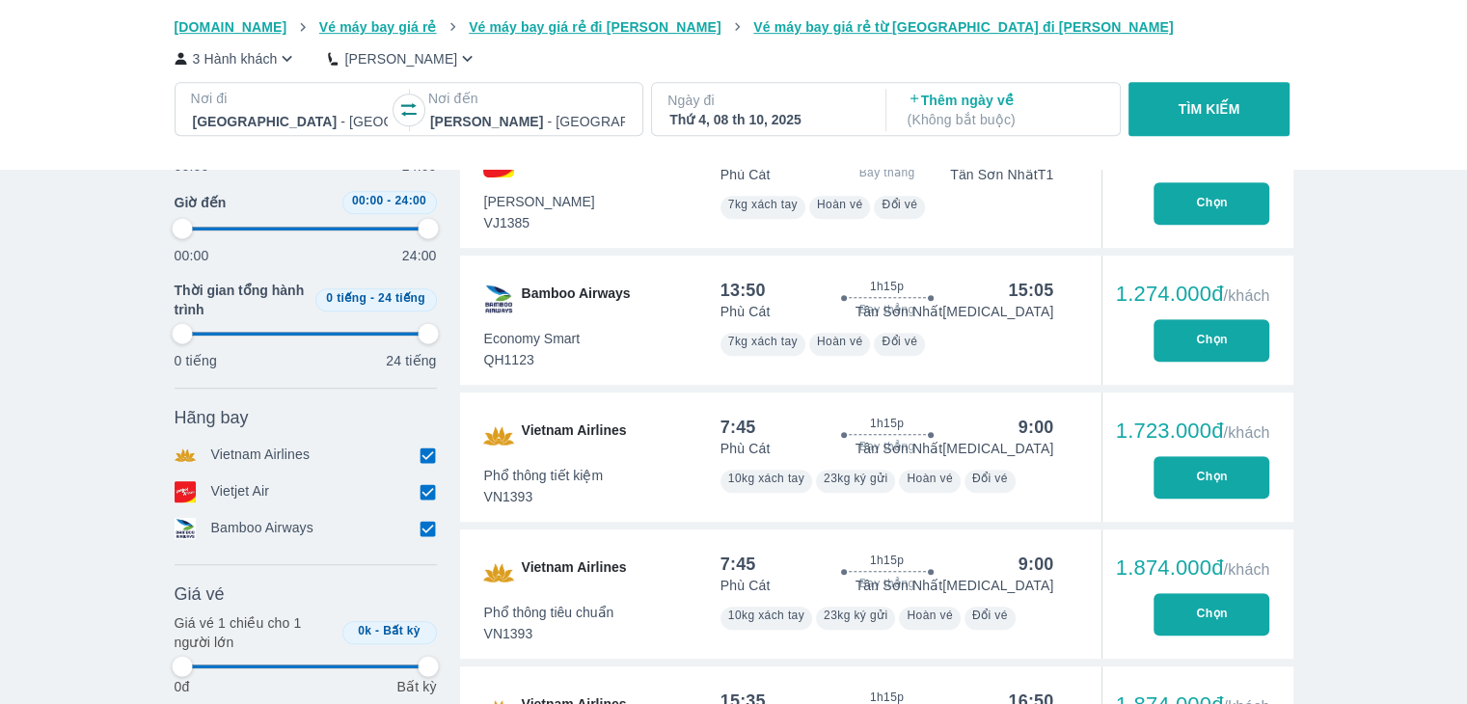
type input "97.9166666666667"
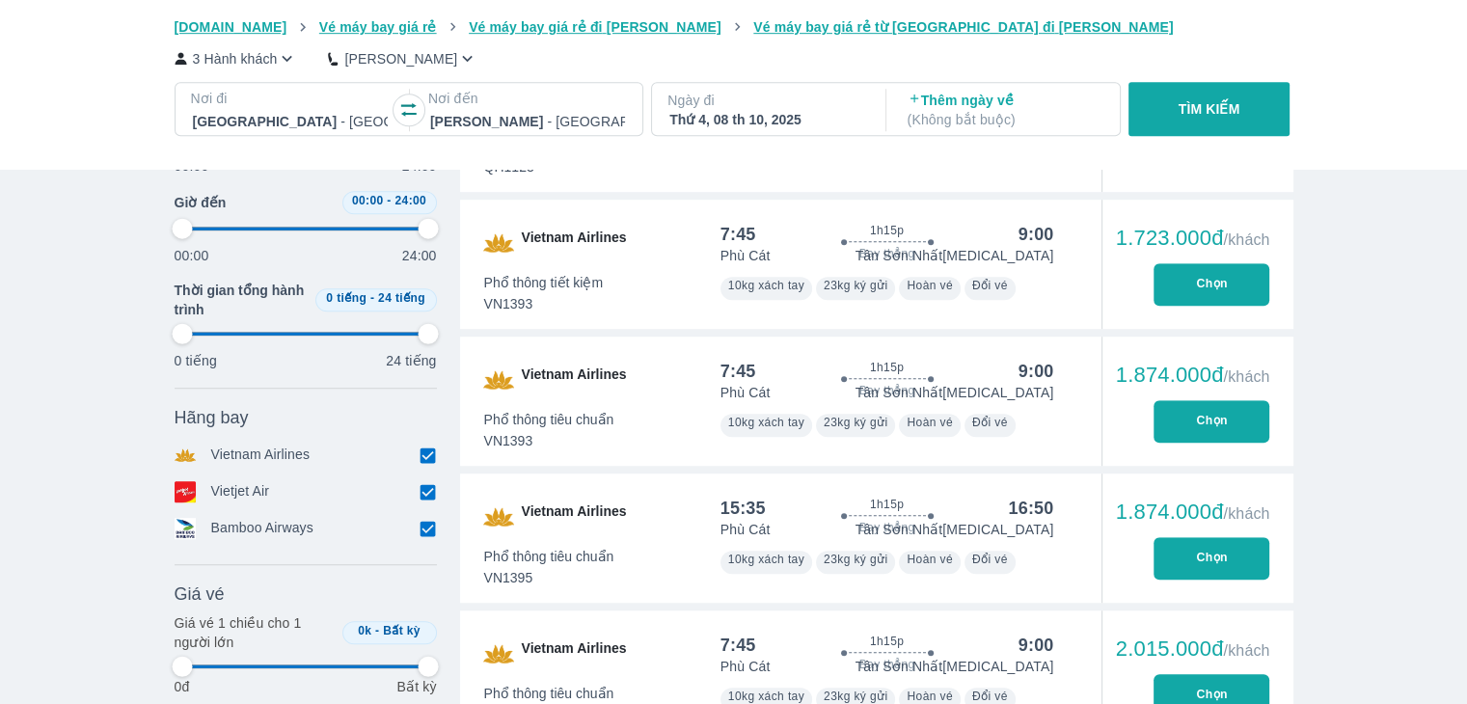
type input "97.9166666666667"
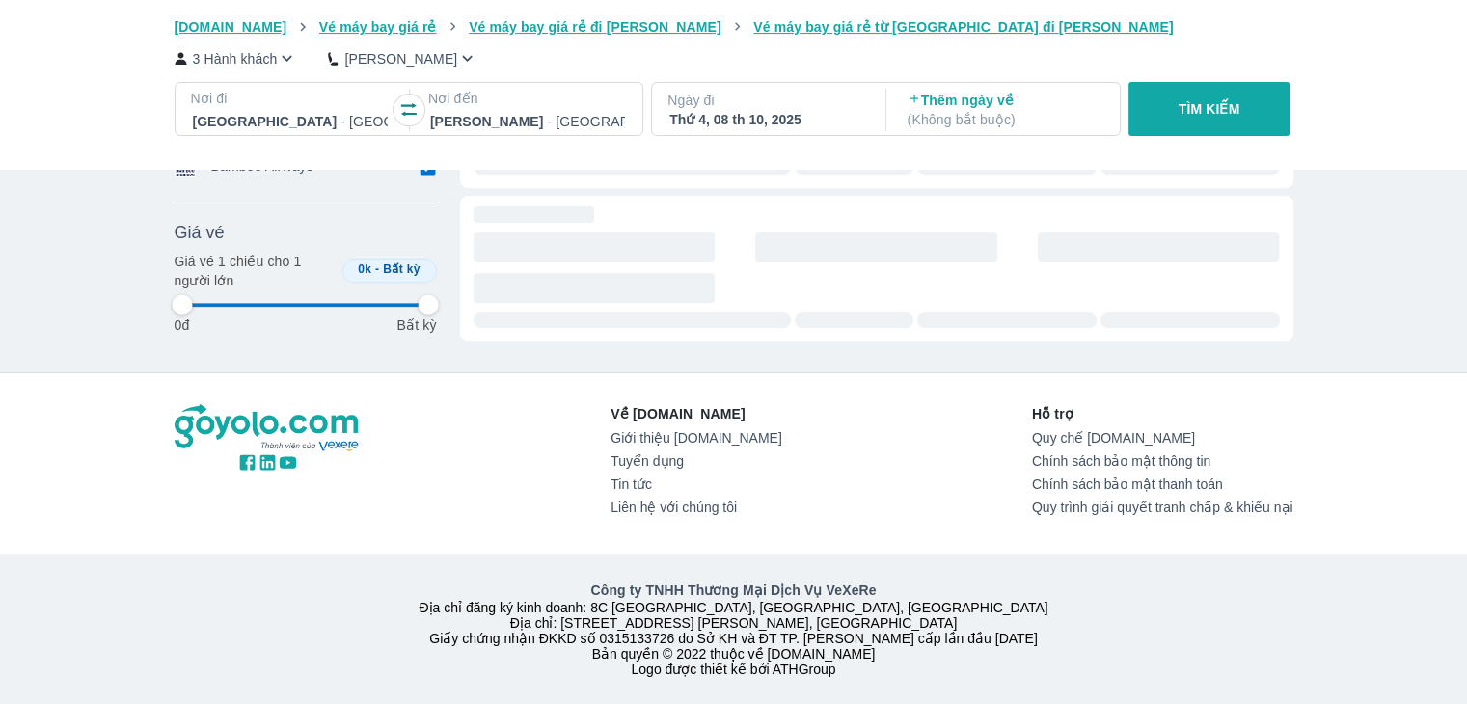
type input "97.9166666666667"
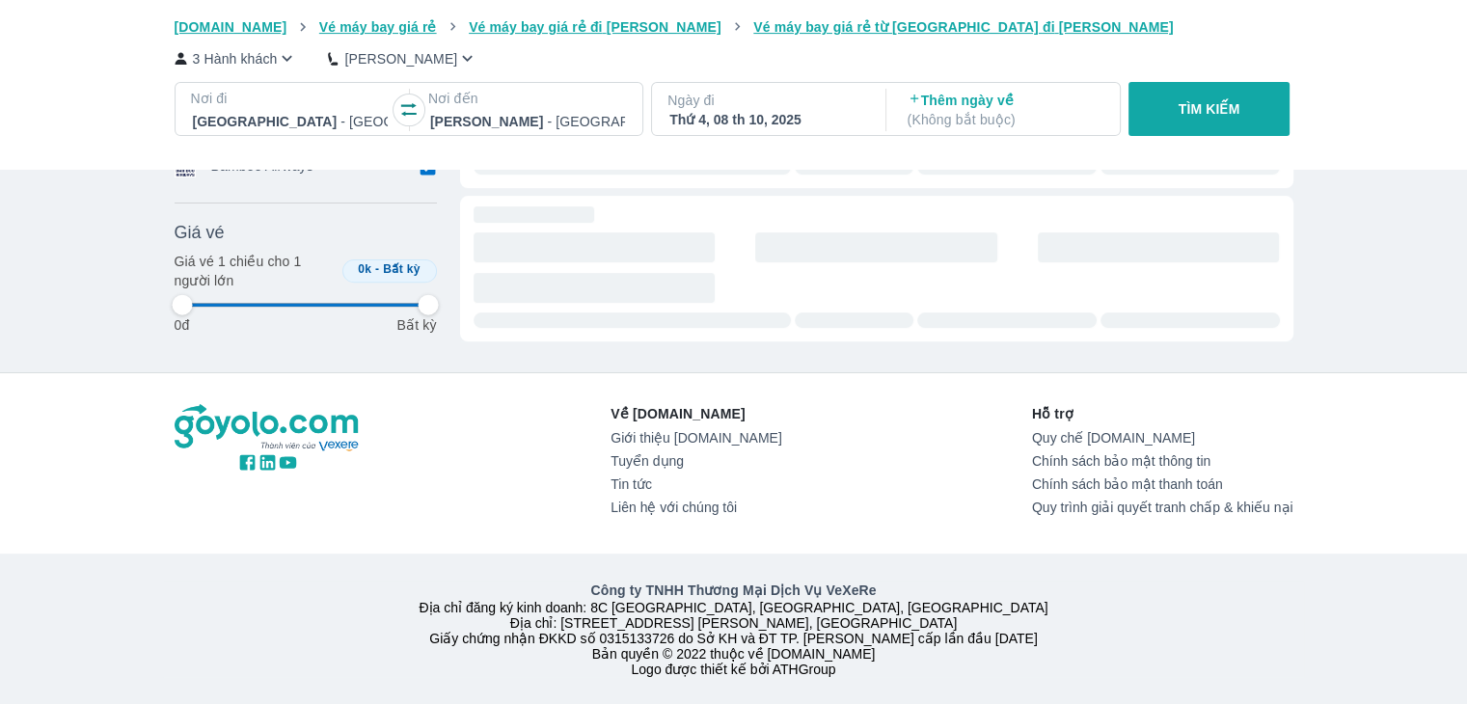
type input "97.9166666666667"
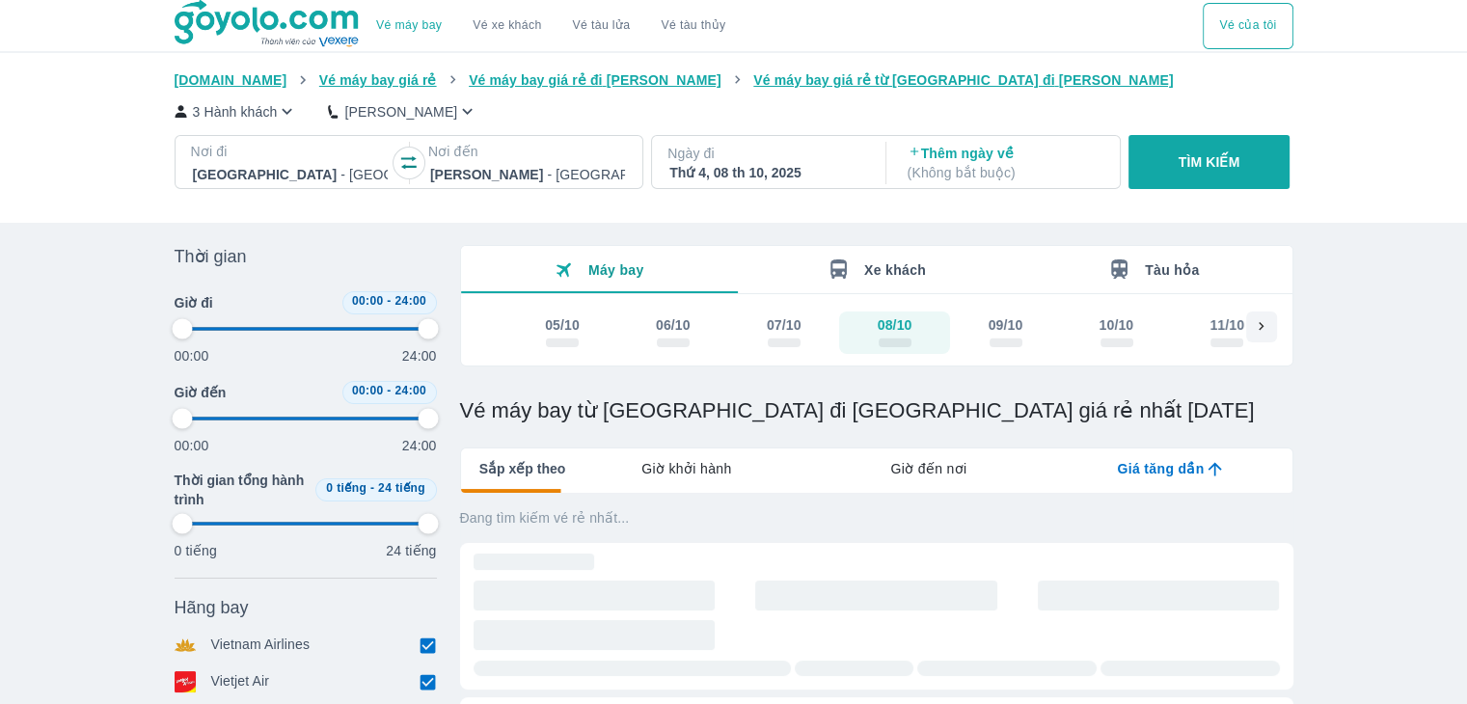
scroll to position [0, 0]
type input "97.9166666666667"
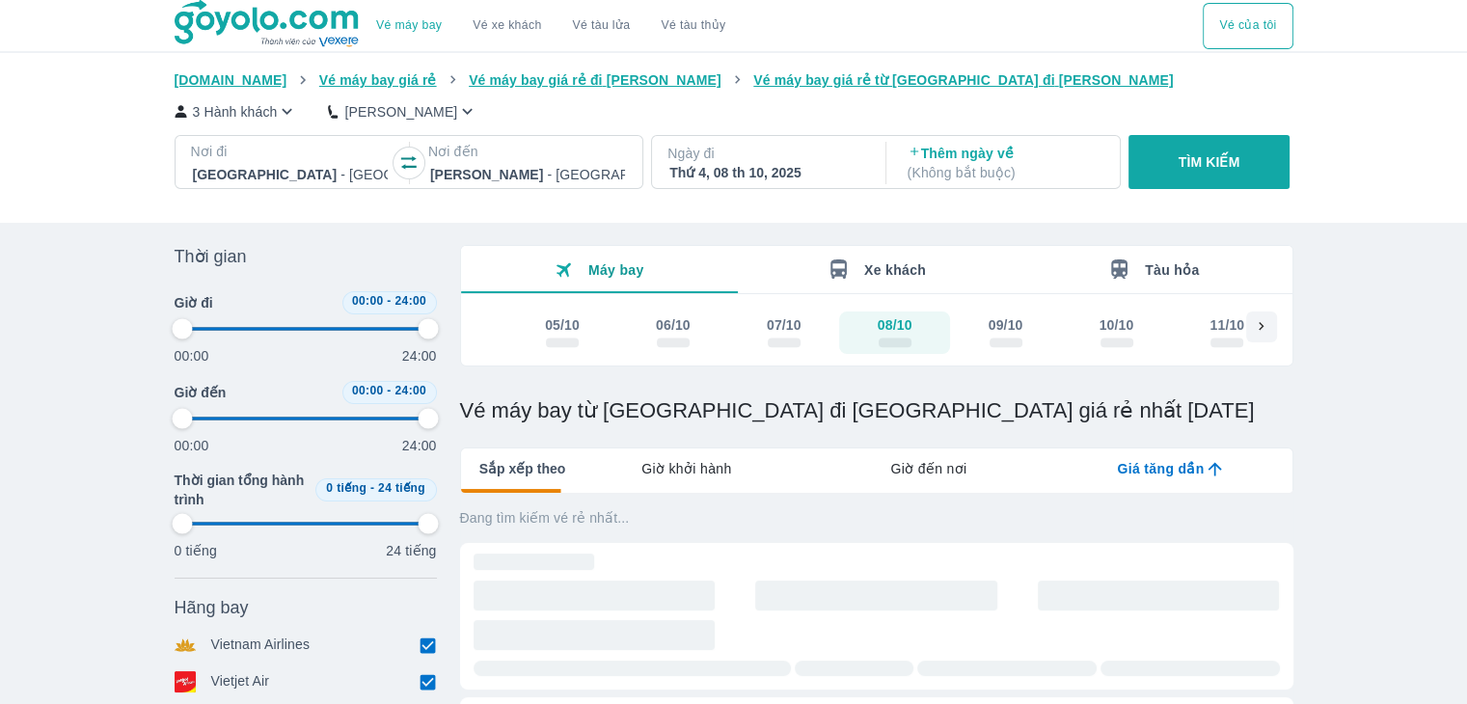
type input "97.9166666666667"
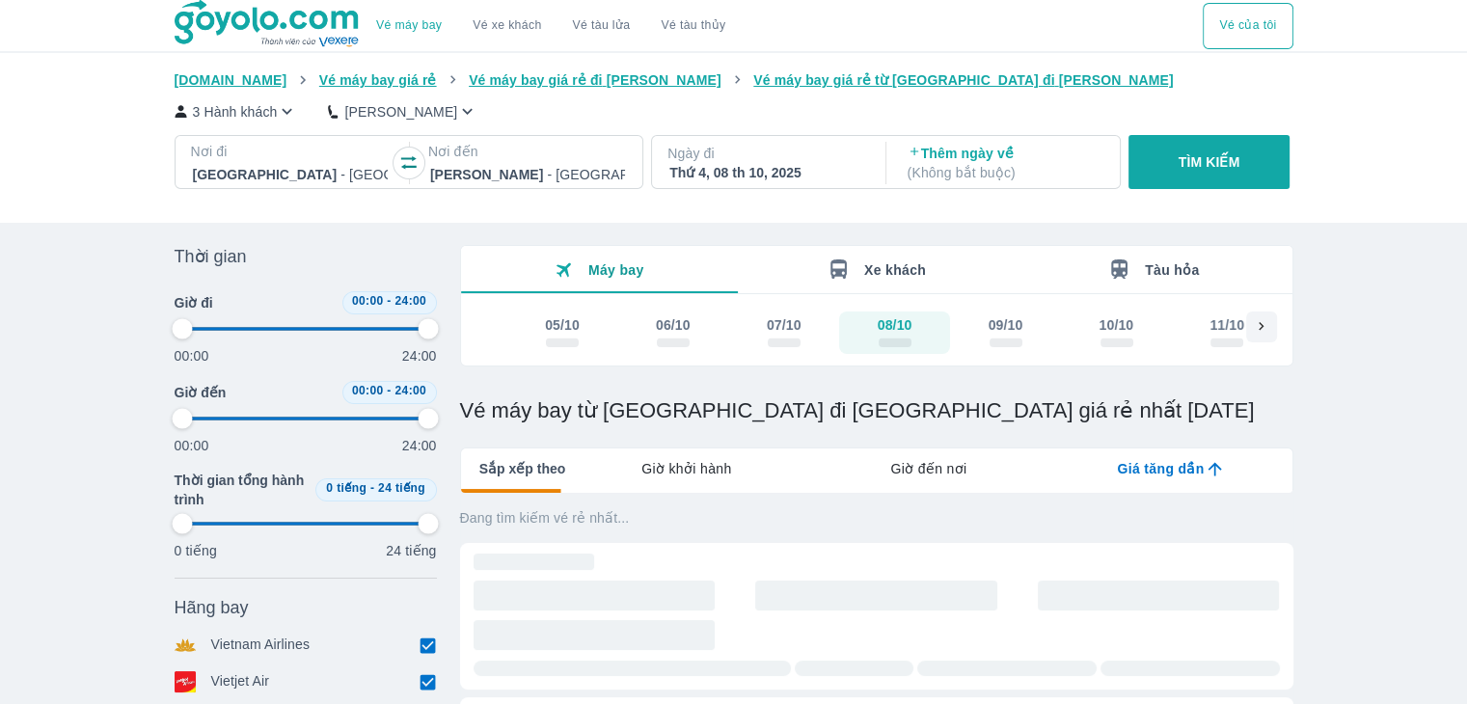
type input "97.9166666666667"
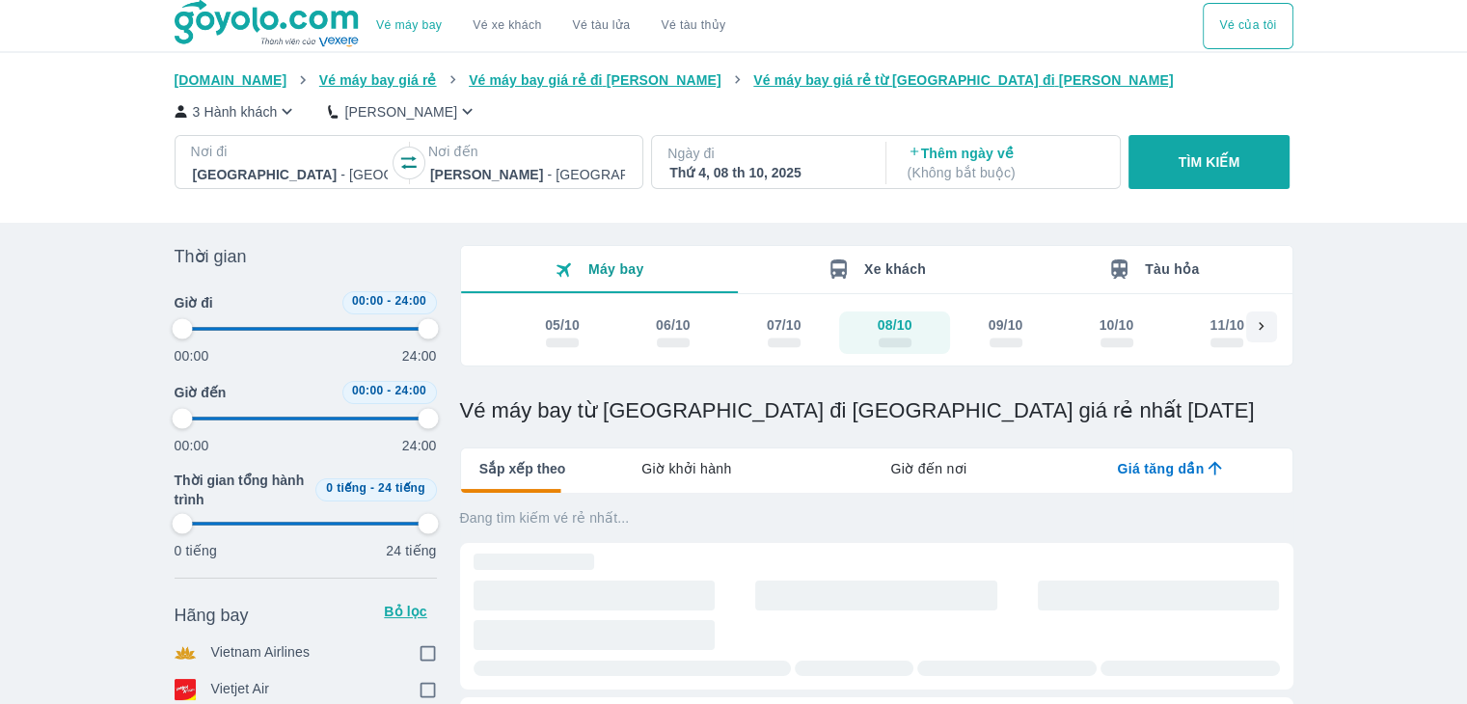
type input "97.9166666666667"
checkbox input "true"
type input "97.9166666666667"
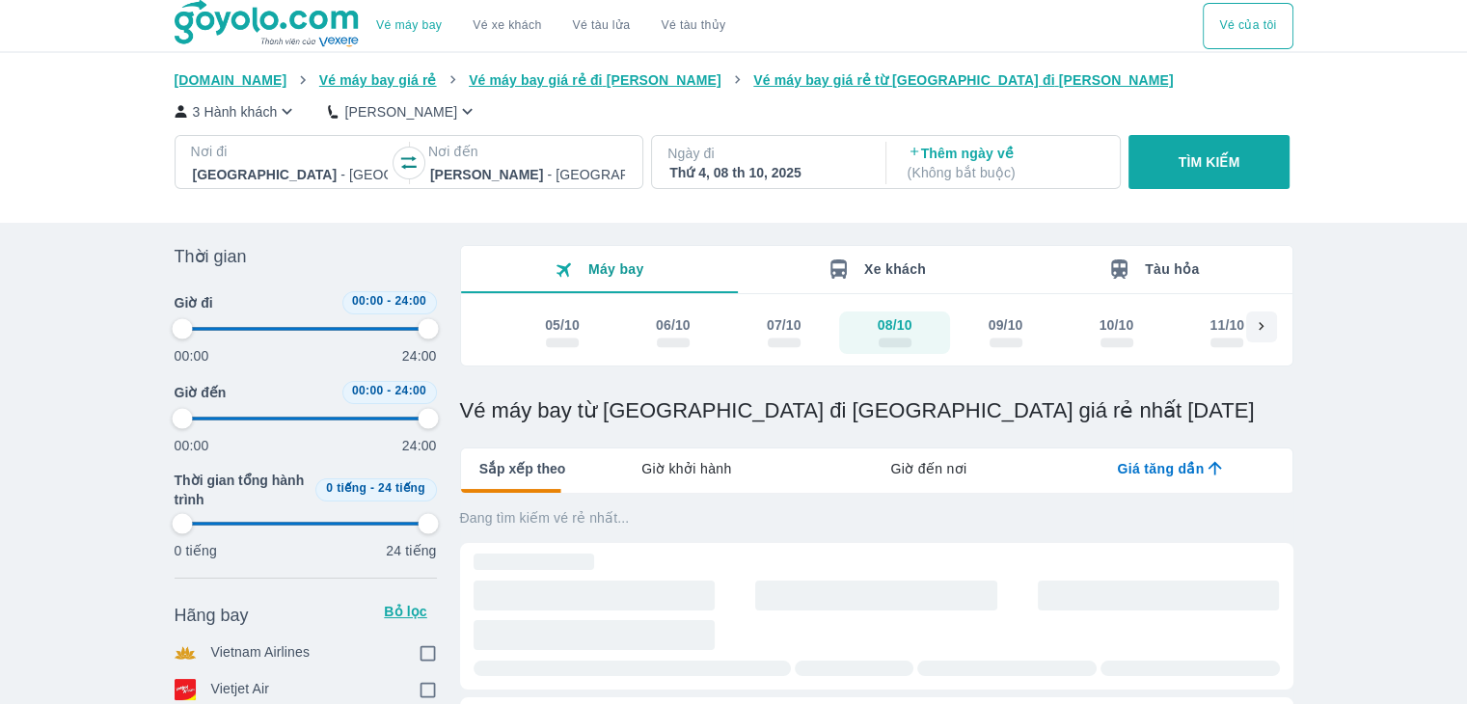
type input "97.9166666666667"
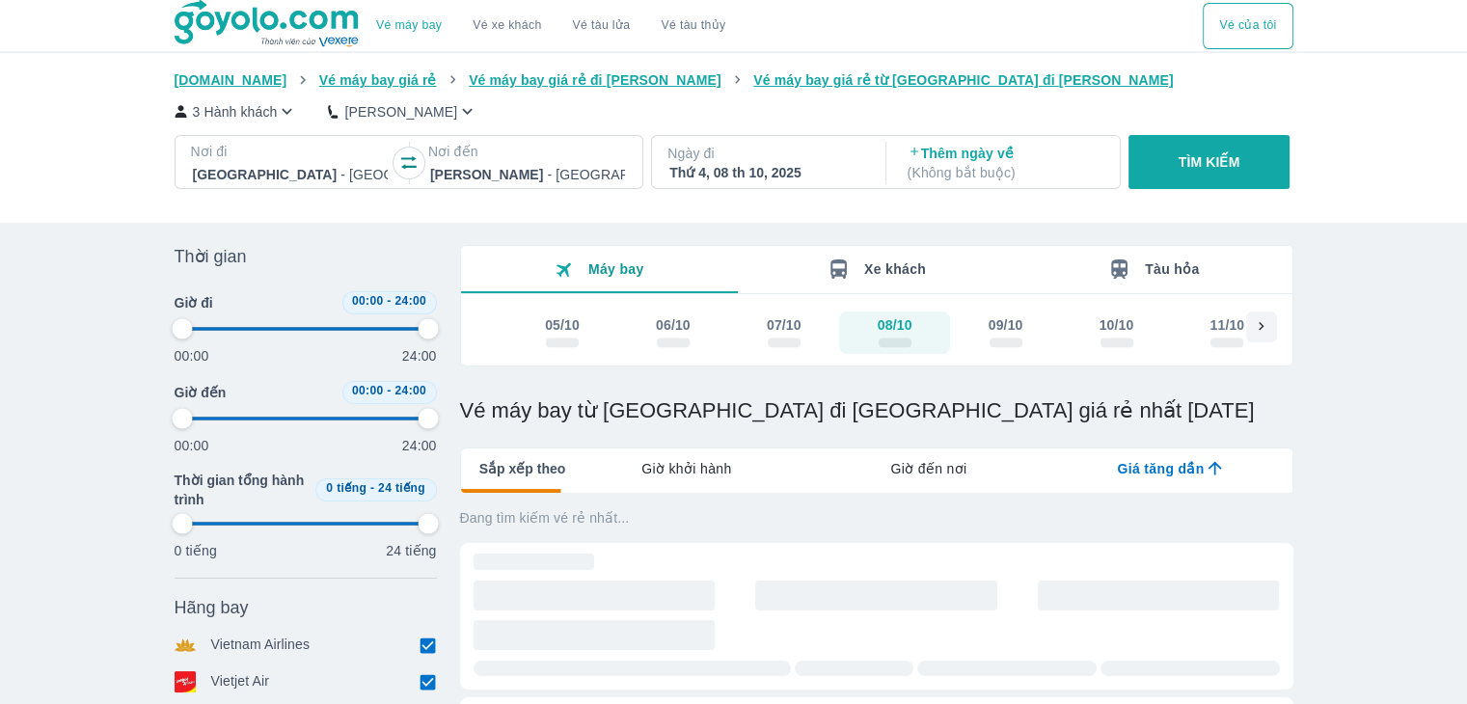
type input "97.9166666666667"
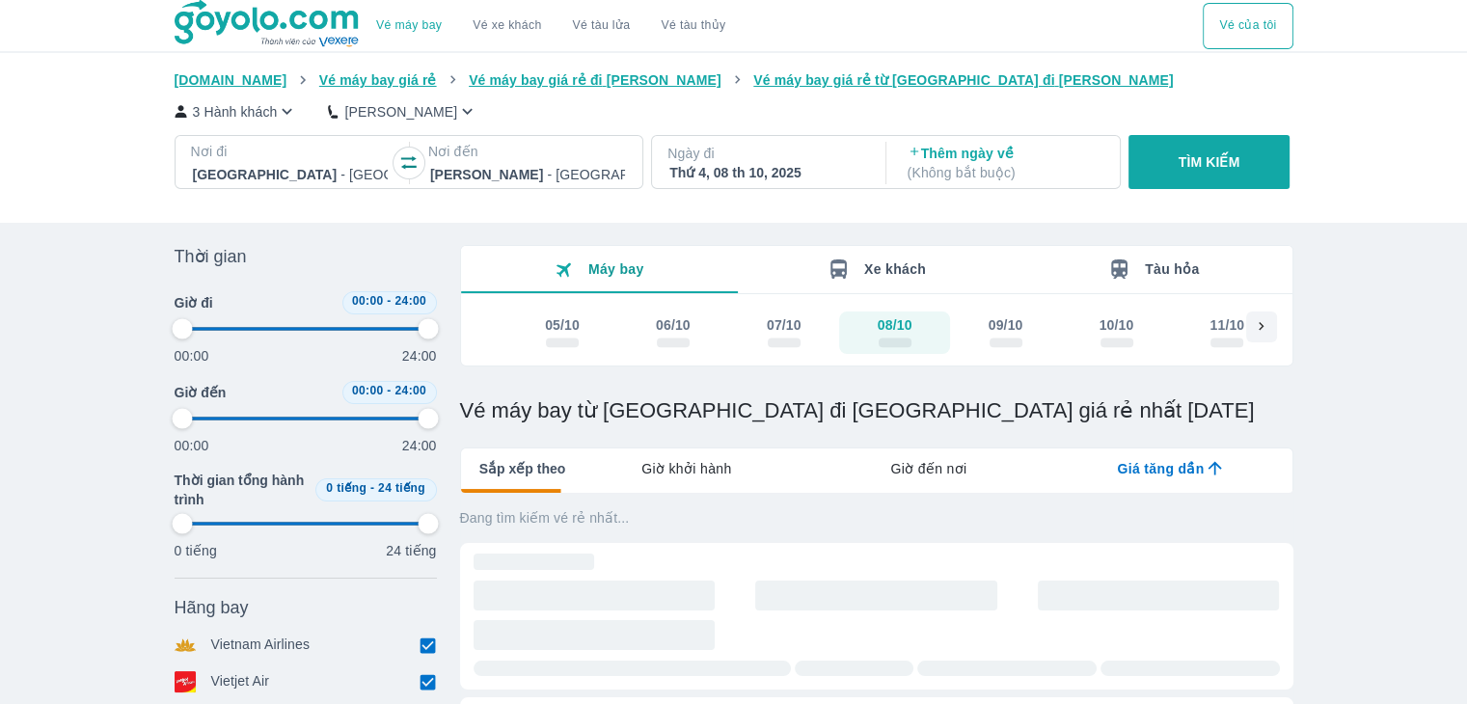
type input "97.9166666666667"
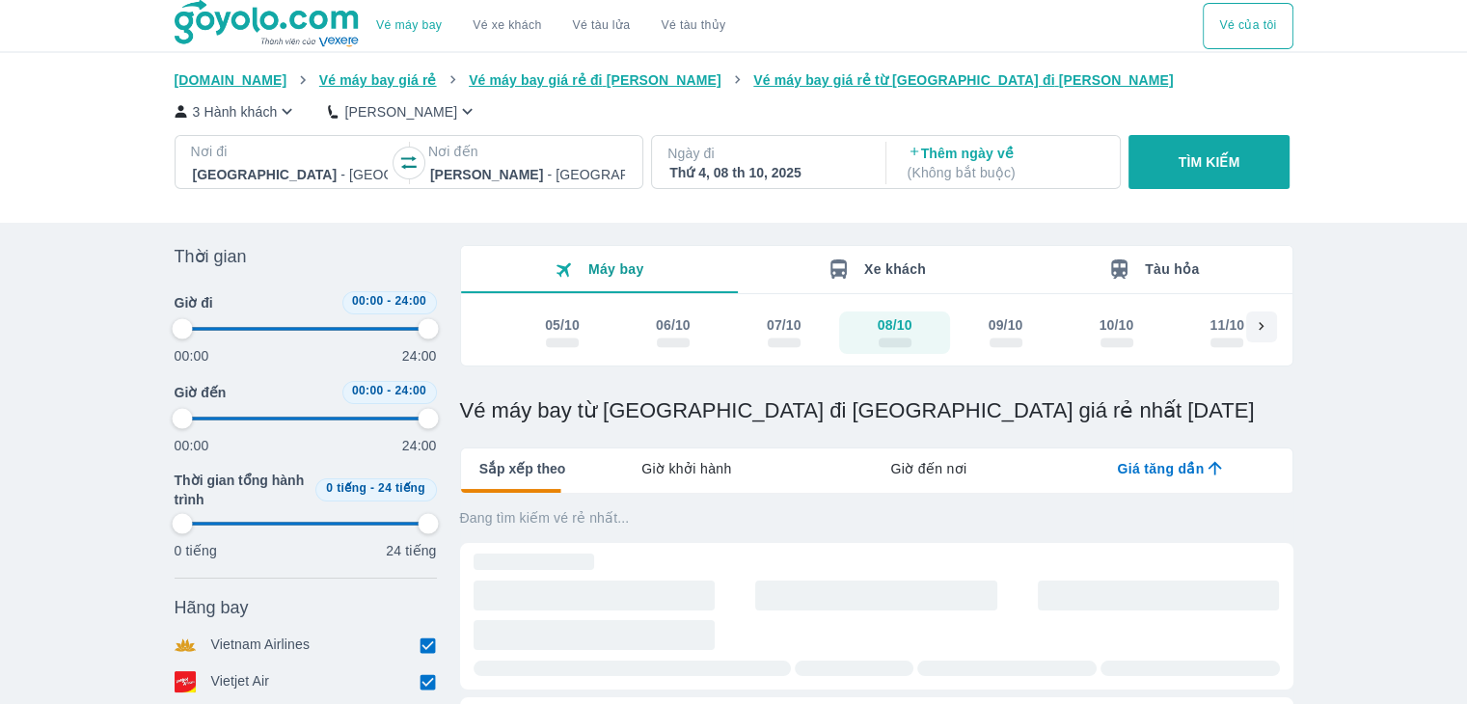
type input "97.9166666666667"
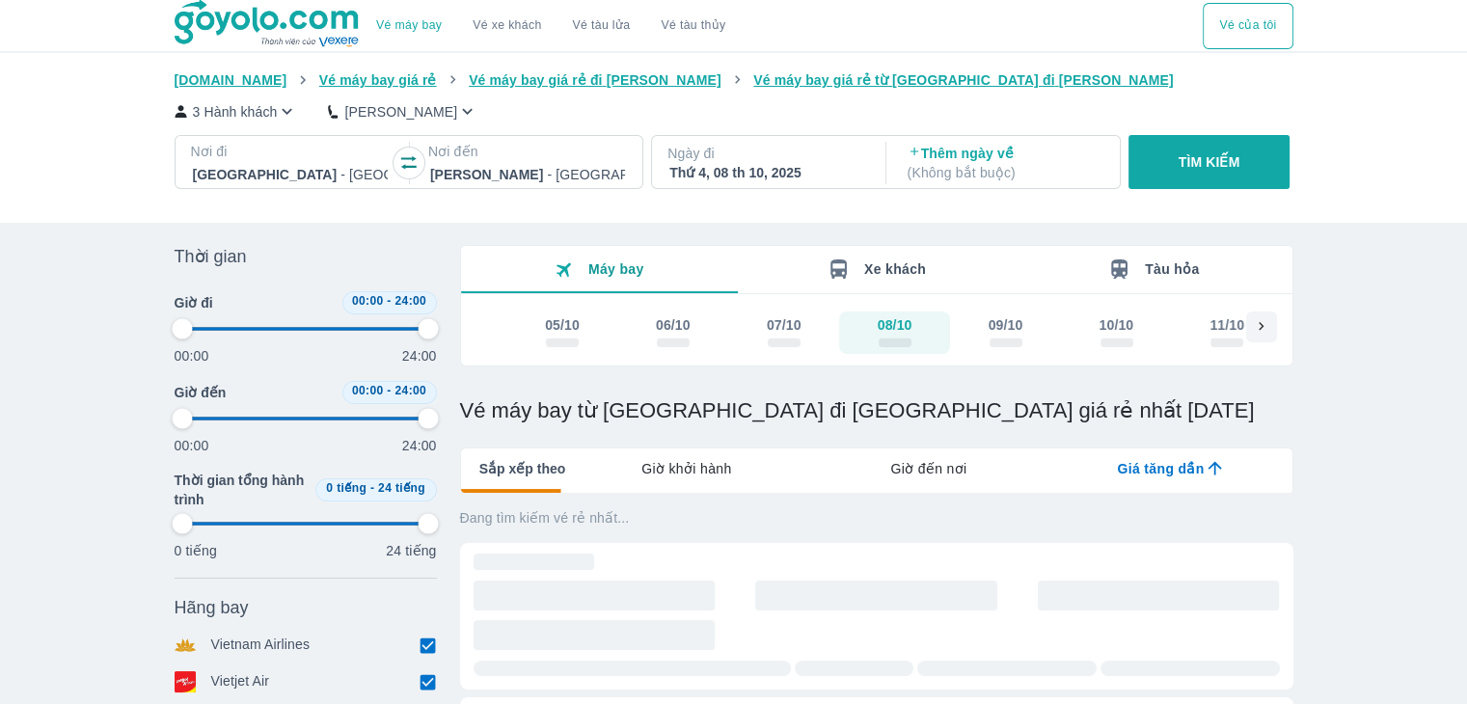
type input "97.9166666666667"
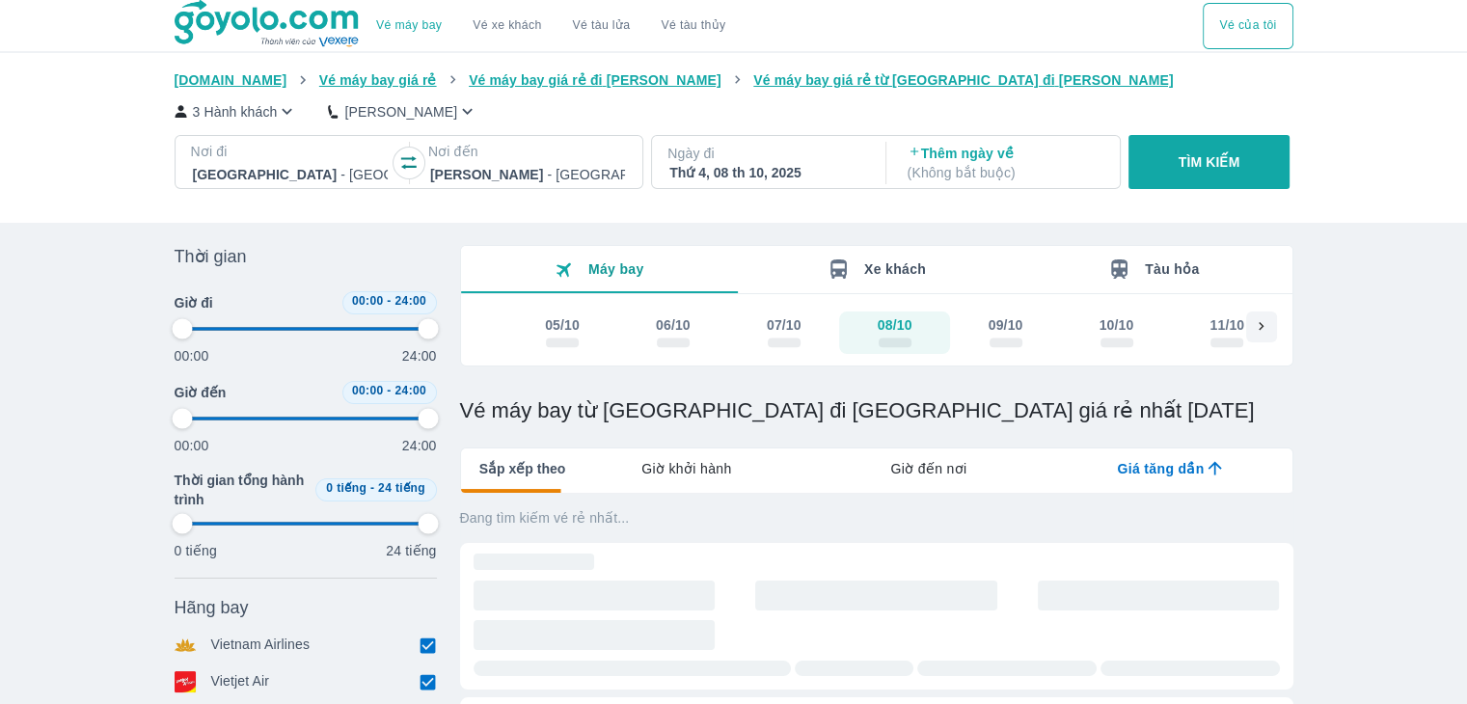
type input "97.9166666666667"
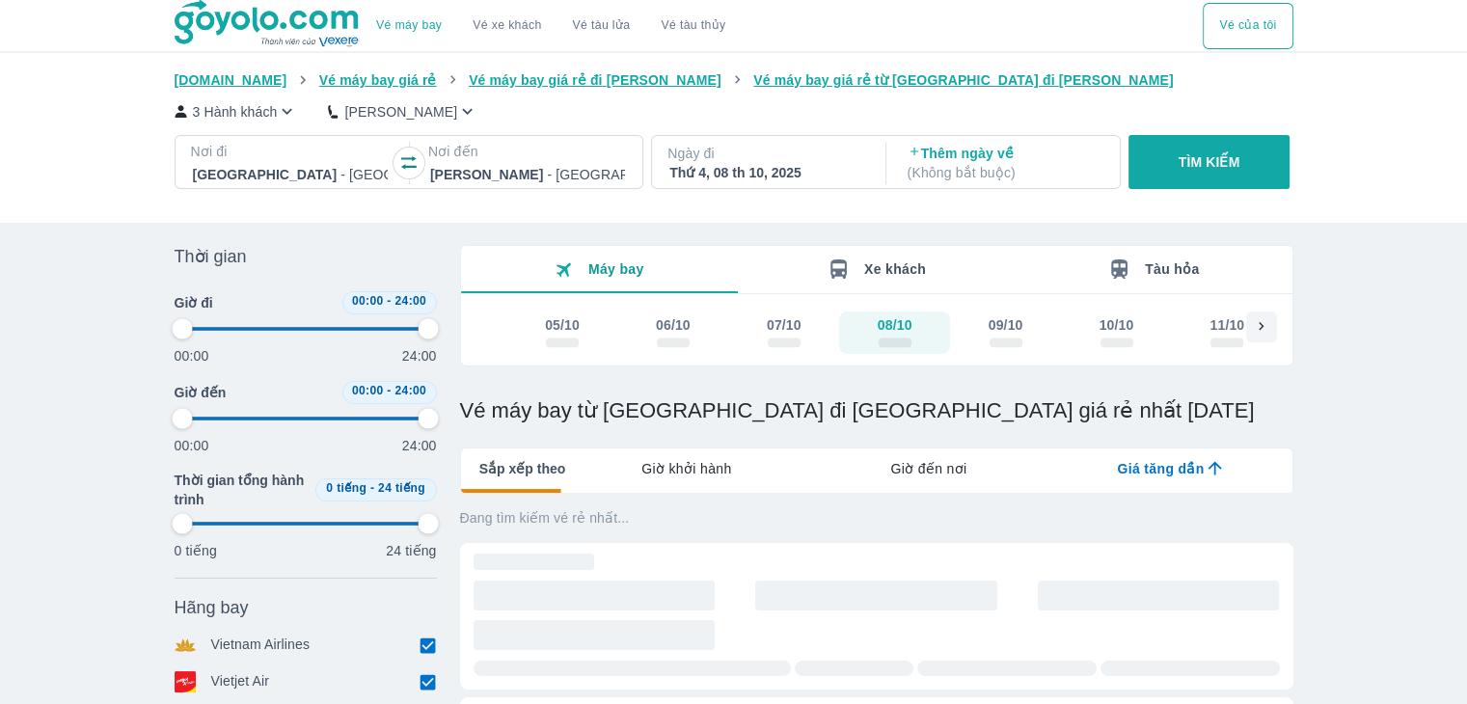
type input "97.9166666666667"
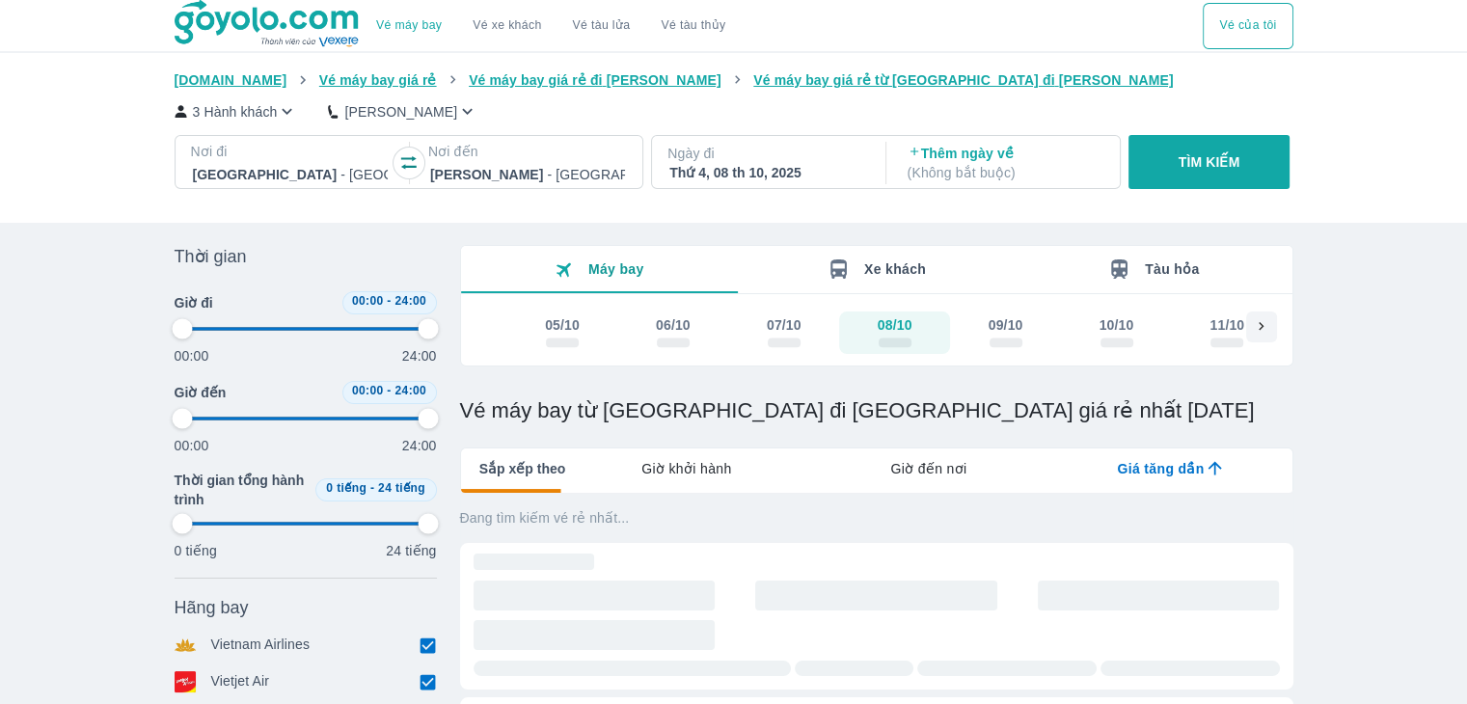
type input "97.9166666666667"
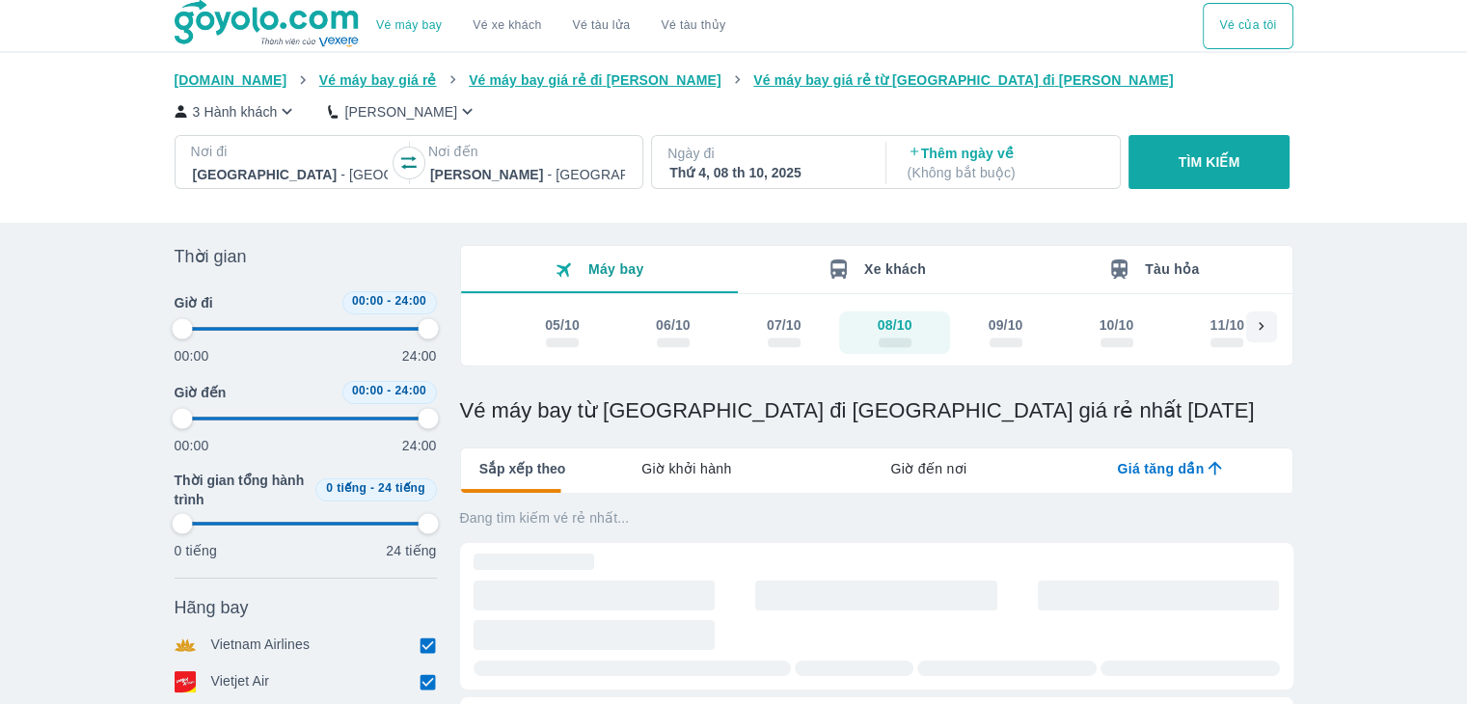
type input "97.9166666666667"
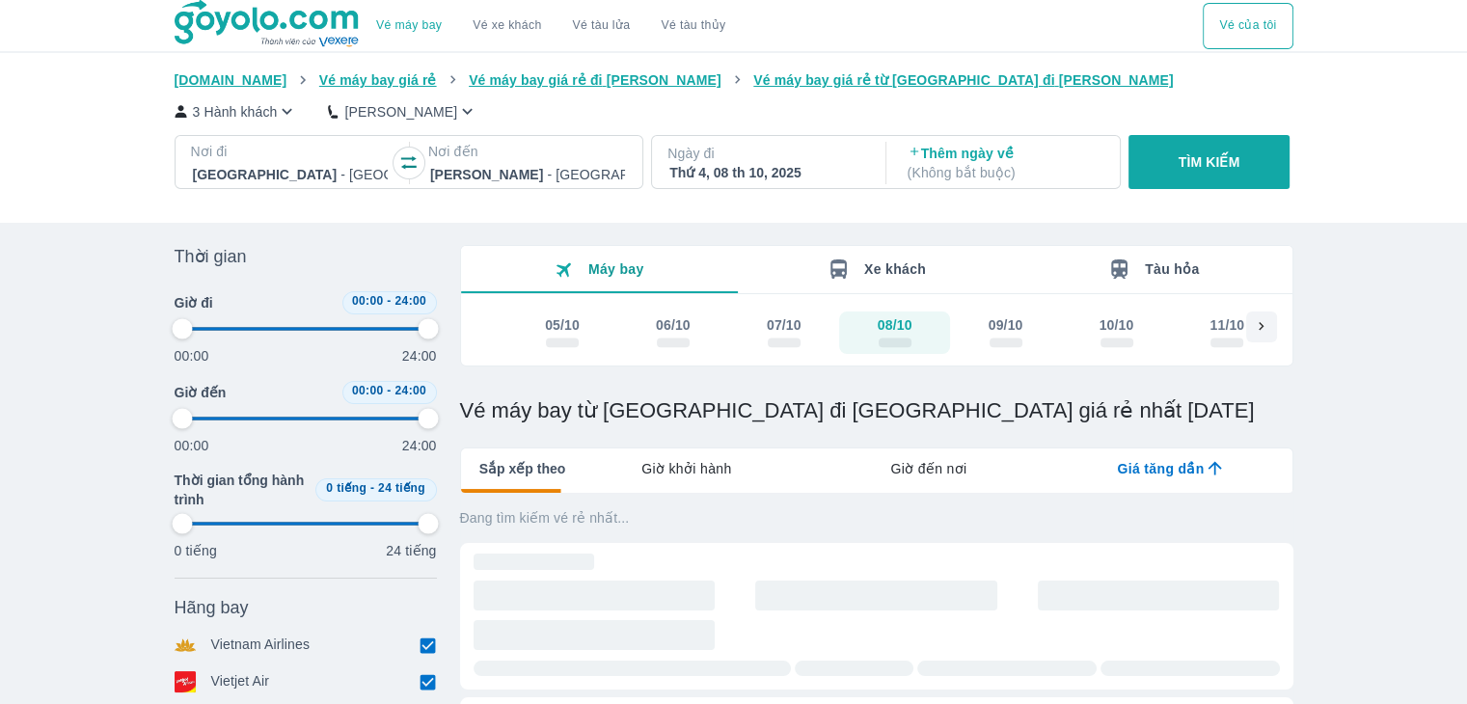
type input "97.9166666666667"
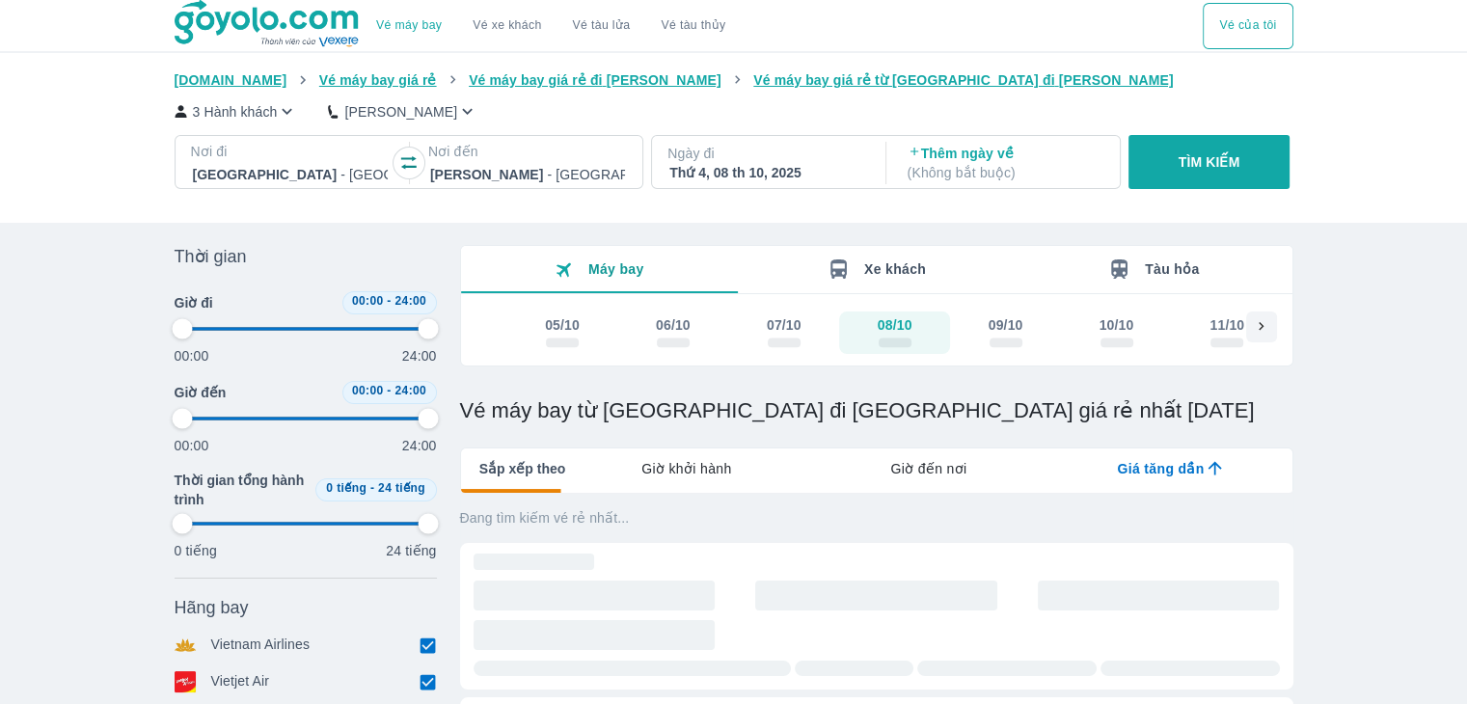
type input "97.9166666666667"
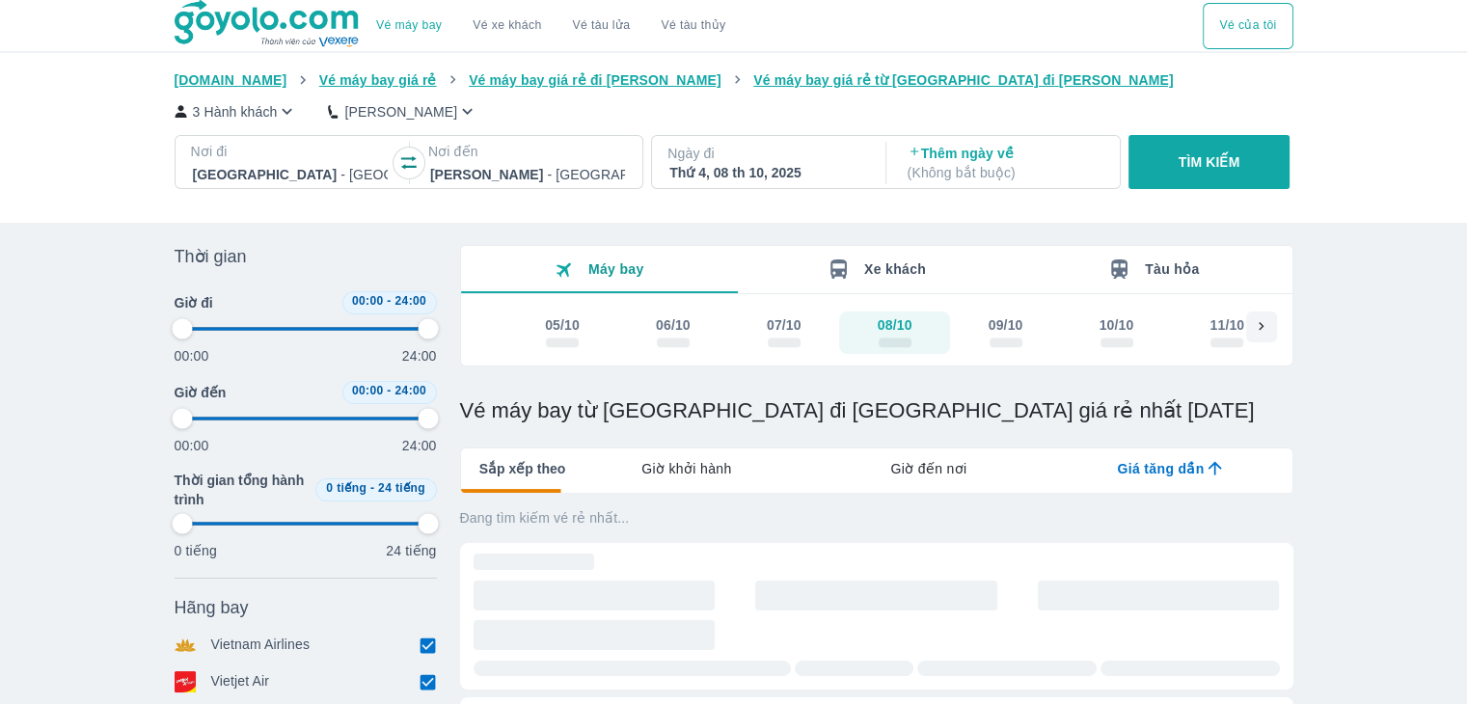
type input "97.9166666666667"
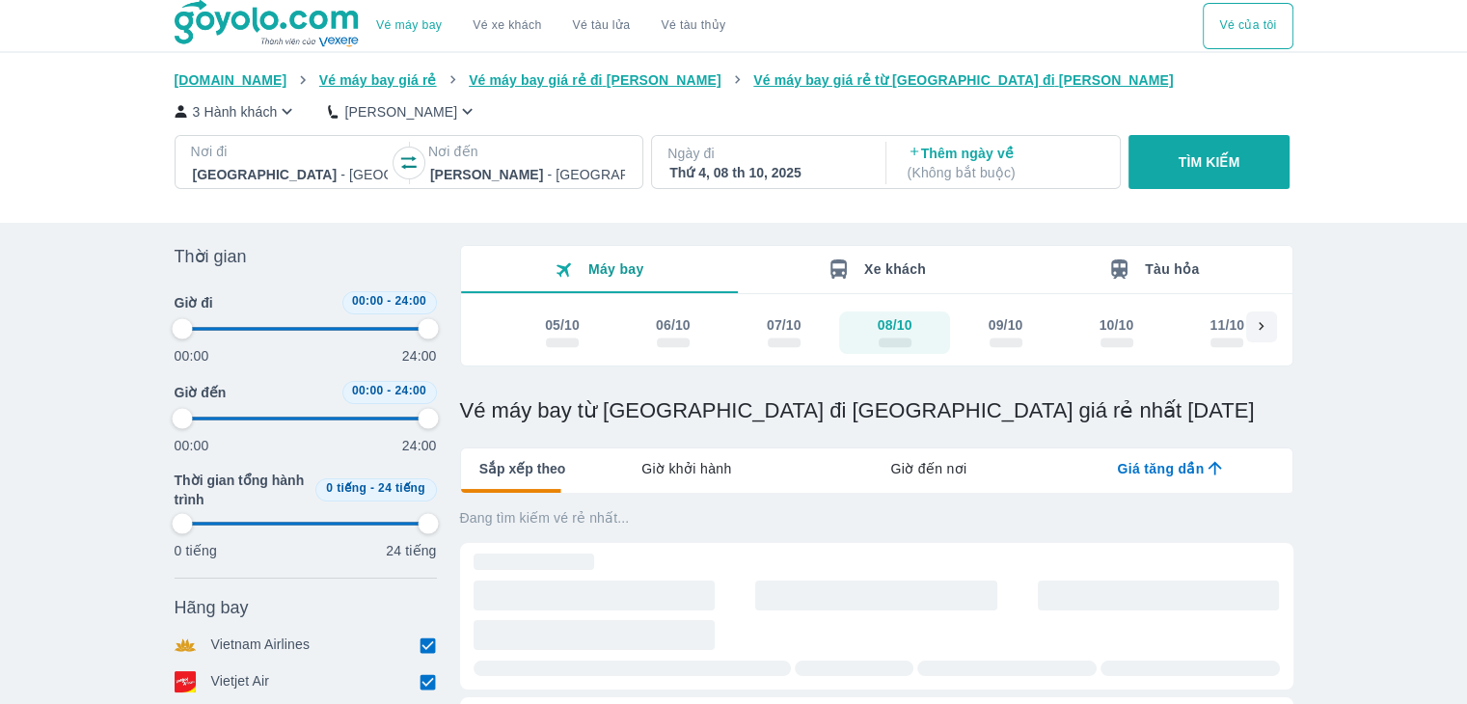
type input "97.9166666666667"
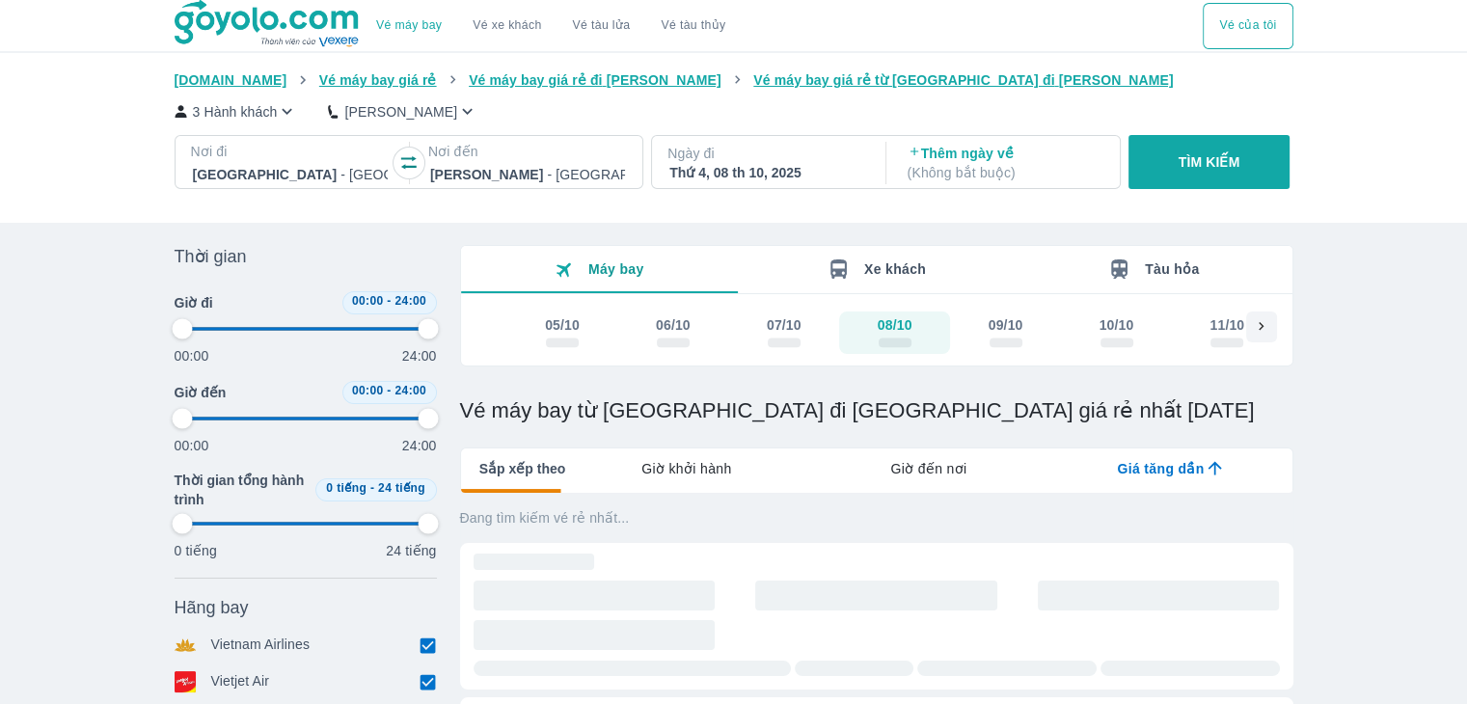
type input "97.9166666666667"
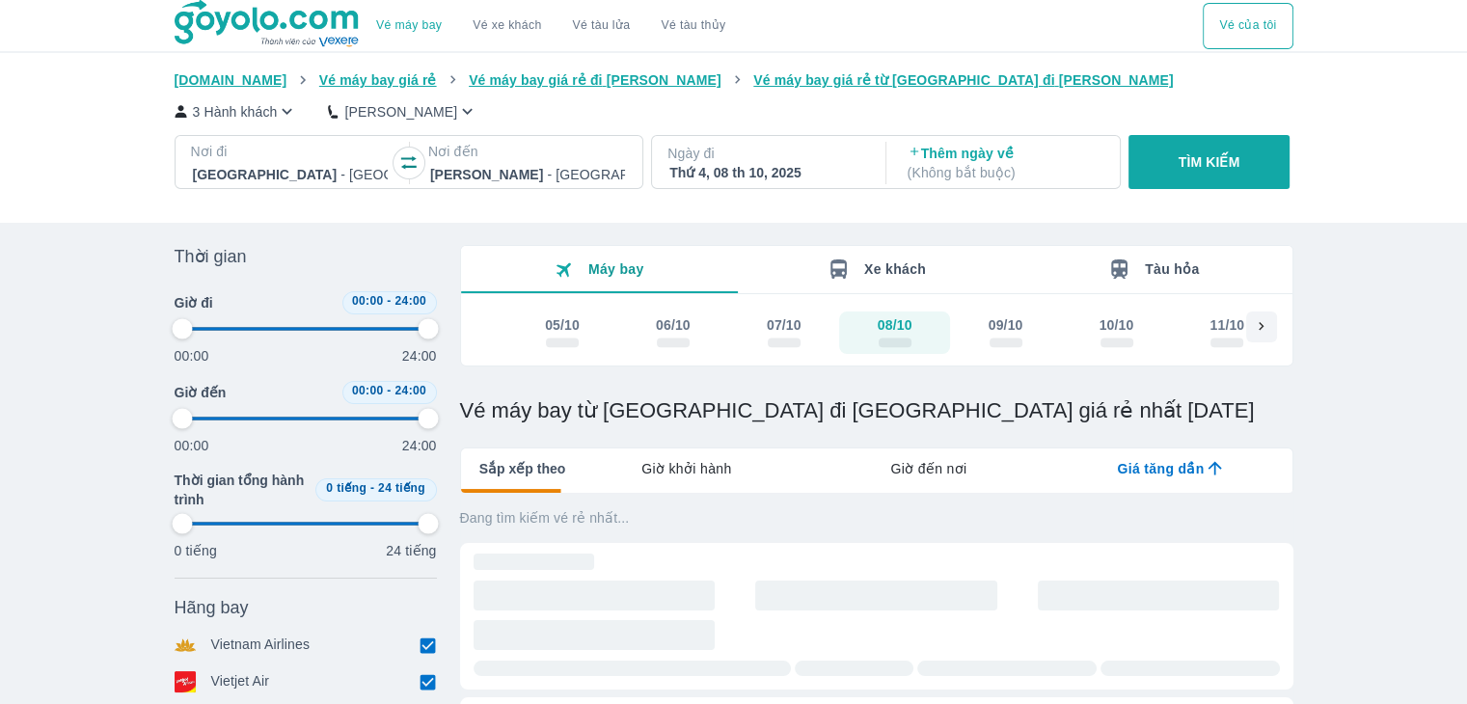
type input "97.9166666666667"
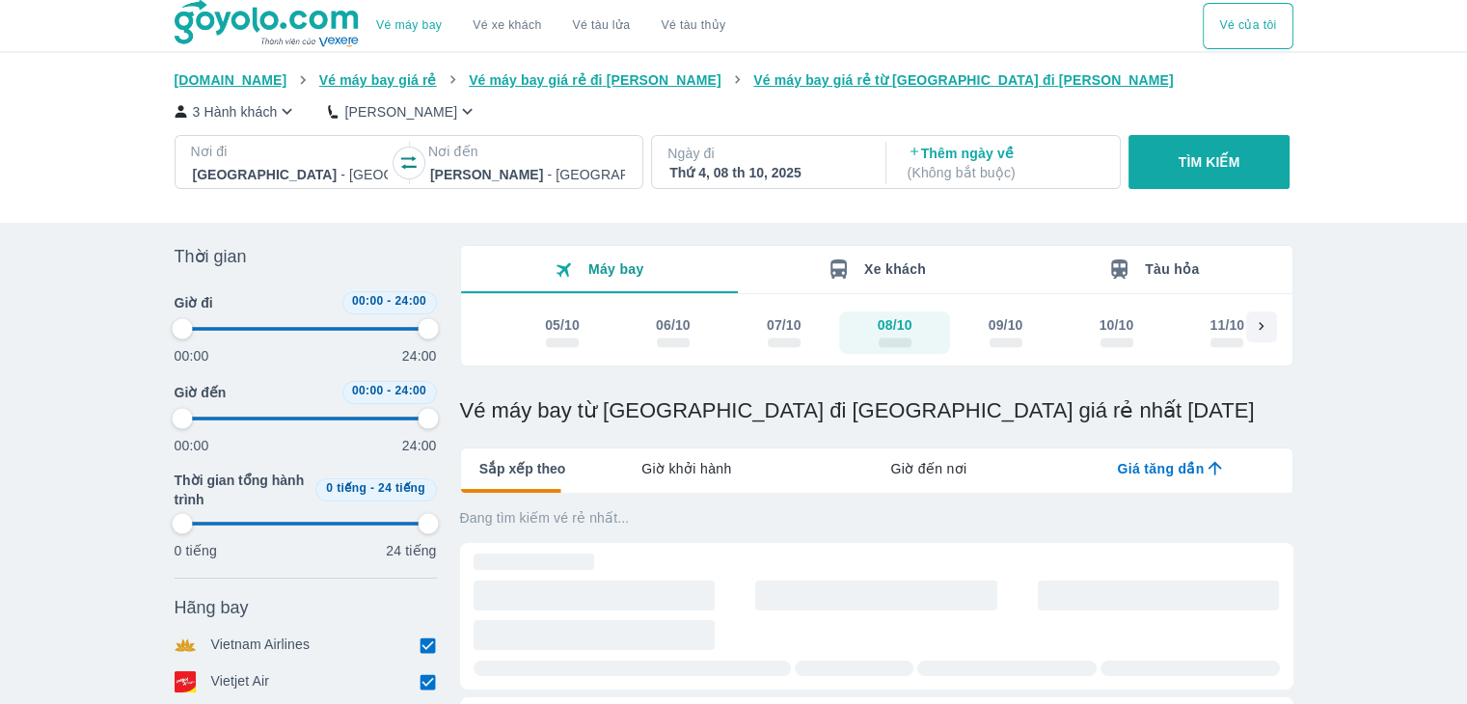
type input "97.9166666666667"
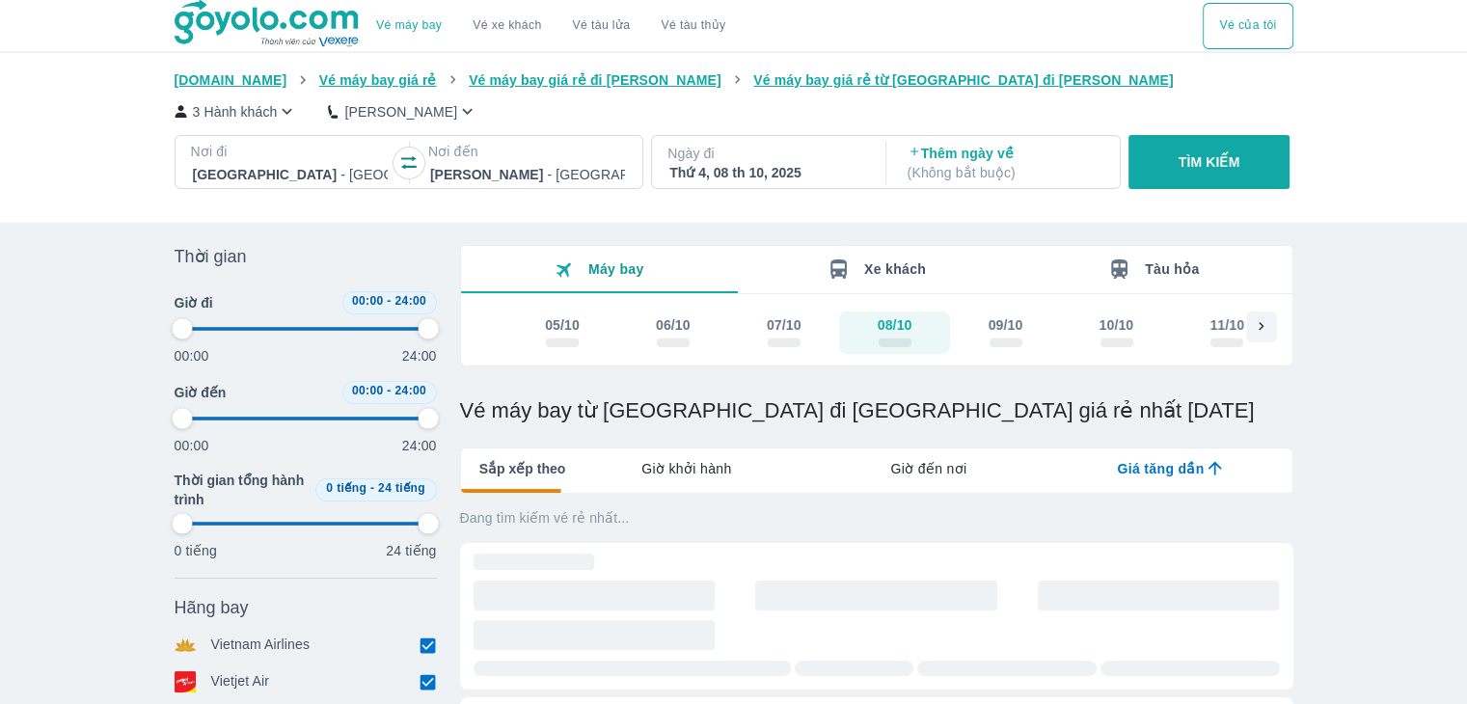
type input "97.9166666666667"
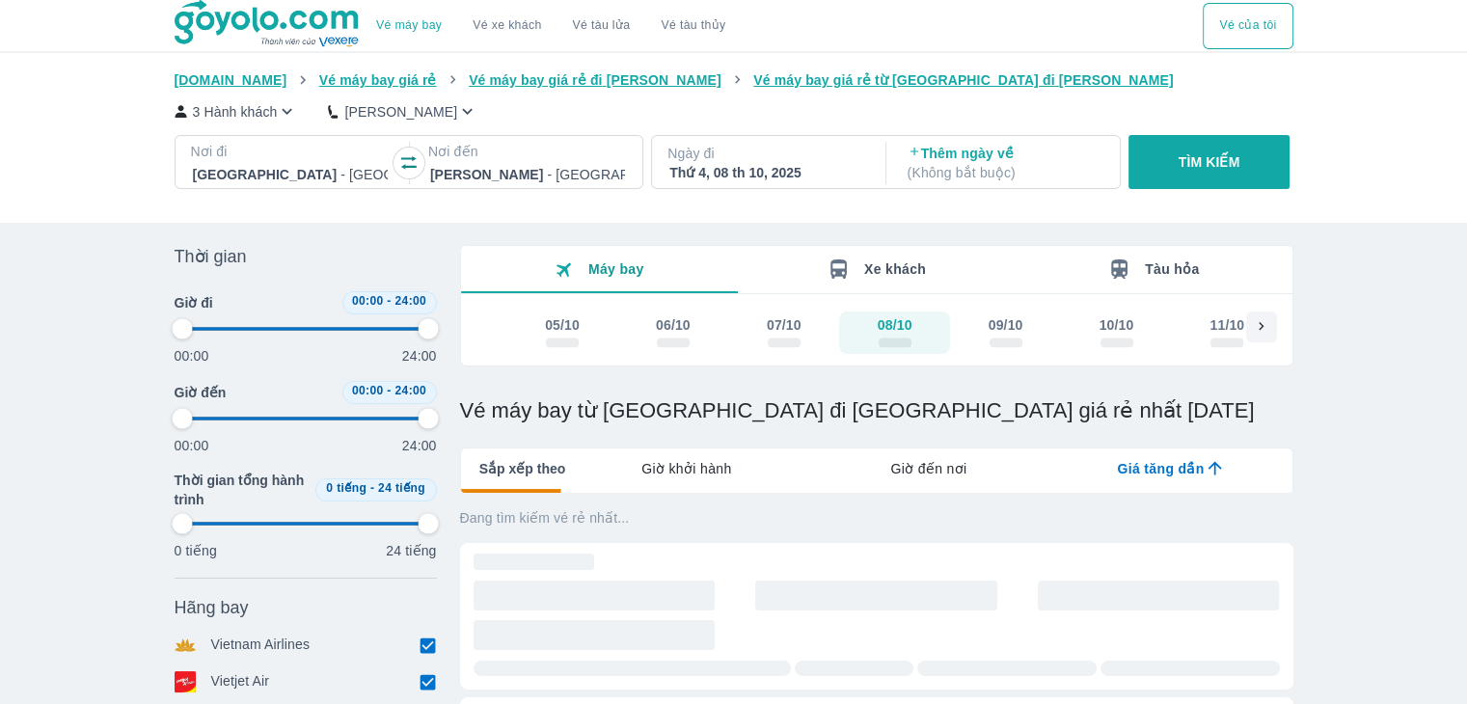
type input "97.9166666666667"
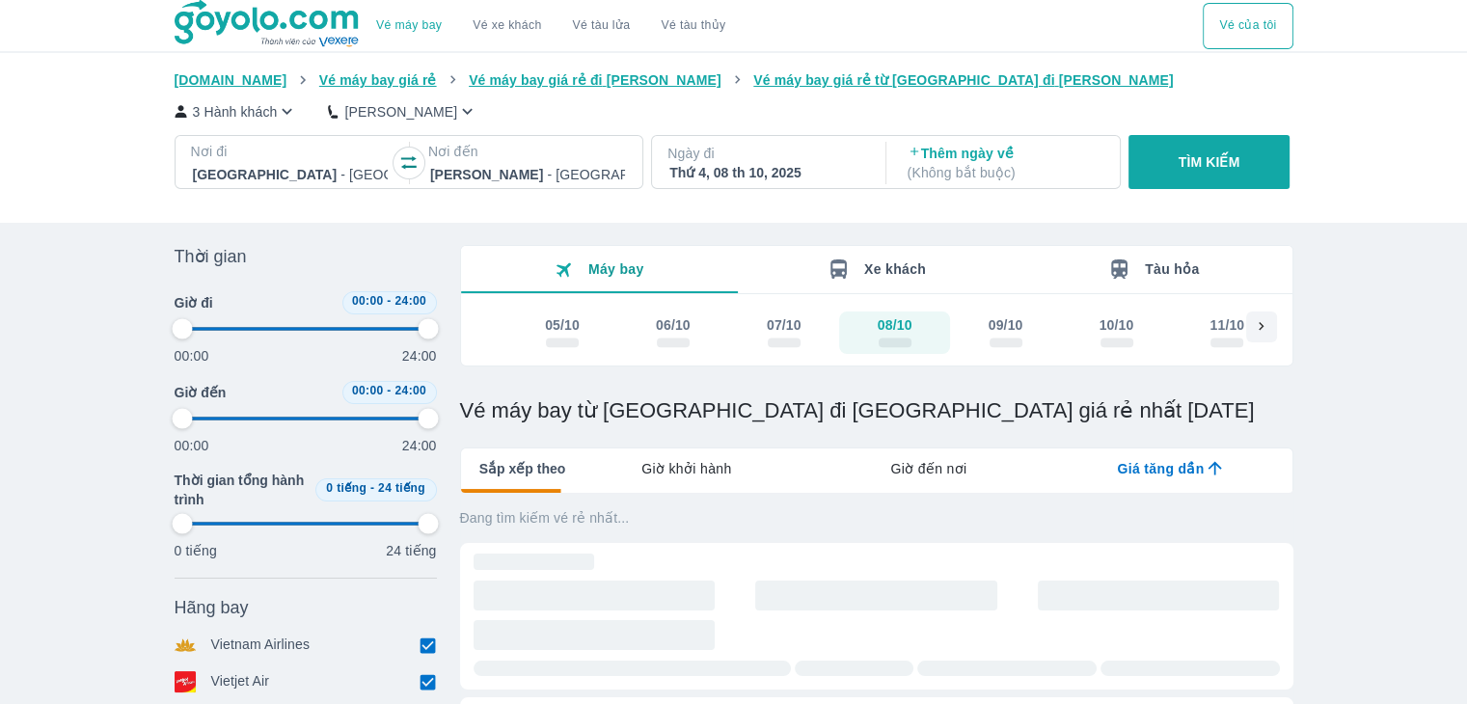
type input "97.9166666666667"
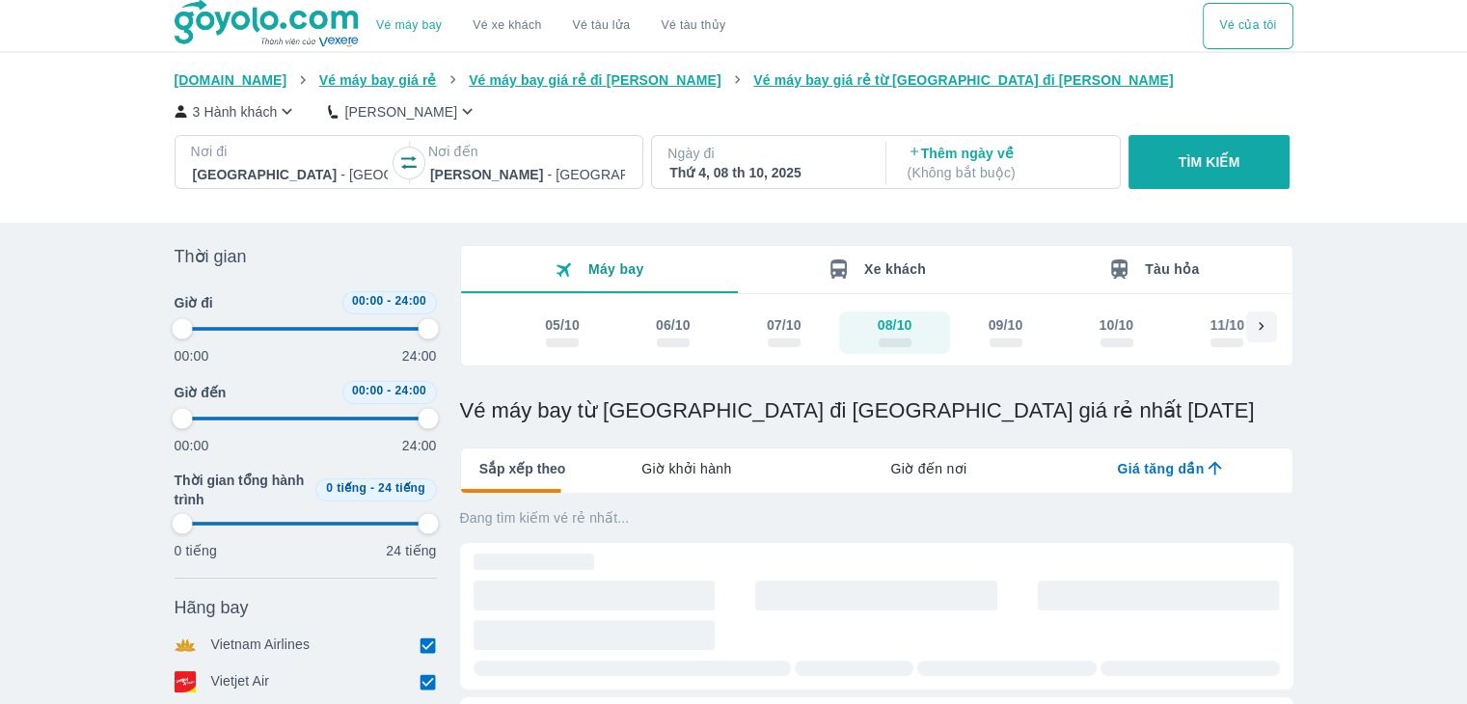
type input "97.9166666666667"
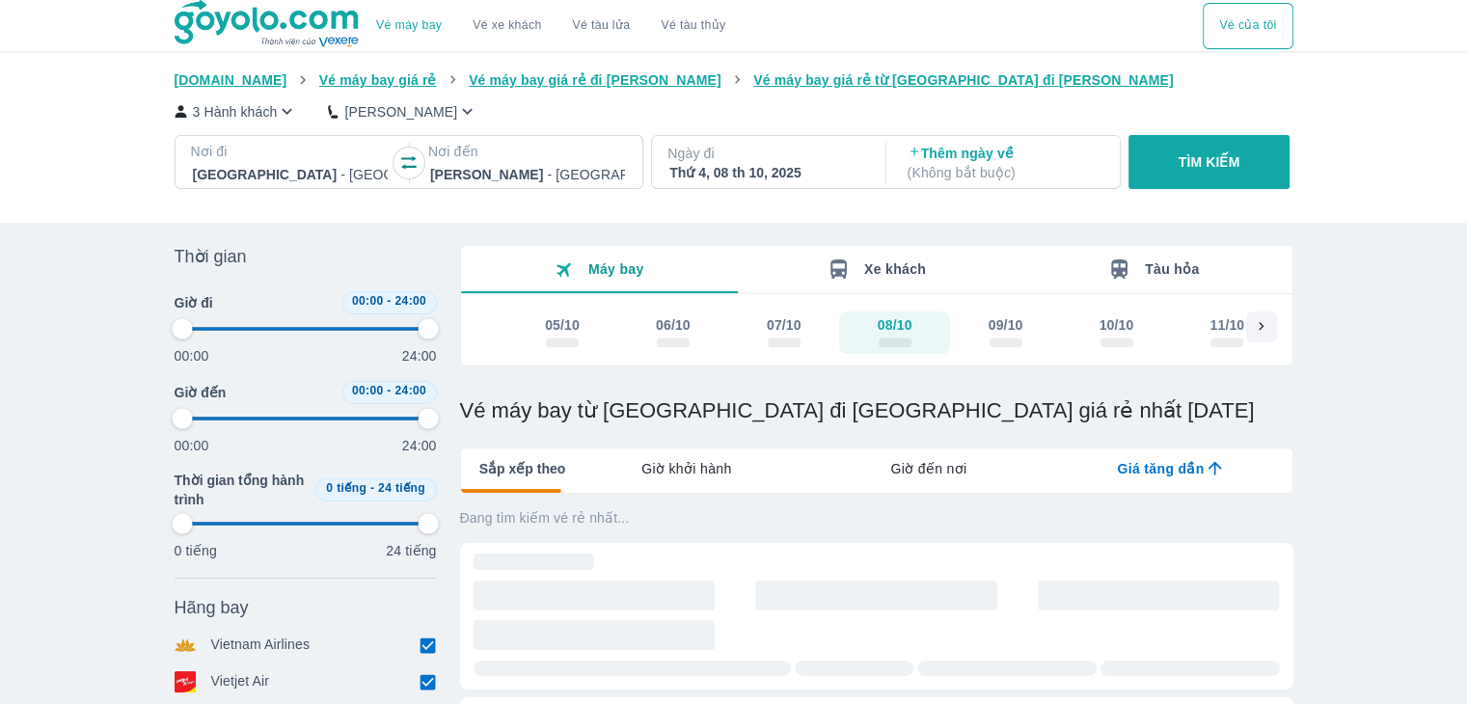
type input "97.9166666666667"
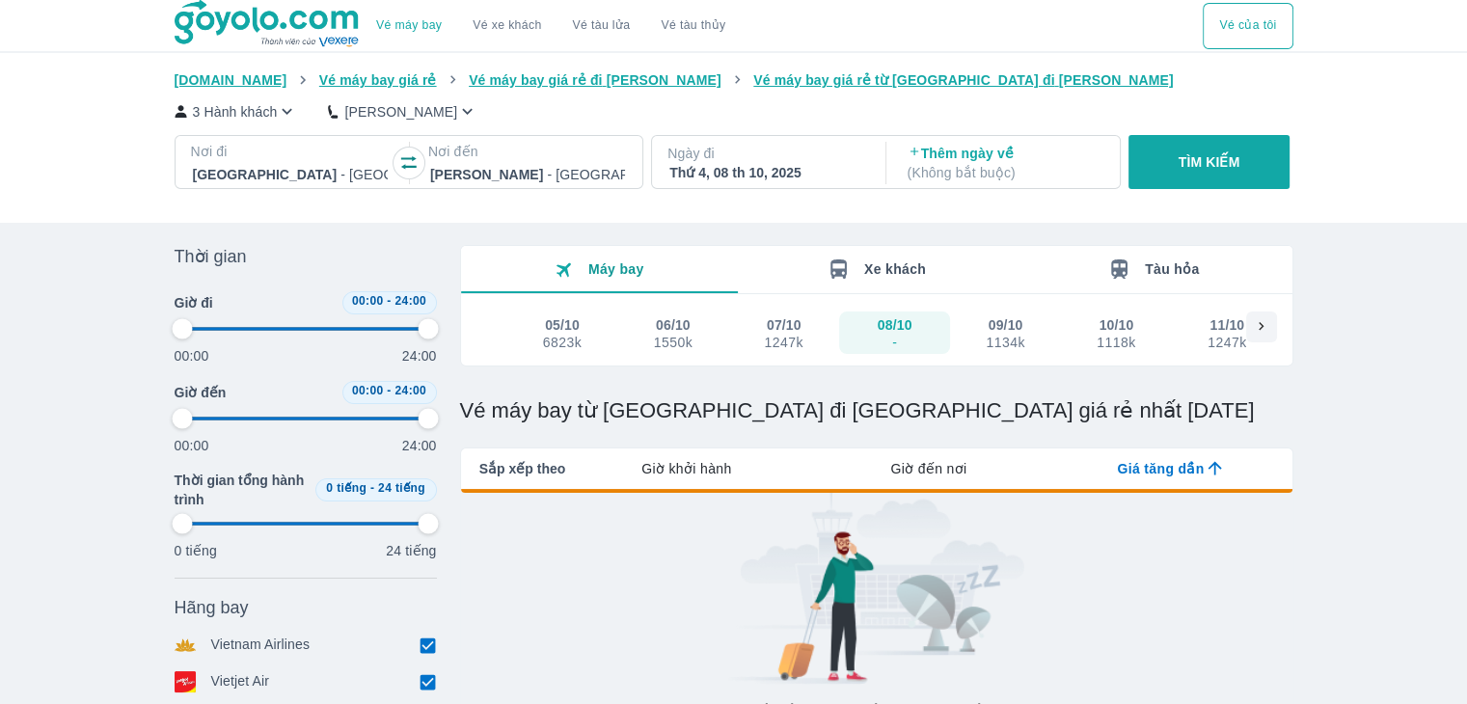
type input "97.9166666666667"
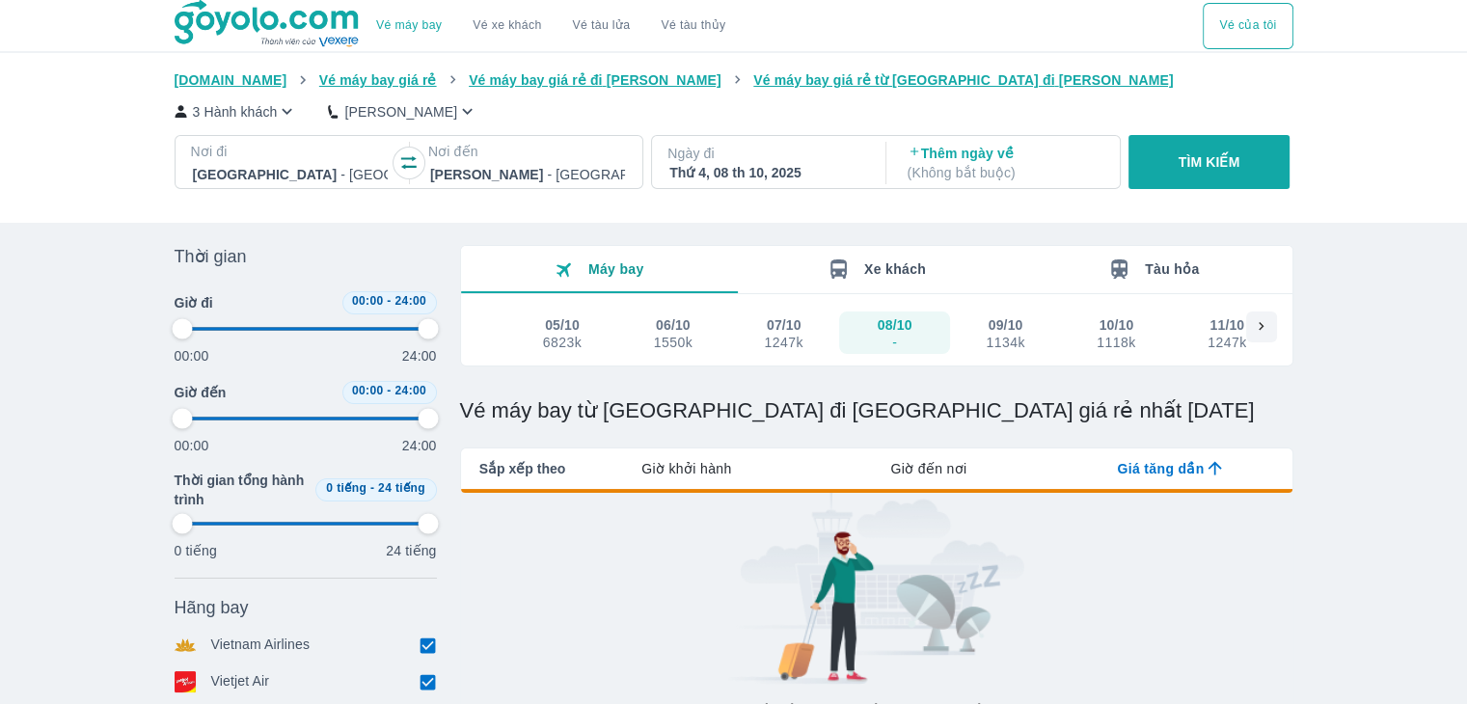
type input "97.9166666666667"
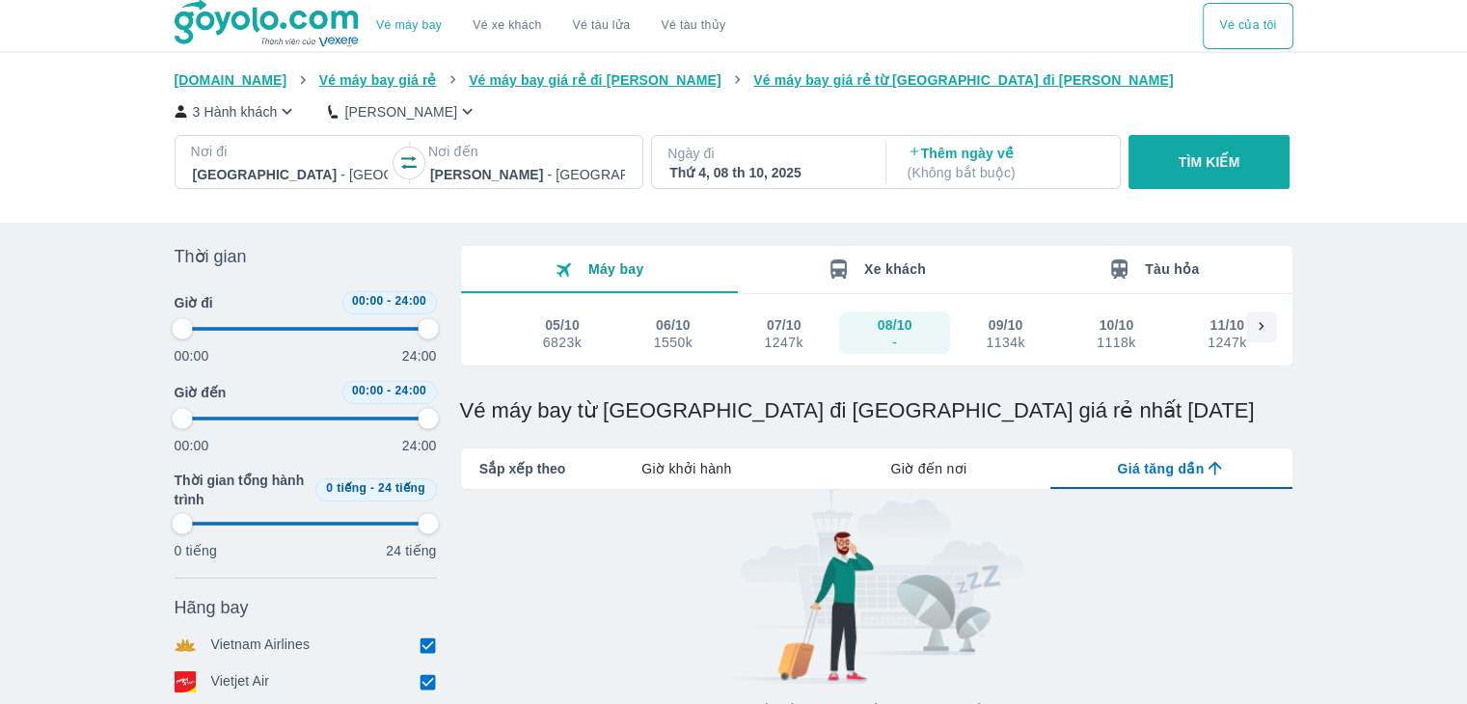
type input "97.9166666666667"
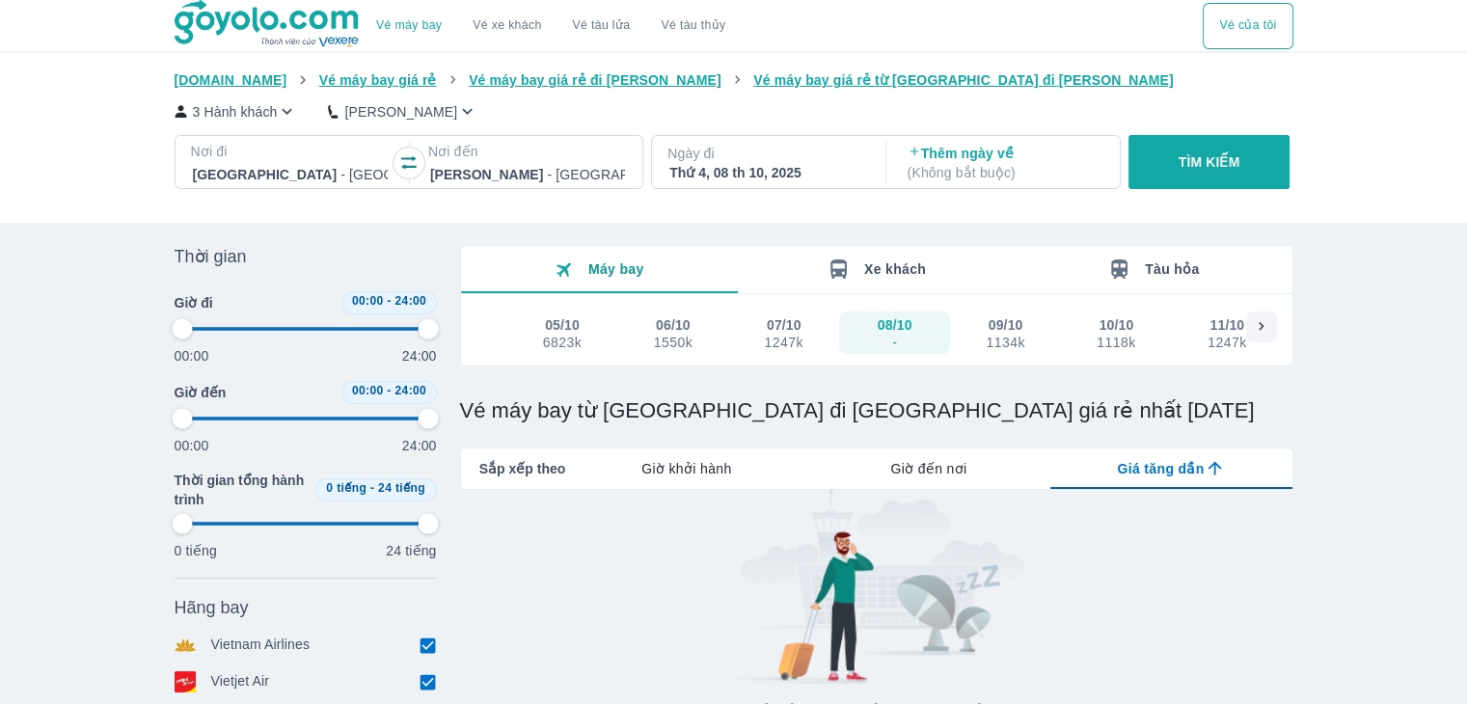
type input "97.9166666666667"
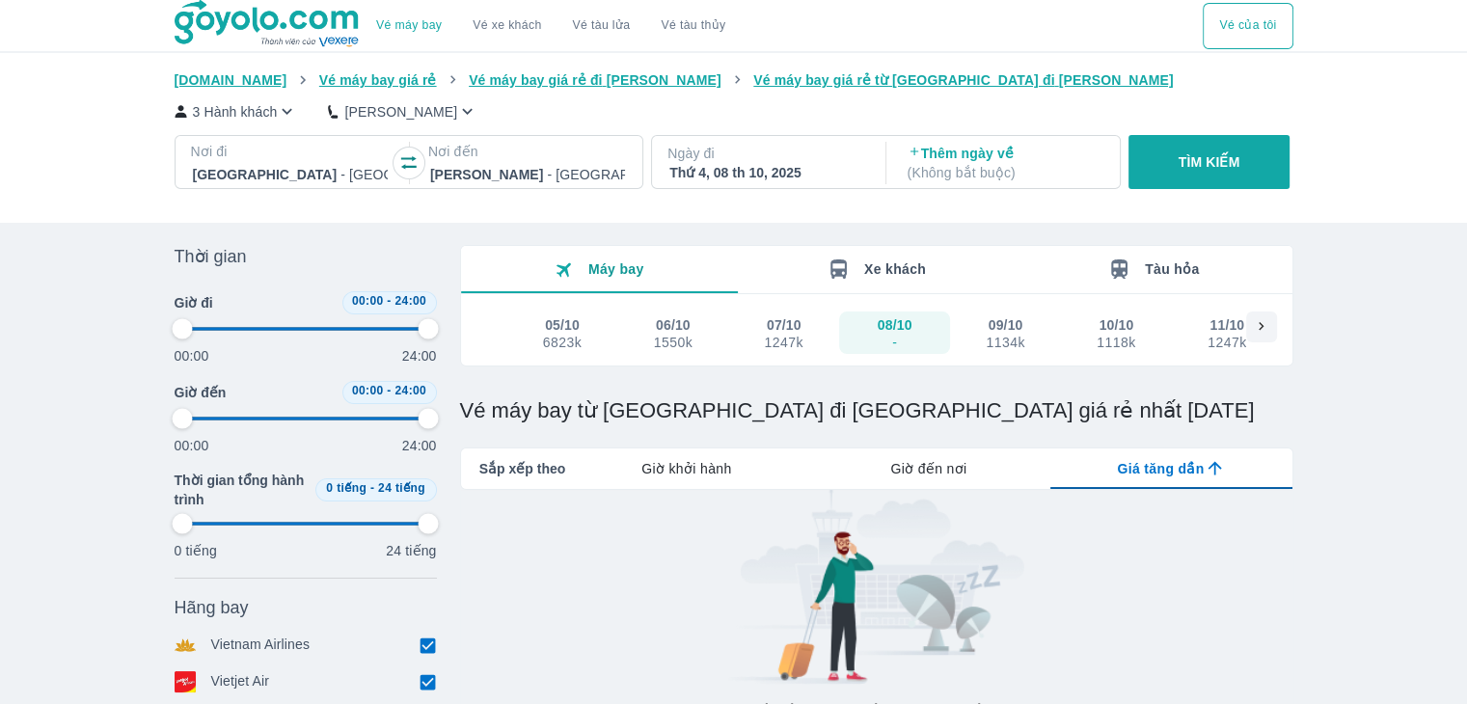
type input "97.9166666666667"
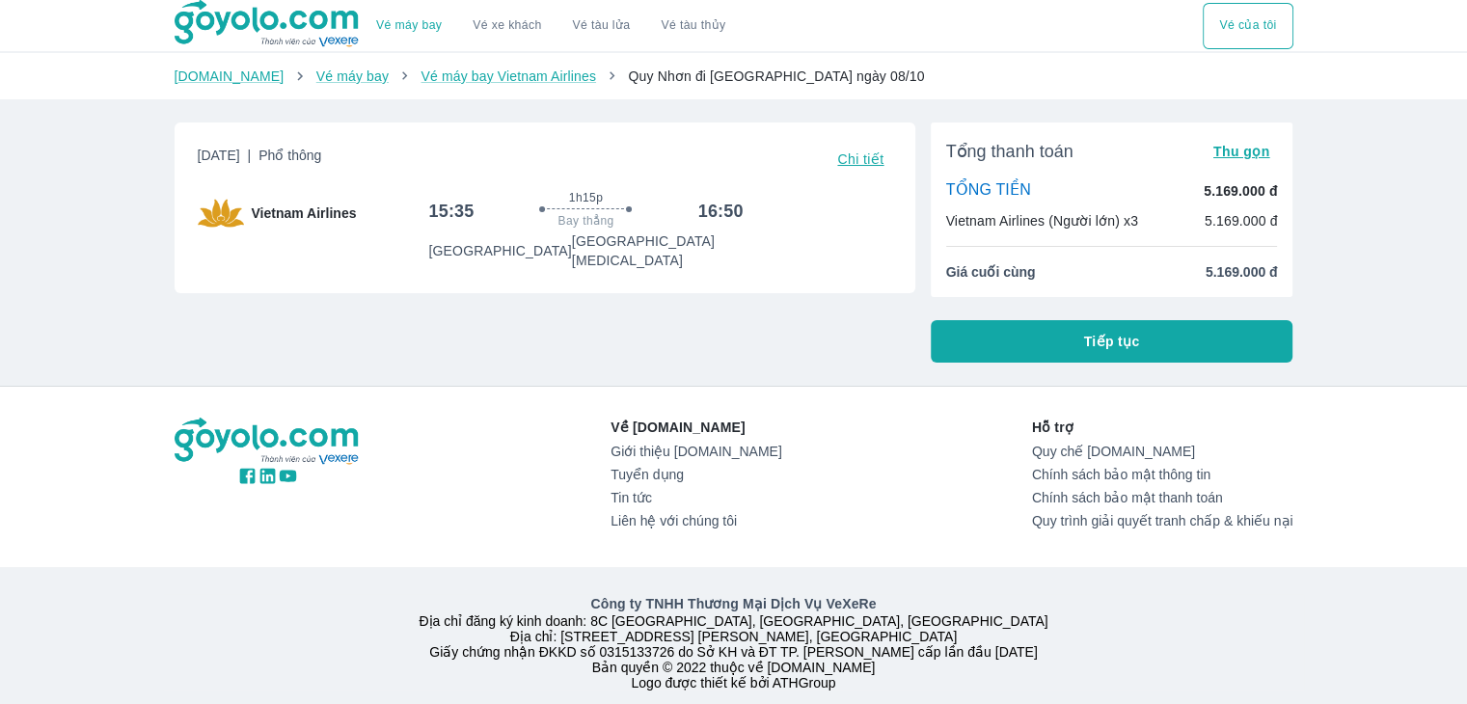
click at [1044, 344] on button "Tiếp tục" at bounding box center [1112, 341] width 363 height 42
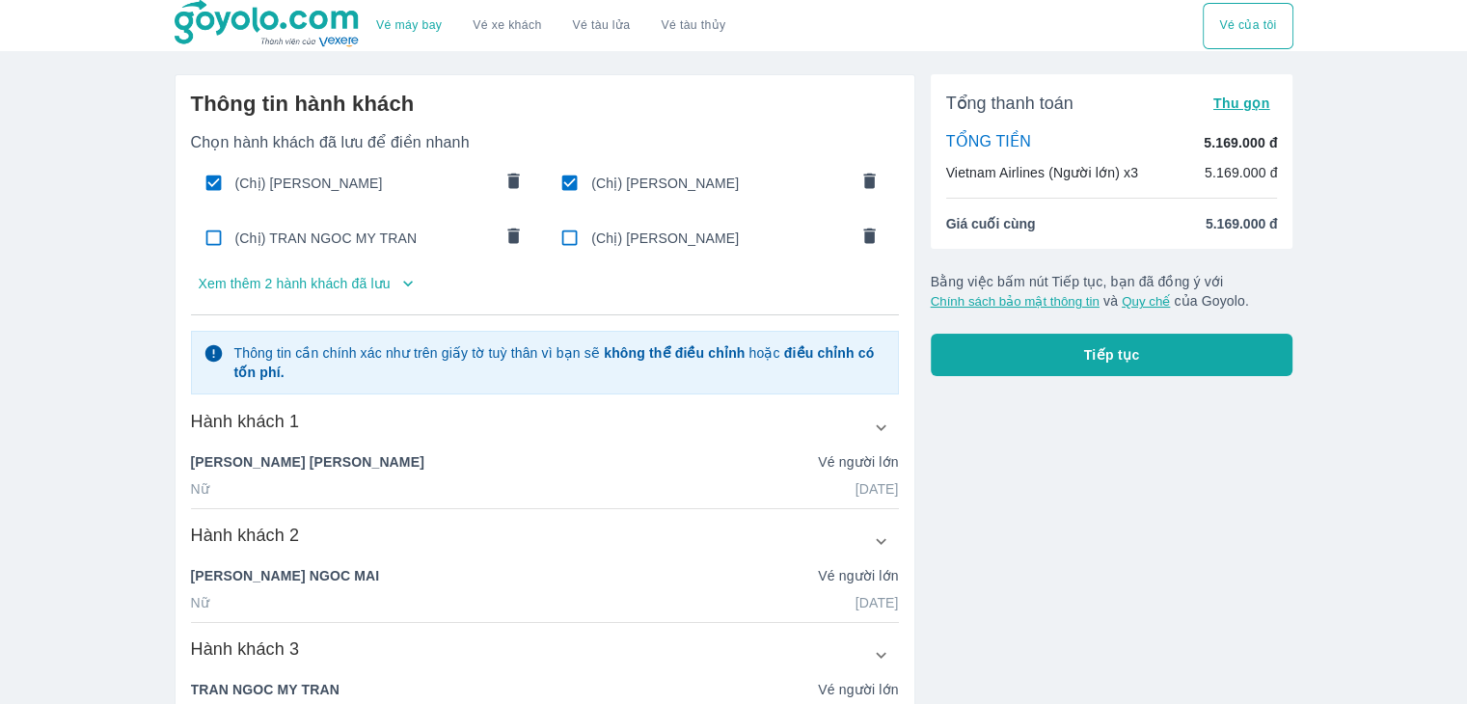
click at [972, 363] on button "Tiếp tục" at bounding box center [1112, 355] width 363 height 42
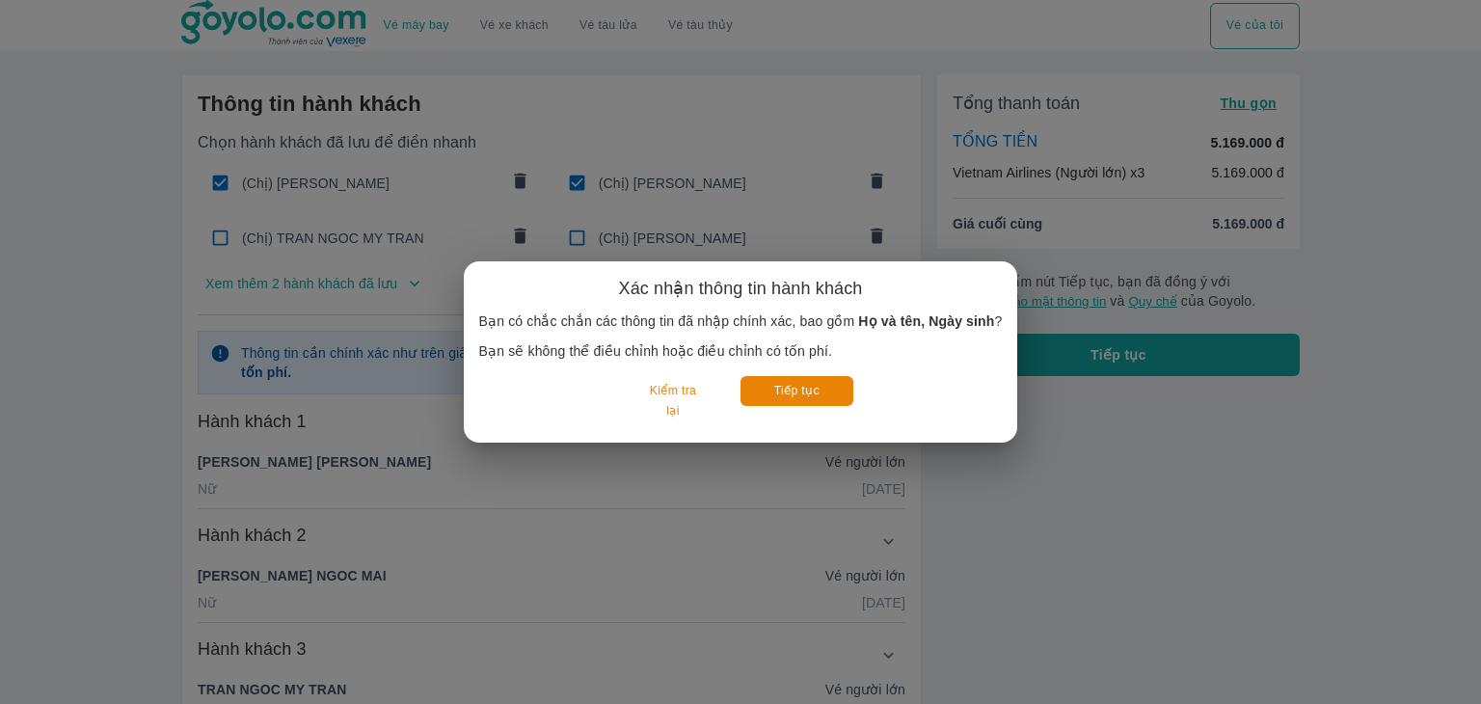
click at [1054, 440] on div "Xác nhận thông tin hành khách Bạn có chắc chắn các thông tin đã nhập chính xác,…" at bounding box center [740, 352] width 1481 height 704
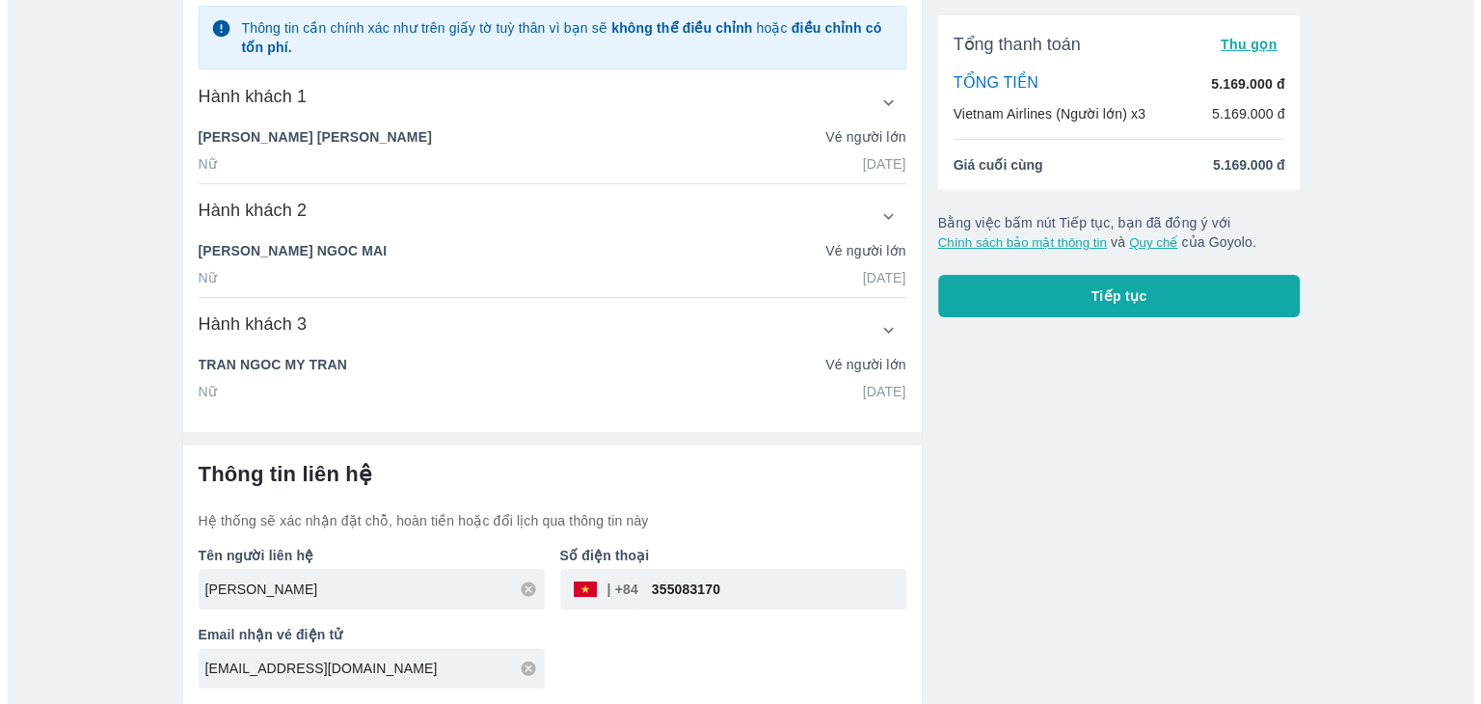
scroll to position [229, 0]
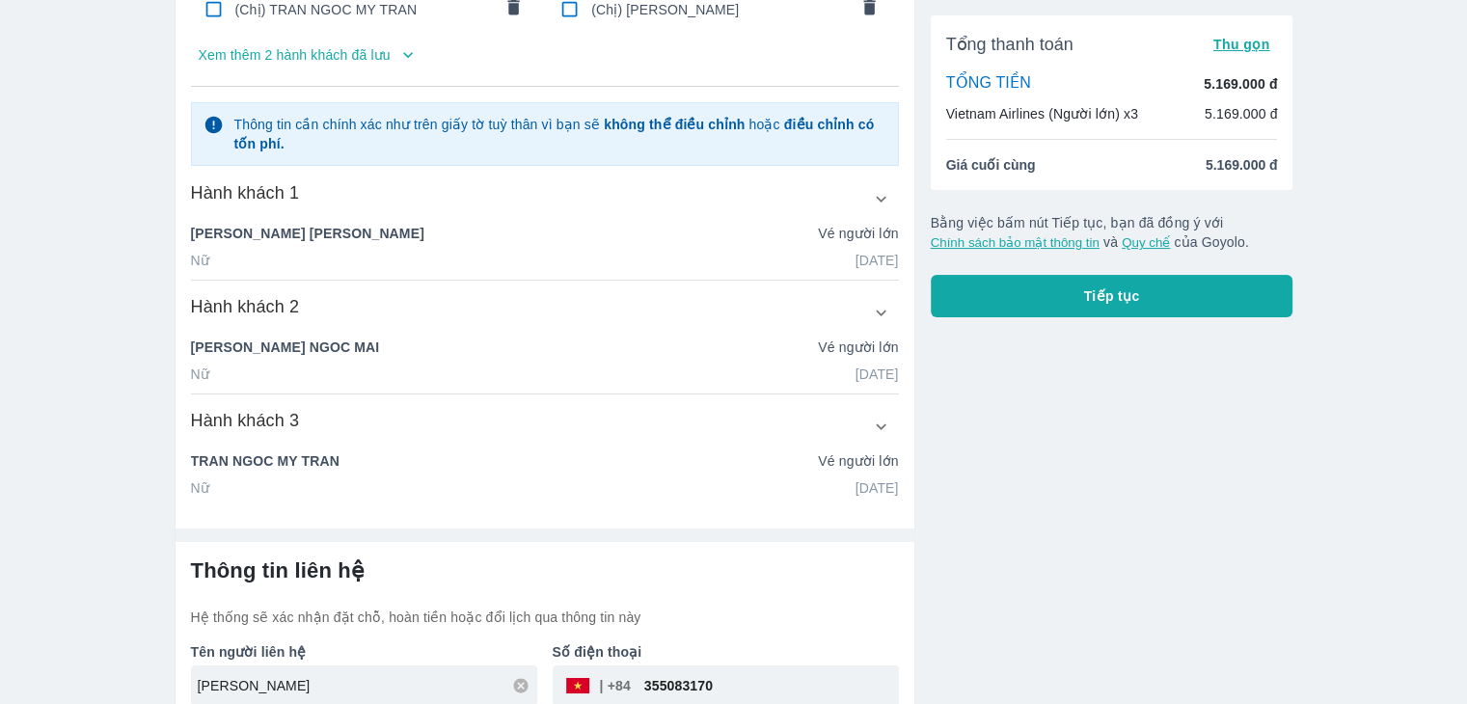
click at [984, 303] on button "Tiếp tục" at bounding box center [1112, 296] width 363 height 42
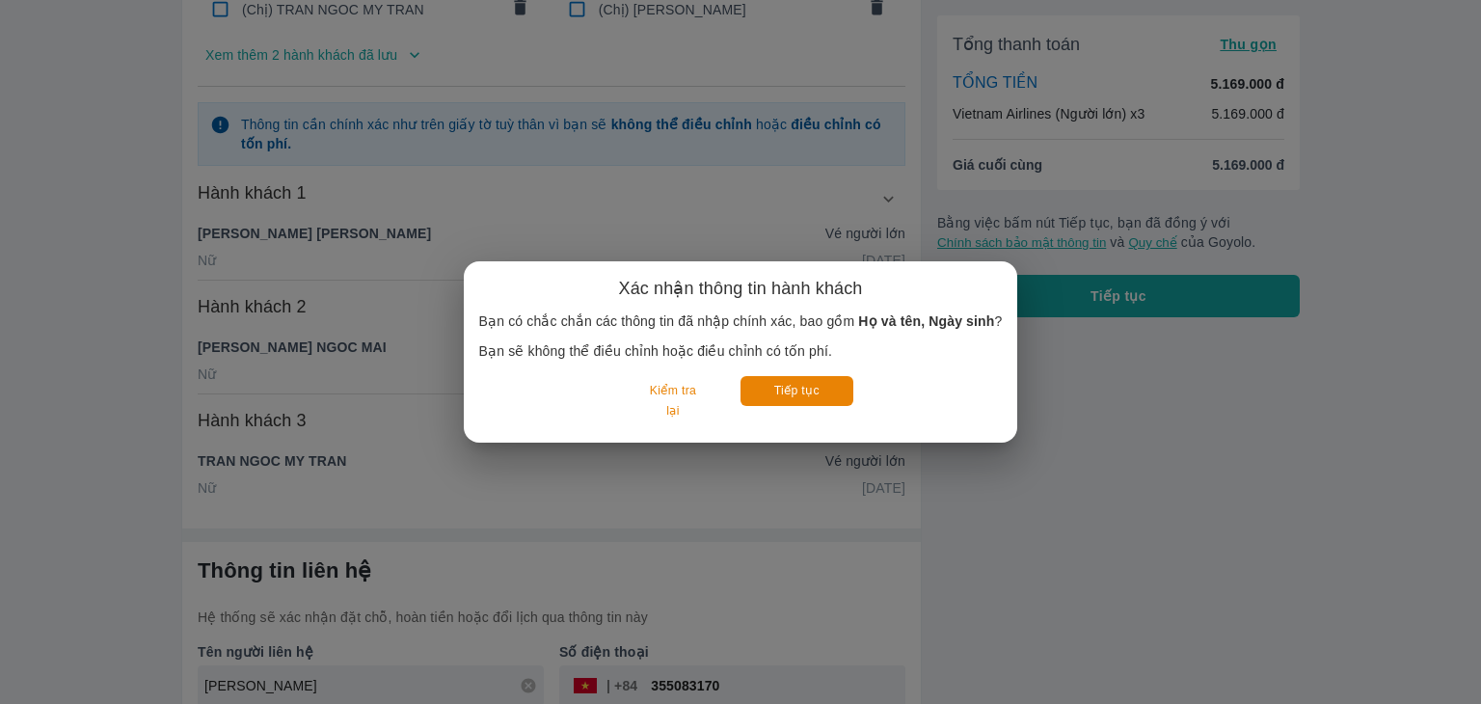
click at [833, 406] on div "Tiếp tục" at bounding box center [797, 401] width 113 height 51
click at [842, 401] on button "Tiếp tục" at bounding box center [797, 391] width 113 height 30
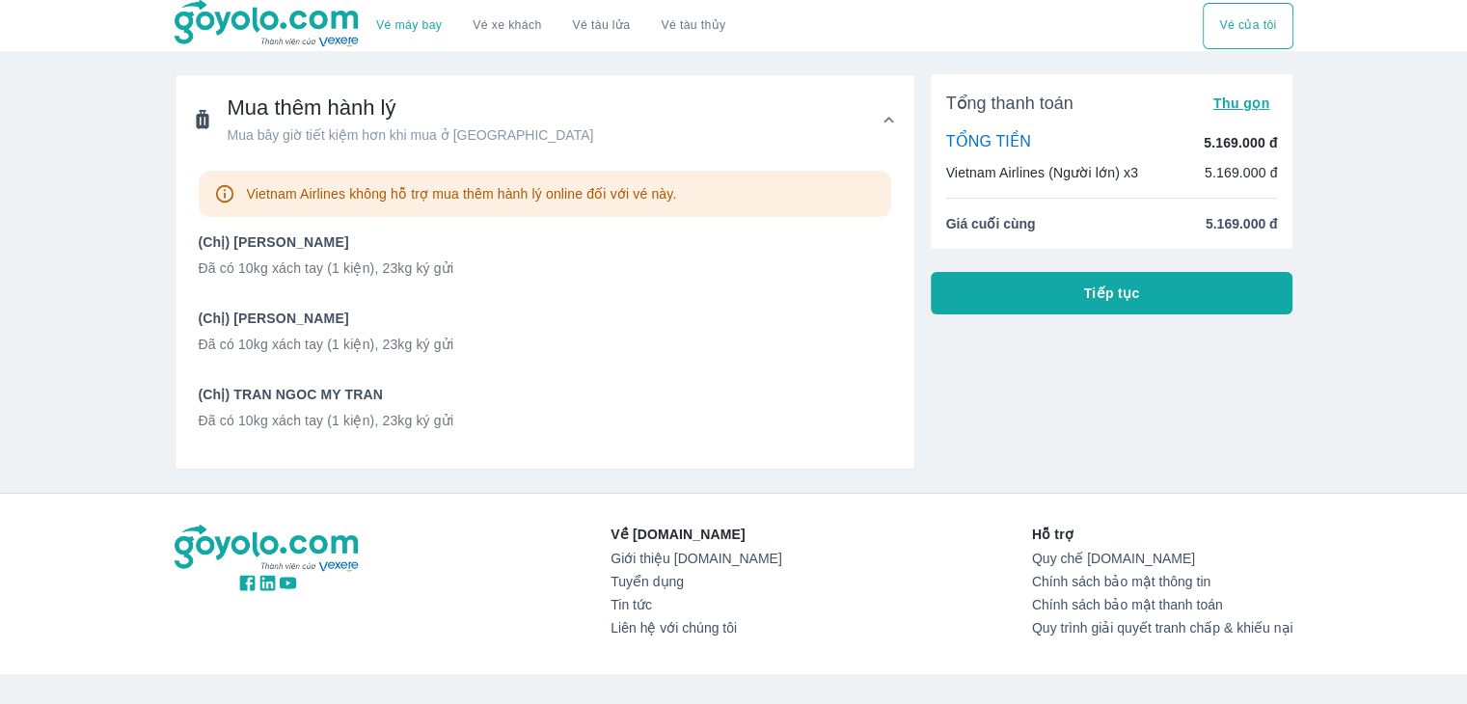
click at [919, 317] on div "Tổng thanh toán Thu gọn TỔNG TIỀN 5.169.000 đ Vietnam Airlines (Người lớn) x3 5…" at bounding box center [1104, 264] width 378 height 411
click at [922, 246] on div "Tổng thanh toán Thu gọn TỔNG TIỀN 5.169.000 đ Vietnam Airlines (Người lớn) x3 5…" at bounding box center [1104, 264] width 378 height 411
click at [1047, 294] on button "Tiếp tục" at bounding box center [1112, 293] width 363 height 42
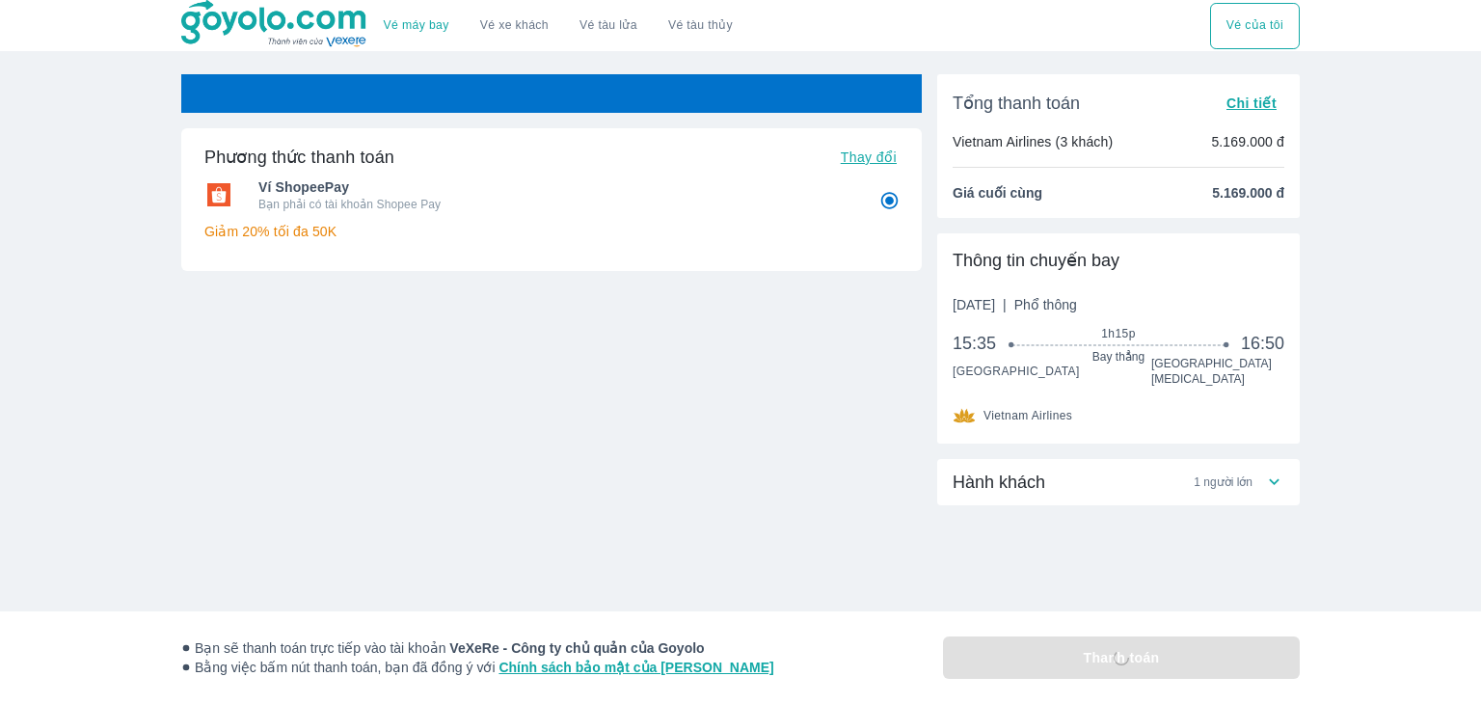
click at [1282, 472] on icon at bounding box center [1274, 482] width 20 height 20
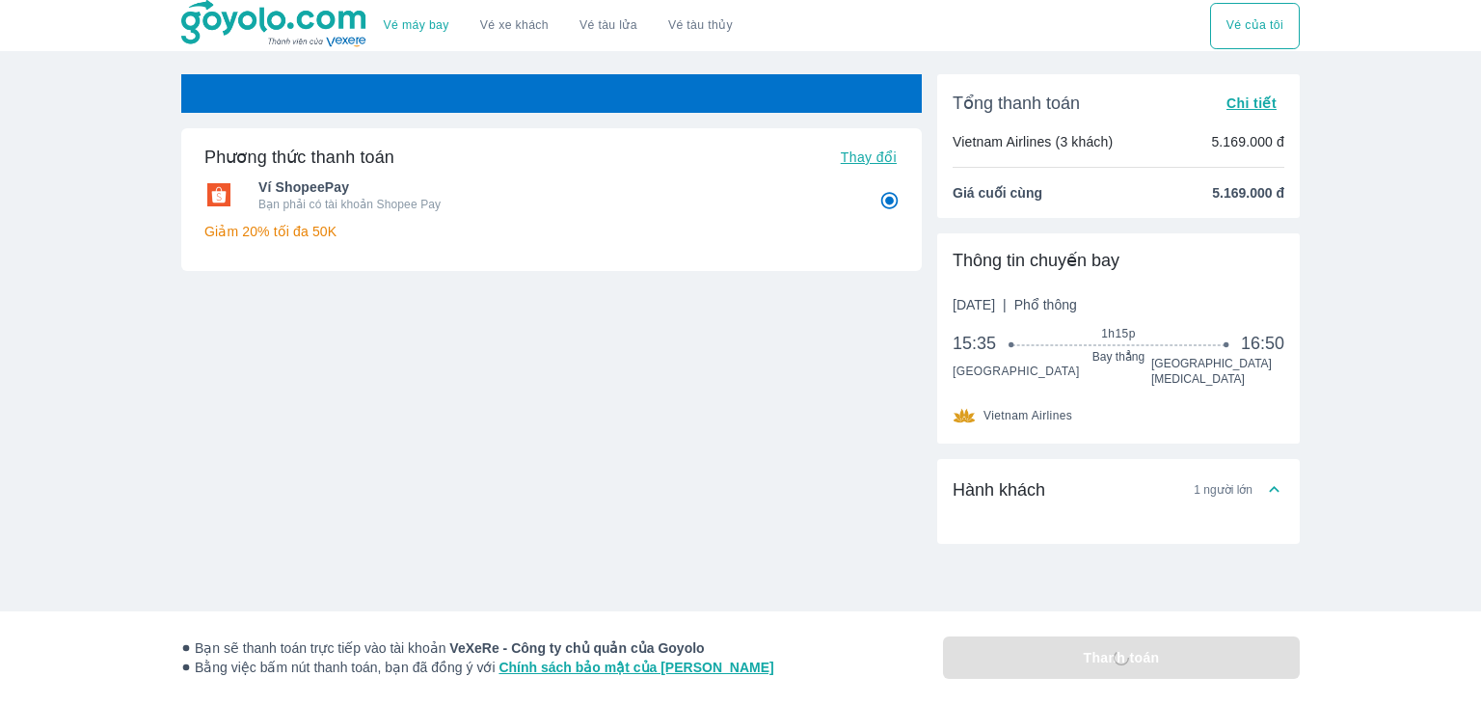
click at [1273, 480] on icon at bounding box center [1274, 489] width 20 height 20
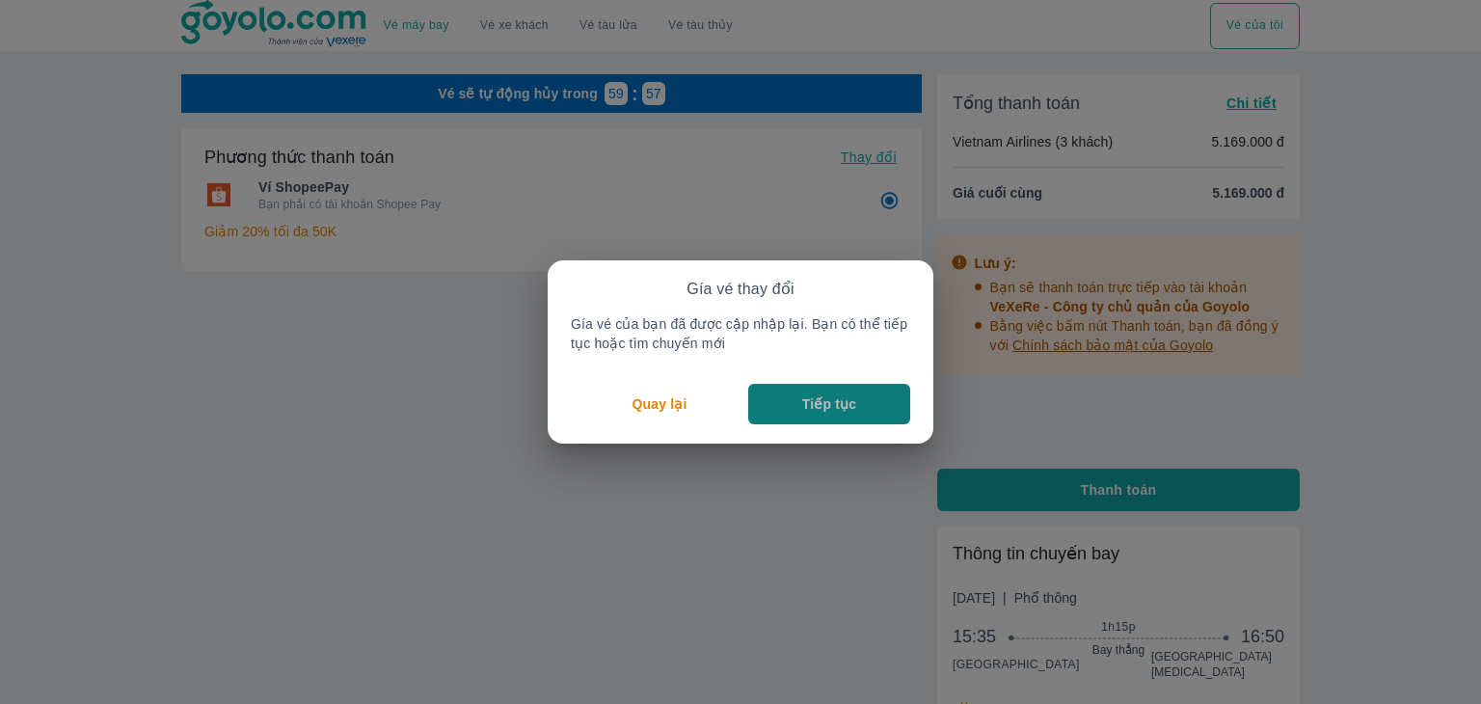
click at [852, 410] on p "Tiếp tục" at bounding box center [829, 403] width 54 height 19
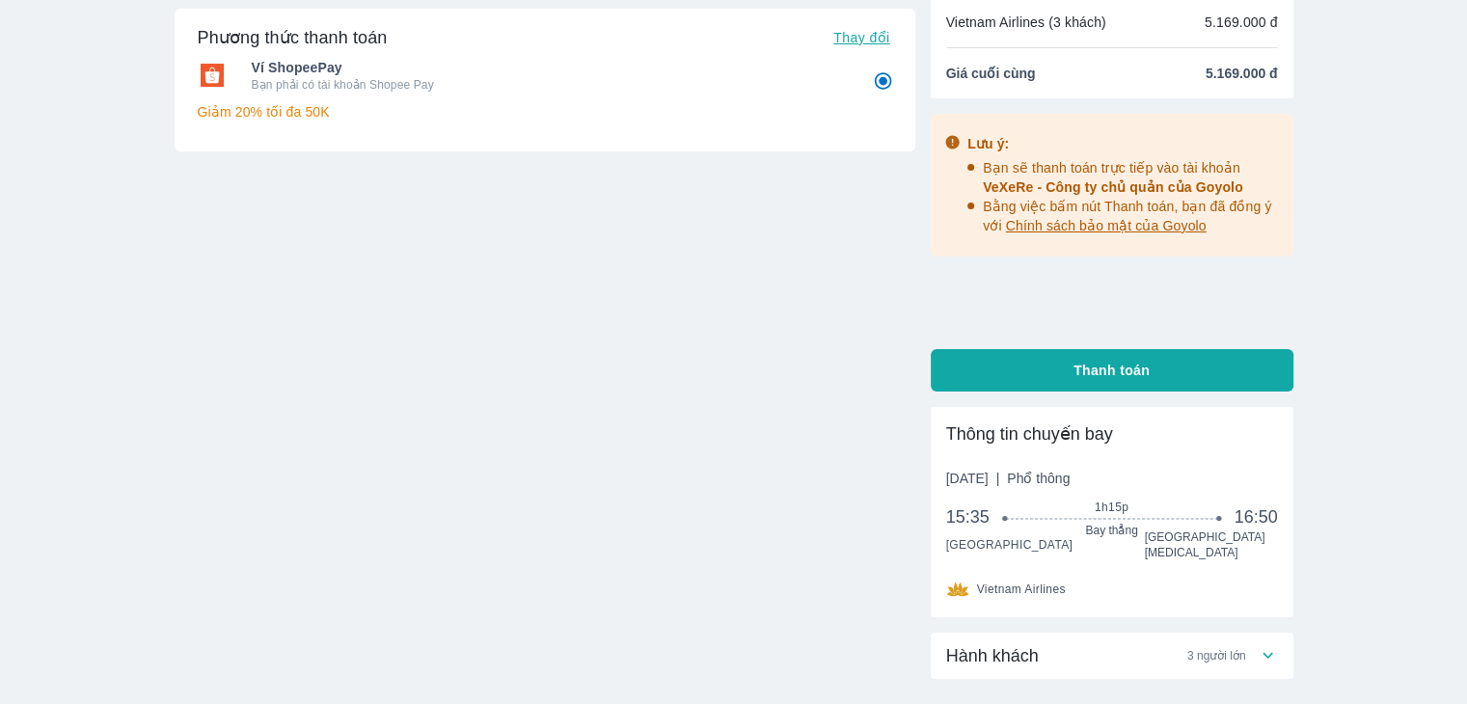
scroll to position [233, 0]
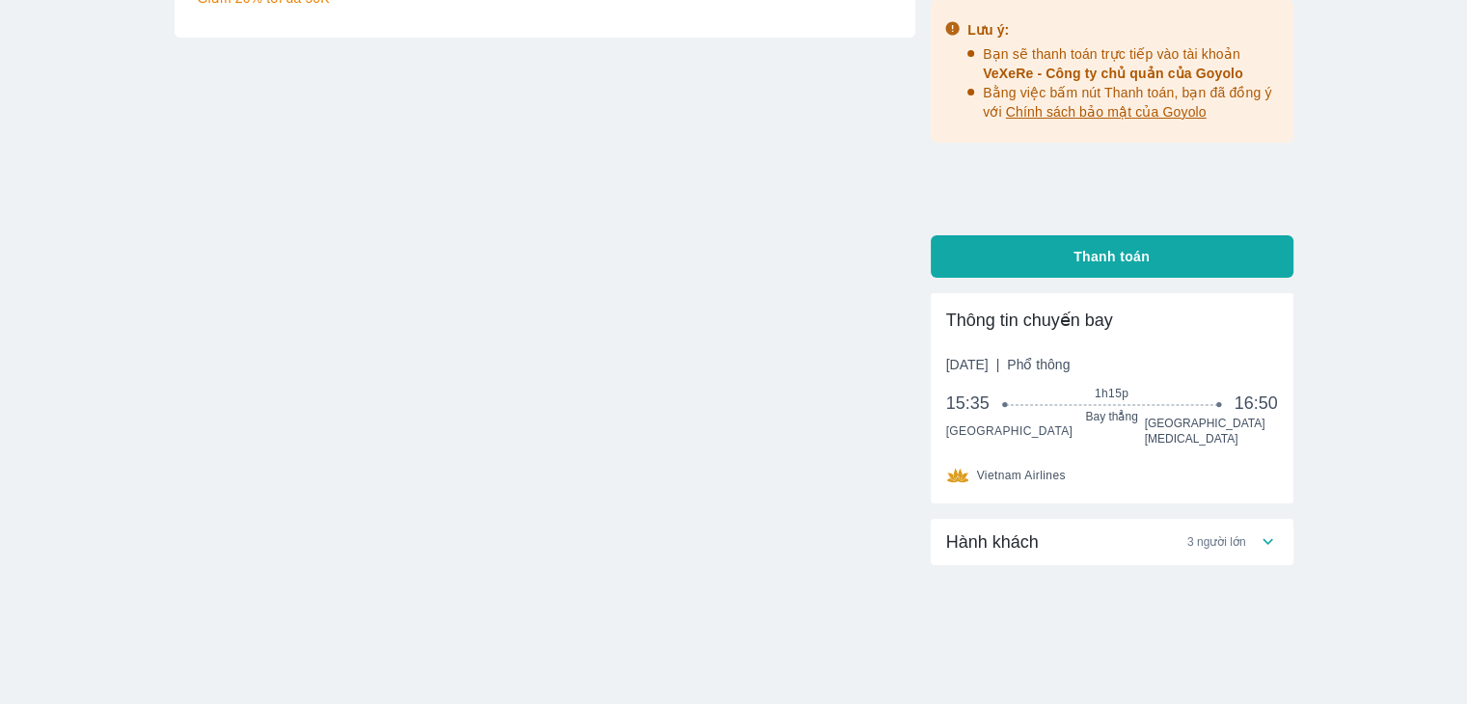
click at [1255, 530] on div "Hành khách 3 người lớn" at bounding box center [1101, 541] width 311 height 23
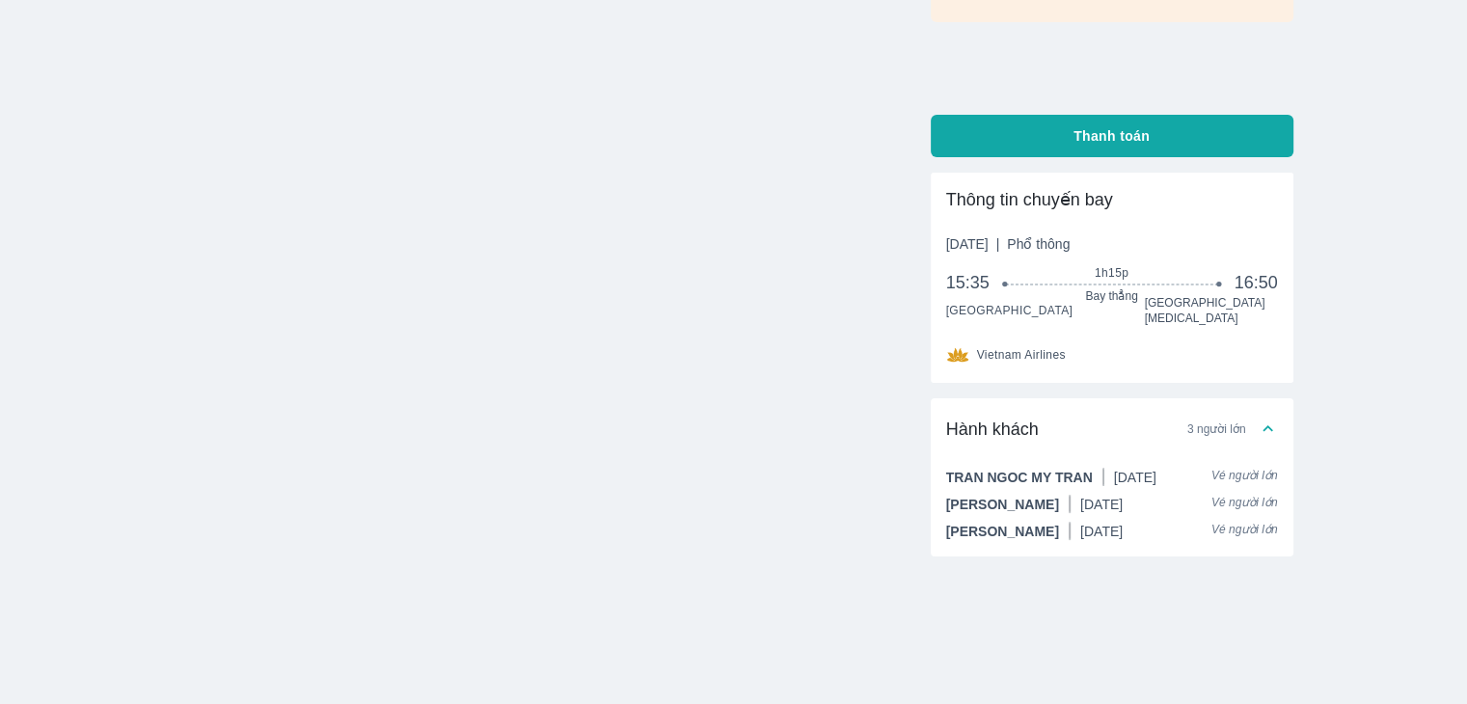
scroll to position [384, 0]
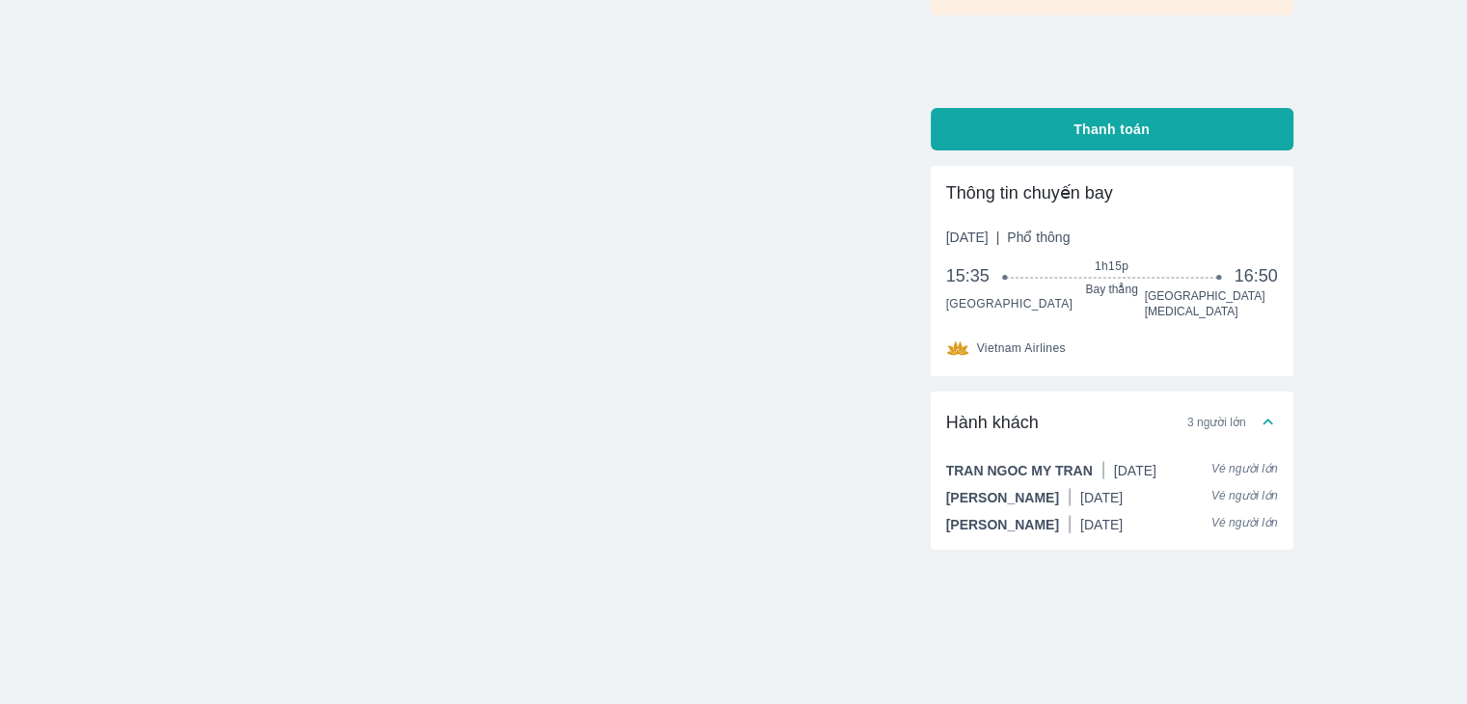
click at [1161, 108] on button "Thanh toán" at bounding box center [1112, 129] width 363 height 42
radio input "false"
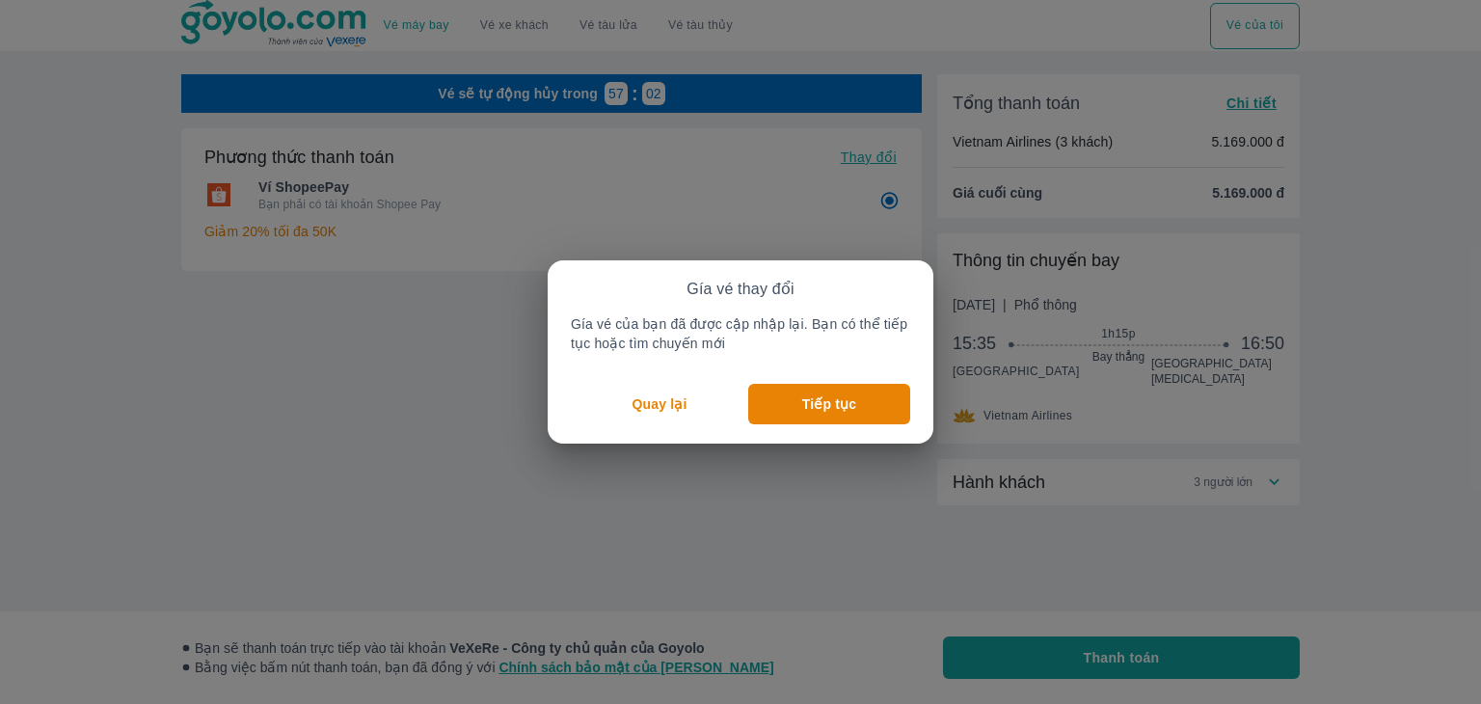
click at [656, 402] on p "Quay lại" at bounding box center [660, 403] width 55 height 19
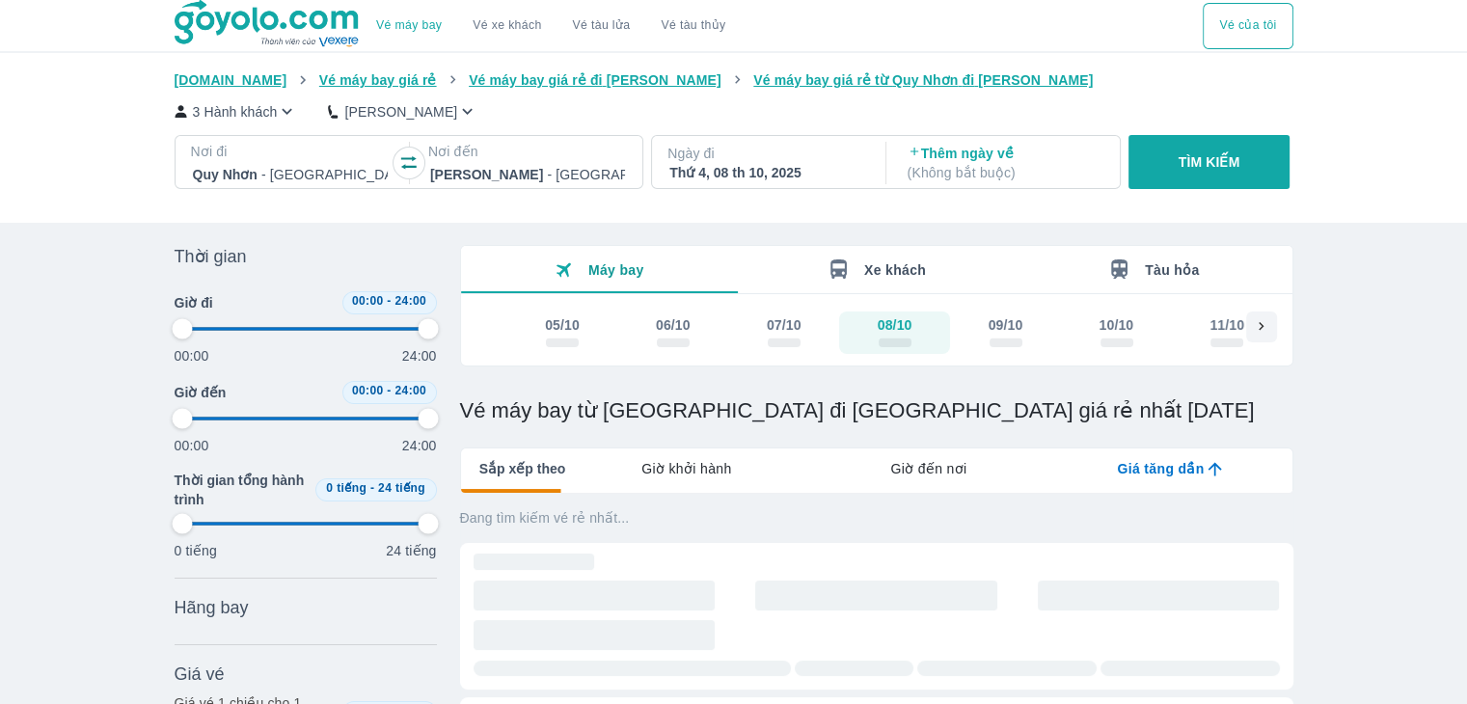
type input "97.9166666666667"
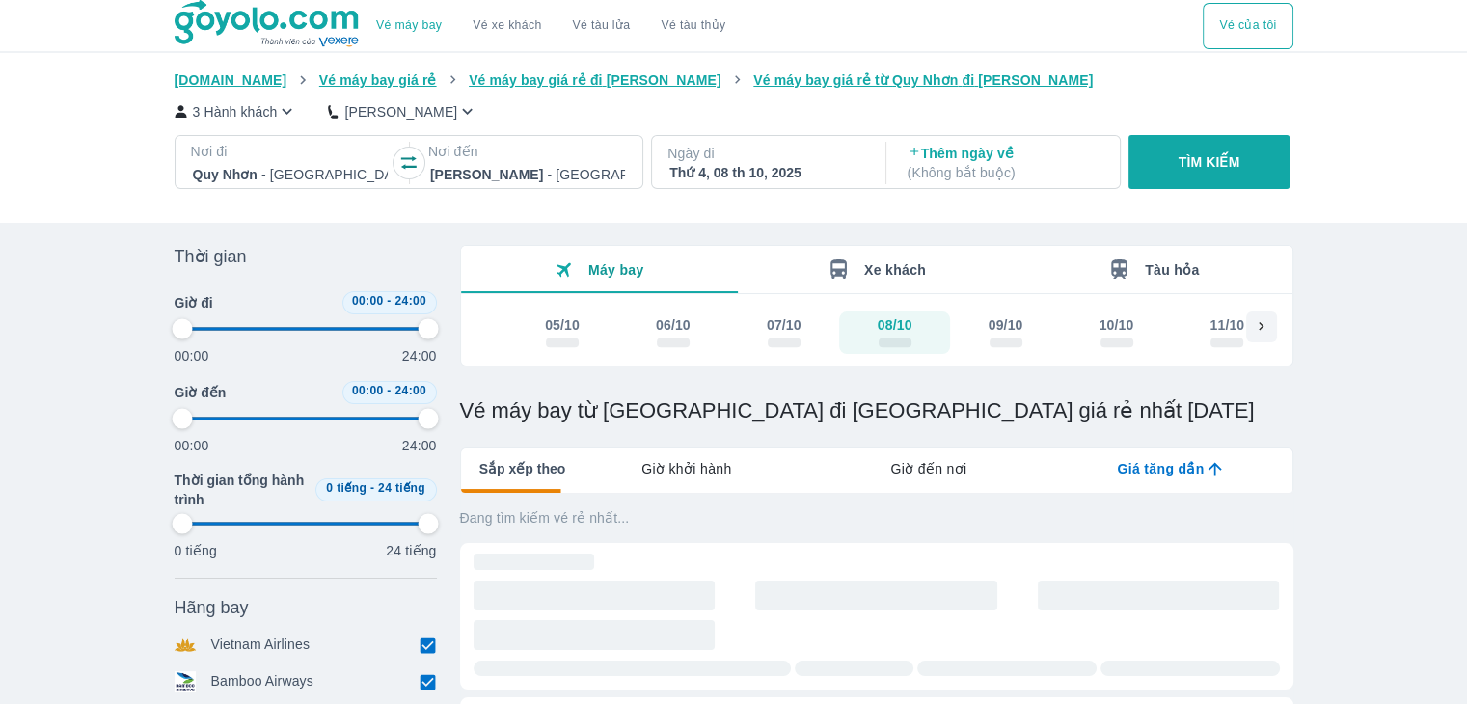
type input "97.9166666666667"
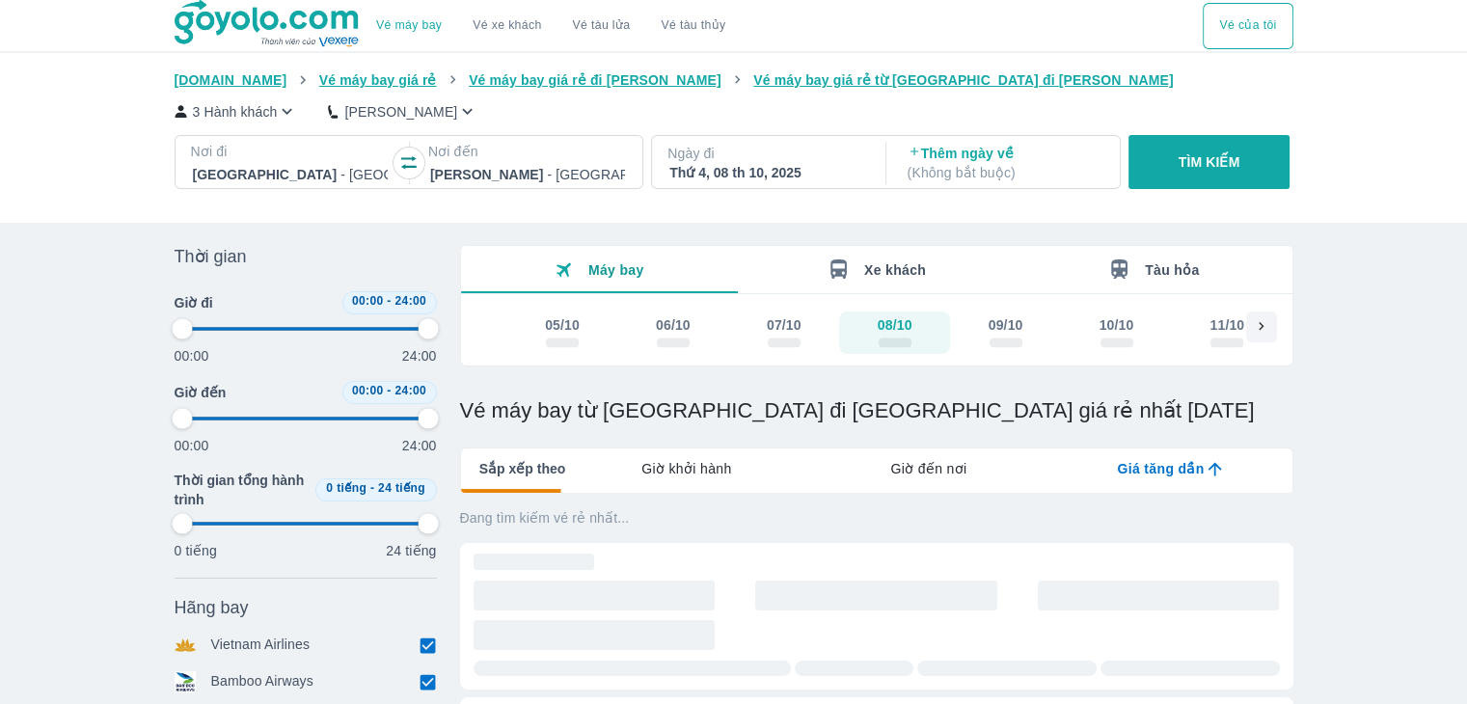
type input "97.9166666666667"
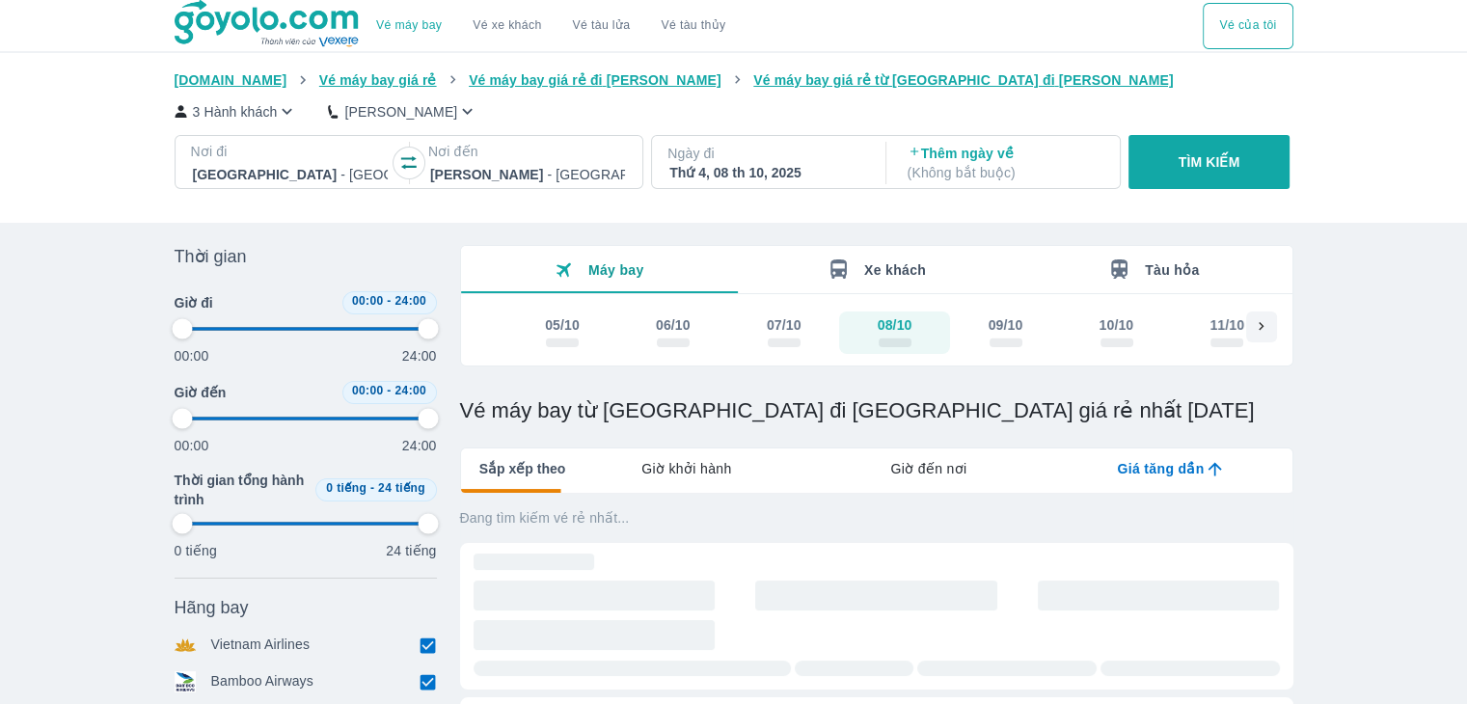
type input "97.9166666666667"
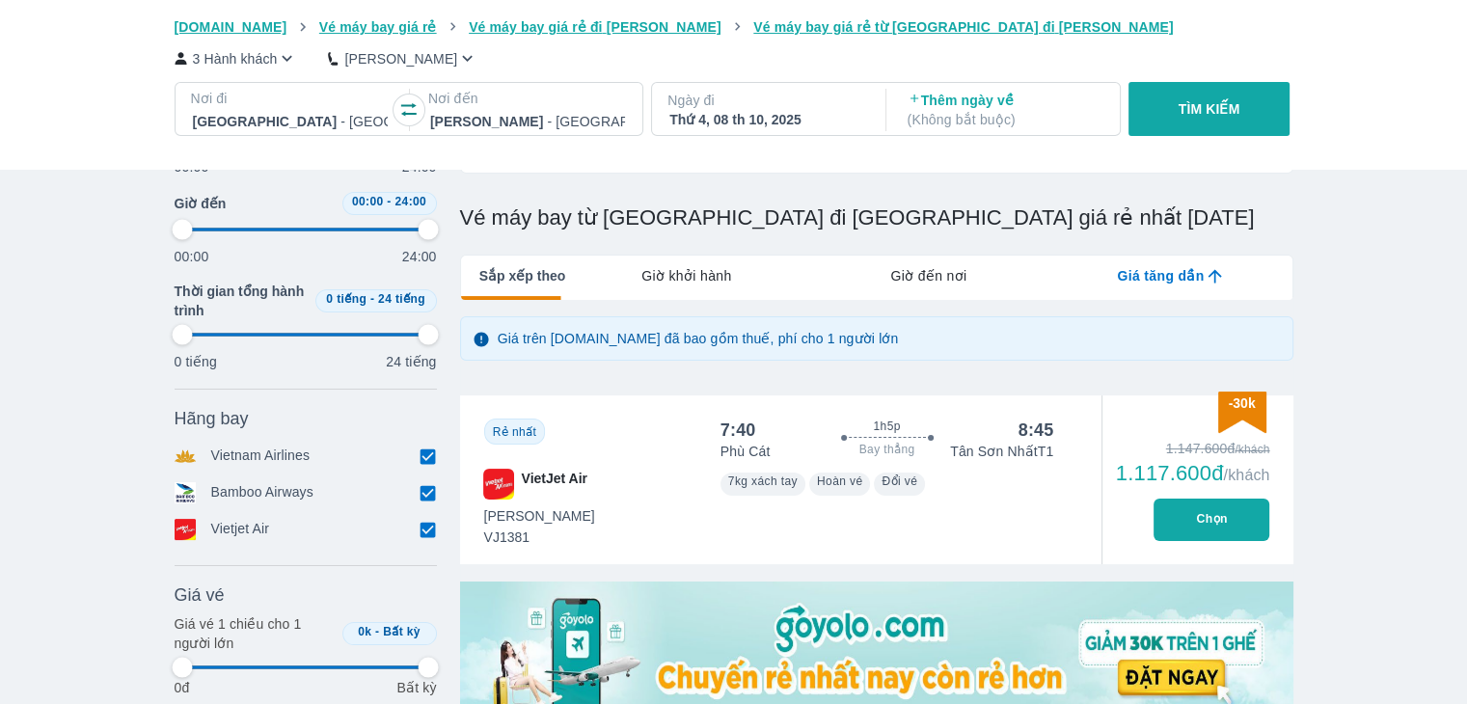
type input "97.9166666666667"
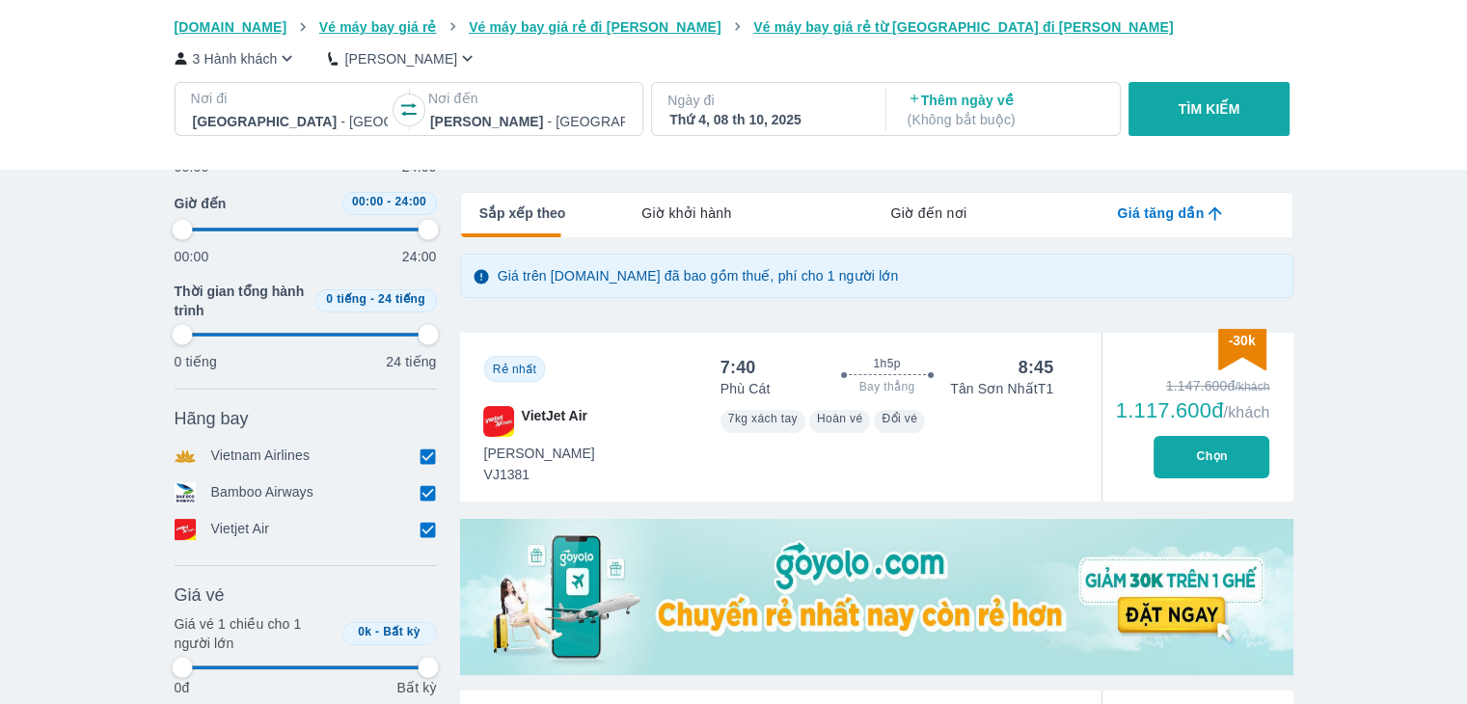
scroll to position [289, 0]
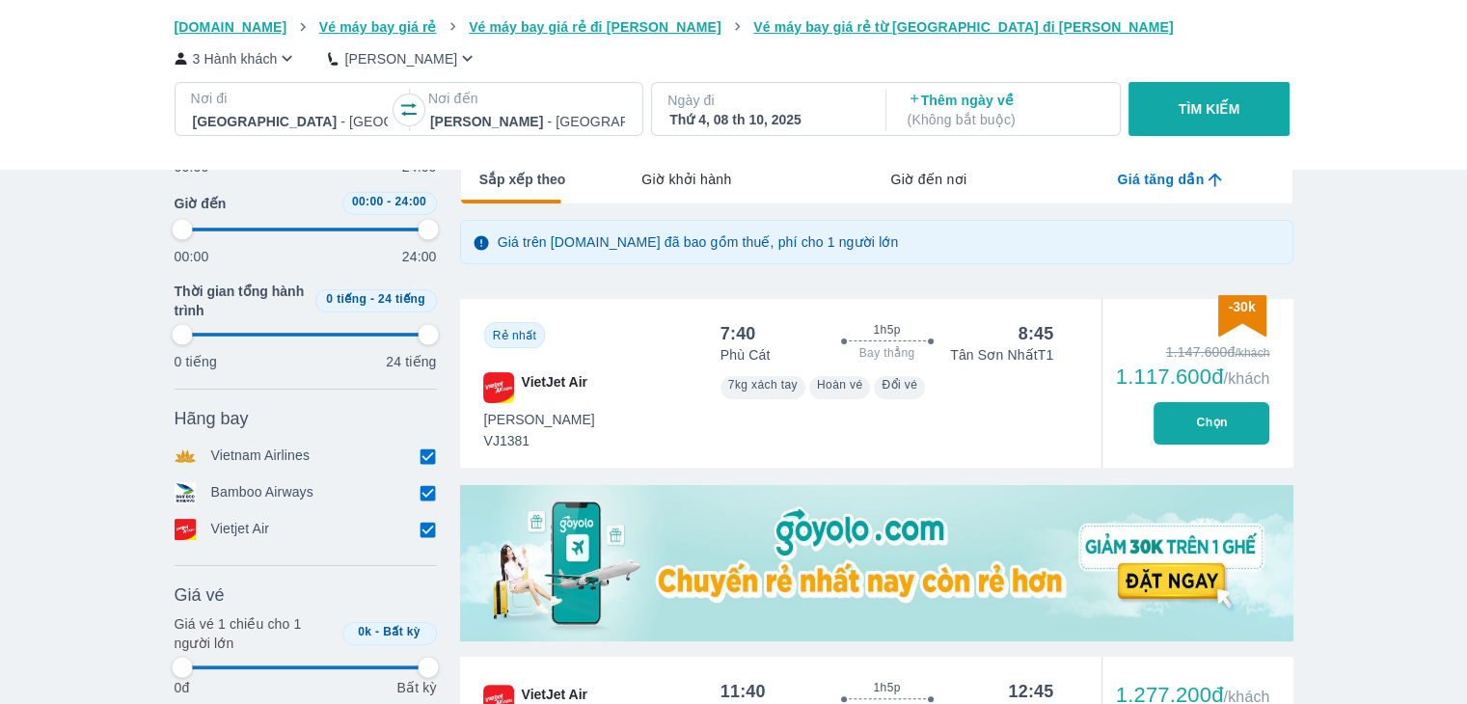
type input "97.9166666666667"
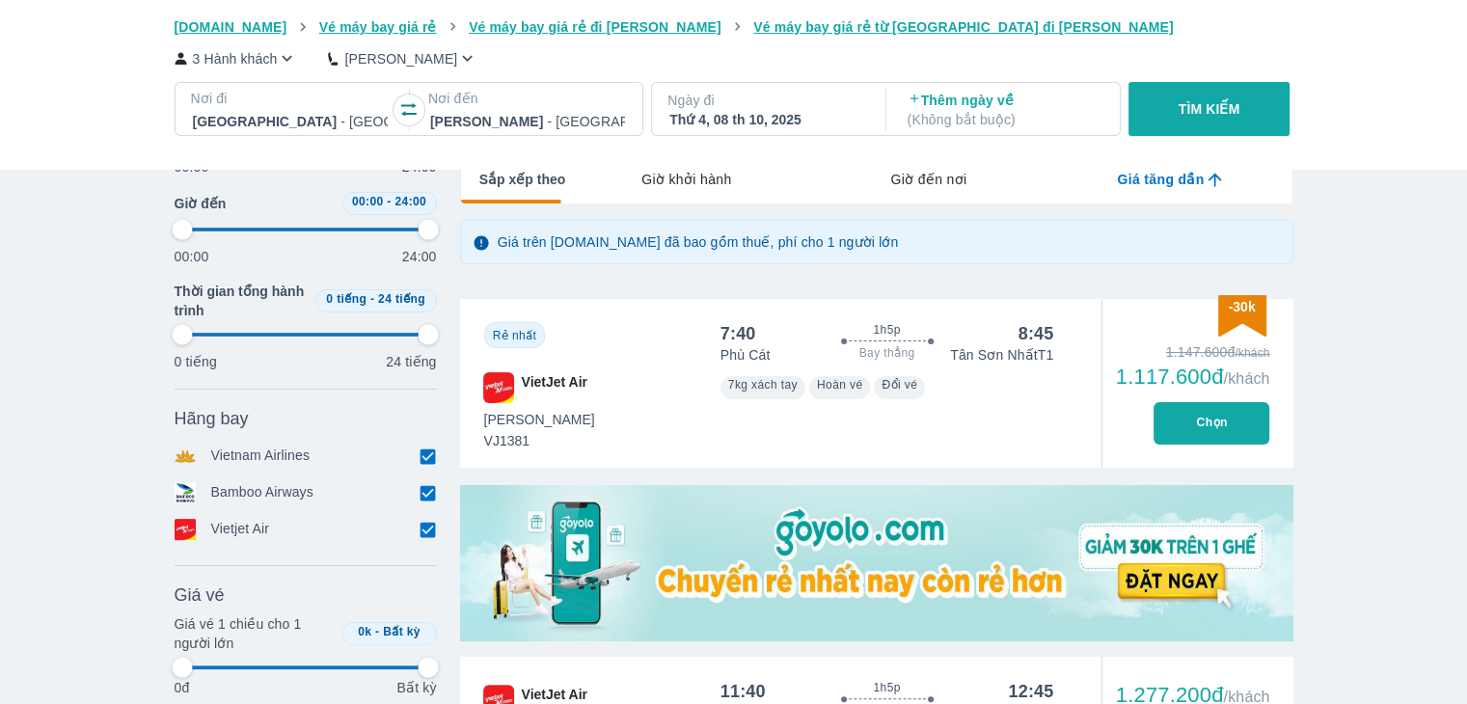
type input "97.9166666666667"
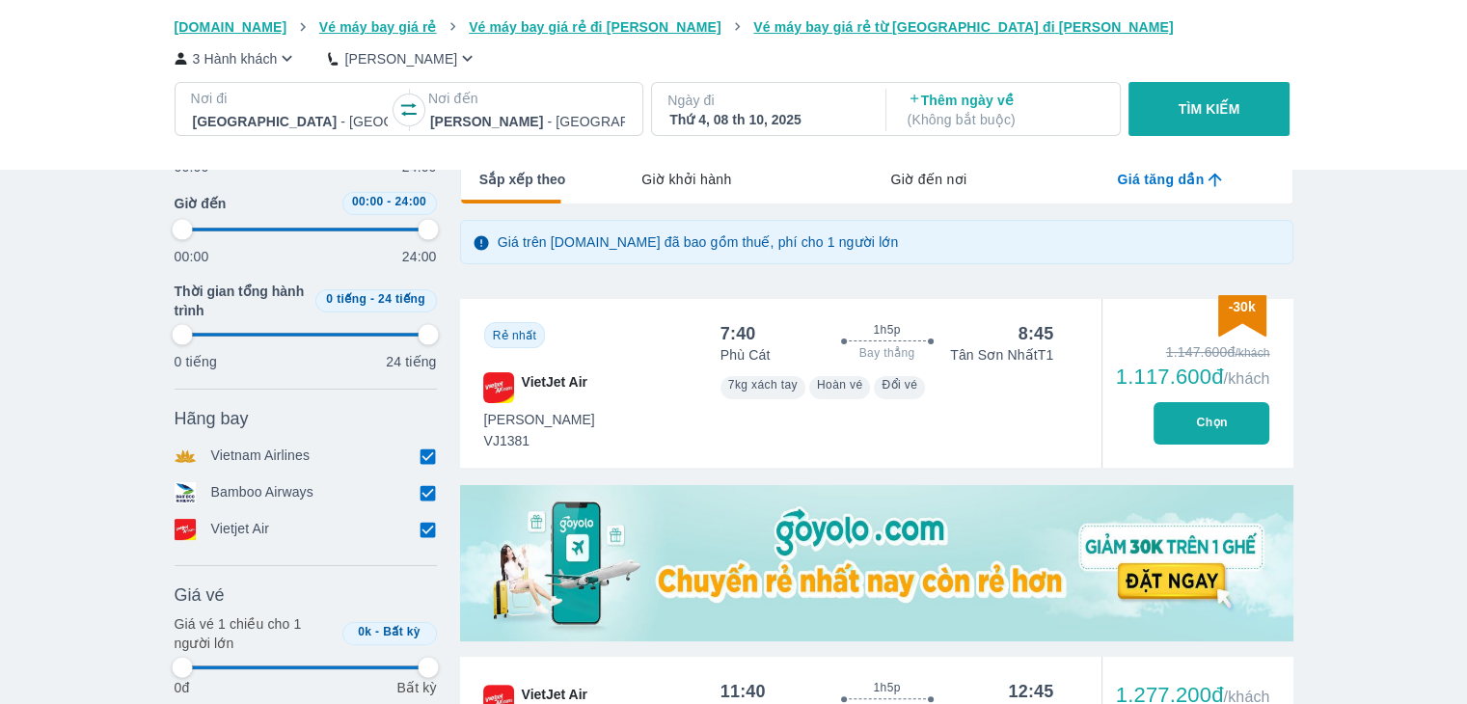
type input "97.9166666666667"
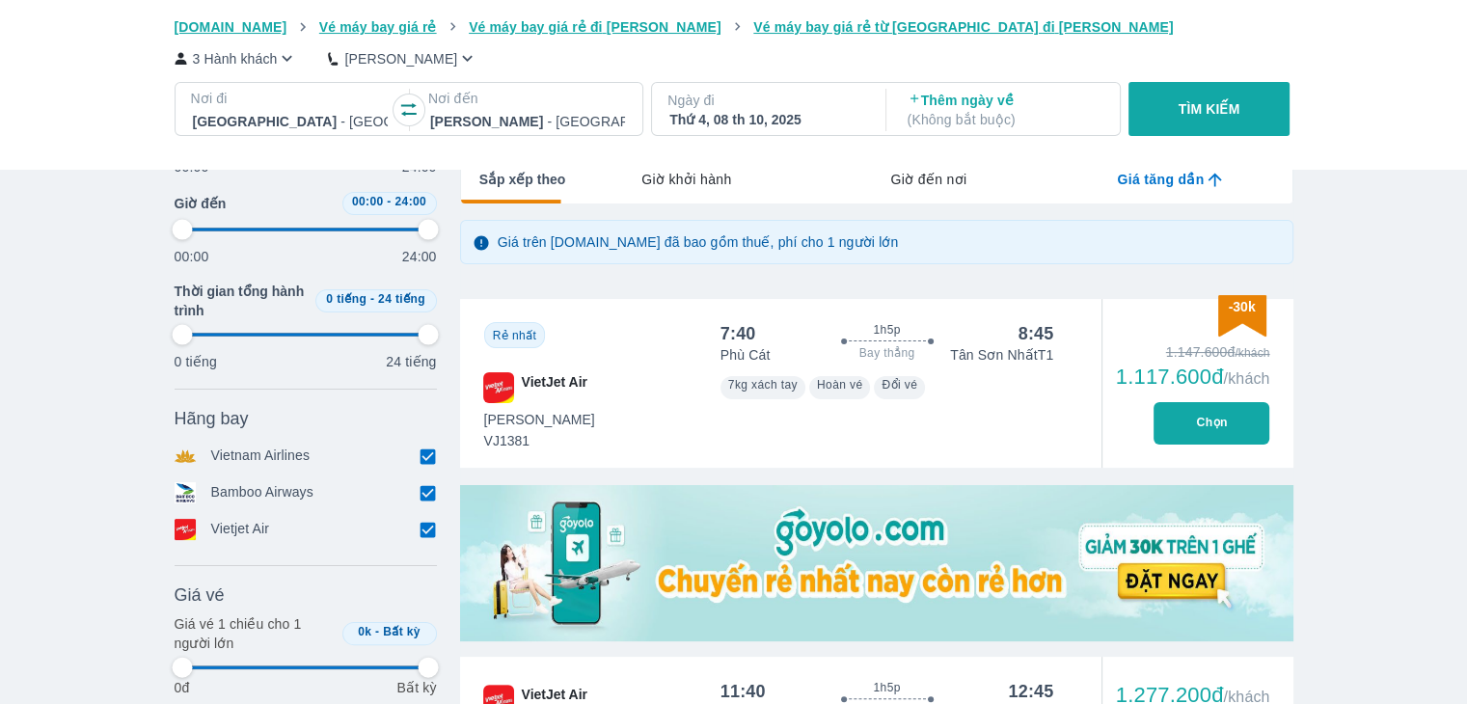
type input "97.9166666666667"
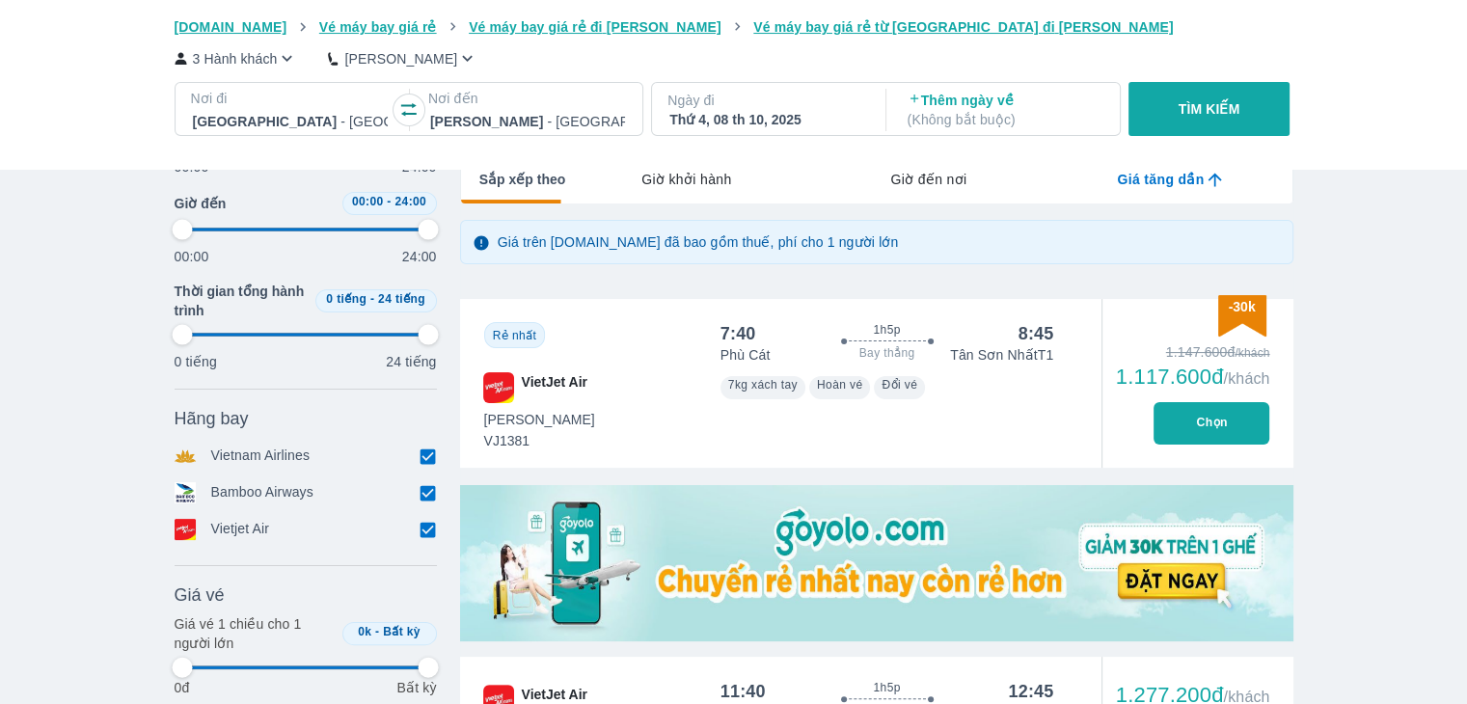
type input "97.9166666666667"
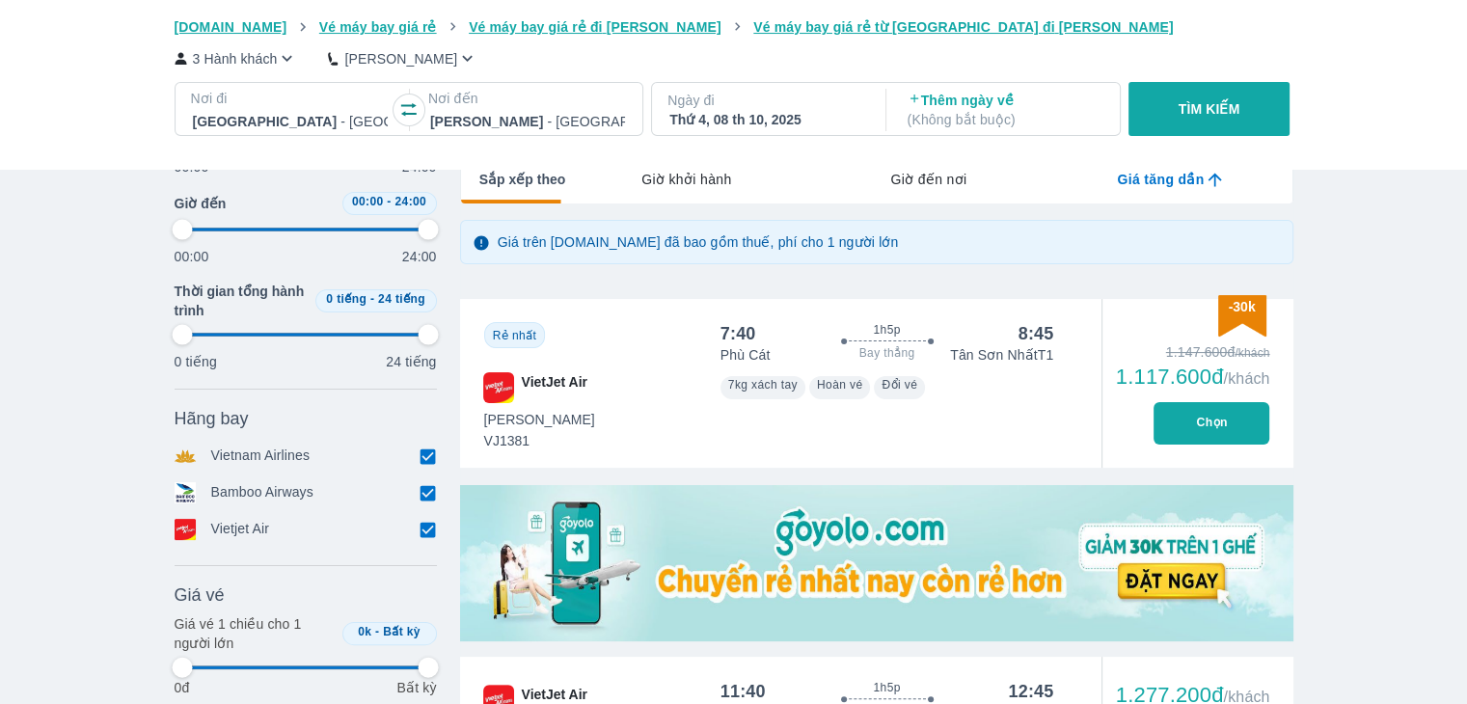
type input "97.9166666666667"
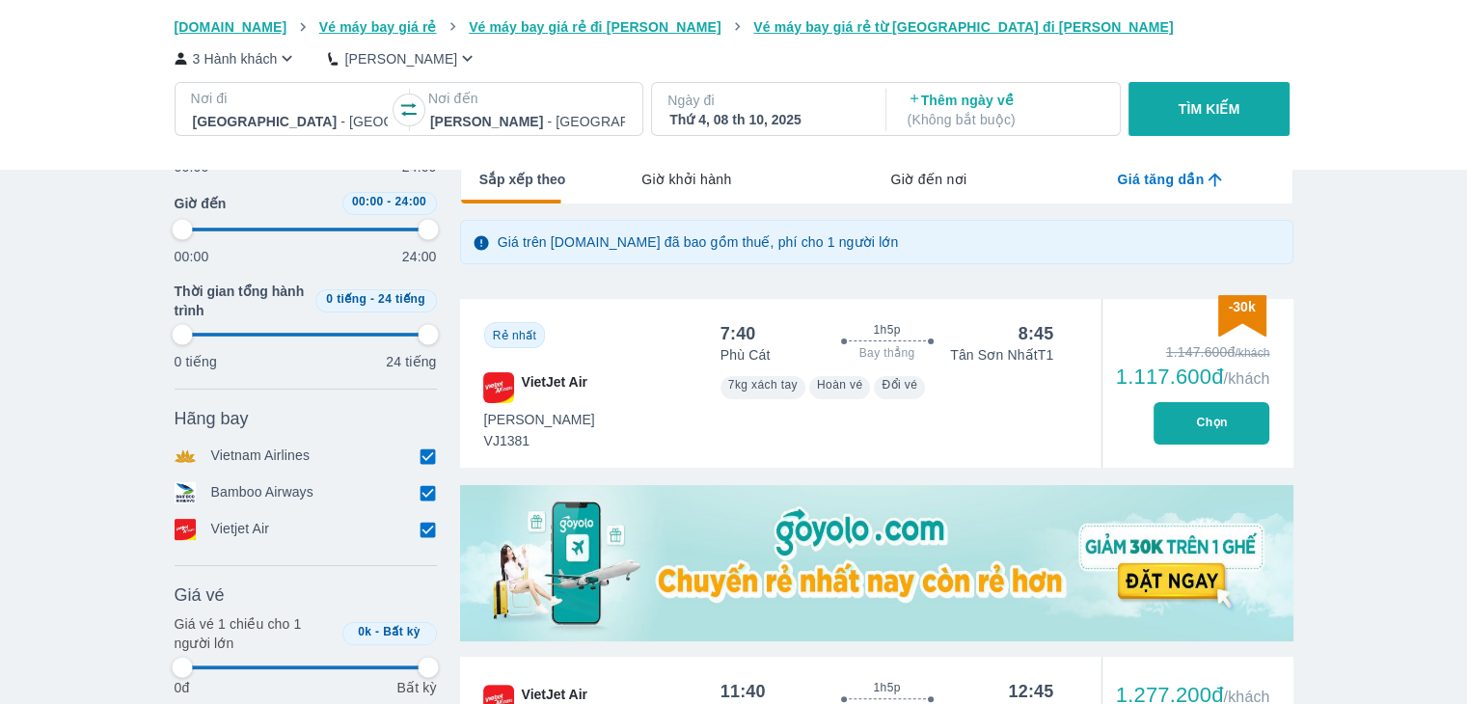
type input "97.9166666666667"
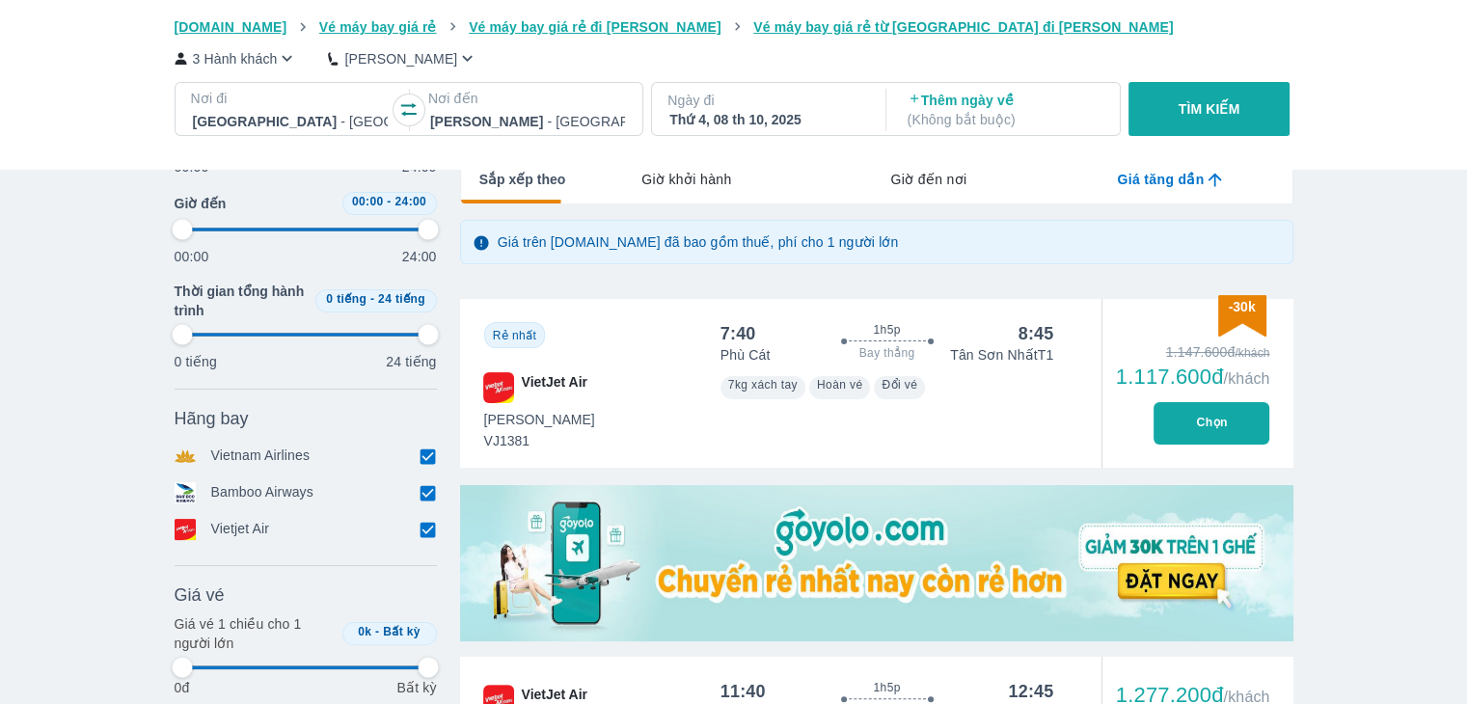
type input "97.9166666666667"
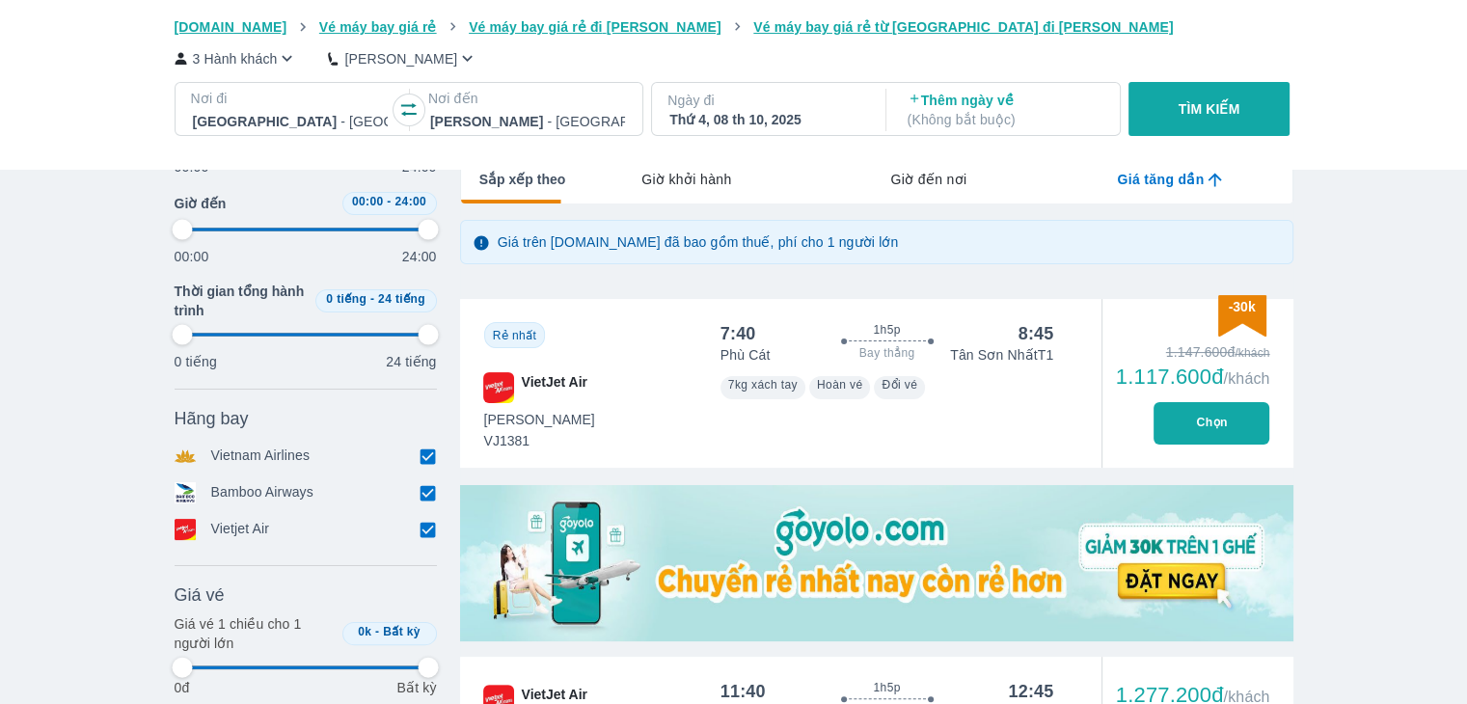
type input "97.9166666666667"
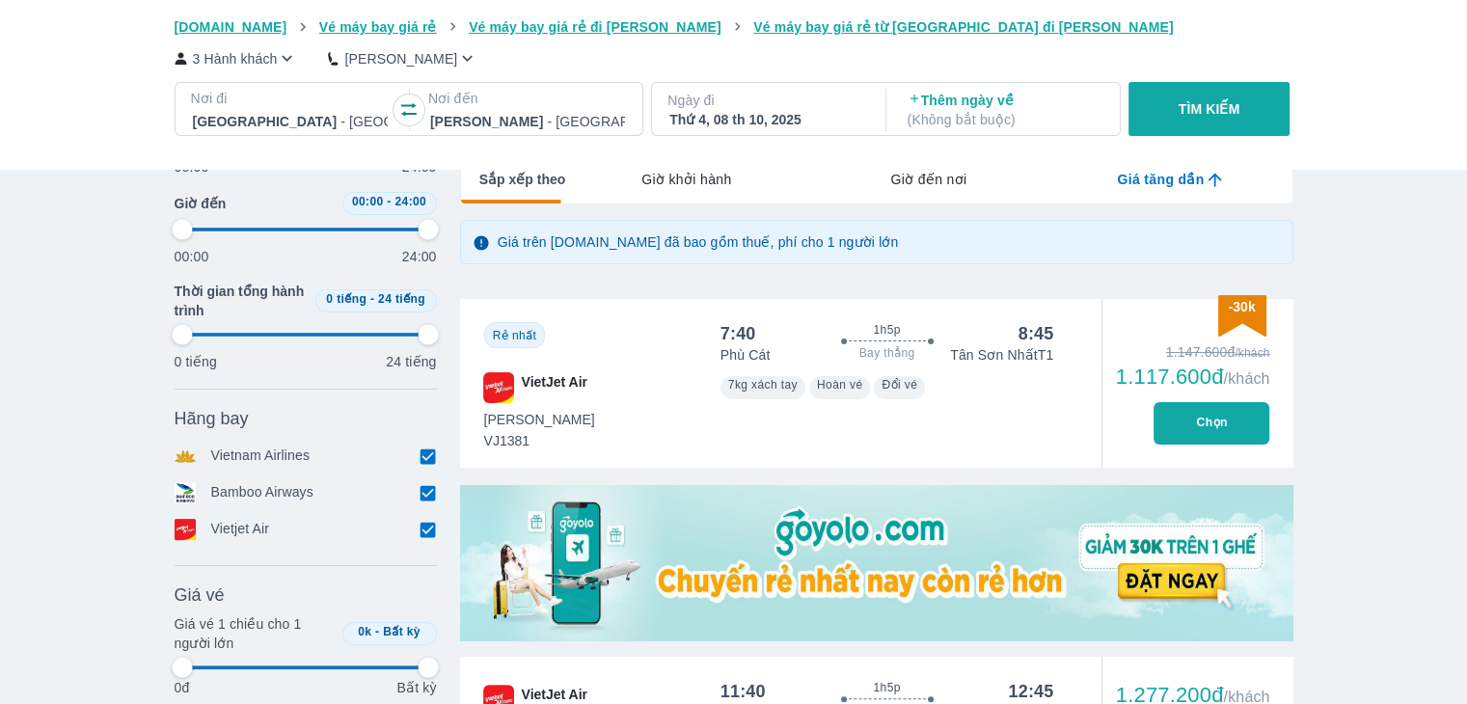
type input "97.9166666666667"
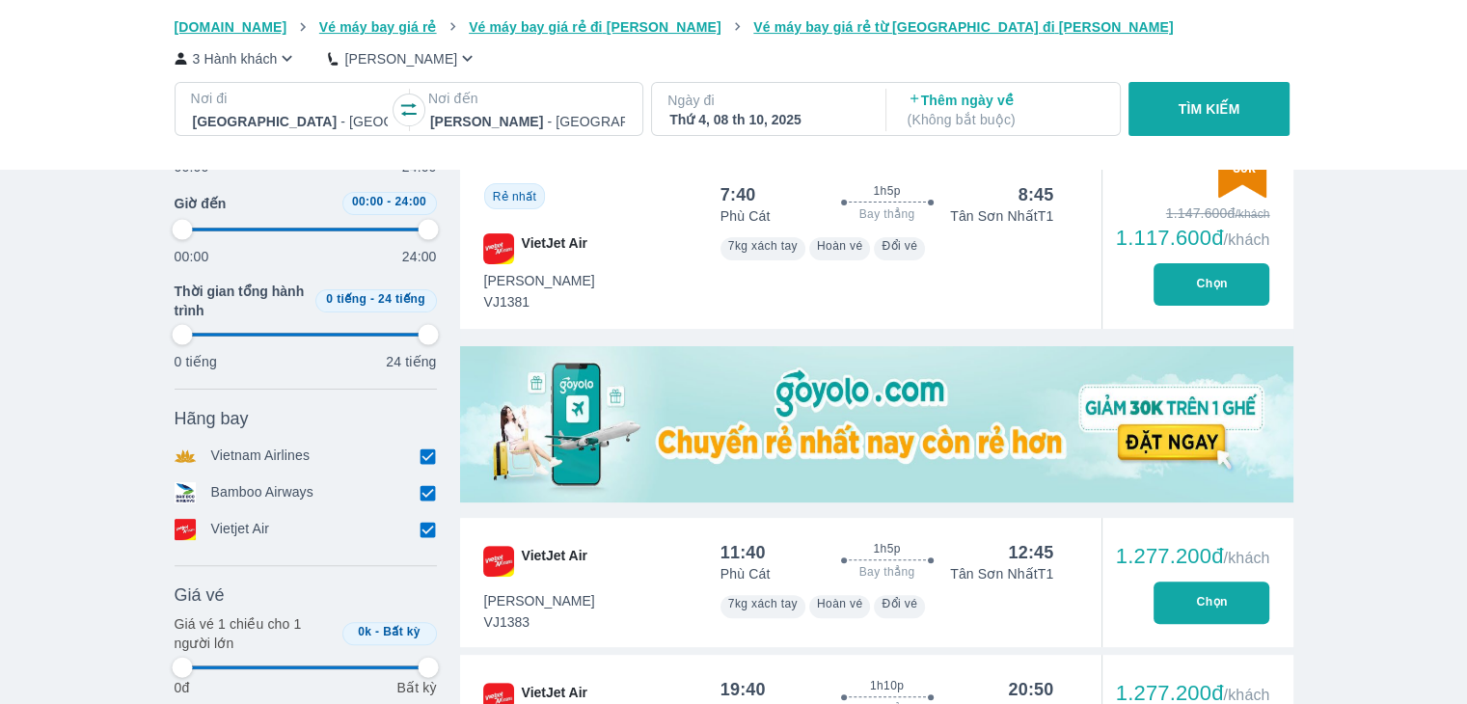
scroll to position [579, 0]
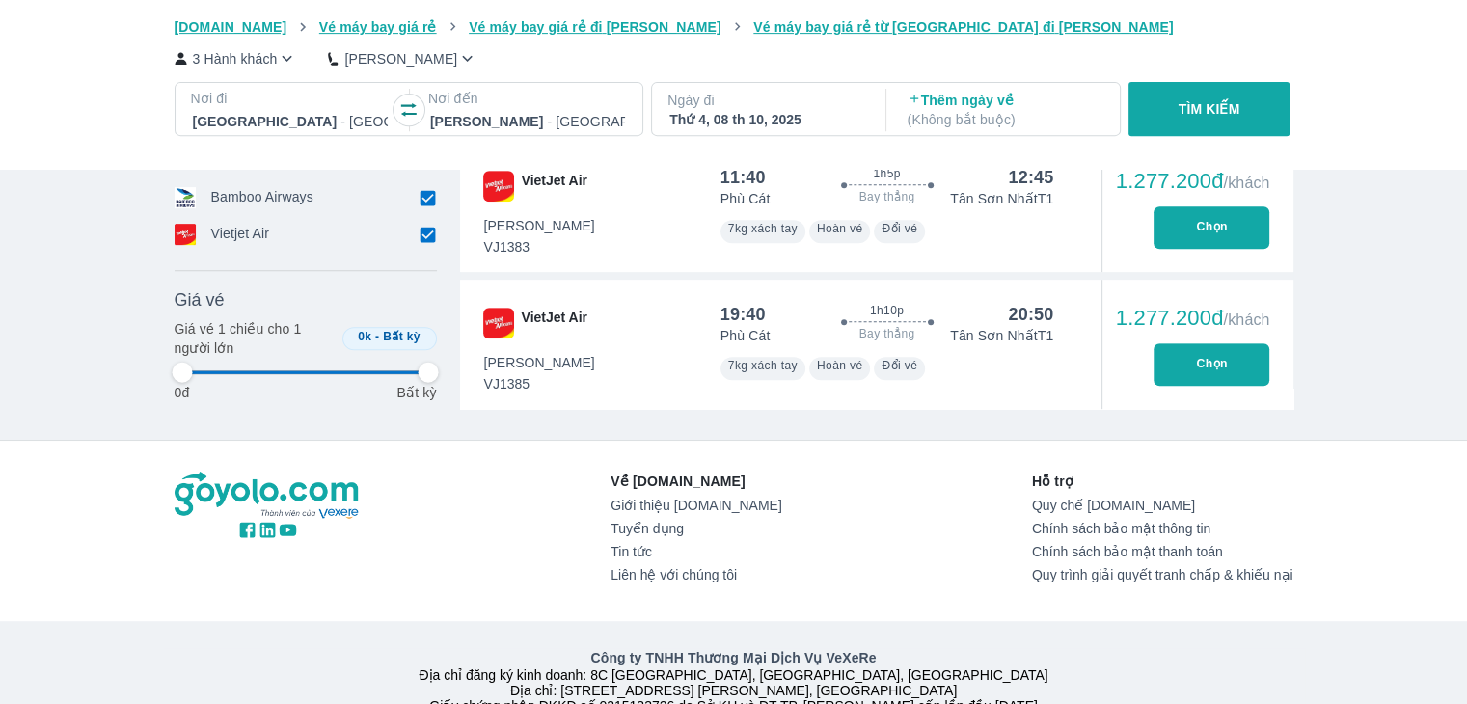
type input "97.9166666666667"
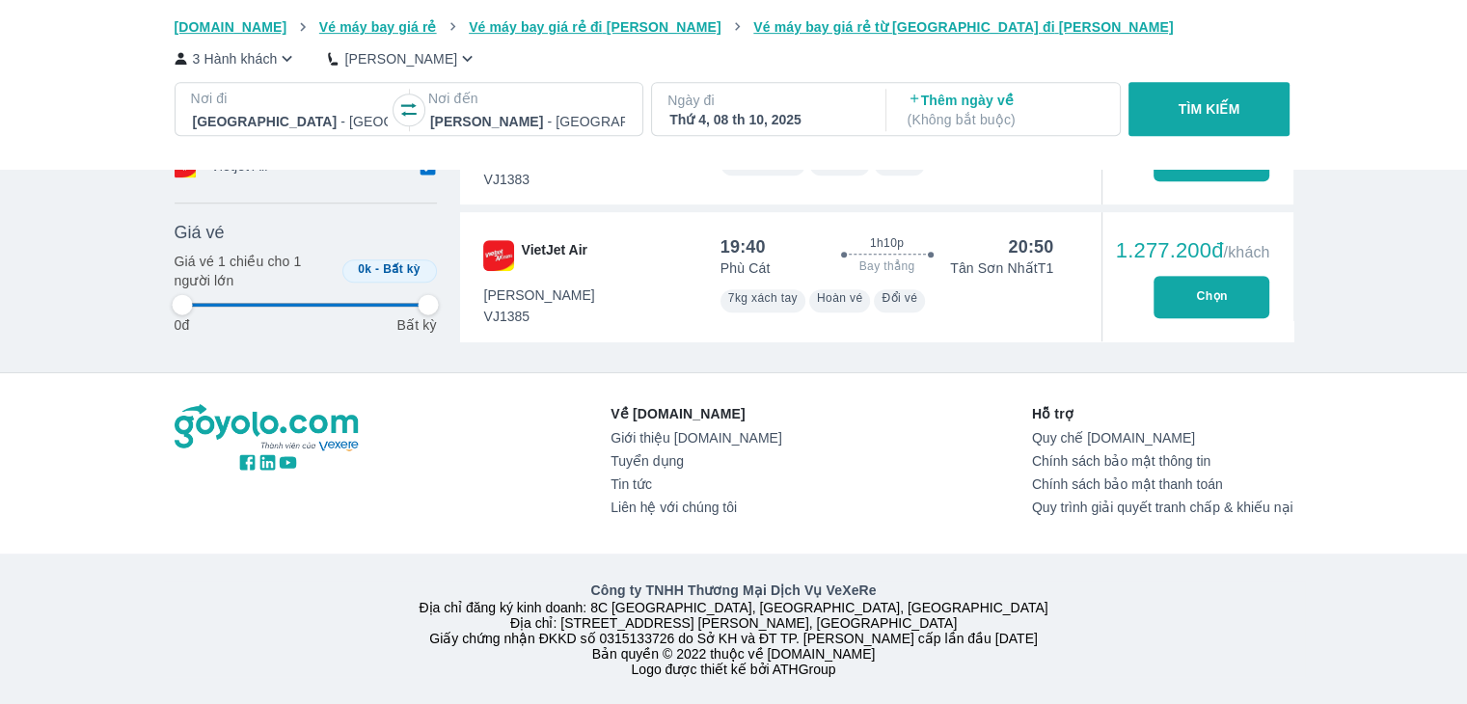
type input "97.9166666666667"
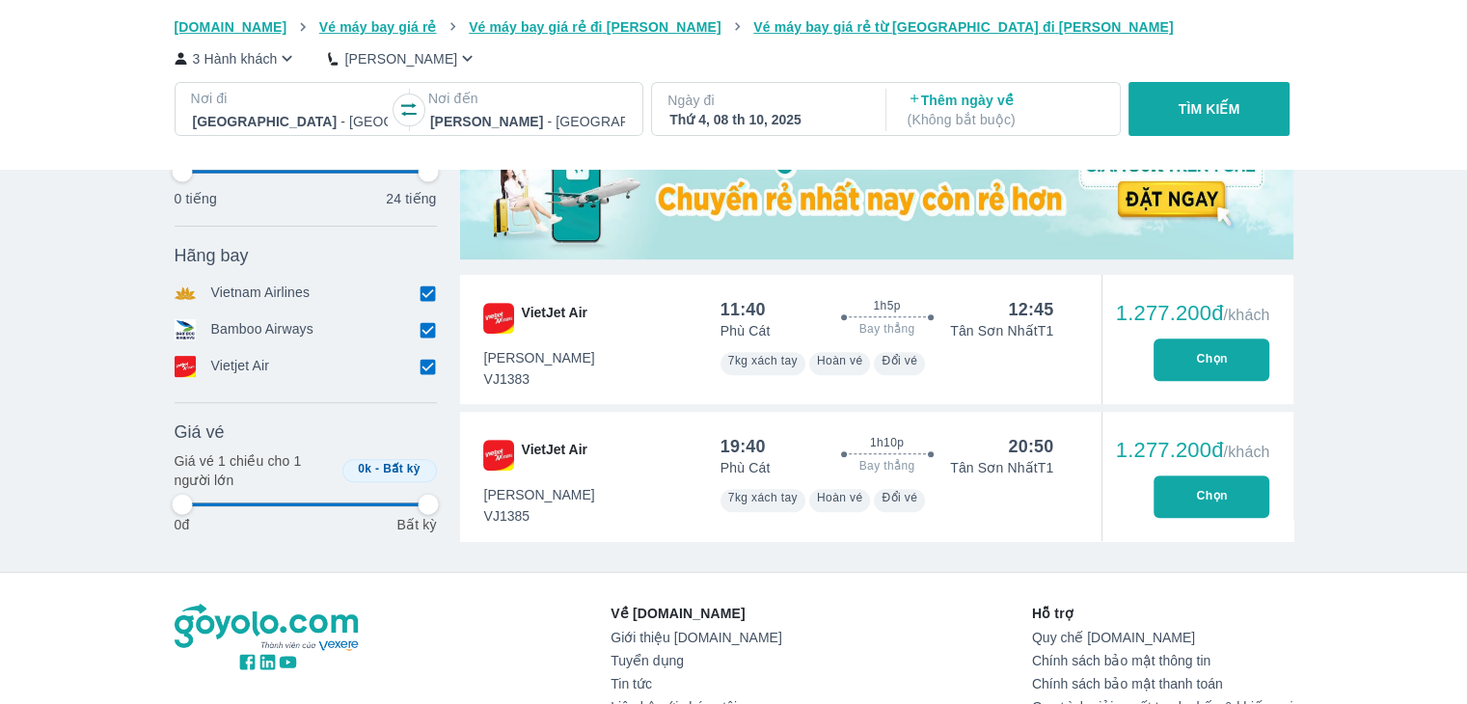
type input "97.9166666666667"
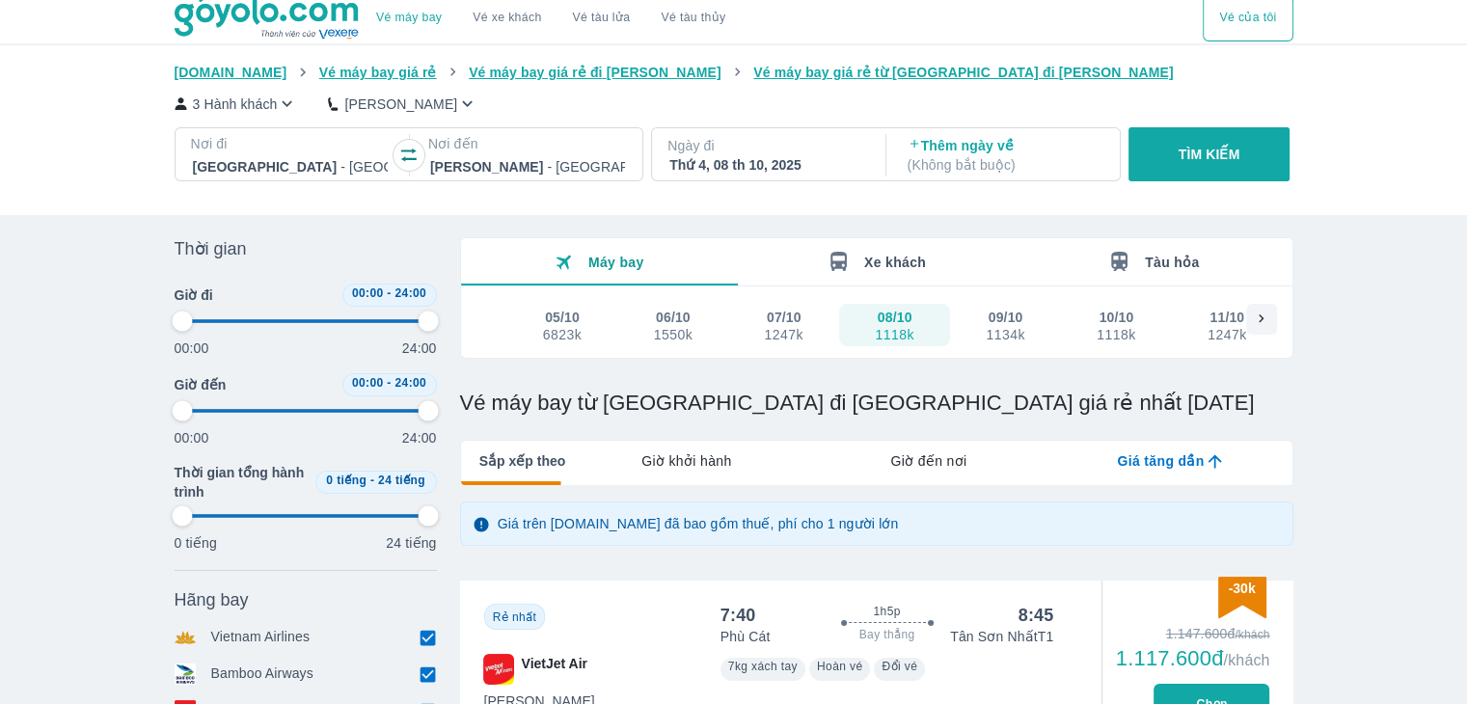
scroll to position [0, 0]
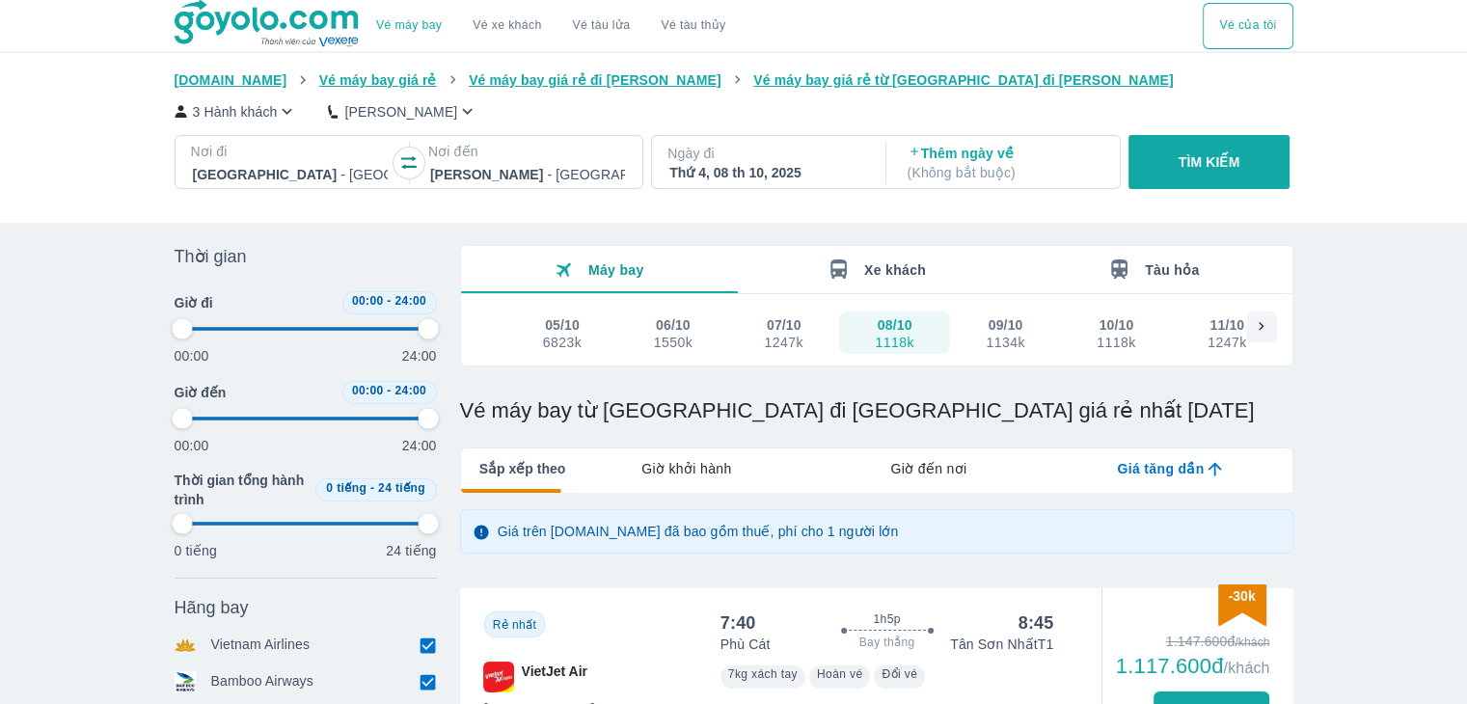
type input "97.9166666666667"
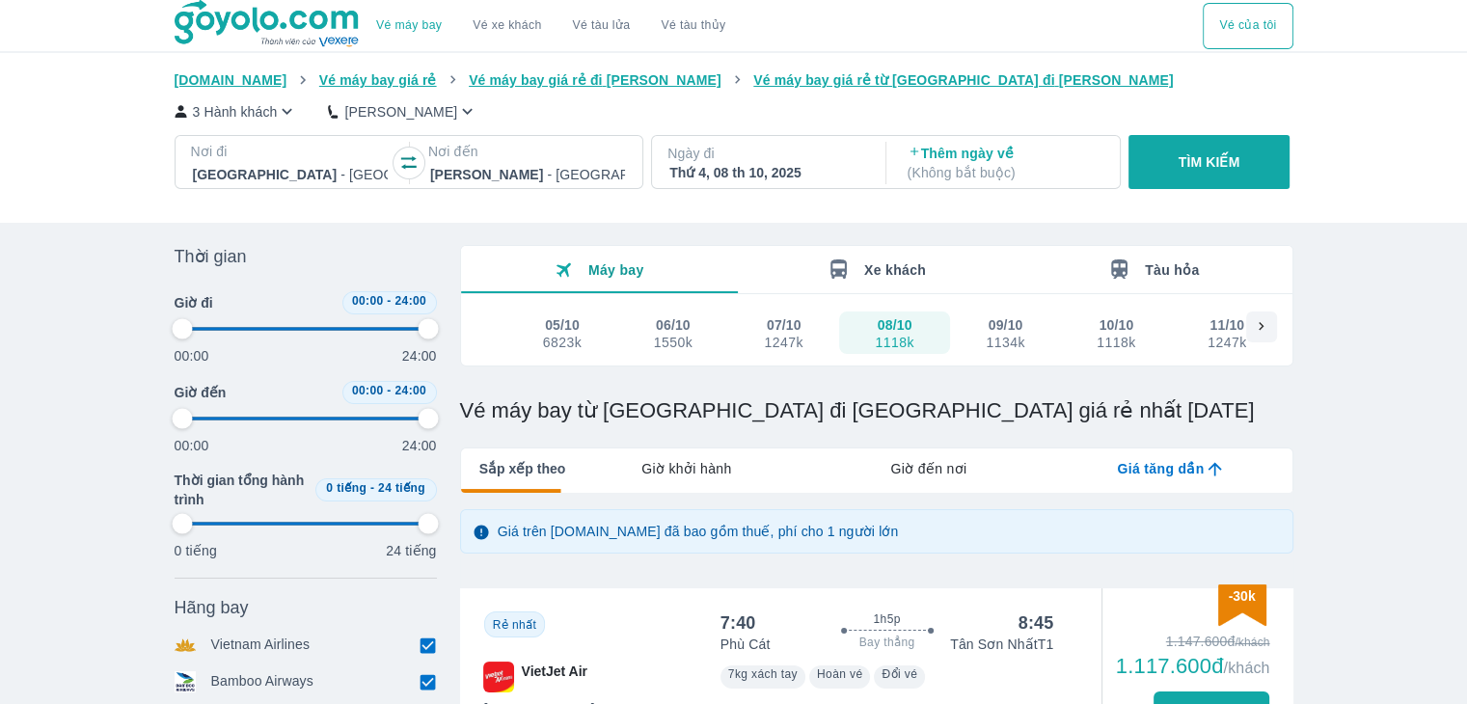
type input "97.9166666666667"
click at [1166, 164] on button "TÌM KIẾM" at bounding box center [1208, 162] width 161 height 54
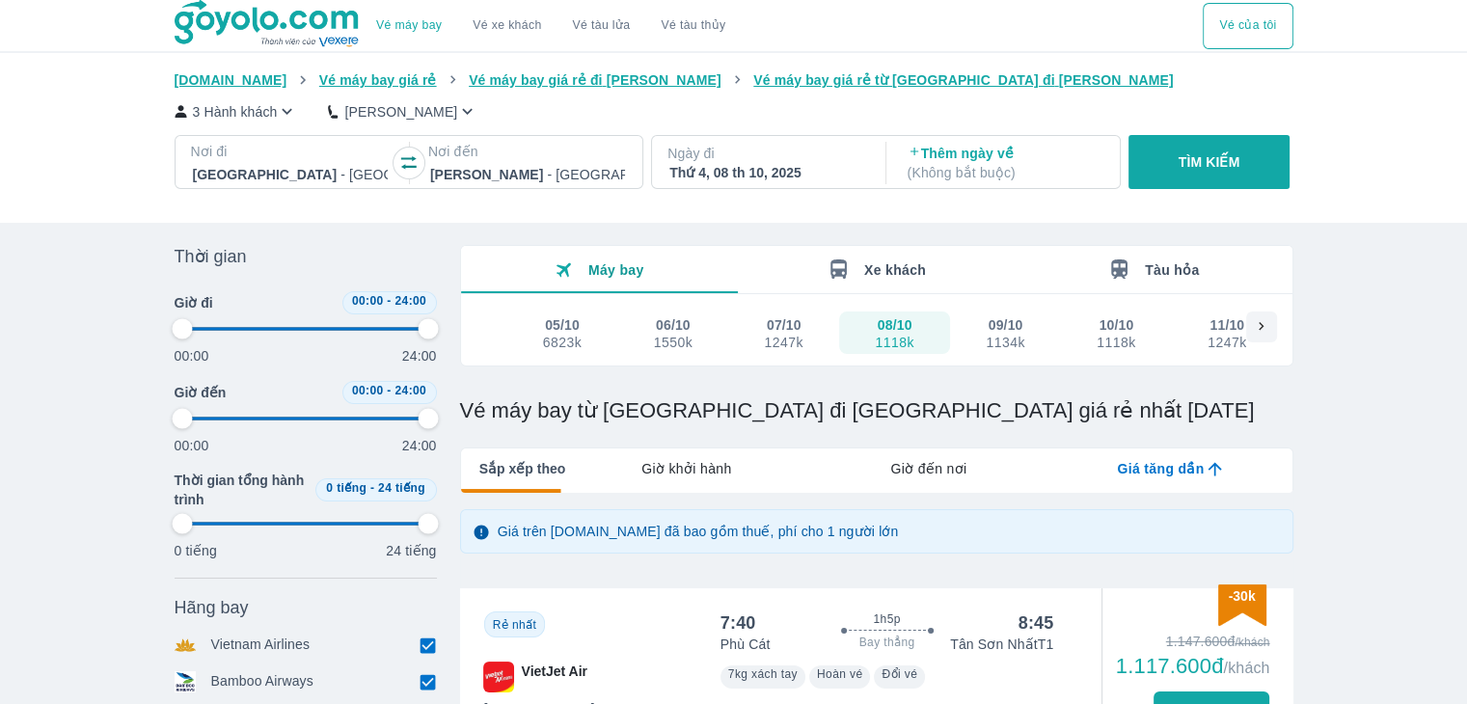
type input "97.9166666666667"
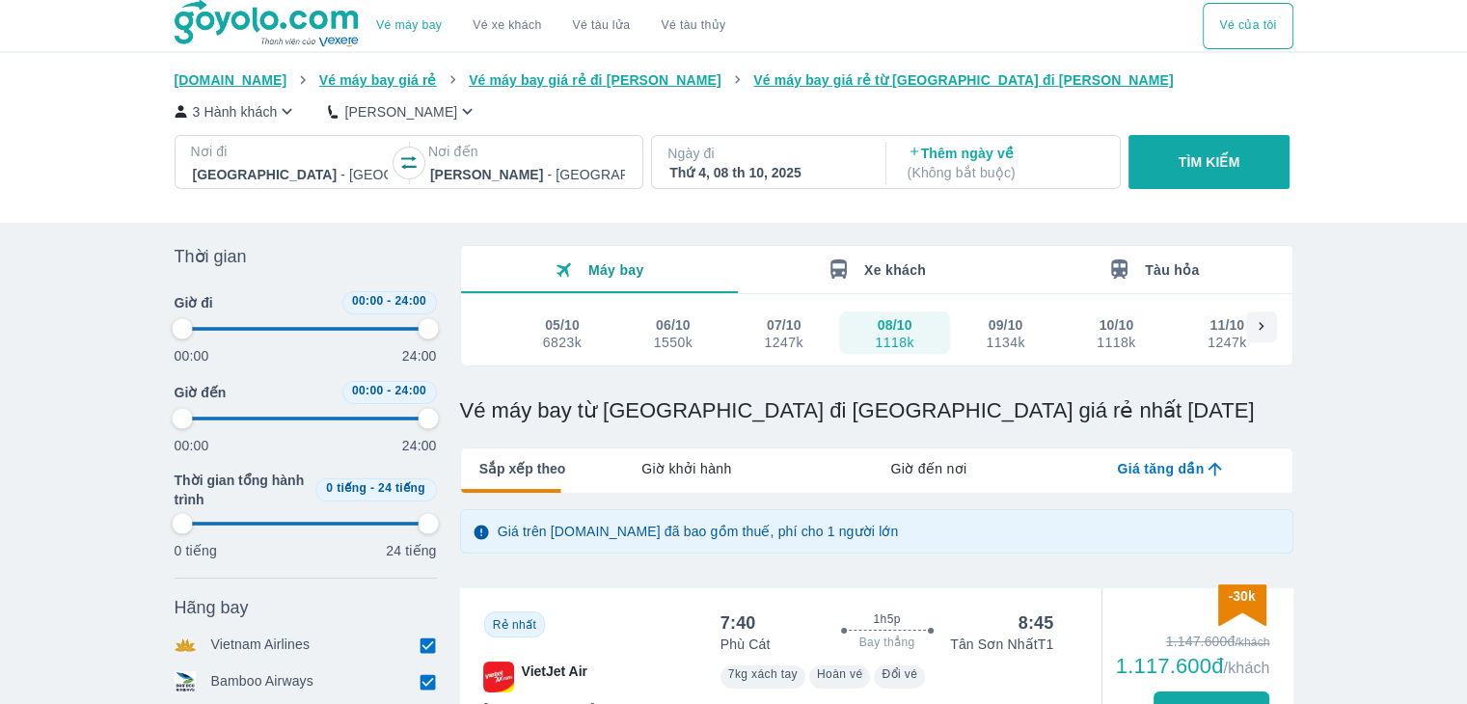
type input "97.9166666666667"
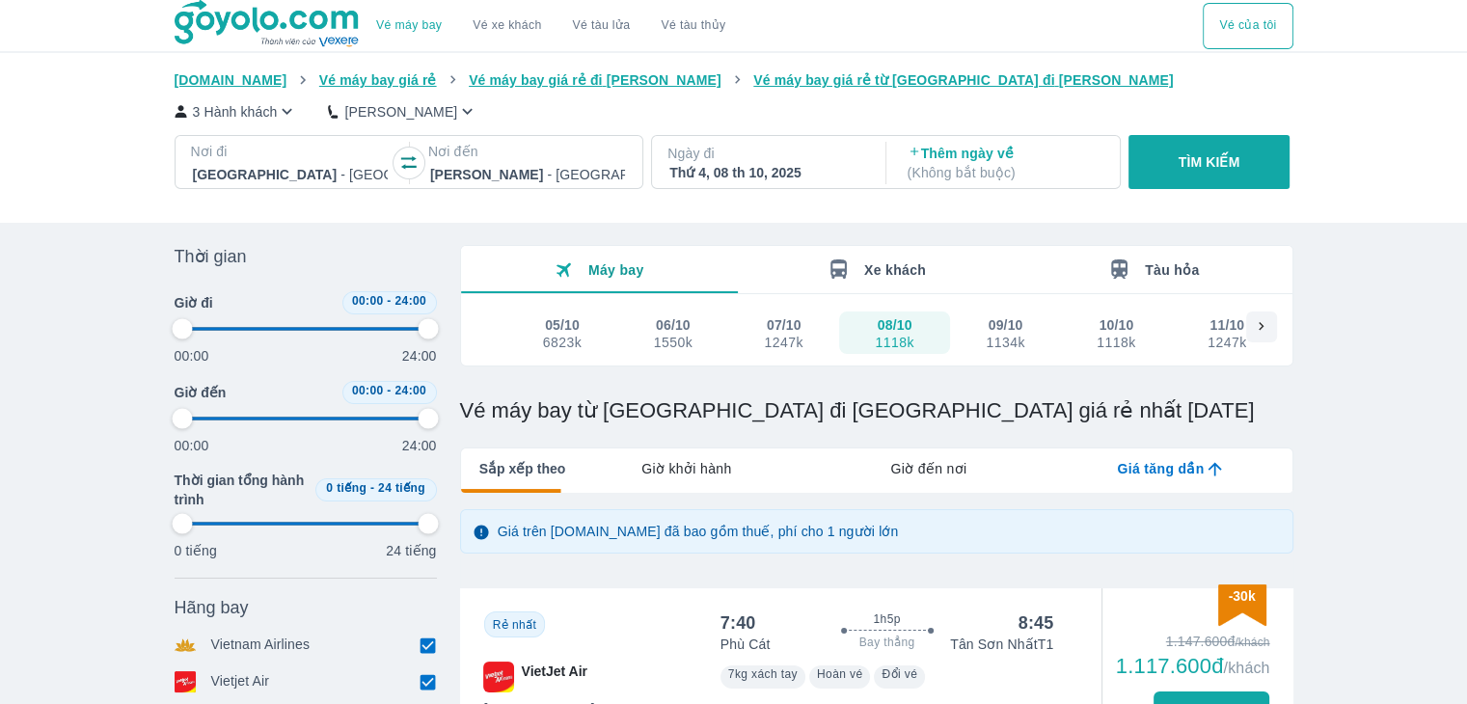
type input "97.9166666666667"
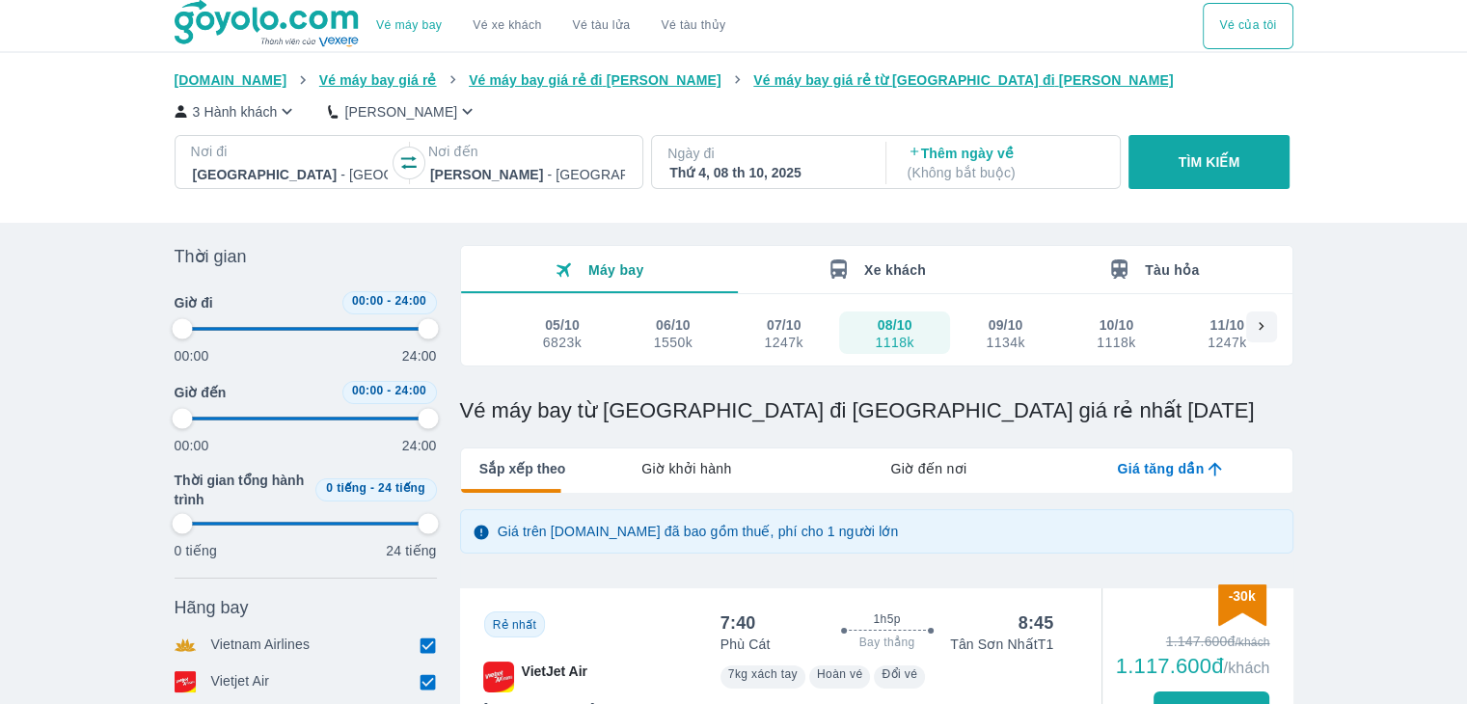
type input "97.9166666666667"
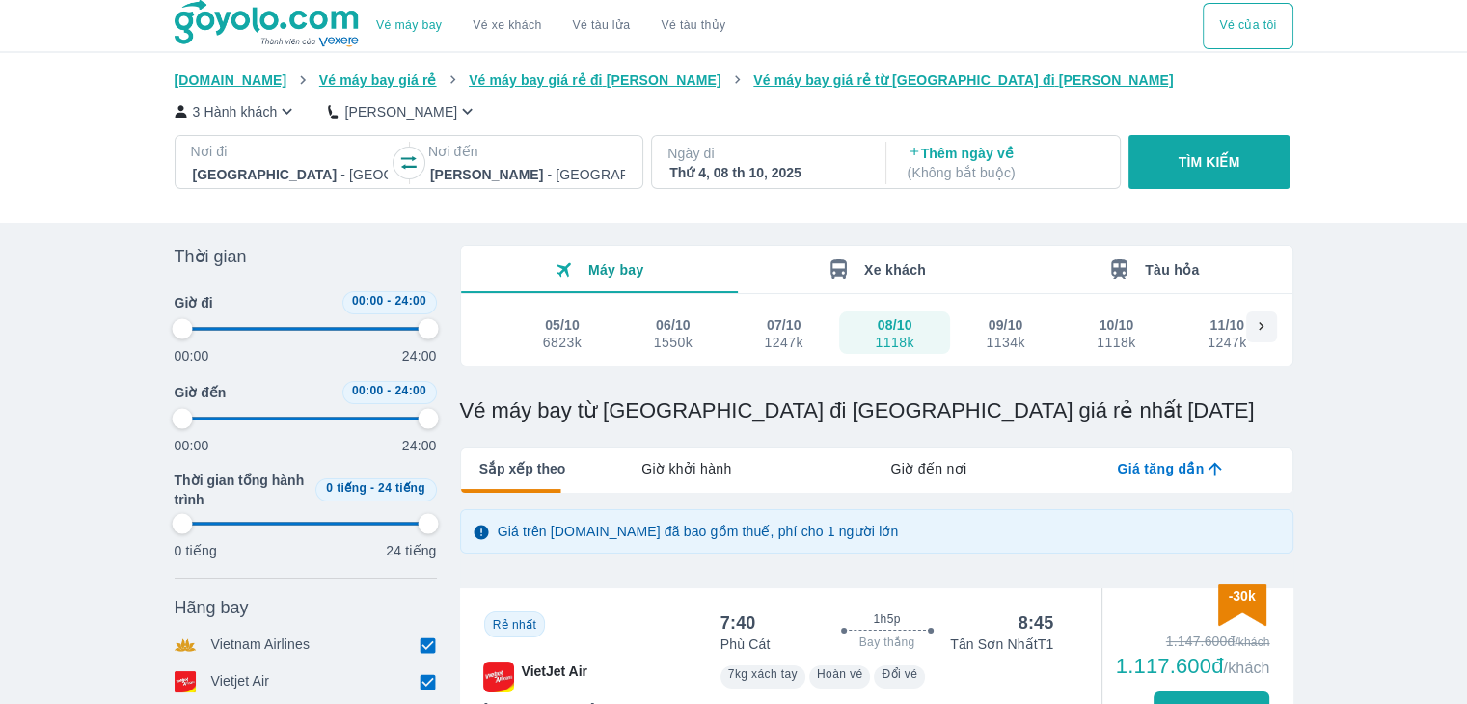
type input "97.9166666666667"
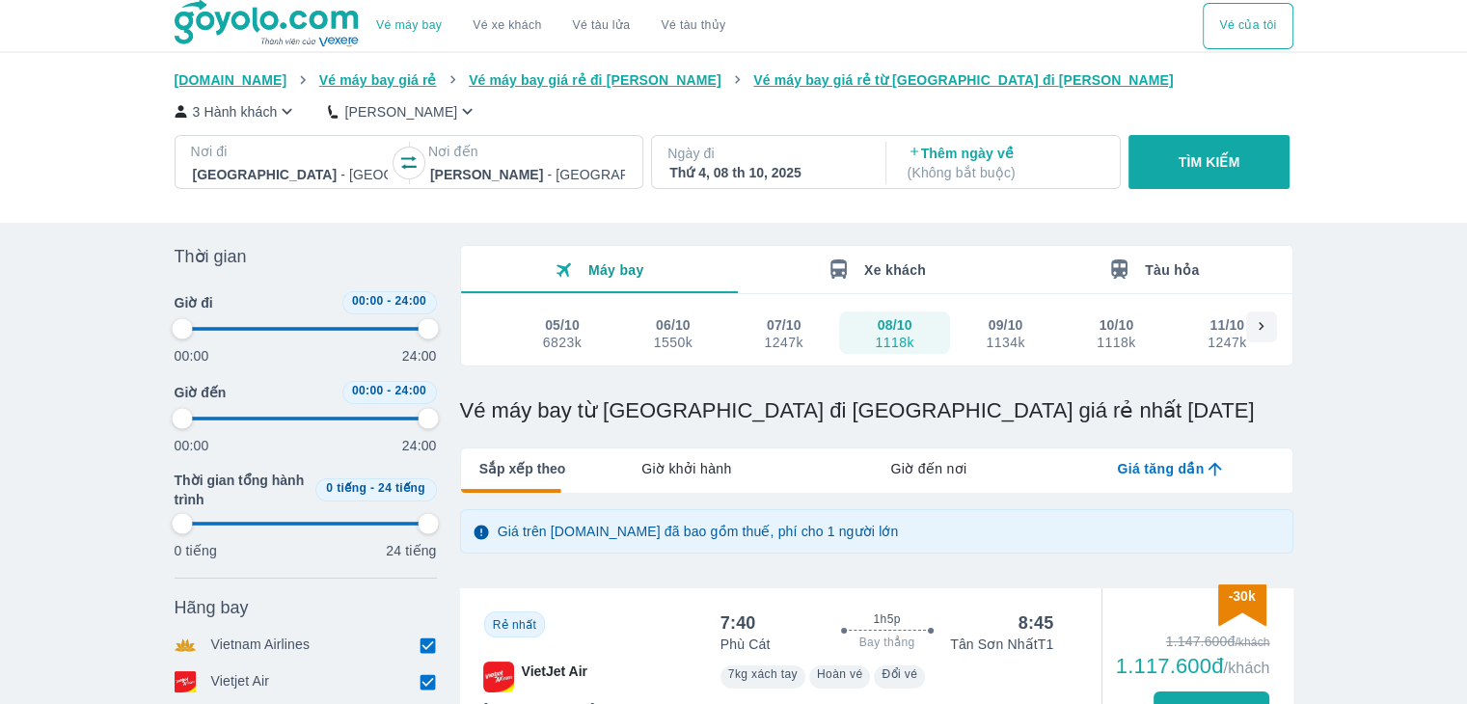
type input "97.9166666666667"
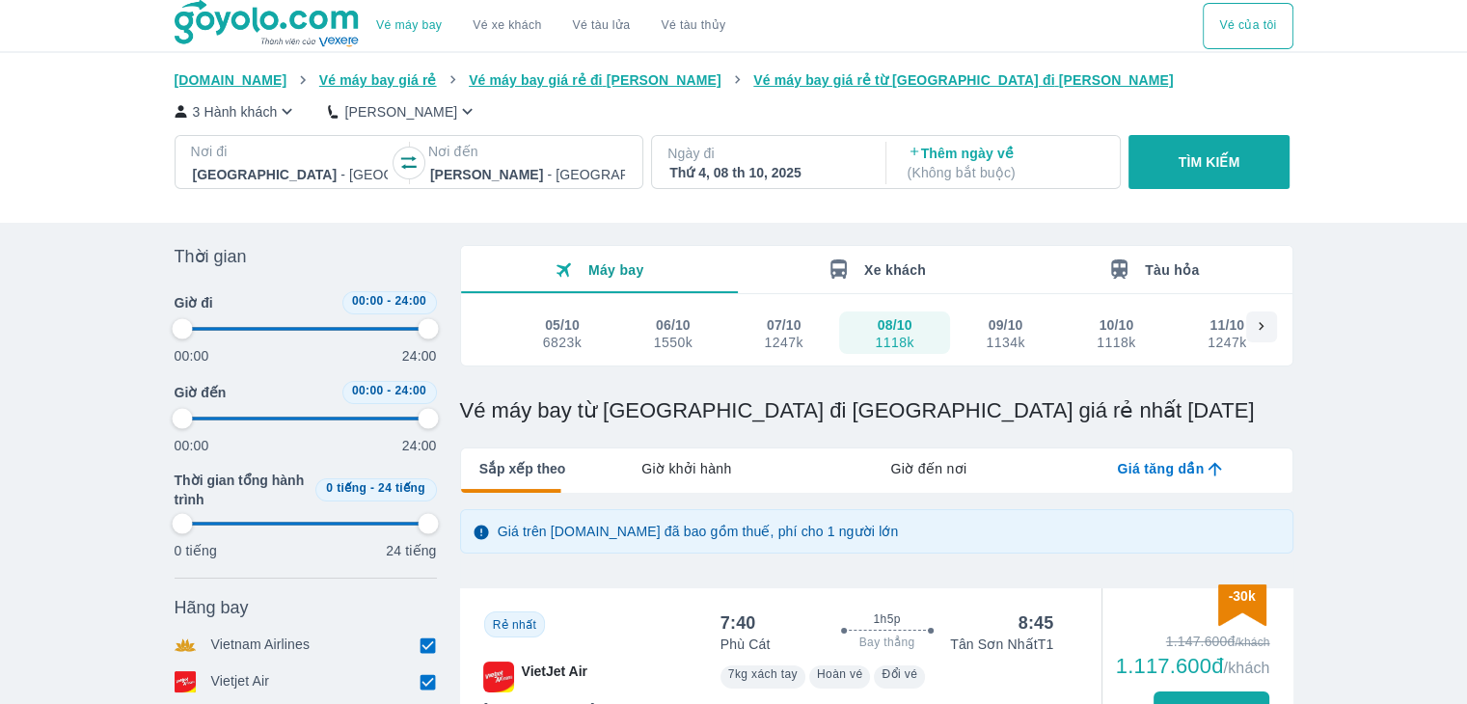
type input "97.9166666666667"
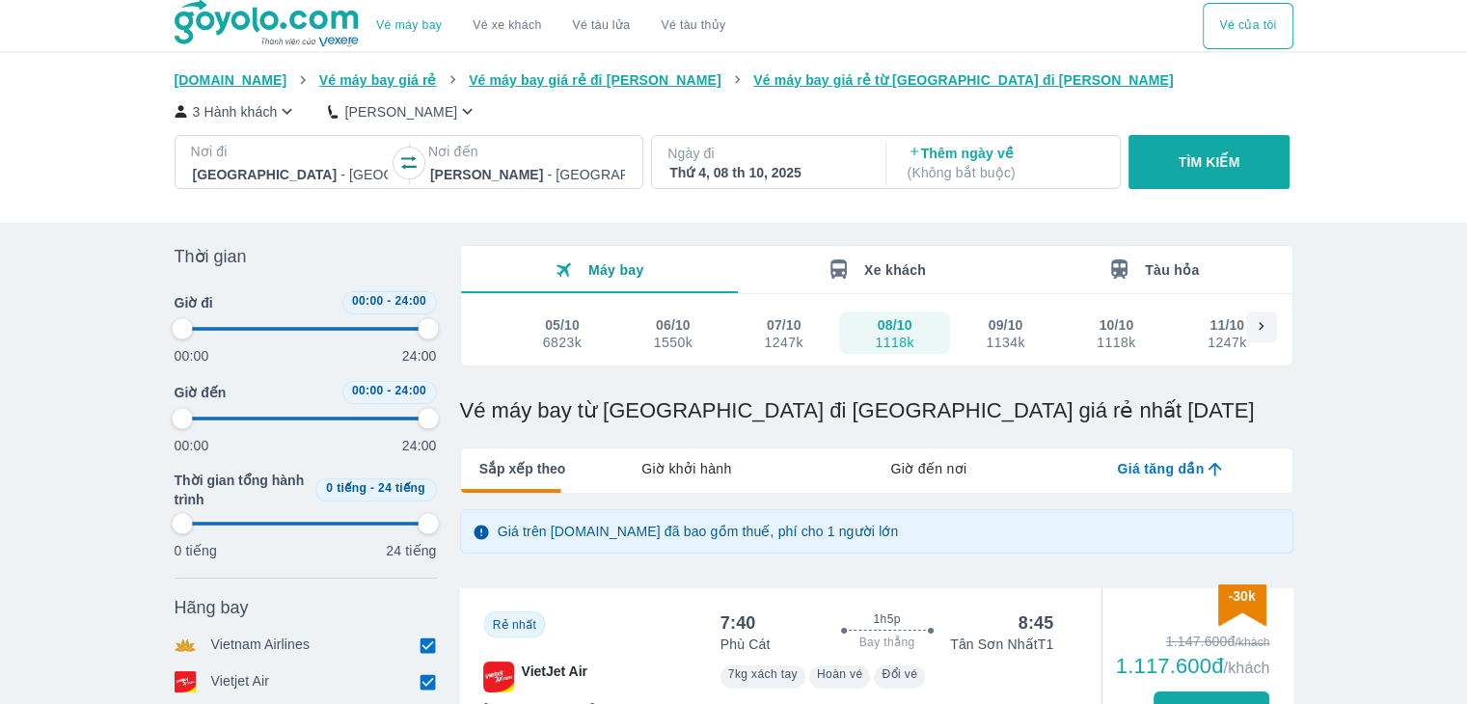
type input "97.9166666666667"
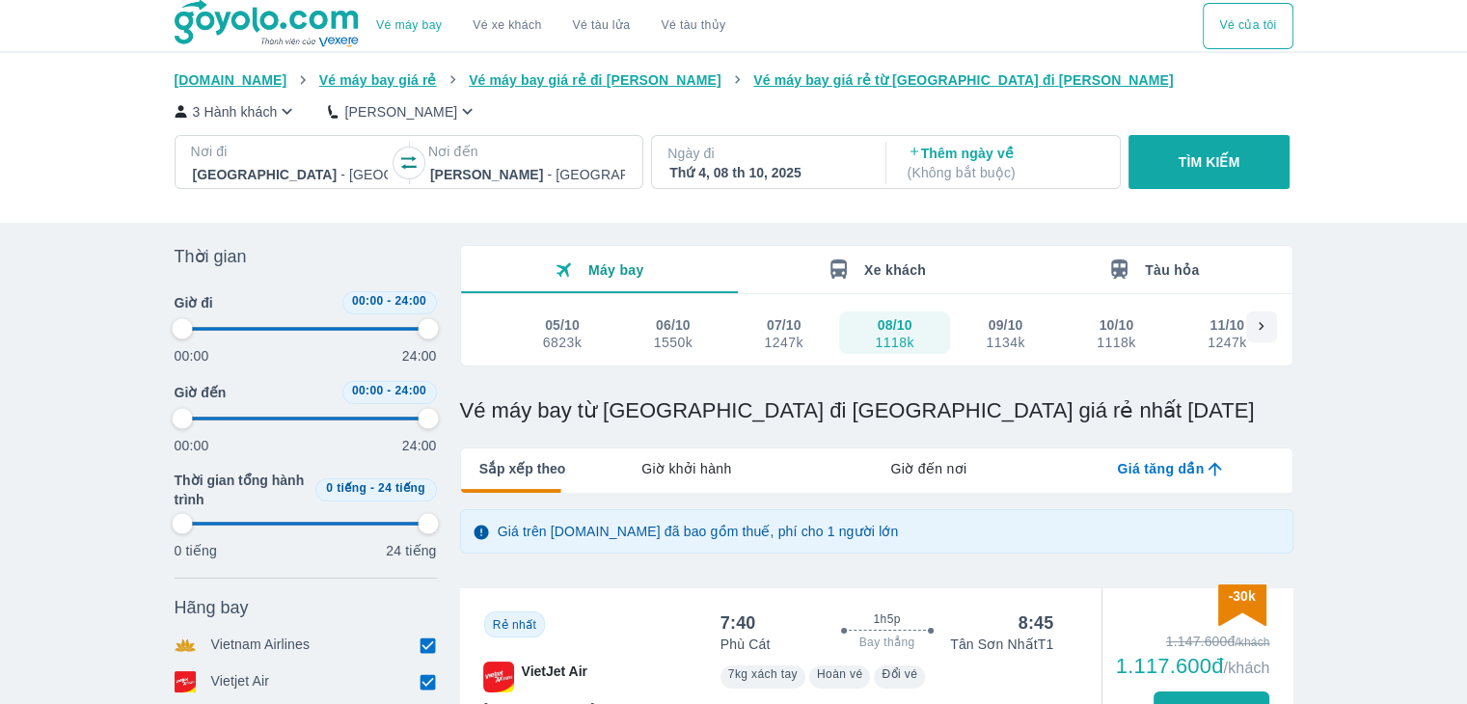
type input "97.9166666666667"
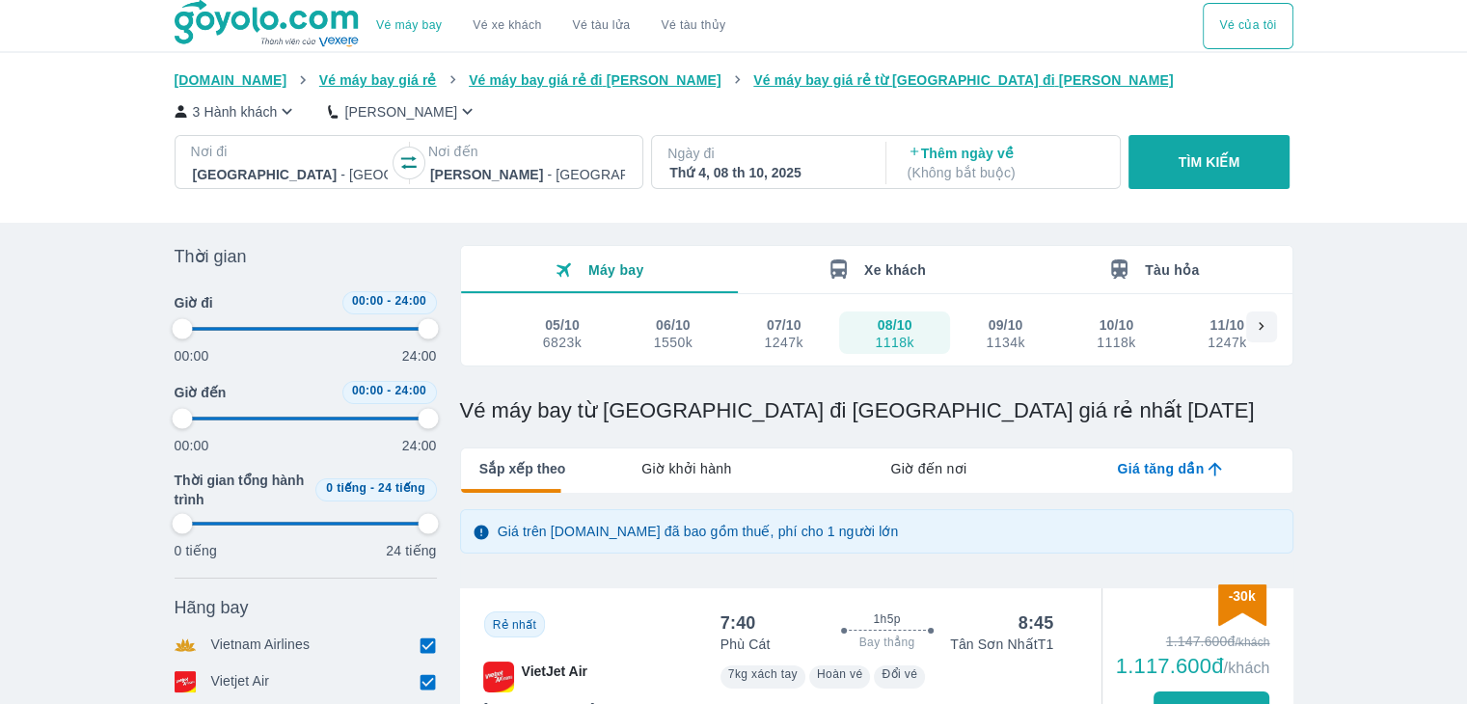
type input "97.9166666666667"
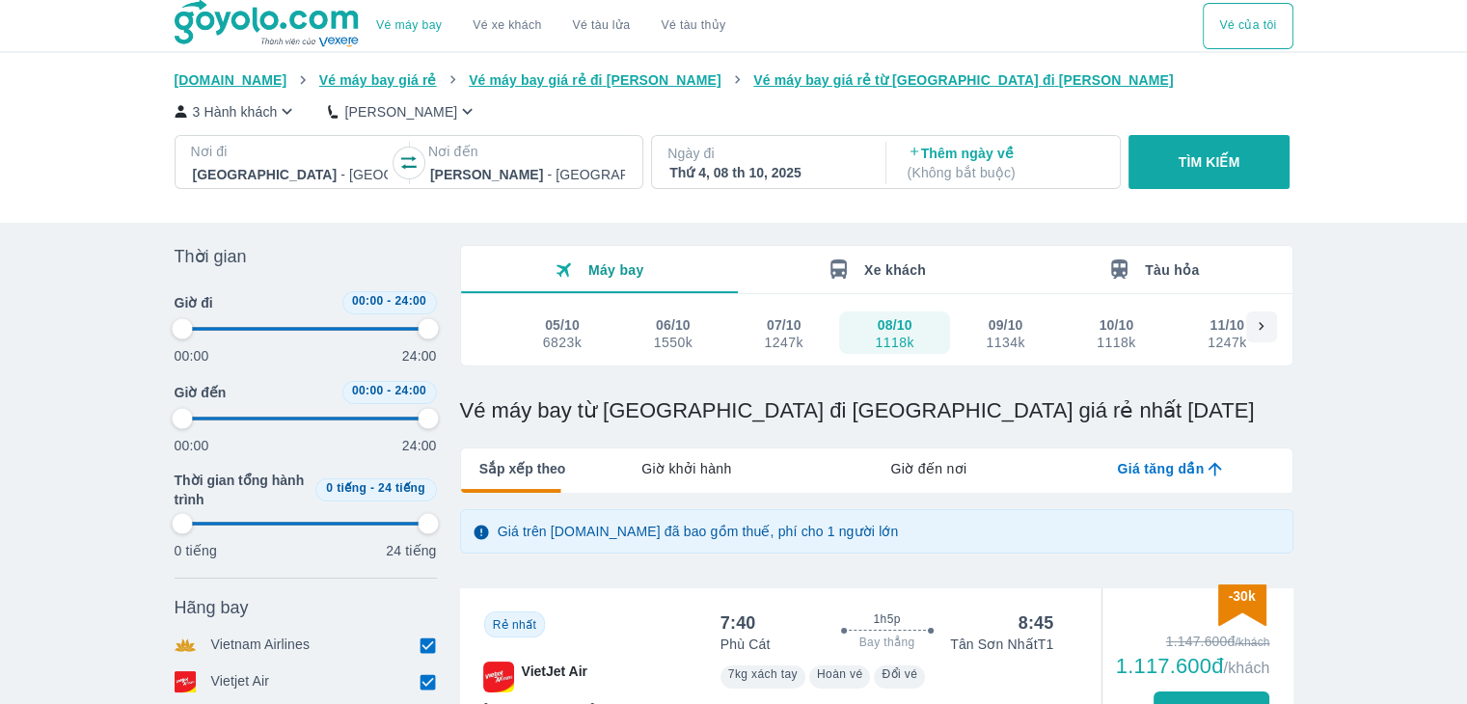
type input "97.9166666666667"
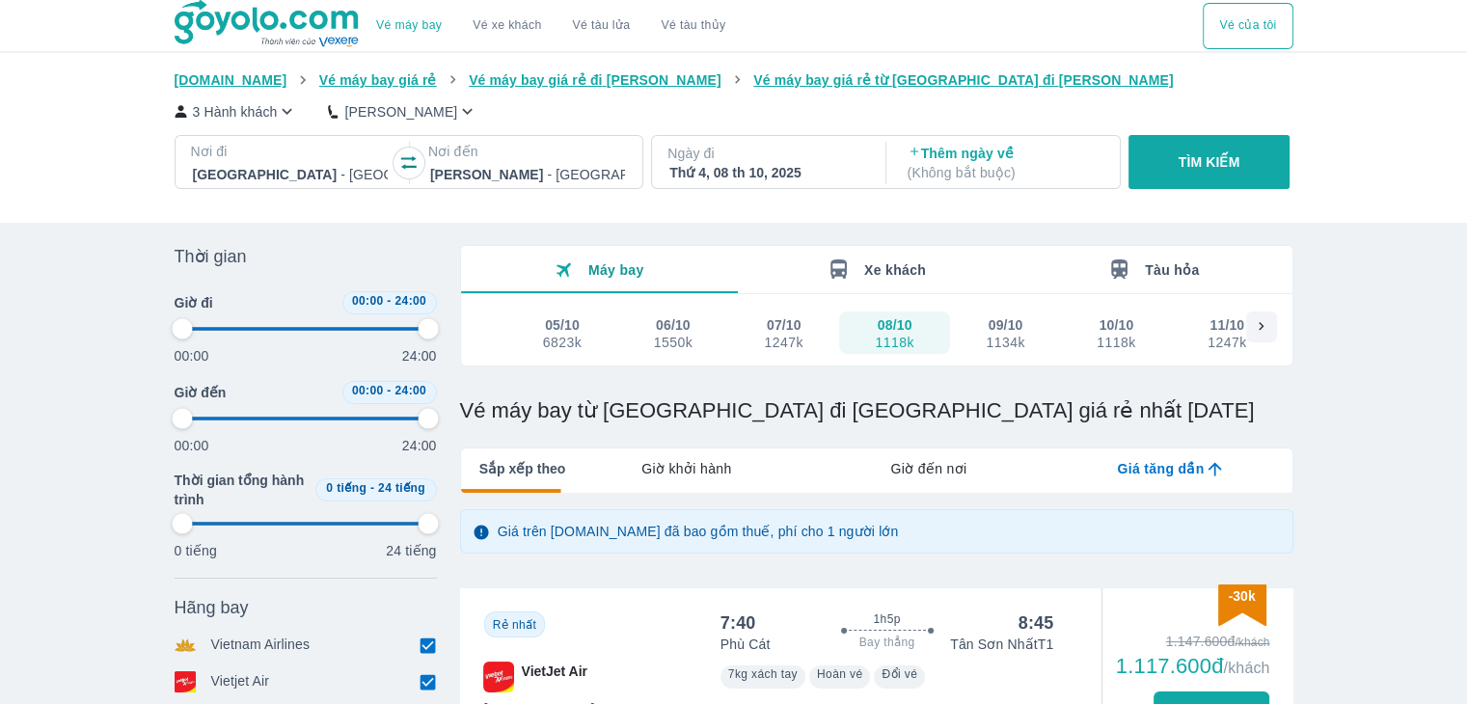
type input "97.9166666666667"
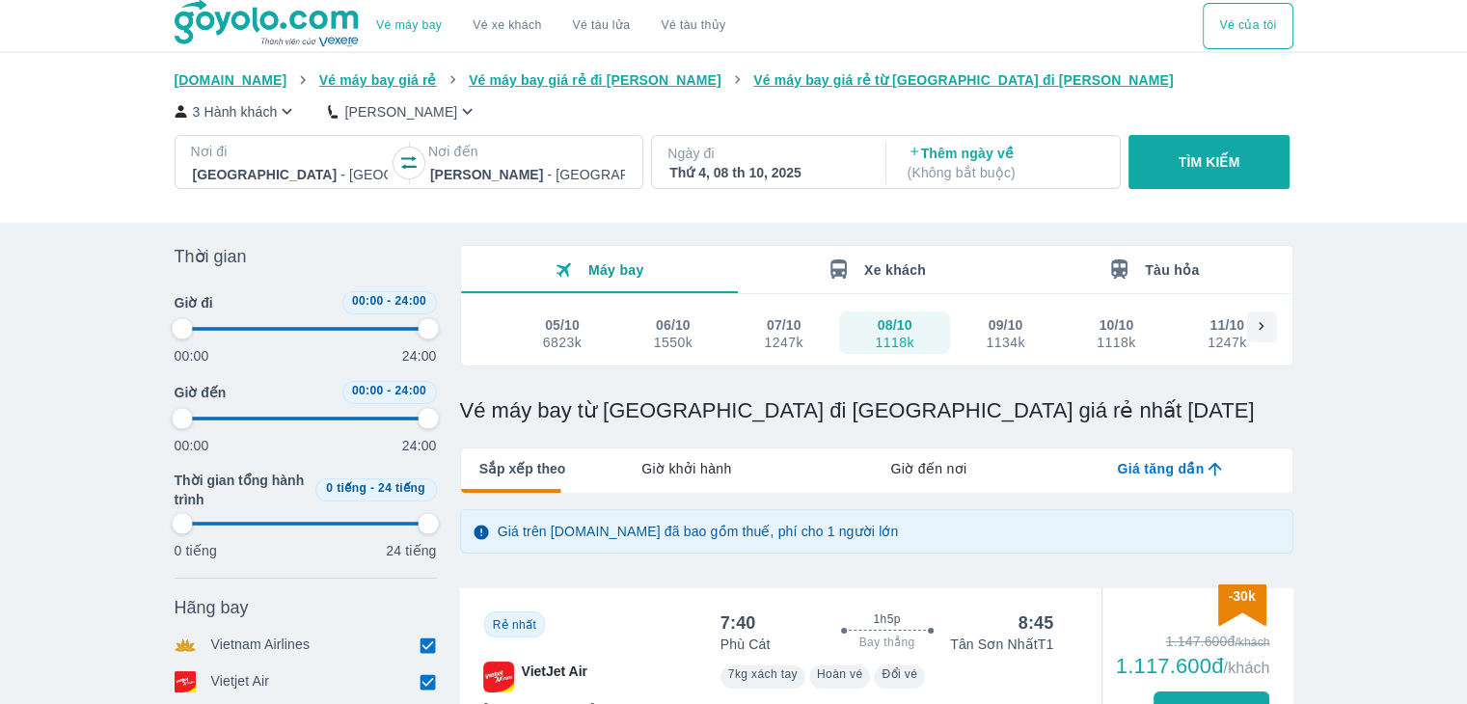
type input "97.9166666666667"
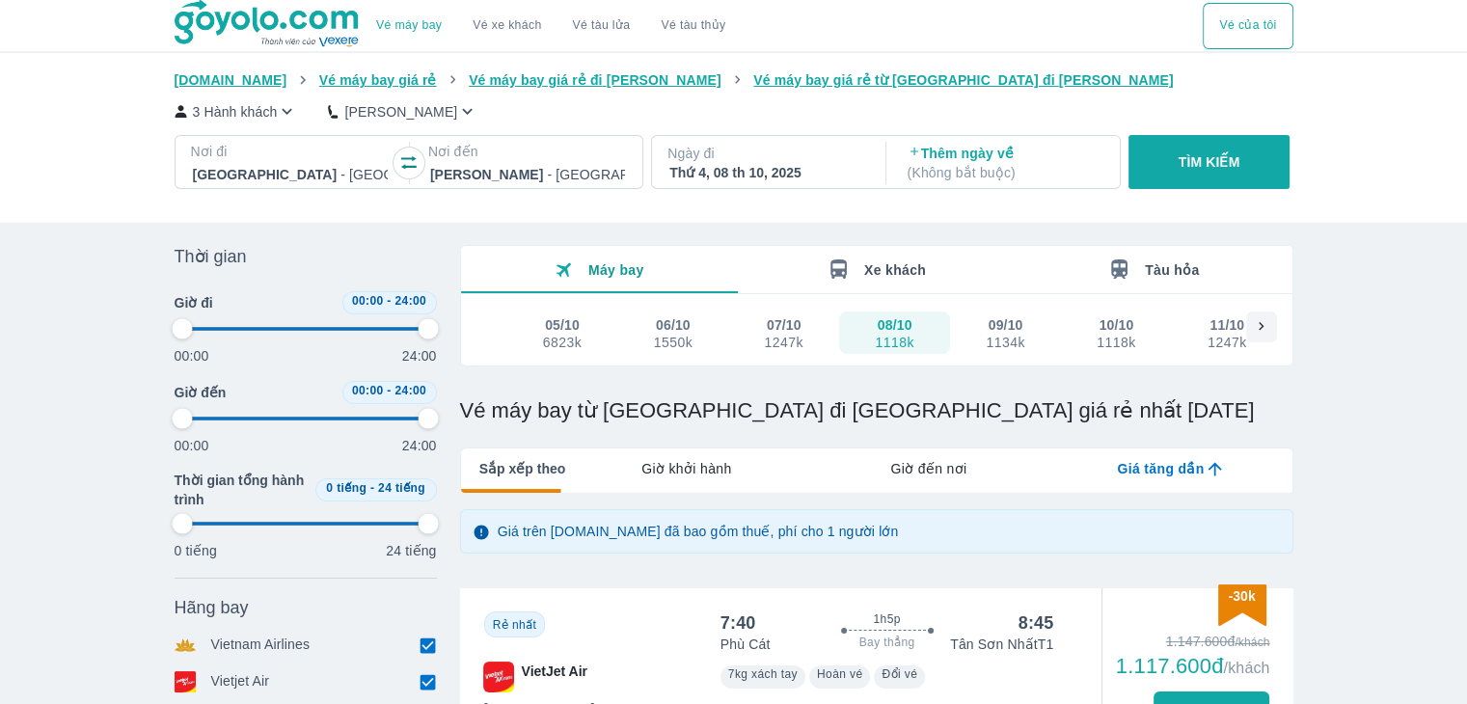
type input "97.9166666666667"
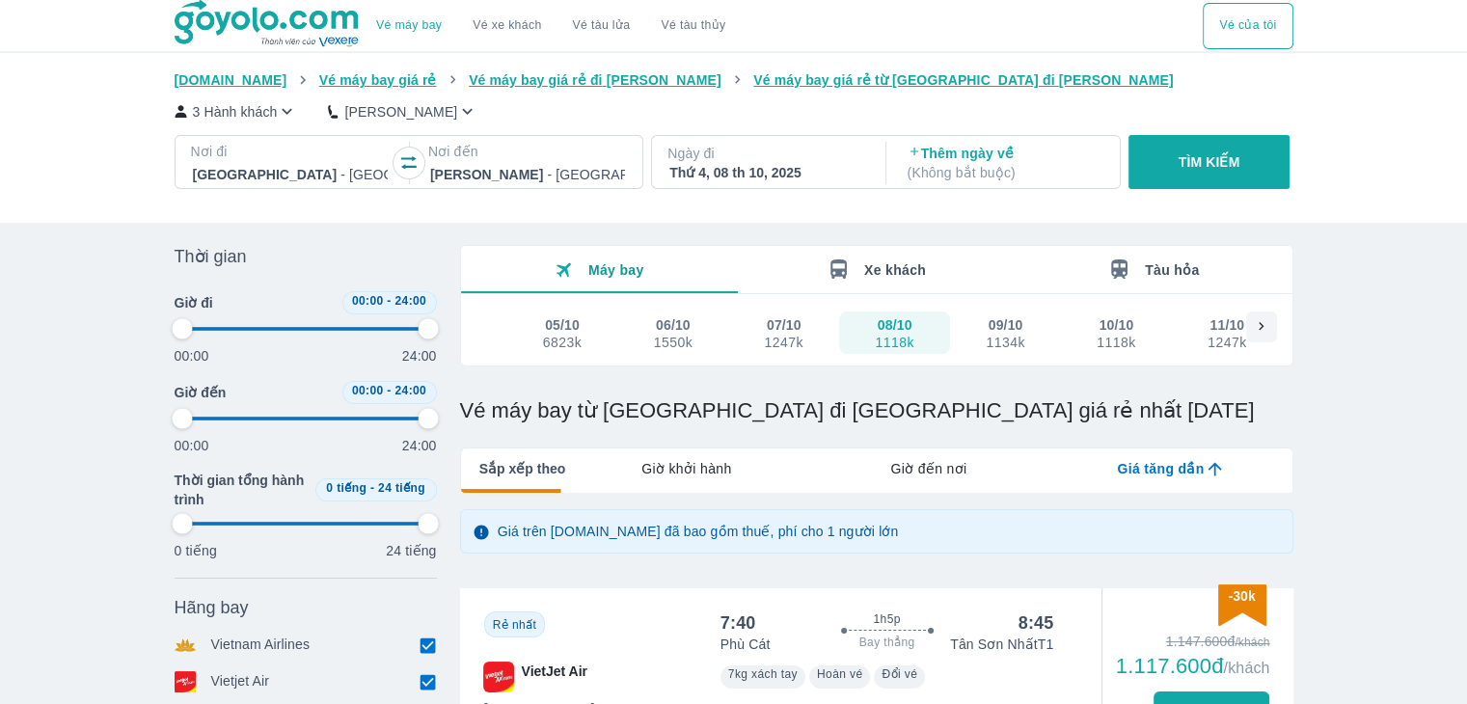
type input "97.9166666666667"
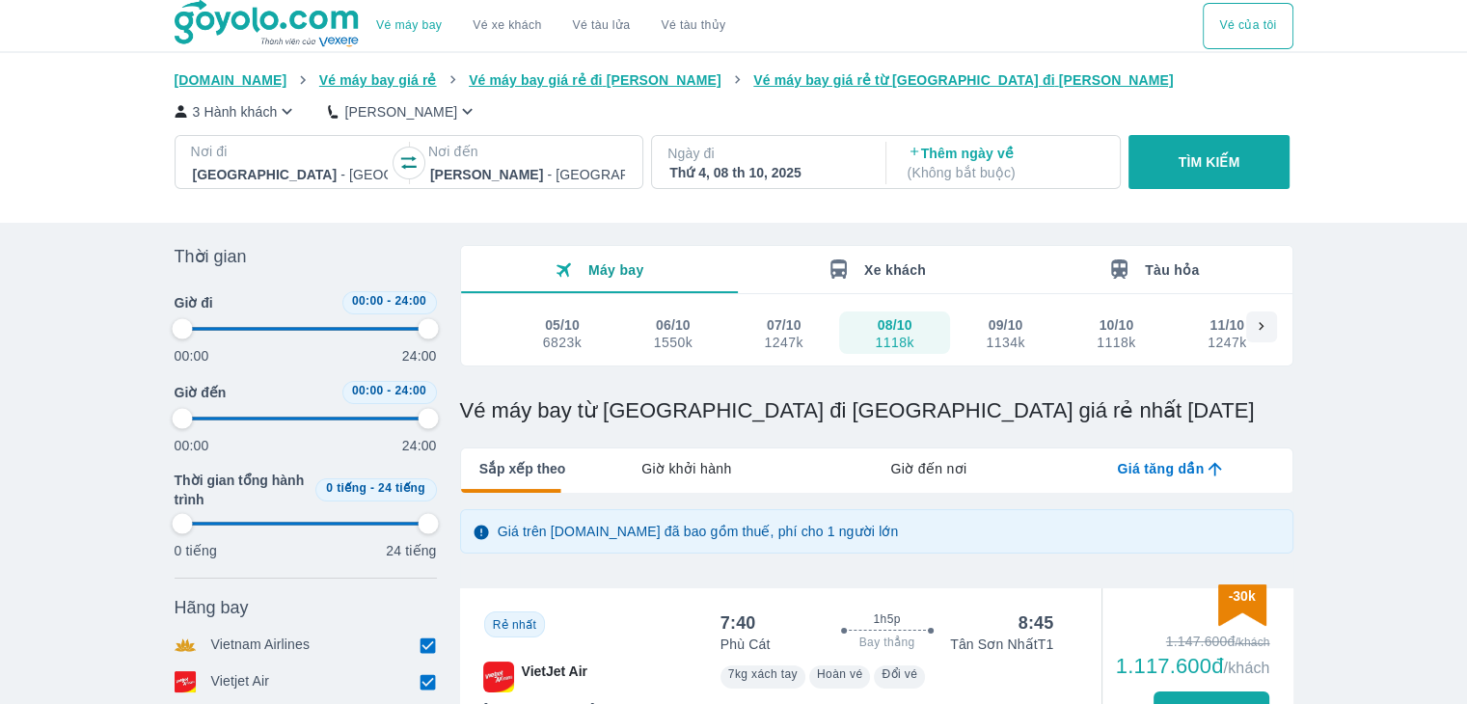
type input "97.9166666666667"
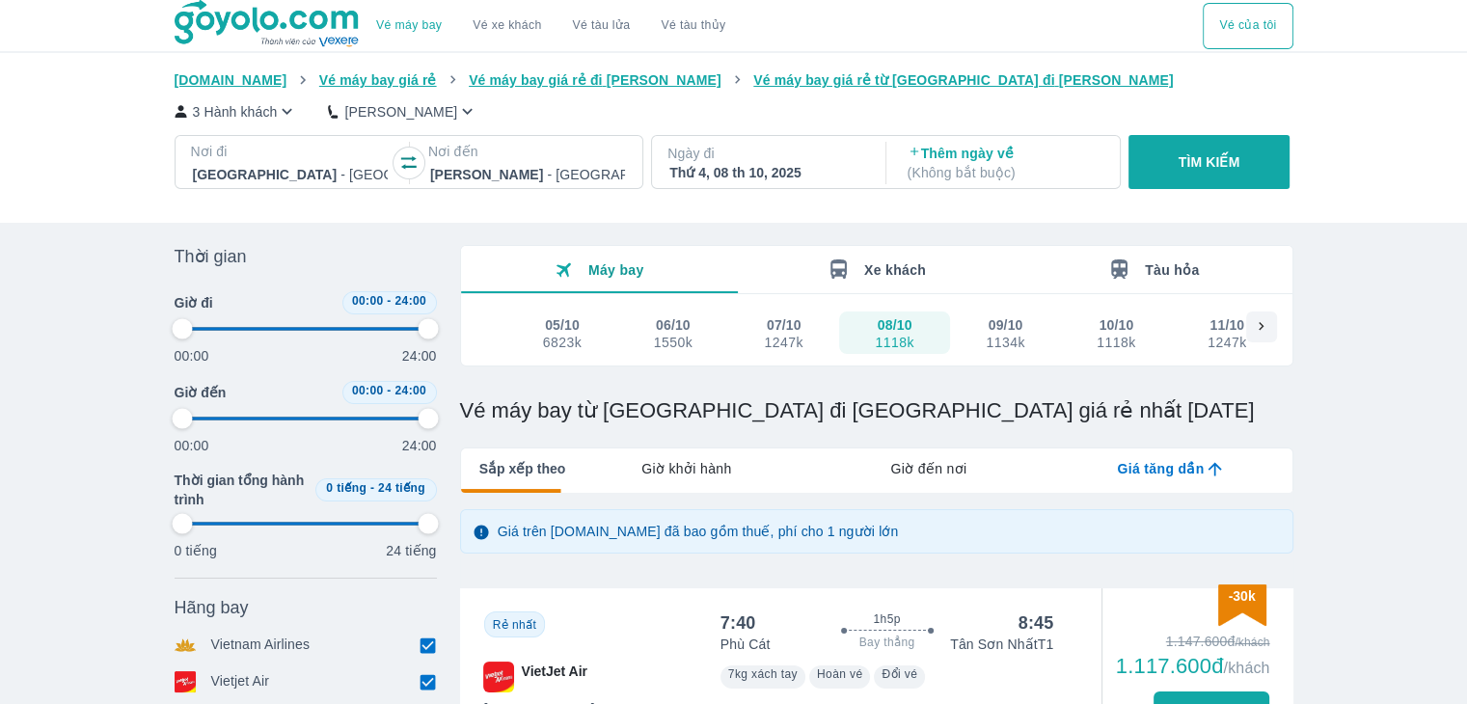
type input "97.9166666666667"
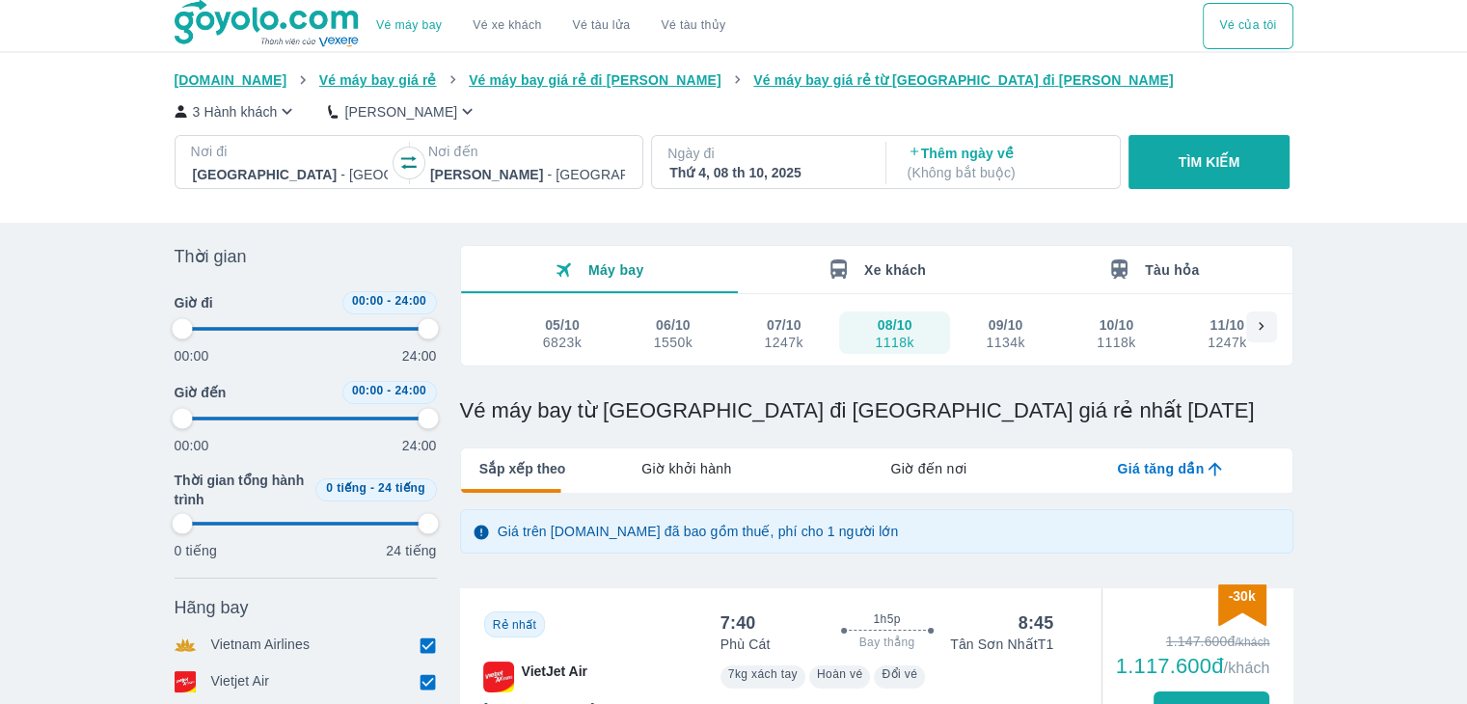
type input "97.9166666666667"
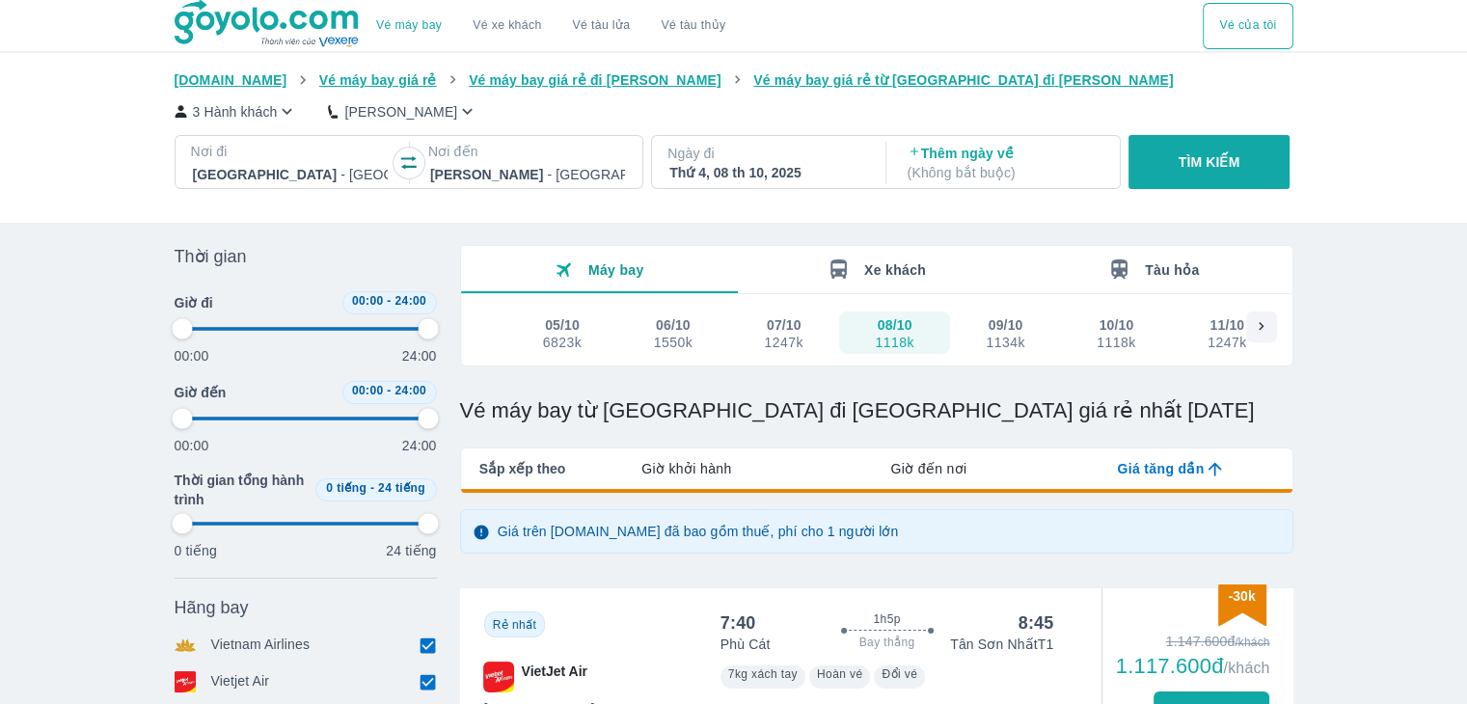
type input "97.9166666666667"
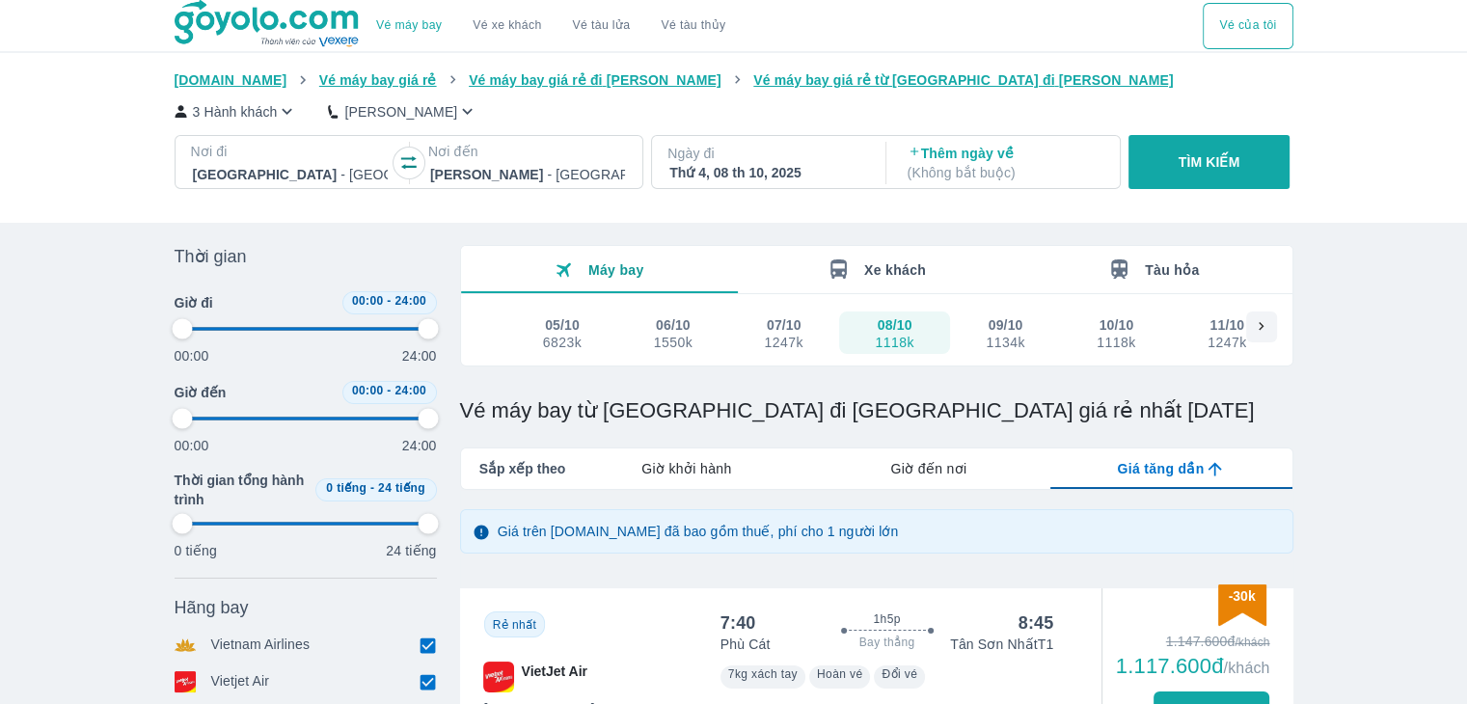
type input "97.9166666666667"
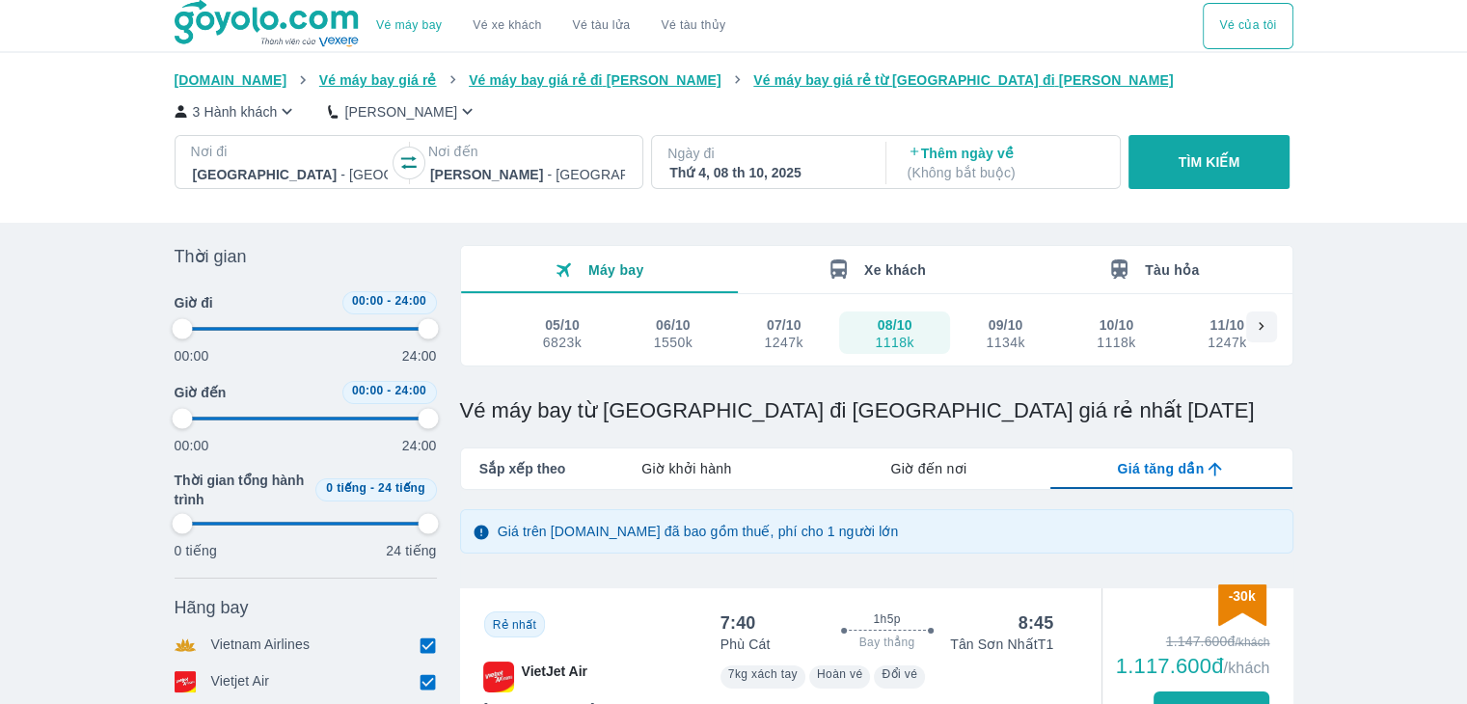
type input "97.9166666666667"
